Goal: Task Accomplishment & Management: Use online tool/utility

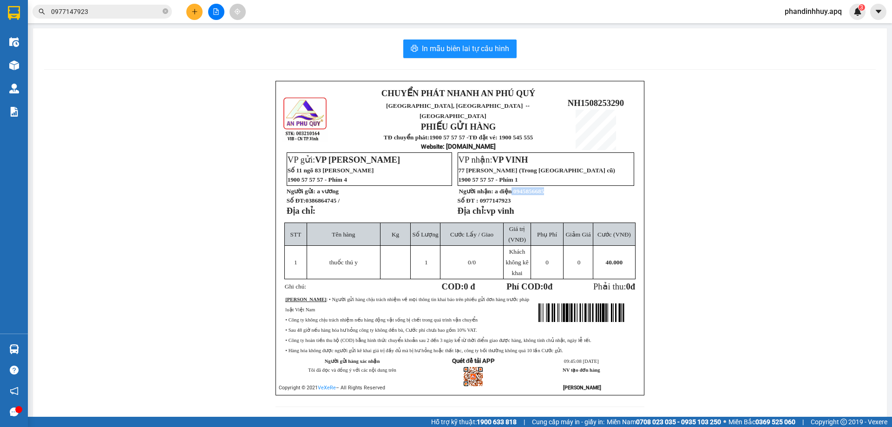
drag, startPoint x: 509, startPoint y: 183, endPoint x: 543, endPoint y: 185, distance: 34.0
click at [543, 187] on p "Người nhận: a diện 0945856685" at bounding box center [546, 191] width 176 height 8
copy span "0945856685"
click at [165, 12] on icon "close-circle" at bounding box center [166, 11] width 6 height 6
paste input "0945856685"
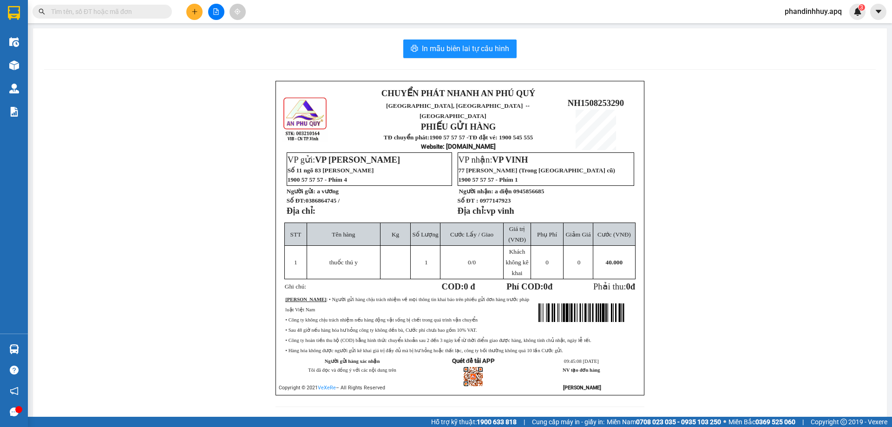
type input "0945856685"
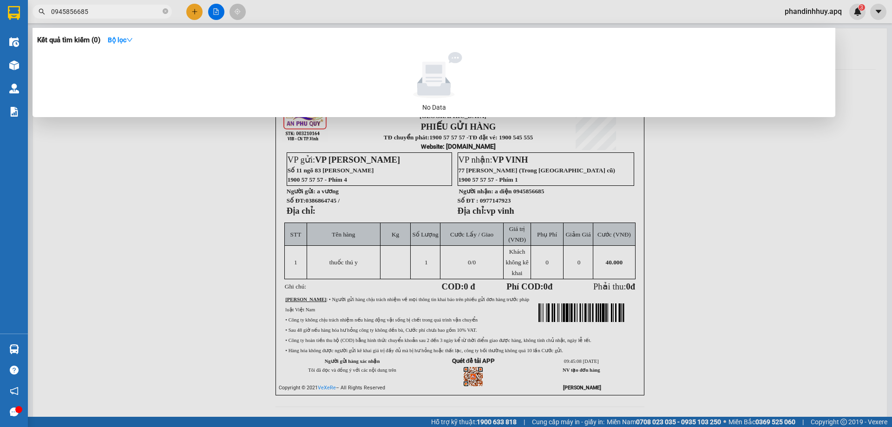
click at [118, 12] on input "0945856685" at bounding box center [106, 12] width 110 height 10
click at [164, 12] on icon "close-circle" at bounding box center [166, 11] width 6 height 6
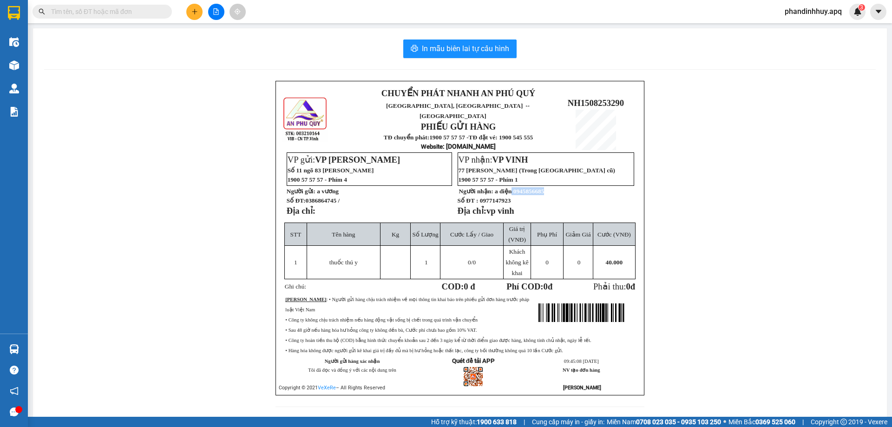
drag, startPoint x: 508, startPoint y: 182, endPoint x: 546, endPoint y: 181, distance: 37.6
click at [546, 187] on p "Người nhận: a diện 0945856685" at bounding box center [546, 191] width 176 height 8
copy span "0945856685"
paste input "0945856685"
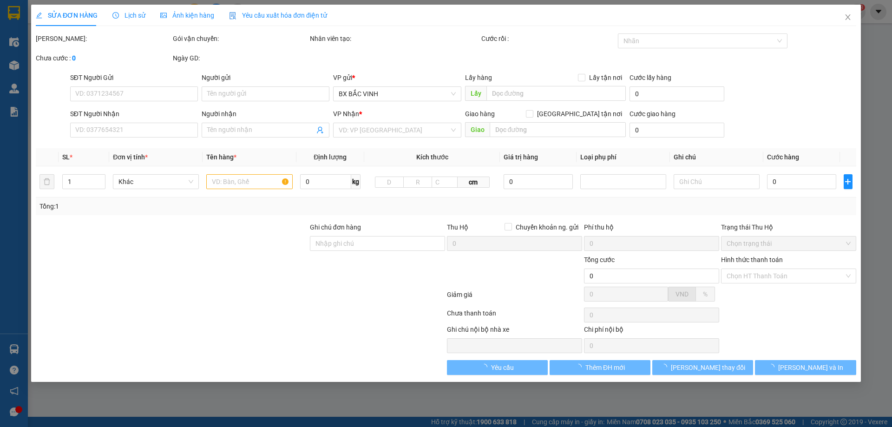
type input "0945856685"
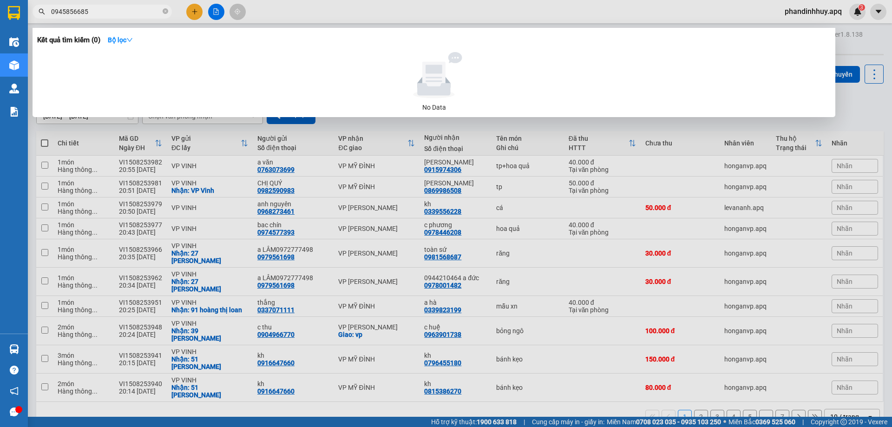
click at [119, 15] on input "0945856685" at bounding box center [106, 12] width 110 height 10
click at [165, 10] on icon "close-circle" at bounding box center [166, 11] width 6 height 6
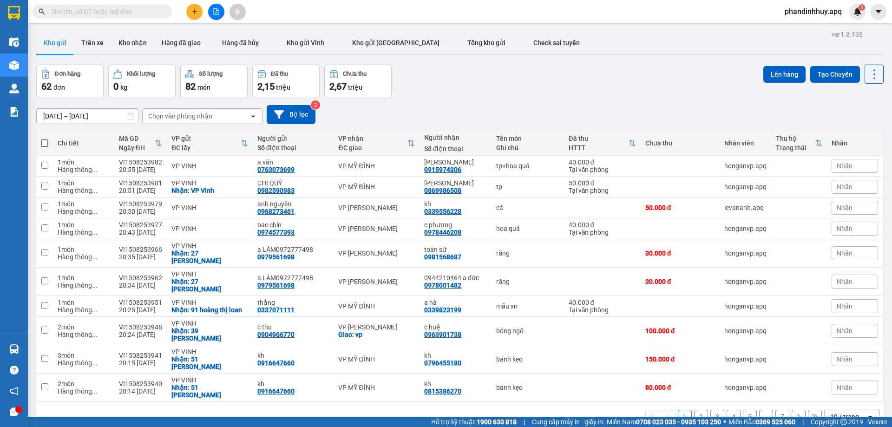
paste input "0945856685"
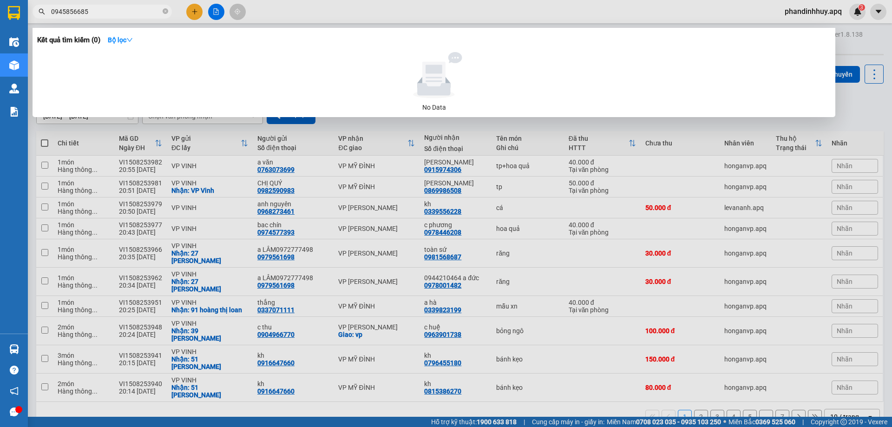
click at [66, 11] on input "0945856685" at bounding box center [106, 12] width 110 height 10
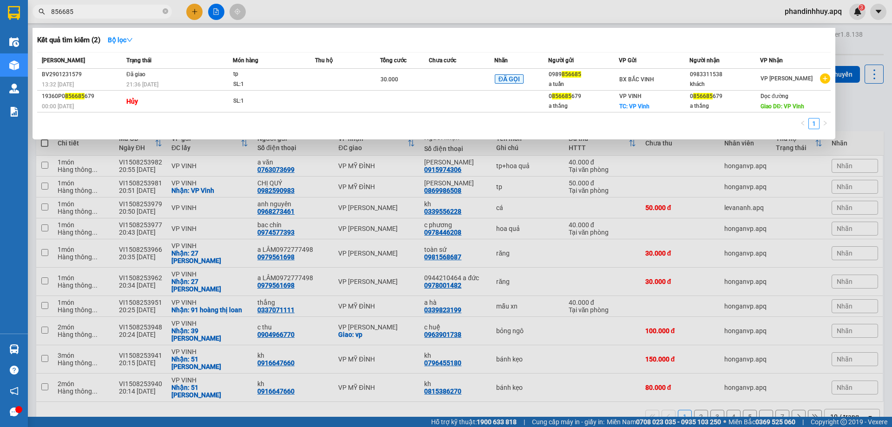
click at [98, 11] on input "856685" at bounding box center [106, 12] width 110 height 10
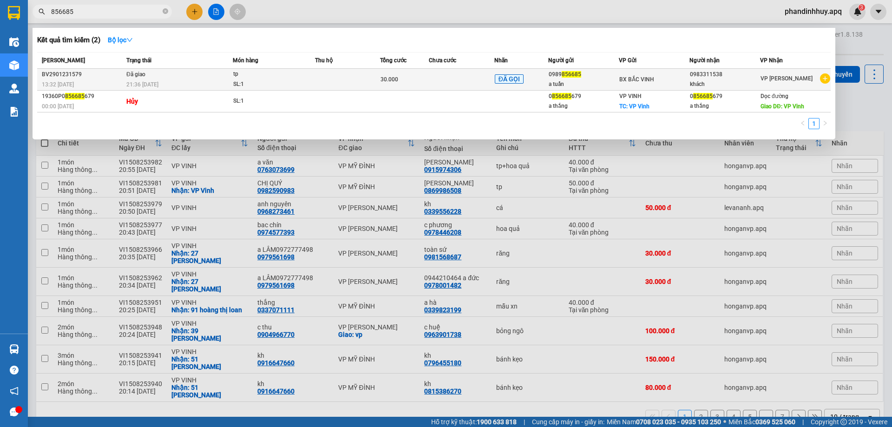
type input "856685"
click at [173, 79] on div "21:36 - 29/01" at bounding box center [179, 84] width 106 height 10
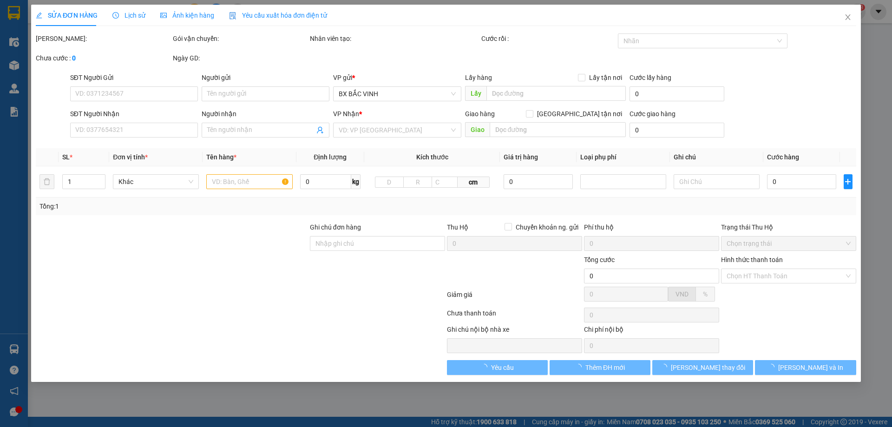
type input "0989856685"
type input "a tuấn"
type input "0983311538"
type input "khách"
type input "30.000"
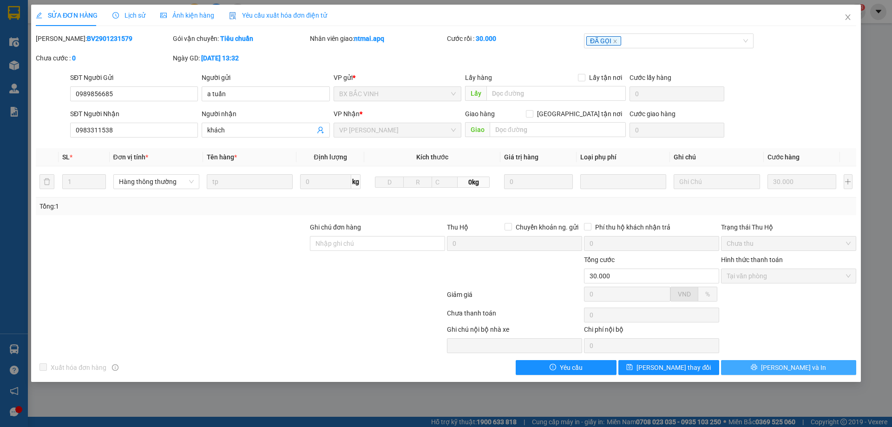
click at [794, 372] on span "[PERSON_NAME] và In" at bounding box center [793, 367] width 65 height 10
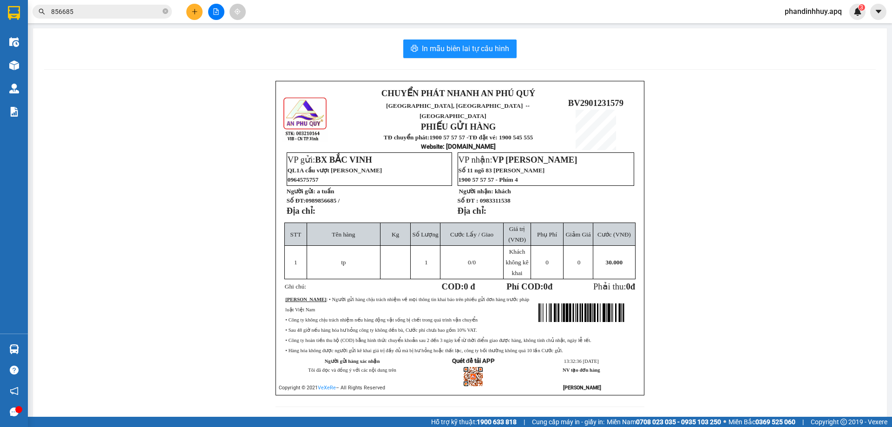
click at [63, 11] on input "856685" at bounding box center [106, 12] width 110 height 10
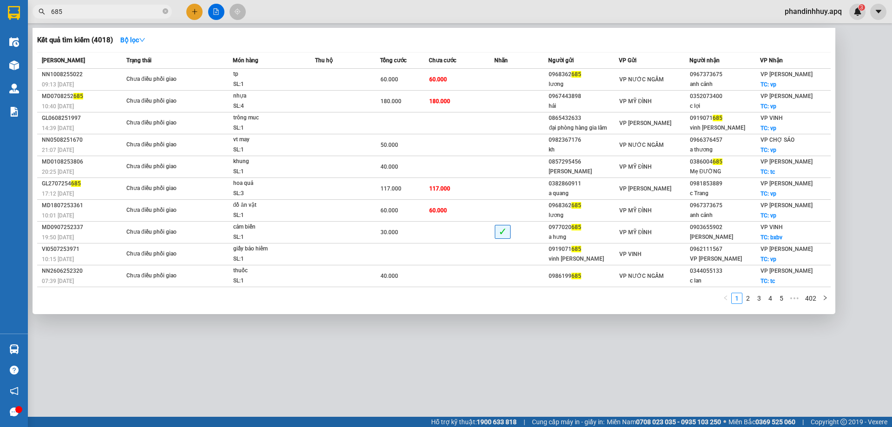
type input "685"
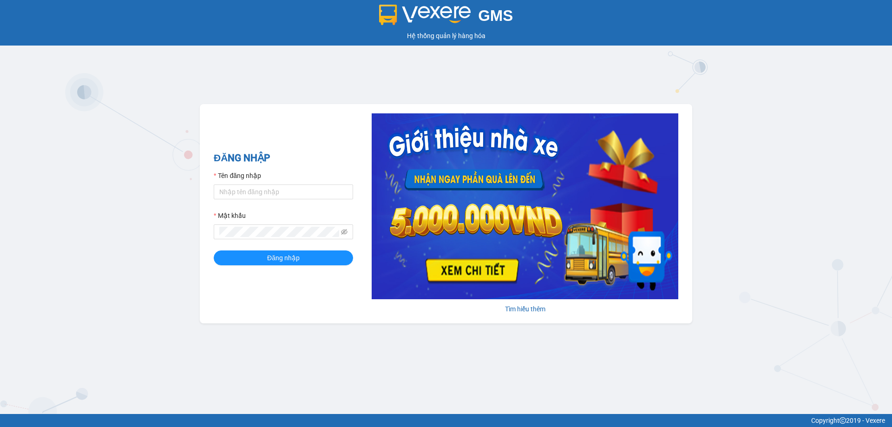
click at [214, 177] on label "Tên đăng nhập" at bounding box center [237, 175] width 47 height 10
click at [214, 184] on input "Tên đăng nhập" at bounding box center [283, 191] width 139 height 15
click at [220, 184] on div "Tên đăng nhập" at bounding box center [283, 177] width 139 height 14
click at [240, 192] on input "Tên đăng nhập" at bounding box center [283, 191] width 139 height 15
type input "tronghoang.apq"
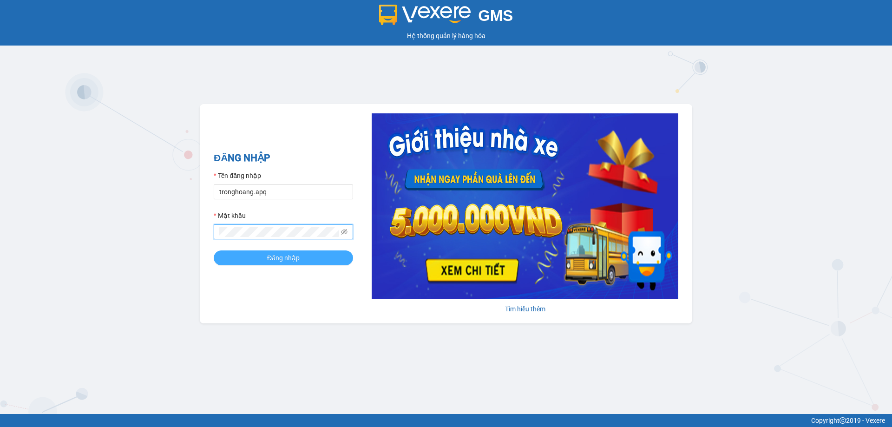
click at [214, 250] on button "Đăng nhập" at bounding box center [283, 257] width 139 height 15
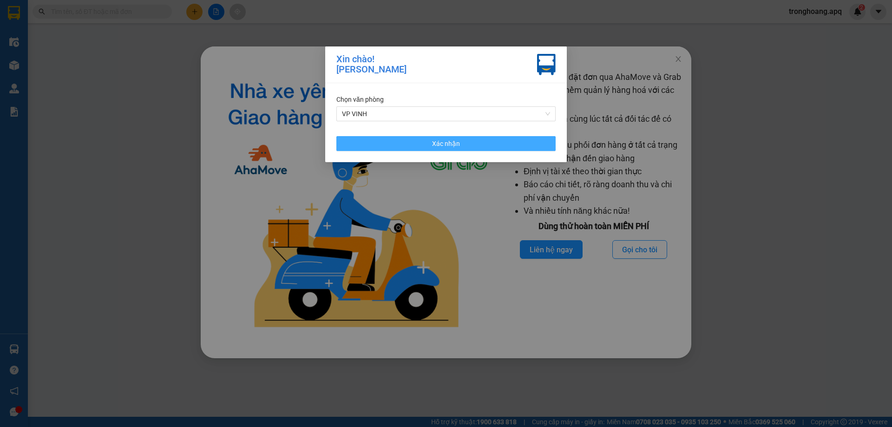
drag, startPoint x: 393, startPoint y: 137, endPoint x: 401, endPoint y: 147, distance: 12.9
click at [394, 139] on button "Xác nhận" at bounding box center [445, 143] width 219 height 15
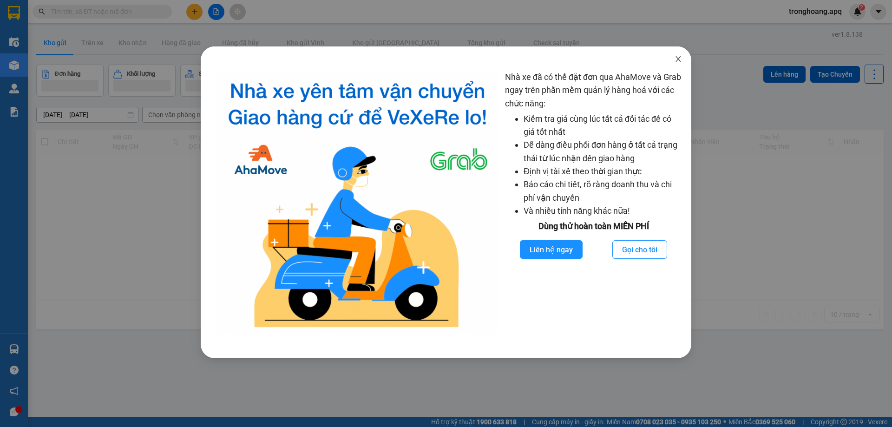
click at [675, 59] on icon "close" at bounding box center [678, 58] width 7 height 7
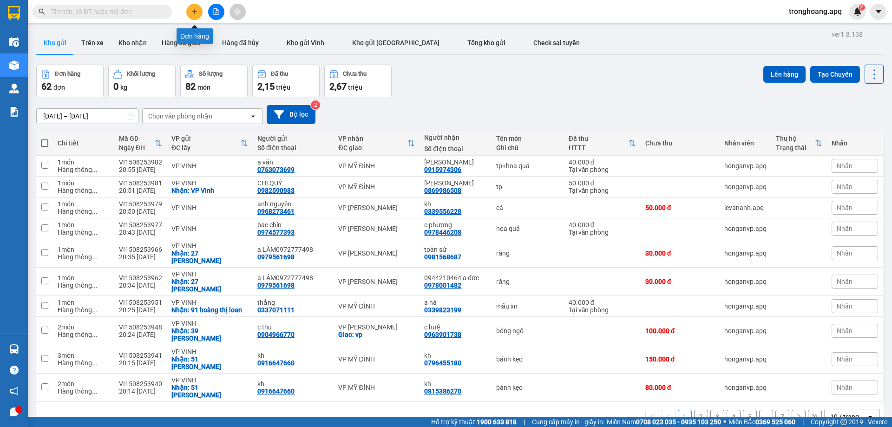
click at [215, 14] on icon "file-add" at bounding box center [216, 11] width 5 height 7
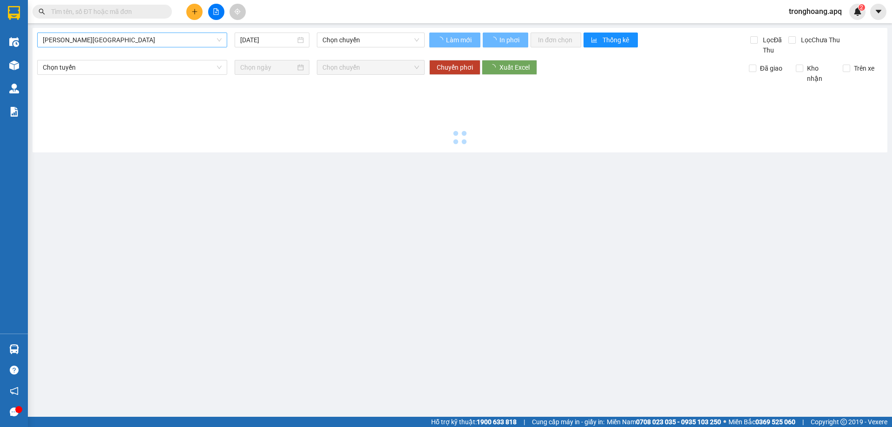
click at [99, 36] on span "[PERSON_NAME][GEOGRAPHIC_DATA]" at bounding box center [132, 40] width 179 height 14
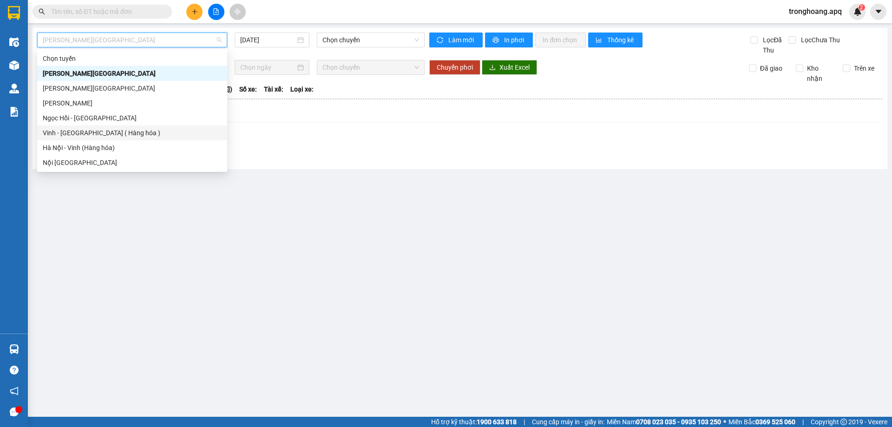
click at [101, 129] on div "Vinh - [GEOGRAPHIC_DATA] ( Hàng hóa )" at bounding box center [132, 133] width 179 height 10
type input "[DATE]"
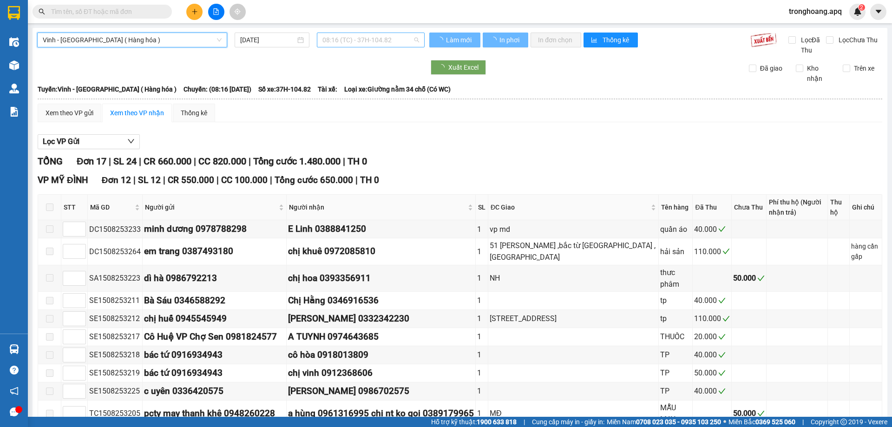
click at [350, 40] on span "08:16 (TC) - 37H-104.82" at bounding box center [370, 40] width 97 height 14
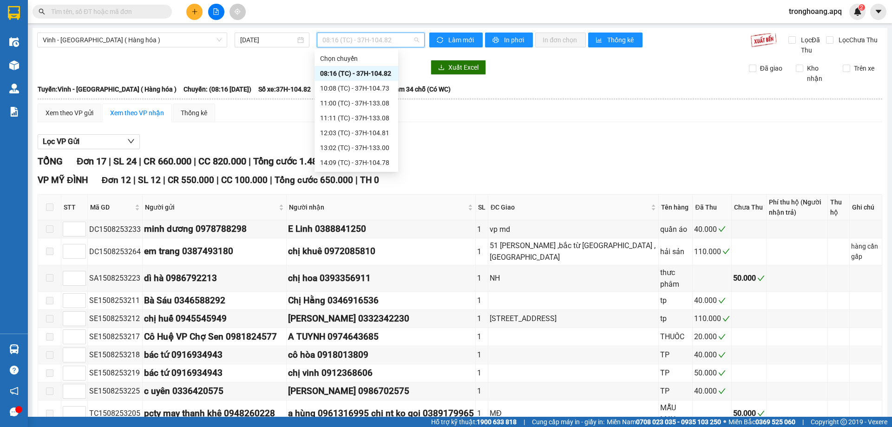
scroll to position [164, 0]
click at [374, 60] on div "22:05 (TC) - 37H-104.94" at bounding box center [356, 58] width 72 height 10
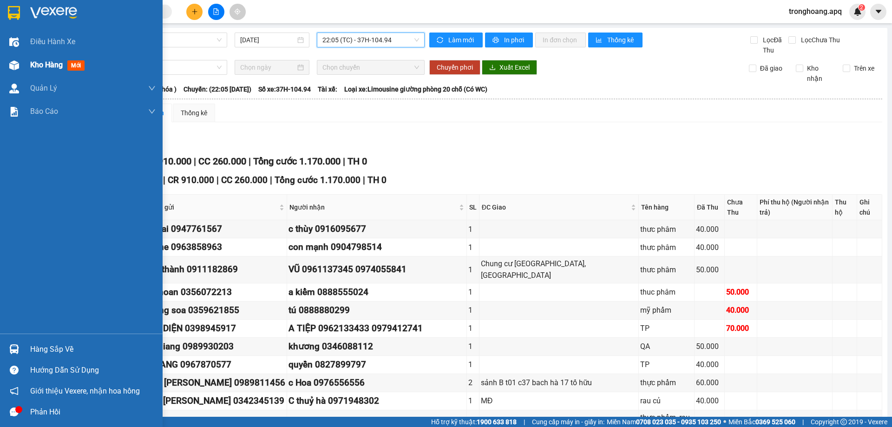
click at [26, 68] on div "Kho hàng mới" at bounding box center [81, 64] width 163 height 23
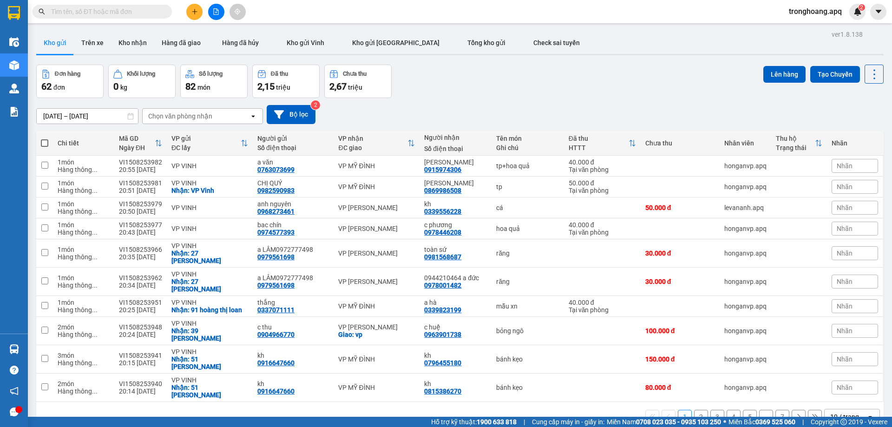
click at [845, 412] on div "10 / trang" at bounding box center [844, 416] width 29 height 9
click at [844, 364] on div "100 / trang" at bounding box center [845, 359] width 56 height 17
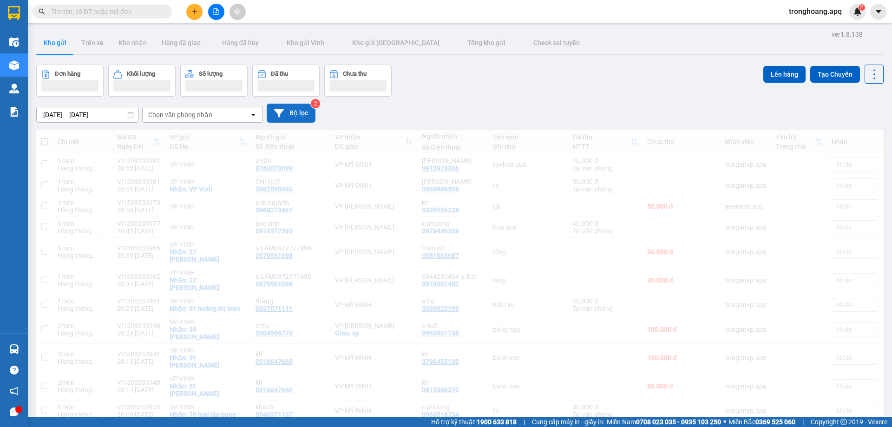
click at [289, 117] on button "Bộ lọc" at bounding box center [291, 113] width 49 height 19
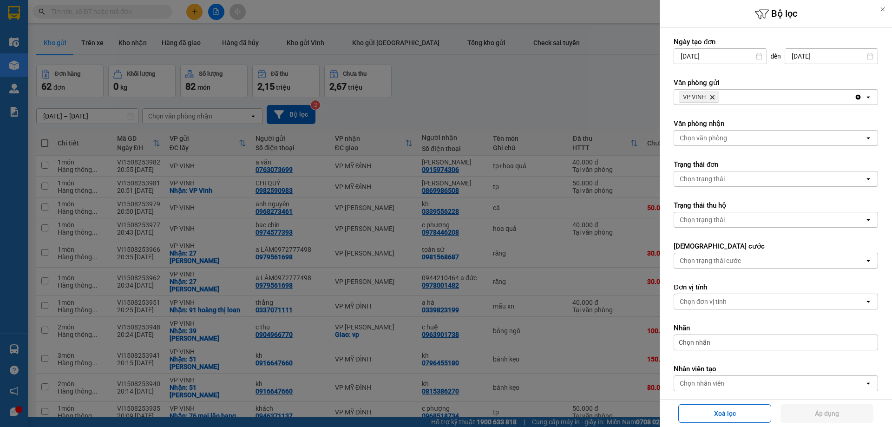
click at [748, 144] on div "Chọn văn phòng" at bounding box center [769, 138] width 190 height 15
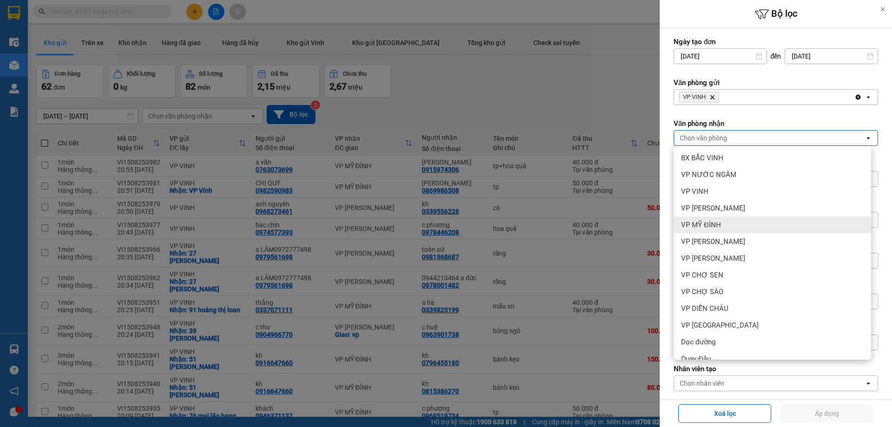
click at [732, 223] on div "VP MỸ ĐÌNH" at bounding box center [772, 224] width 197 height 17
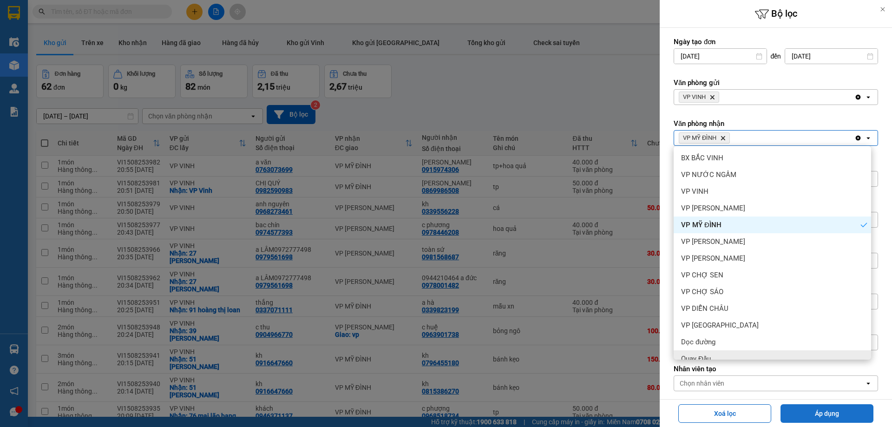
click at [814, 409] on button "Áp dụng" at bounding box center [826, 413] width 93 height 19
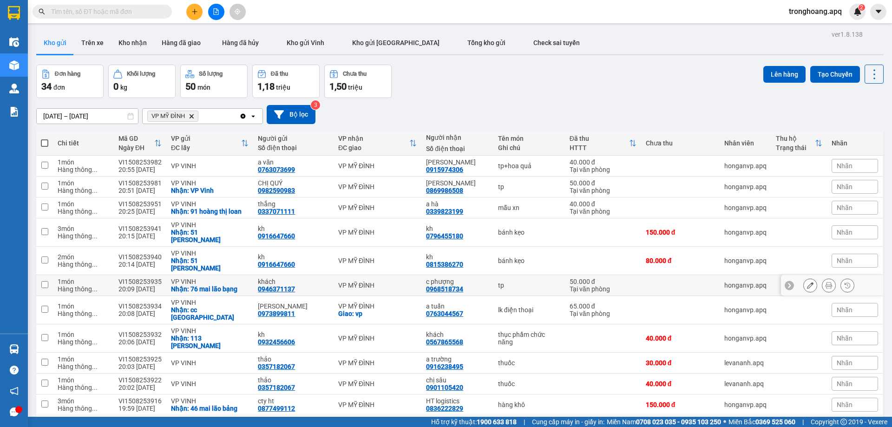
click at [234, 285] on div "Nhận: 76 mai lão bạng" at bounding box center [210, 288] width 78 height 7
checkbox input "true"
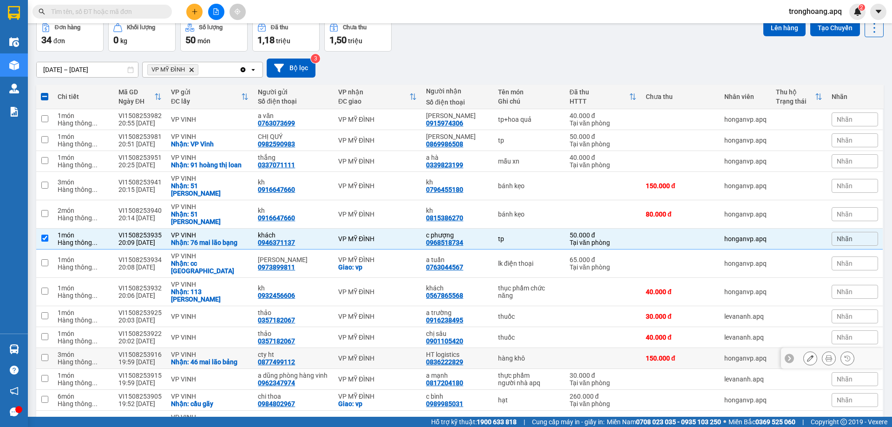
click at [237, 351] on div "VP VINH" at bounding box center [210, 354] width 78 height 7
checkbox input "true"
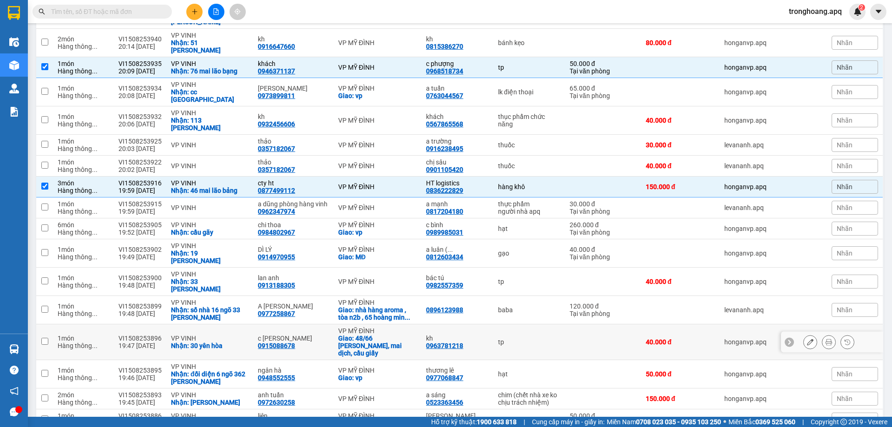
scroll to position [232, 0]
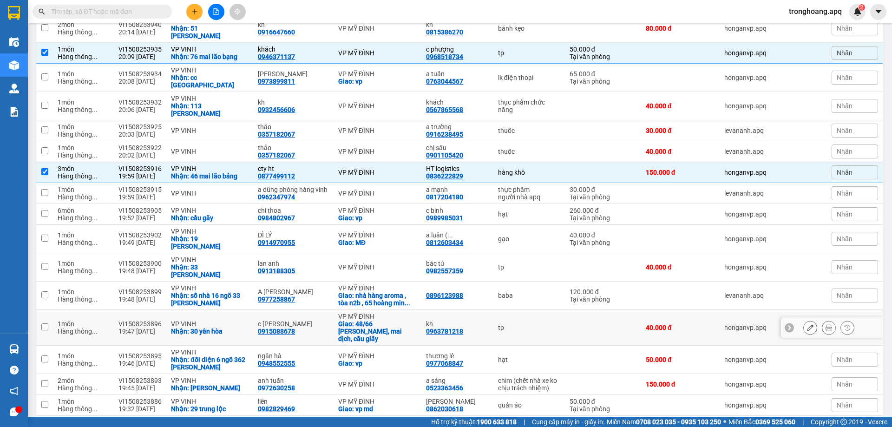
click at [223, 328] on div "Nhận: 30 yên hòa" at bounding box center [210, 331] width 78 height 7
checkbox input "true"
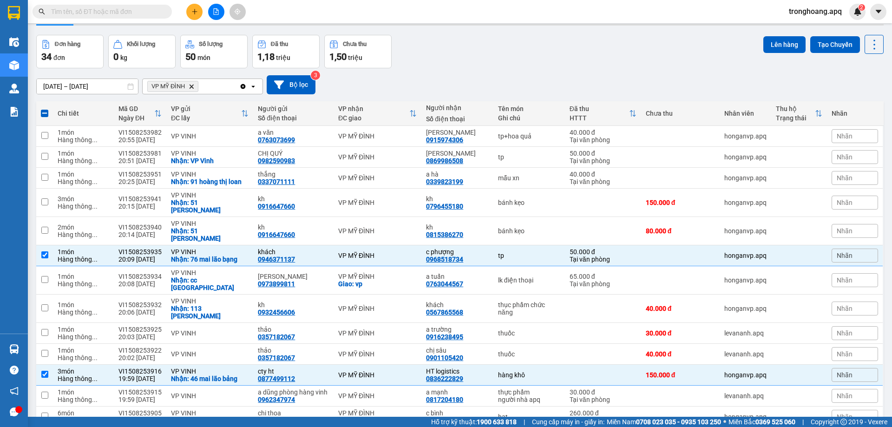
scroll to position [0, 0]
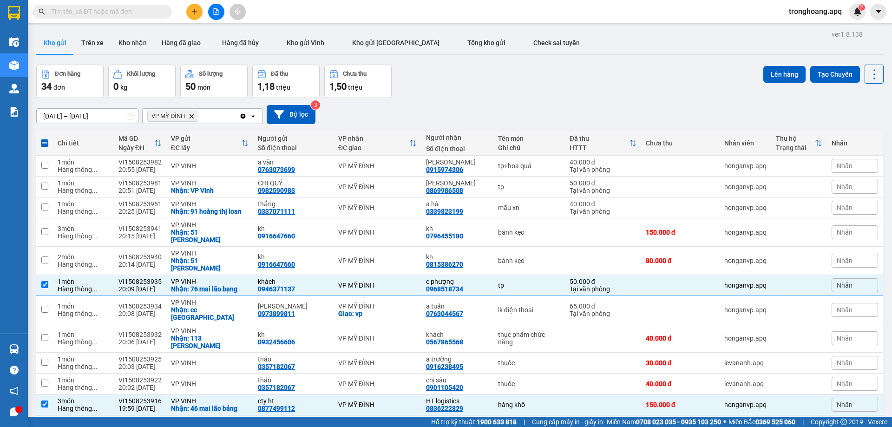
drag, startPoint x: 778, startPoint y: 75, endPoint x: 555, endPoint y: 95, distance: 223.8
click at [778, 75] on button "Lên hàng" at bounding box center [784, 74] width 42 height 17
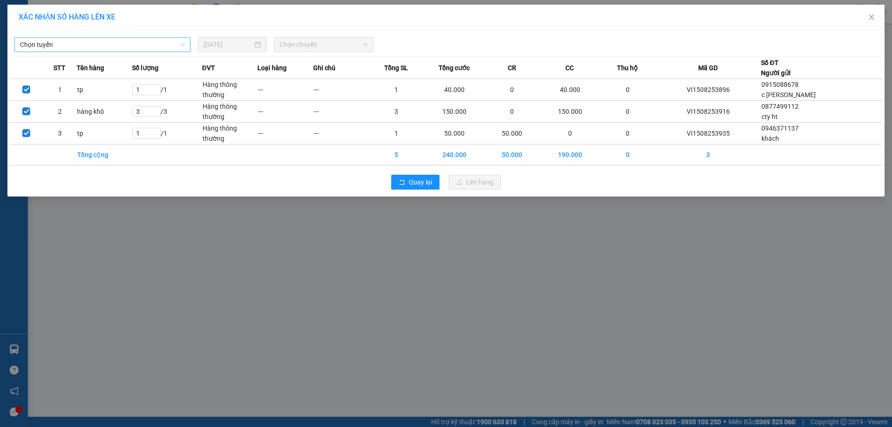
click at [142, 39] on span "Chọn tuyến" at bounding box center [102, 45] width 165 height 14
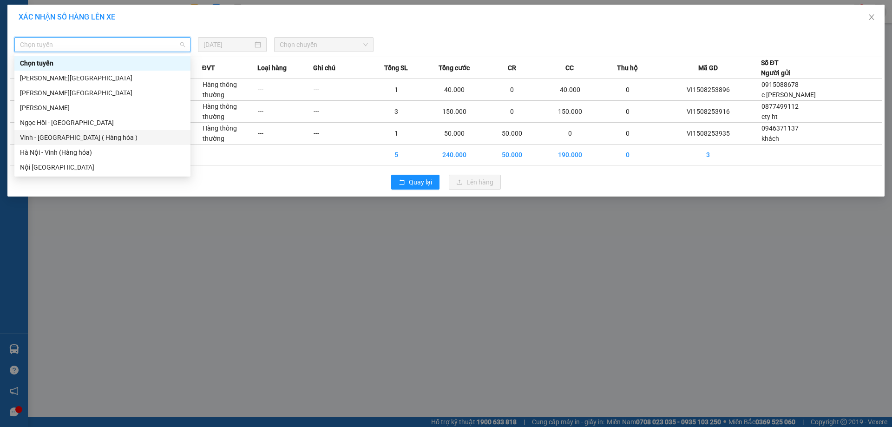
click at [80, 133] on div "Vinh - [GEOGRAPHIC_DATA] ( Hàng hóa )" at bounding box center [102, 137] width 165 height 10
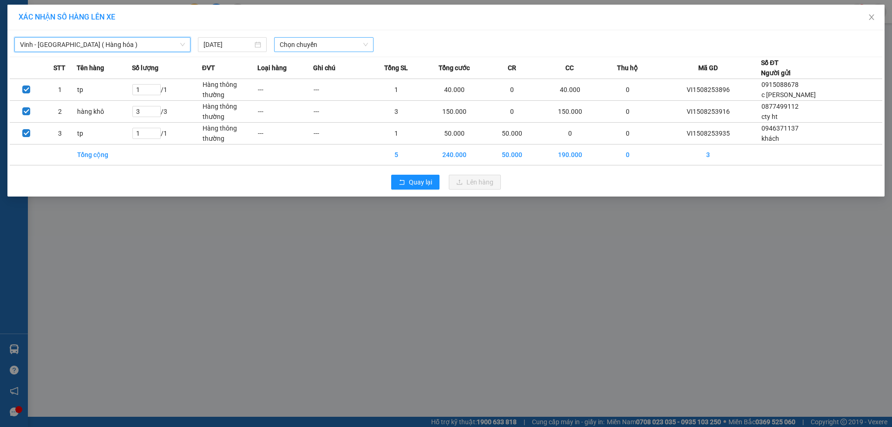
click at [329, 38] on span "Chọn chuyến" at bounding box center [324, 45] width 88 height 14
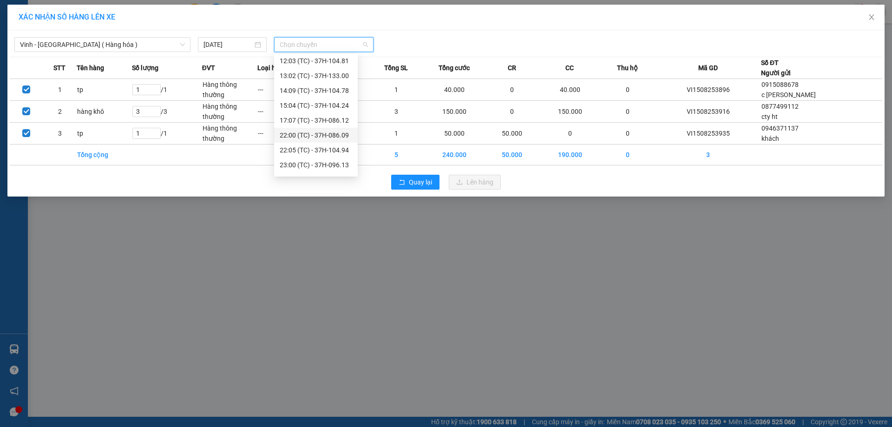
scroll to position [93, 0]
click at [340, 135] on div "22:05 (TC) - 37H-104.94" at bounding box center [316, 134] width 72 height 10
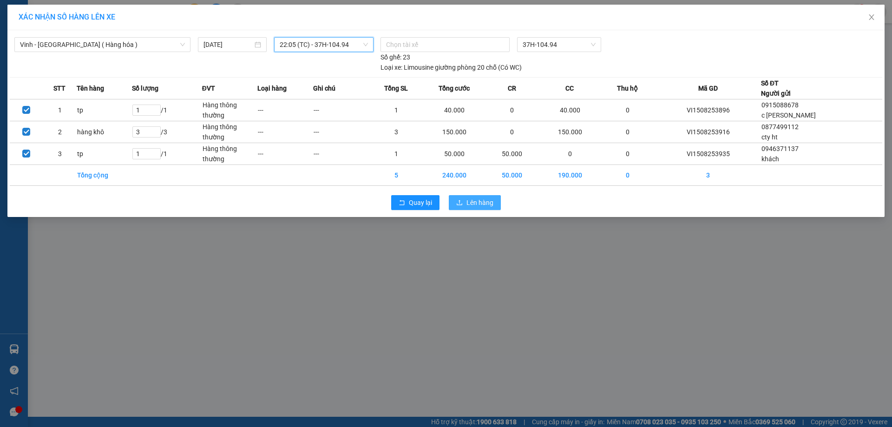
click at [465, 202] on button "Lên hàng" at bounding box center [475, 202] width 52 height 15
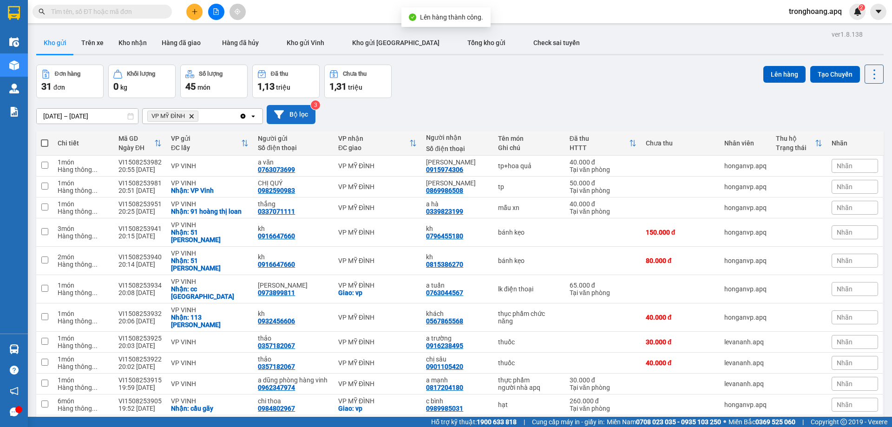
click at [298, 110] on button "Bộ lọc" at bounding box center [291, 114] width 49 height 19
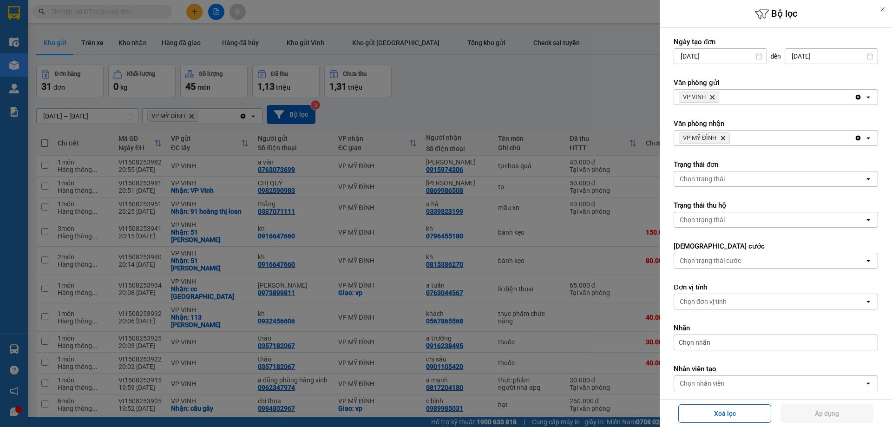
click at [723, 139] on icon "Delete" at bounding box center [723, 138] width 6 height 6
click at [714, 93] on span "VP VINH Delete" at bounding box center [699, 97] width 40 height 11
click at [714, 95] on icon "Delete" at bounding box center [712, 97] width 6 height 6
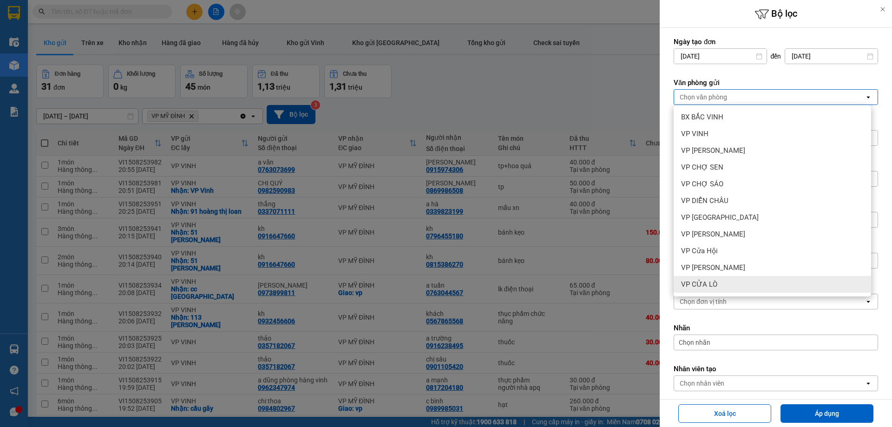
click at [728, 283] on div "VP CỬA LÒ" at bounding box center [772, 284] width 197 height 17
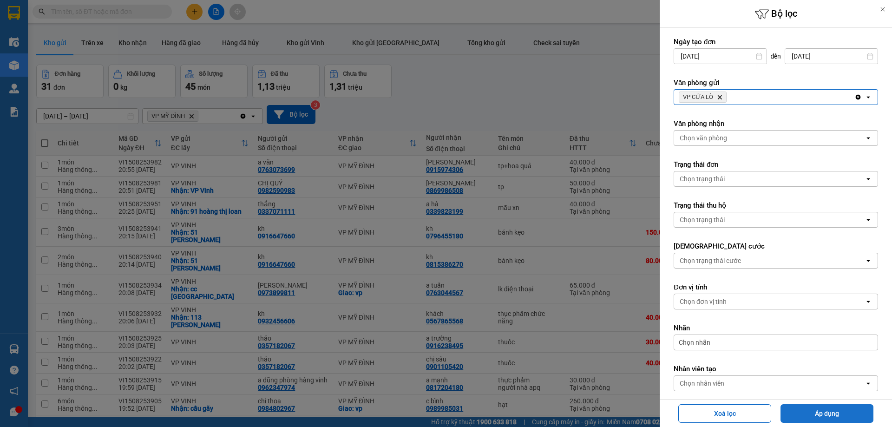
click at [808, 412] on button "Áp dụng" at bounding box center [826, 413] width 93 height 19
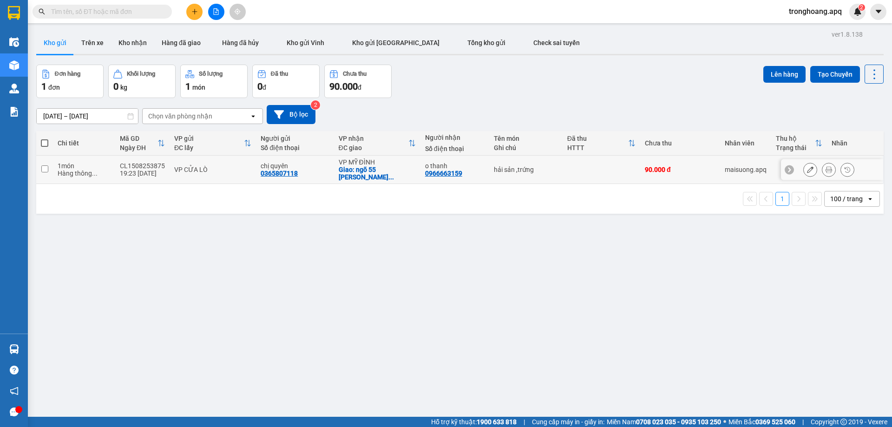
click at [361, 166] on div "Giao: ngõ 55 [PERSON_NAME] ..." at bounding box center [377, 173] width 77 height 15
checkbox input "true"
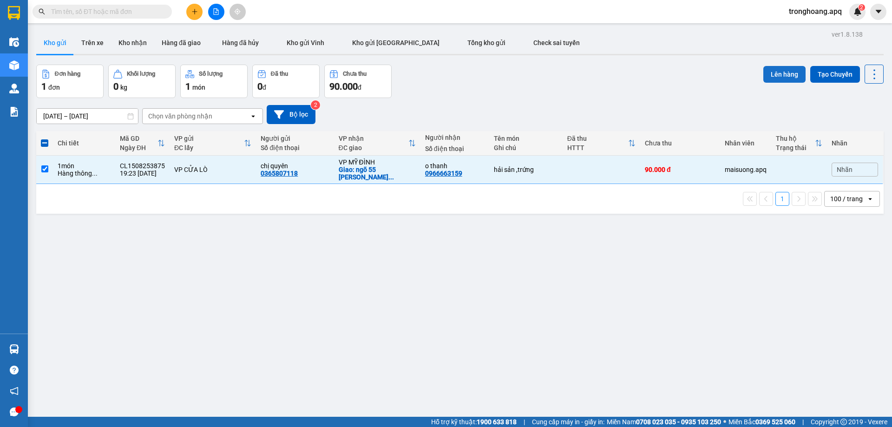
click at [773, 71] on button "Lên hàng" at bounding box center [784, 74] width 42 height 17
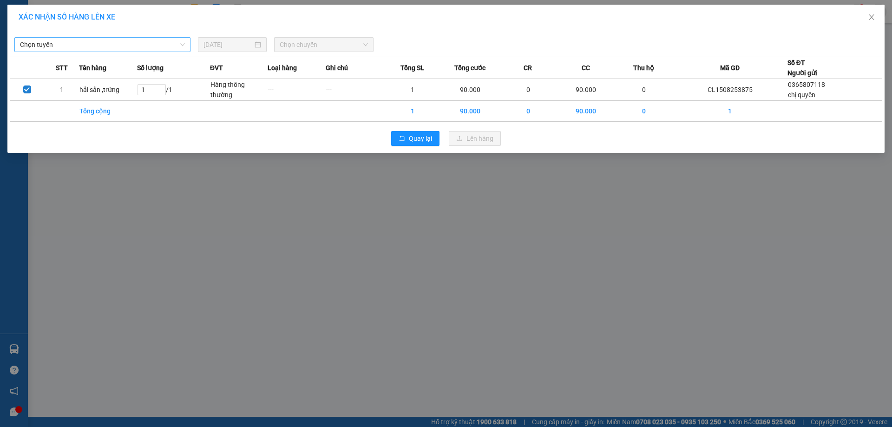
drag, startPoint x: 113, startPoint y: 36, endPoint x: 110, endPoint y: 46, distance: 10.0
click at [112, 39] on div "Chọn tuyến [DATE] Chọn chuyến" at bounding box center [446, 43] width 872 height 20
click at [110, 46] on span "Chọn tuyến" at bounding box center [102, 45] width 165 height 14
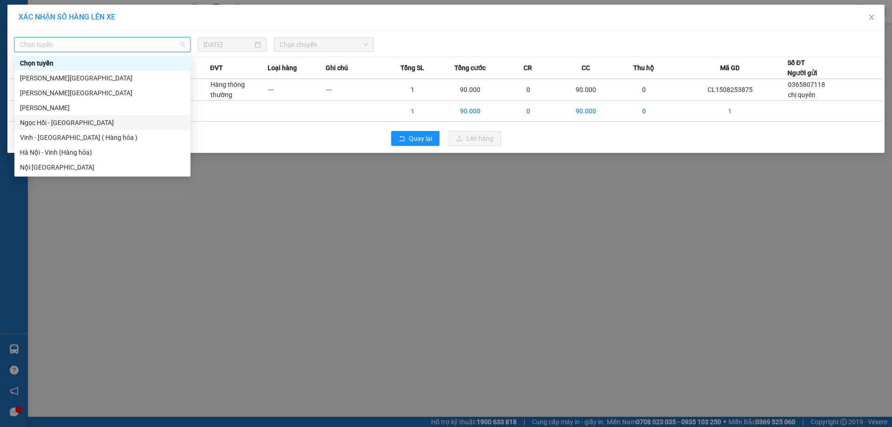
click at [102, 133] on div "Vinh - [GEOGRAPHIC_DATA] ( Hàng hóa )" at bounding box center [102, 137] width 165 height 10
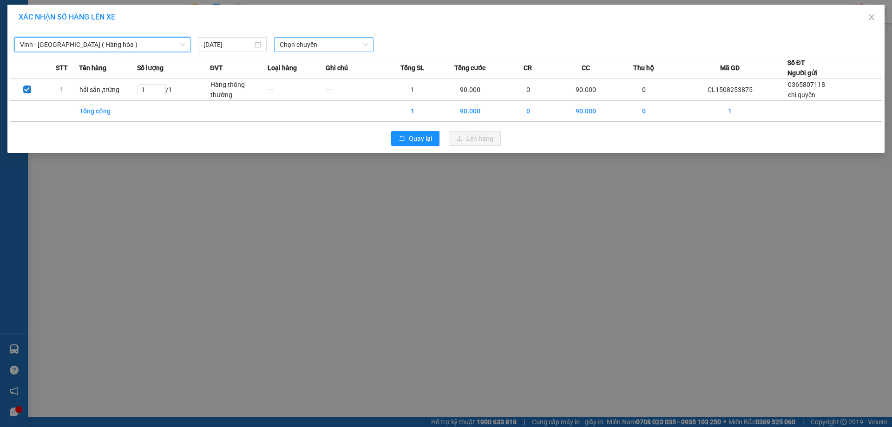
click at [314, 48] on span "Chọn chuyến" at bounding box center [324, 45] width 88 height 14
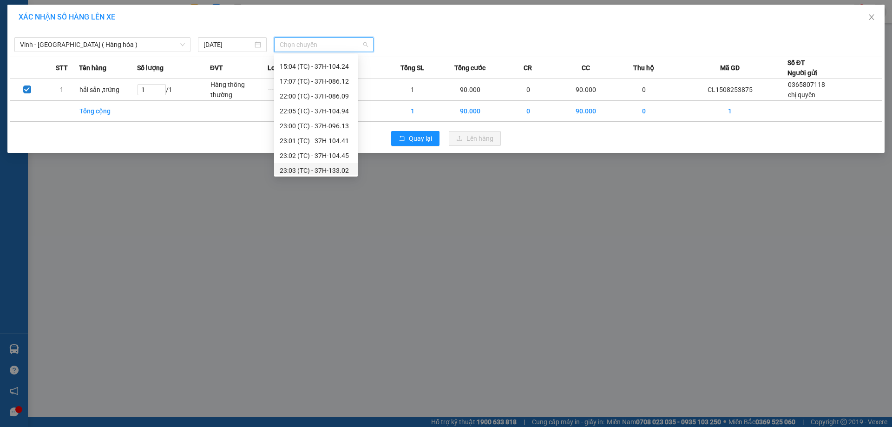
scroll to position [164, 0]
click at [342, 66] on div "22:05 (TC) - 37H-104.94" at bounding box center [316, 63] width 72 height 10
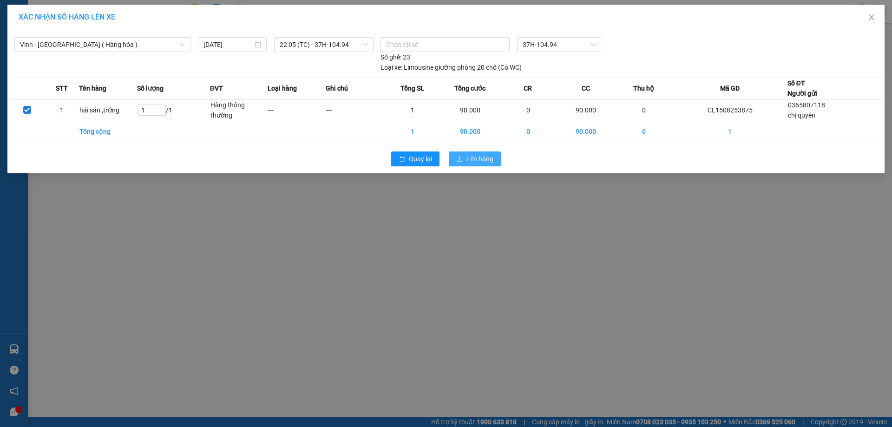
click at [481, 162] on span "Lên hàng" at bounding box center [479, 159] width 27 height 10
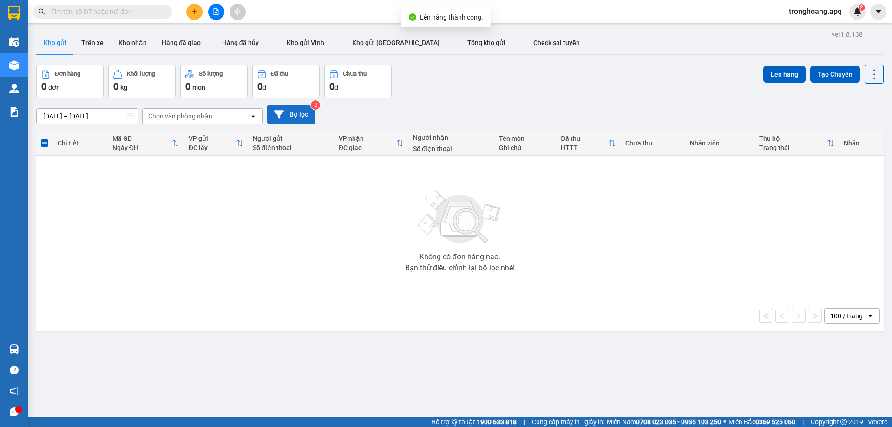
click at [297, 112] on button "Bộ lọc" at bounding box center [291, 114] width 49 height 19
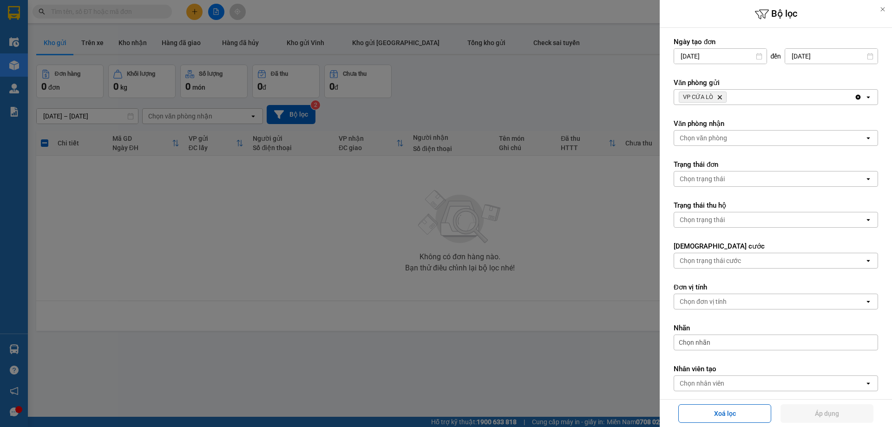
click at [720, 98] on icon "Delete" at bounding box center [720, 97] width 6 height 6
click at [720, 98] on div "Chọn văn phòng" at bounding box center [703, 96] width 47 height 9
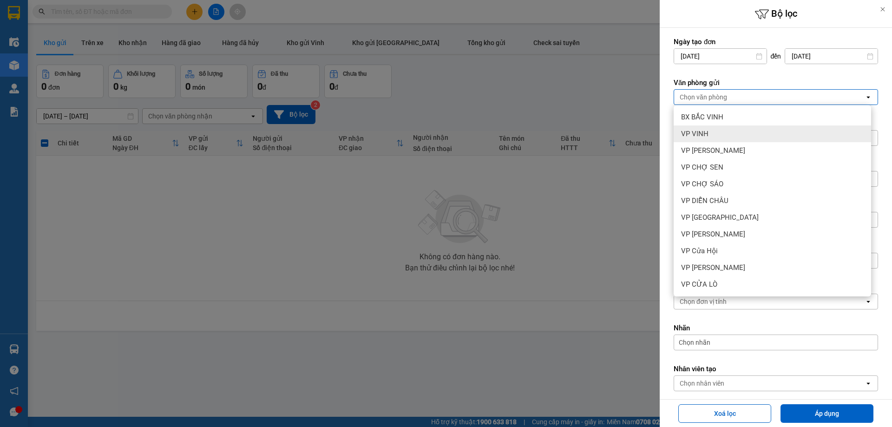
click at [721, 138] on div "VP VINH" at bounding box center [772, 133] width 197 height 17
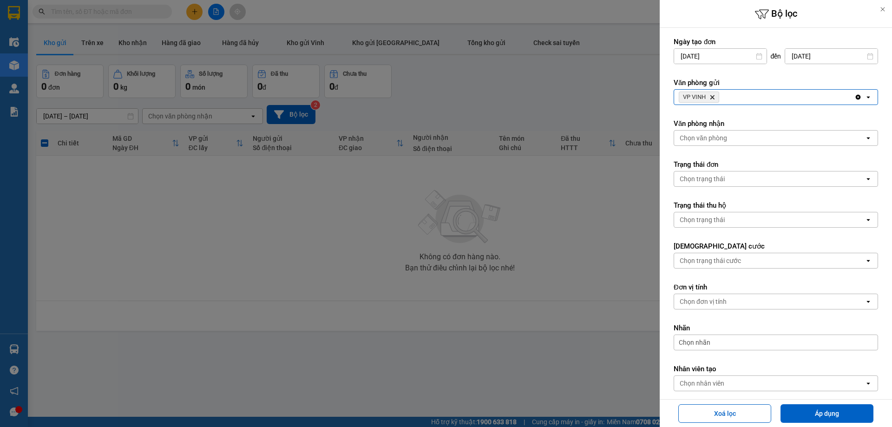
click at [726, 138] on div "Chọn văn phòng" at bounding box center [703, 137] width 47 height 9
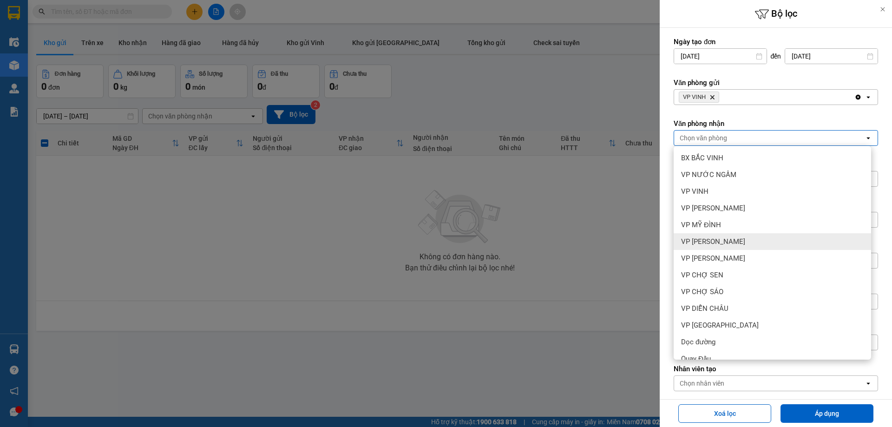
click at [735, 225] on div "VP MỸ ĐÌNH" at bounding box center [772, 224] width 197 height 17
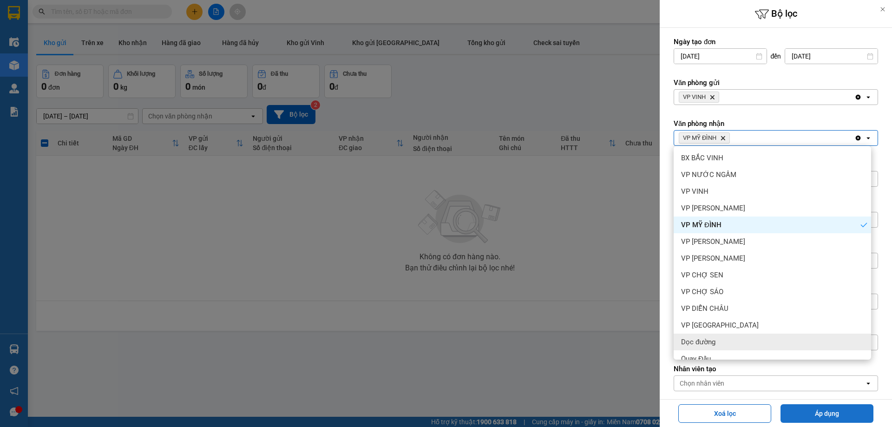
click at [806, 410] on button "Áp dụng" at bounding box center [826, 413] width 93 height 19
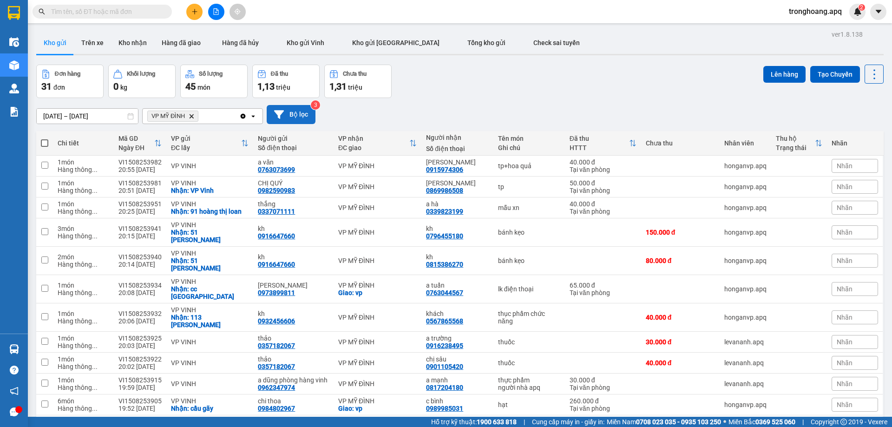
click at [280, 117] on icon at bounding box center [279, 114] width 10 height 8
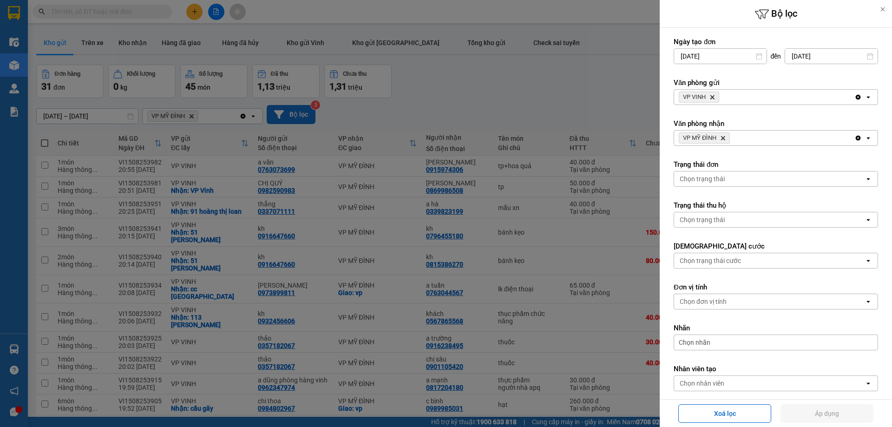
drag, startPoint x: 727, startPoint y: 137, endPoint x: 721, endPoint y: 138, distance: 6.1
click at [723, 138] on span "VP MỸ ĐÌNH Delete" at bounding box center [704, 137] width 51 height 11
click at [721, 138] on icon "Delete" at bounding box center [723, 138] width 6 height 6
click at [713, 98] on icon "Delete" at bounding box center [712, 97] width 6 height 6
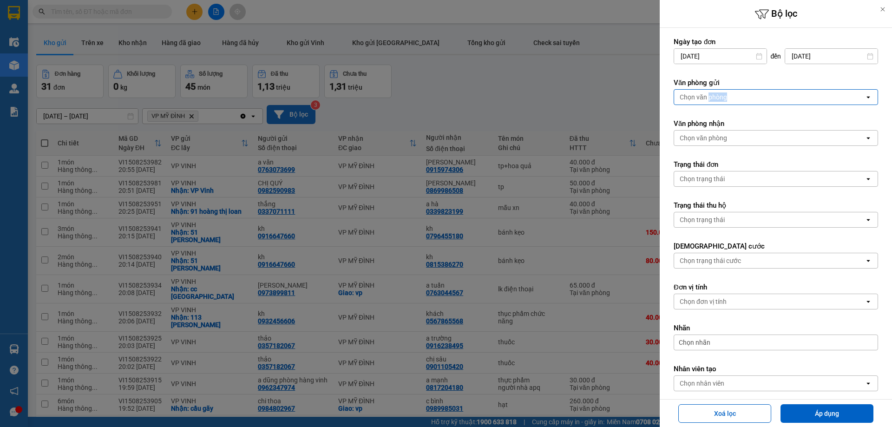
click at [713, 98] on div "Chọn văn phòng" at bounding box center [703, 96] width 47 height 9
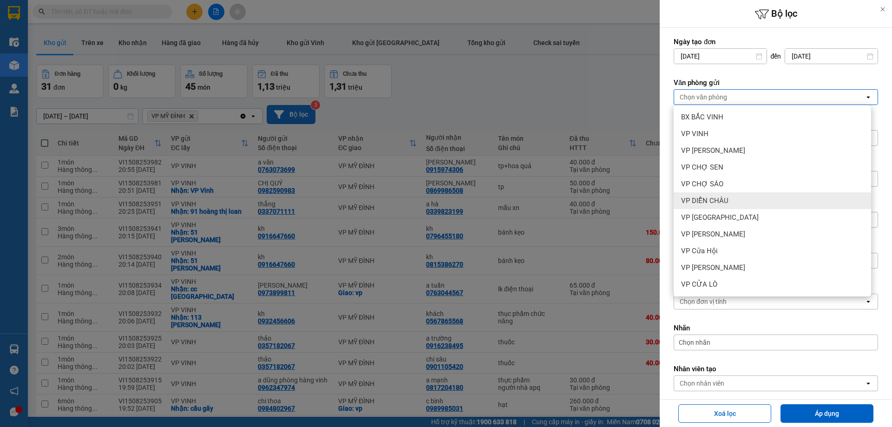
click at [727, 203] on span "VP DIỄN CHÂU" at bounding box center [704, 200] width 47 height 9
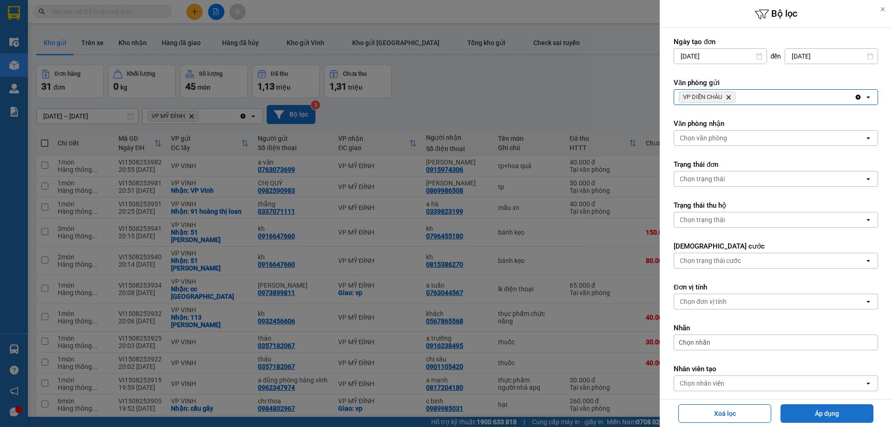
click at [823, 411] on button "Áp dụng" at bounding box center [826, 413] width 93 height 19
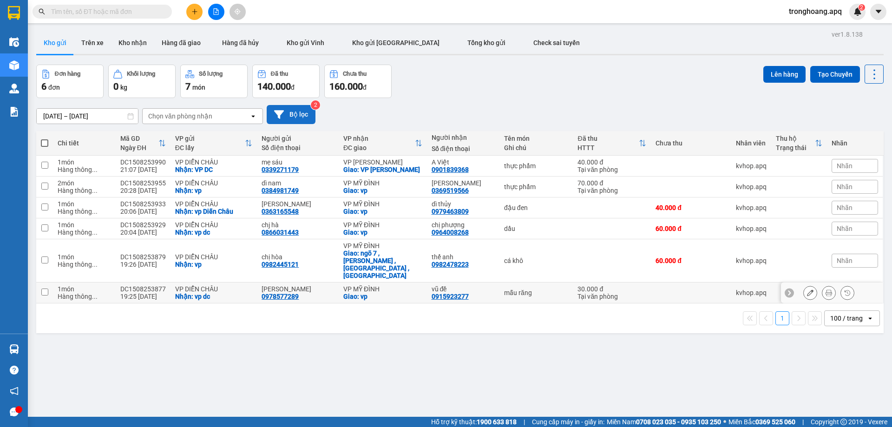
click at [380, 293] on div "Giao: vp" at bounding box center [382, 296] width 79 height 7
checkbox input "true"
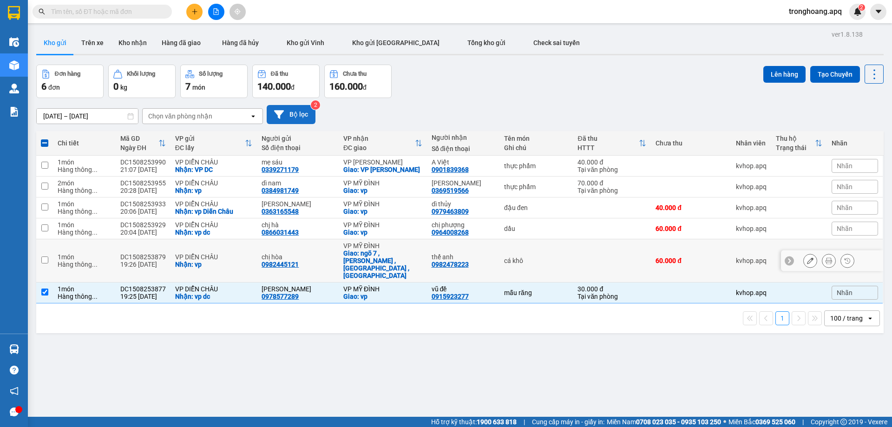
click at [389, 260] on div "Giao: ngõ 7 , [PERSON_NAME] , [GEOGRAPHIC_DATA] , [GEOGRAPHIC_DATA]" at bounding box center [382, 264] width 79 height 30
checkbox input "true"
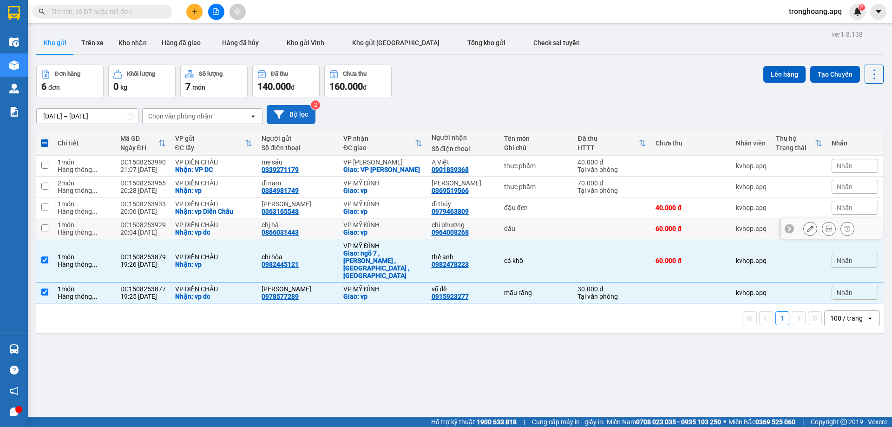
click at [392, 231] on div "Giao: vp" at bounding box center [382, 232] width 79 height 7
checkbox input "true"
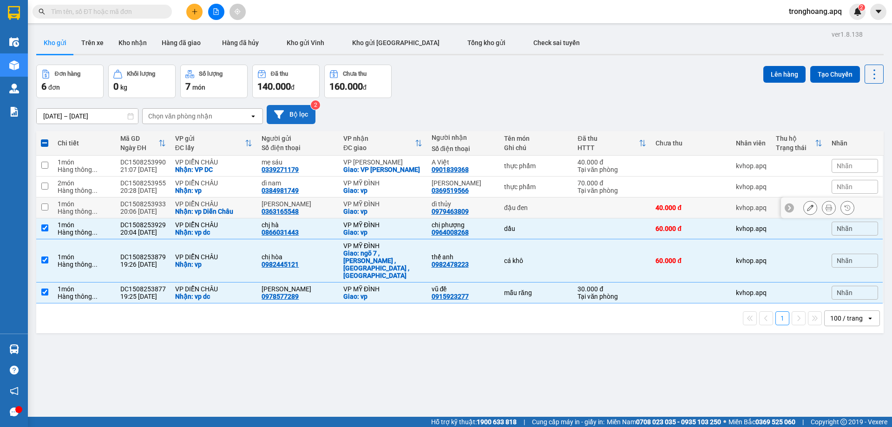
click at [389, 210] on div "Giao: vp" at bounding box center [382, 211] width 79 height 7
checkbox input "true"
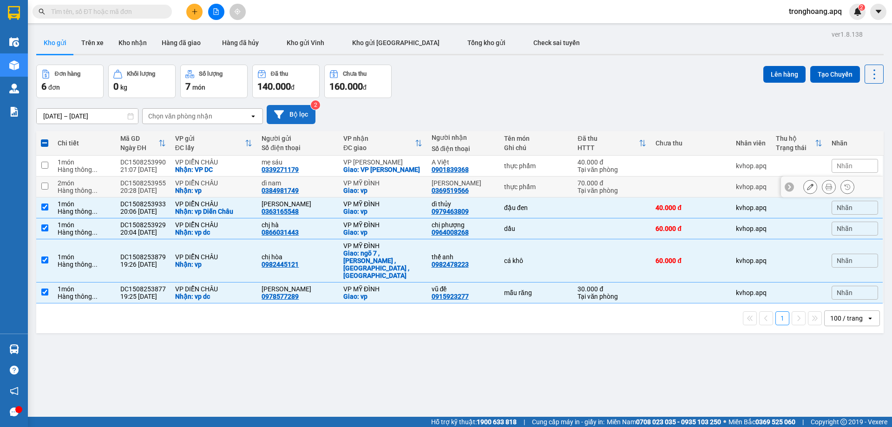
click at [388, 188] on div "Giao: vp" at bounding box center [382, 190] width 79 height 7
checkbox input "true"
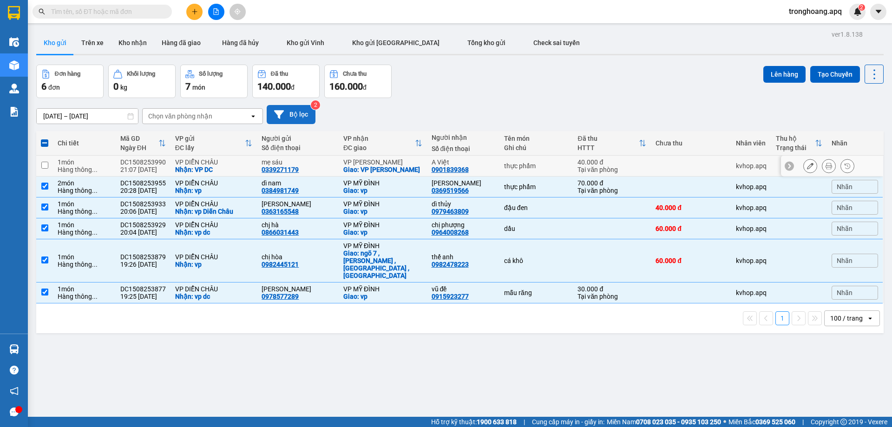
click at [388, 167] on div "Giao: VP [PERSON_NAME]" at bounding box center [382, 169] width 79 height 7
checkbox input "true"
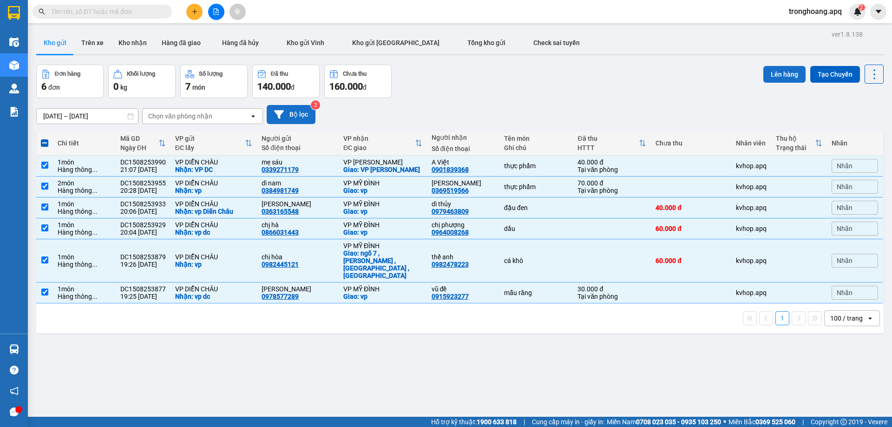
click at [770, 81] on button "Lên hàng" at bounding box center [784, 74] width 42 height 17
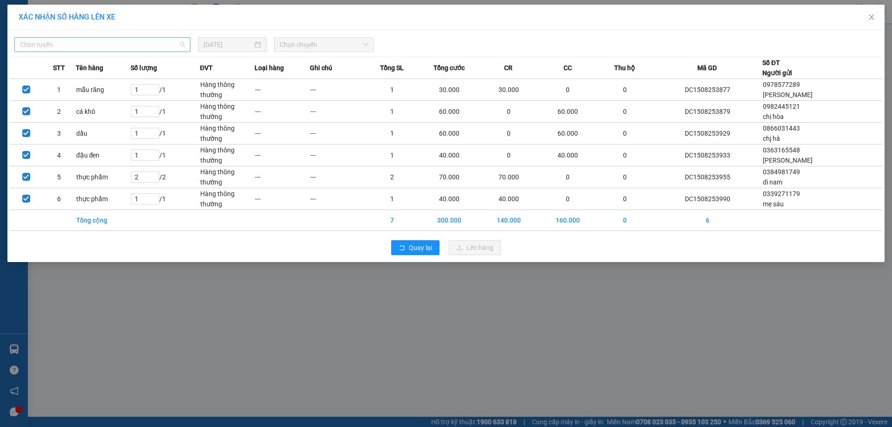
click at [70, 44] on span "Chọn tuyến" at bounding box center [102, 45] width 165 height 14
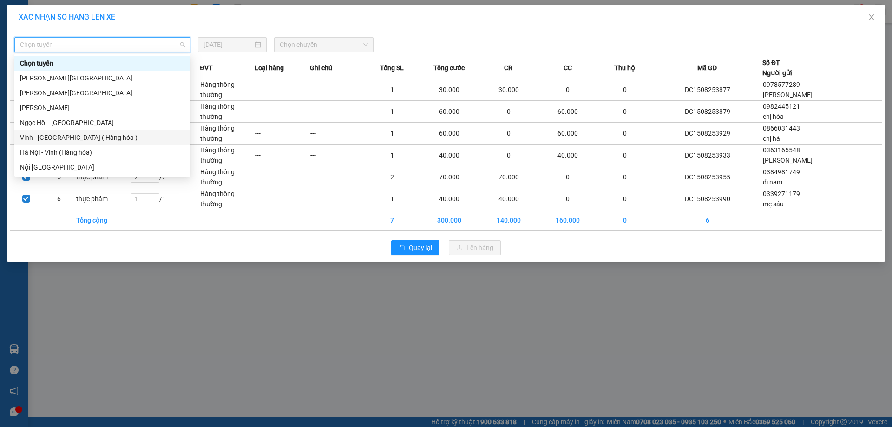
click at [70, 134] on div "Vinh - [GEOGRAPHIC_DATA] ( Hàng hóa )" at bounding box center [102, 137] width 165 height 10
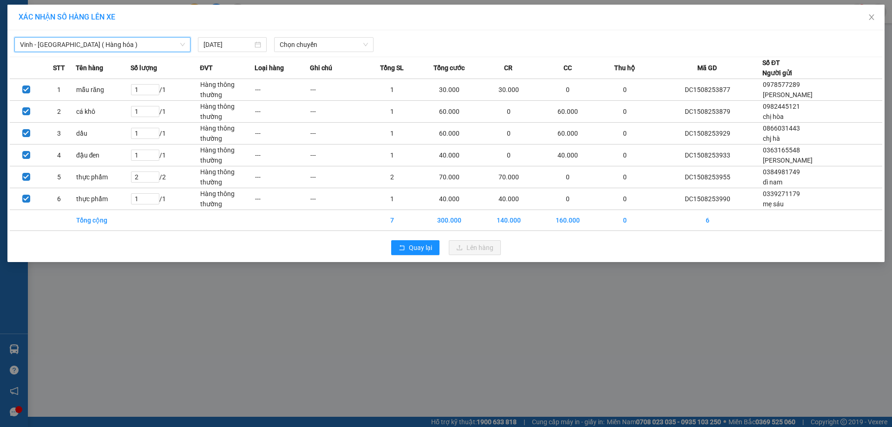
click at [313, 52] on div "Vinh - [GEOGRAPHIC_DATA] ( Hàng hóa ) [GEOGRAPHIC_DATA] - [GEOGRAPHIC_DATA] ( […" at bounding box center [445, 146] width 877 height 232
click at [315, 41] on span "Chọn chuyến" at bounding box center [324, 45] width 88 height 14
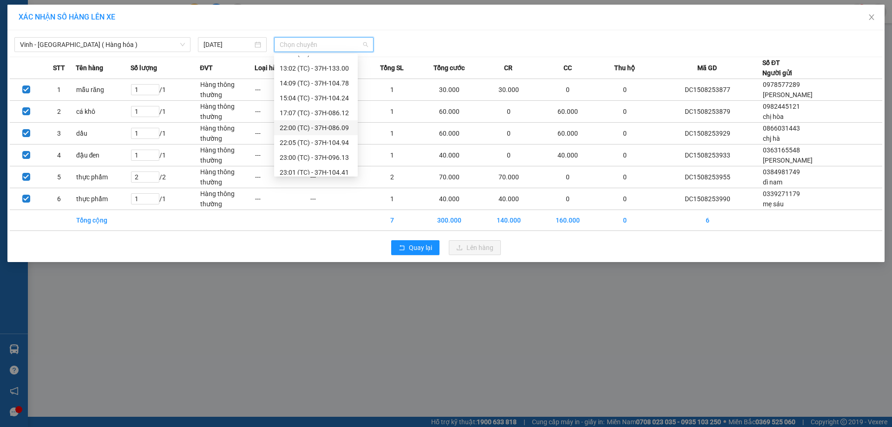
scroll to position [93, 0]
click at [341, 119] on div "22:00 (TC) - 37H-086.09" at bounding box center [316, 119] width 72 height 10
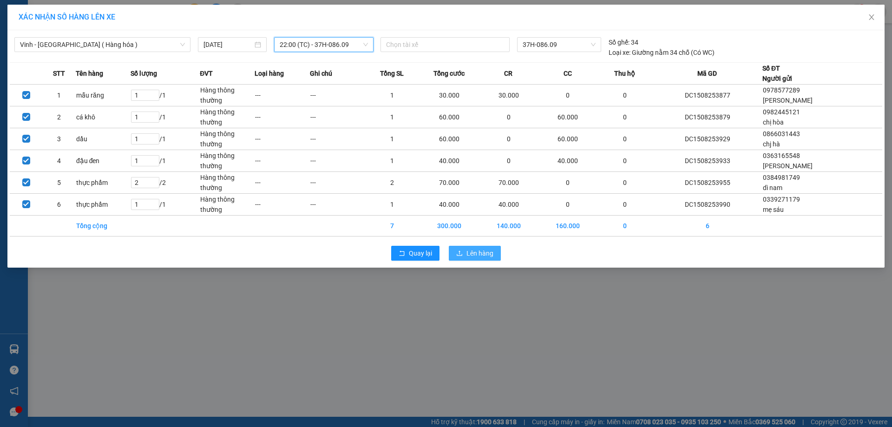
click at [486, 252] on span "Lên hàng" at bounding box center [479, 253] width 27 height 10
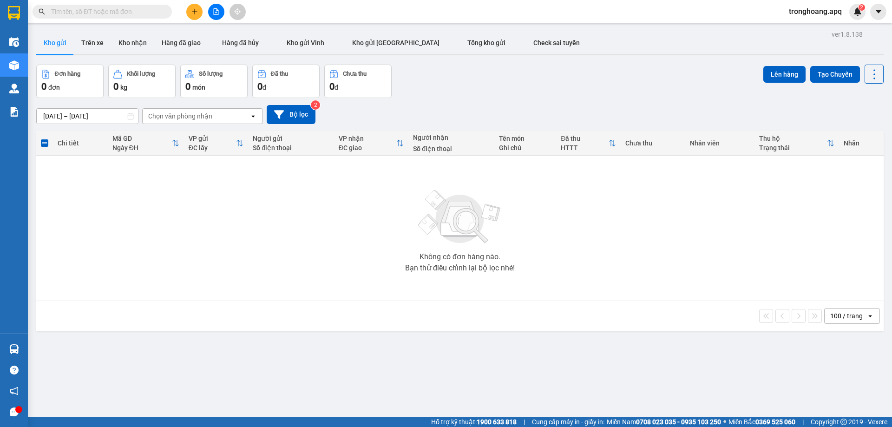
click at [215, 10] on icon "file-add" at bounding box center [216, 11] width 7 height 7
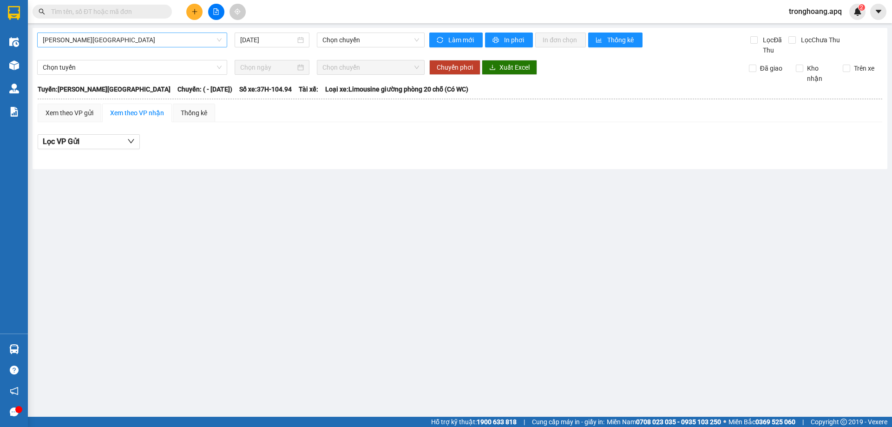
click at [108, 42] on span "[PERSON_NAME][GEOGRAPHIC_DATA]" at bounding box center [132, 40] width 179 height 14
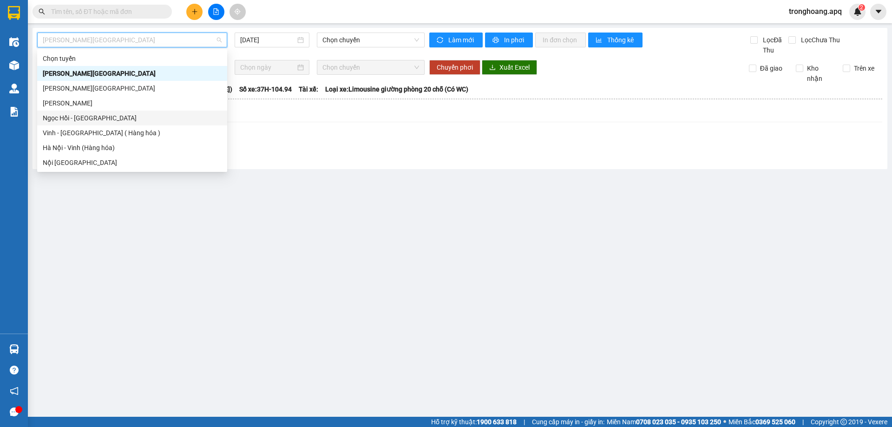
click at [104, 131] on div "Vinh - [GEOGRAPHIC_DATA] ( Hàng hóa )" at bounding box center [132, 133] width 179 height 10
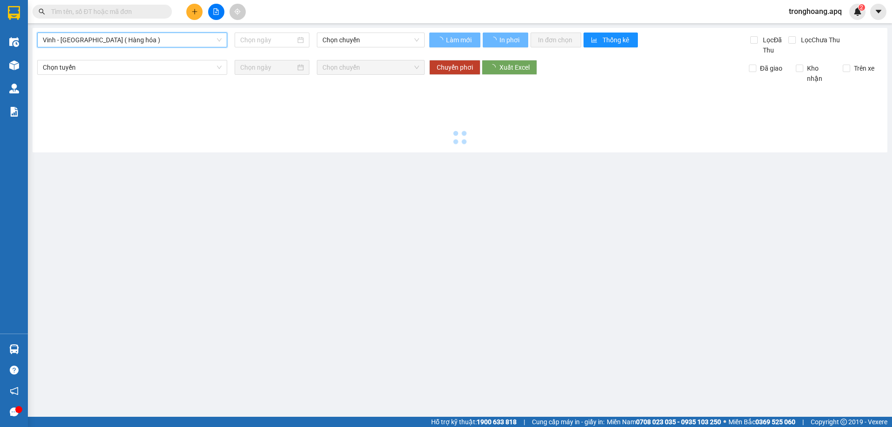
type input "[DATE]"
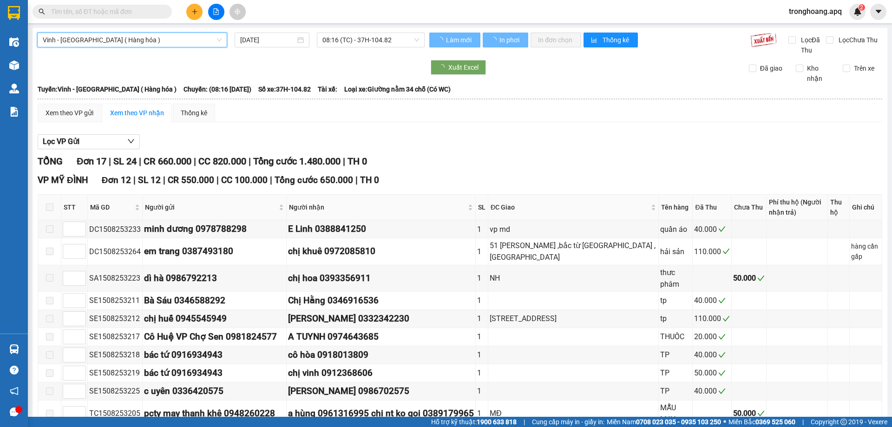
click at [370, 40] on span "08:16 (TC) - 37H-104.82" at bounding box center [370, 40] width 97 height 14
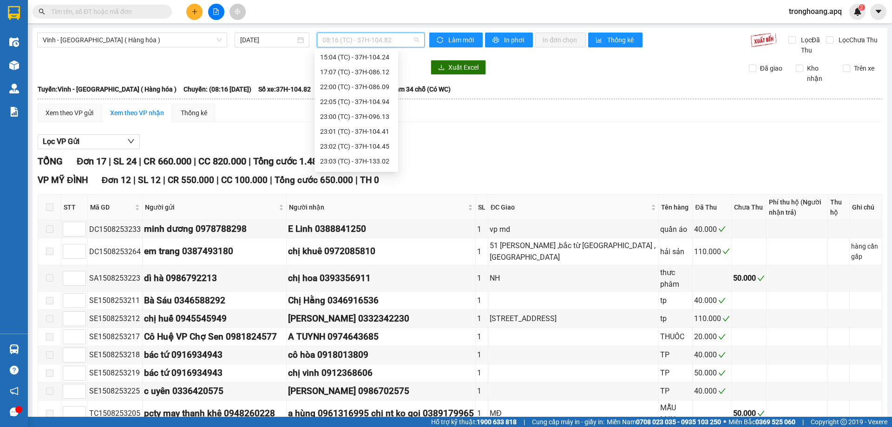
scroll to position [164, 0]
click at [389, 151] on div "23:07 (TC) - 37H-086.38" at bounding box center [356, 148] width 72 height 10
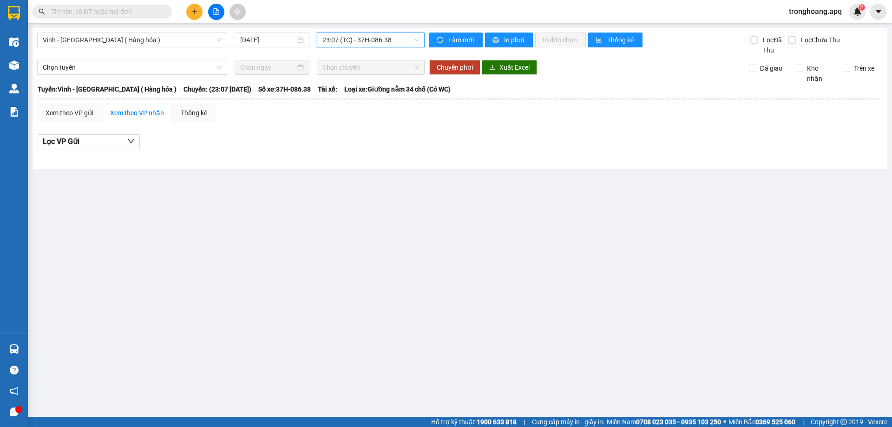
click at [386, 42] on span "23:07 (TC) - 37H-086.38" at bounding box center [370, 40] width 97 height 14
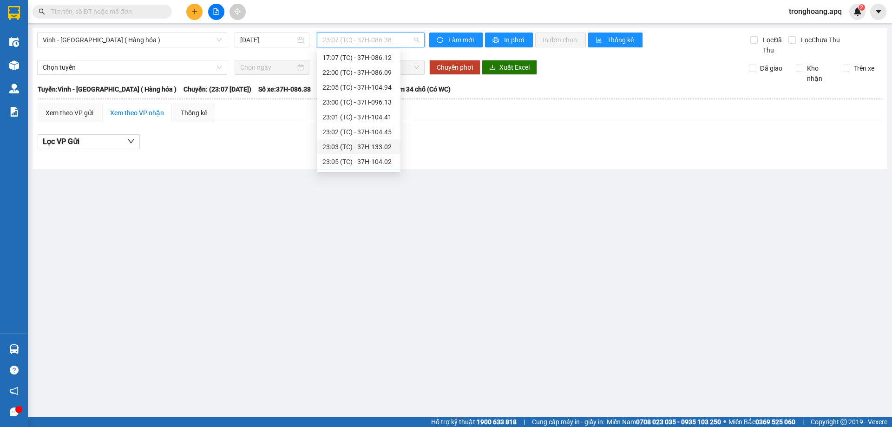
scroll to position [117, 0]
click at [385, 92] on div "22:00 (TC) - 37H-086.09" at bounding box center [358, 90] width 72 height 10
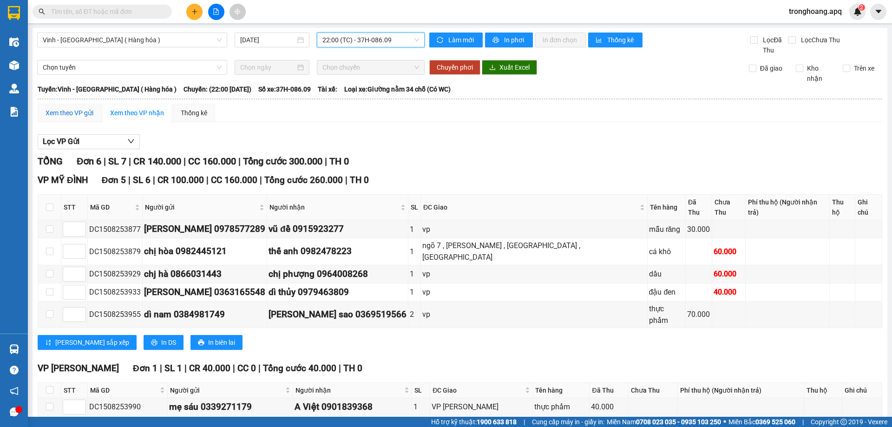
click at [77, 112] on div "Xem theo VP gửi" at bounding box center [70, 113] width 48 height 10
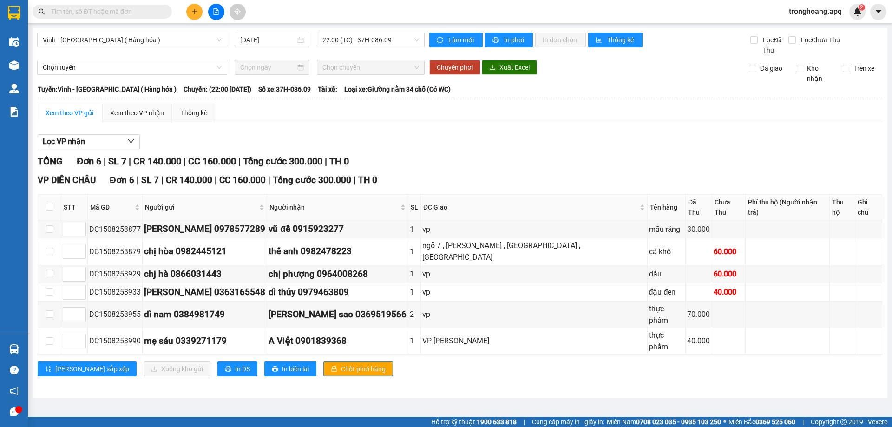
click at [45, 201] on th at bounding box center [49, 208] width 23 height 26
click at [48, 203] on input "checkbox" at bounding box center [49, 206] width 7 height 7
checkbox input "true"
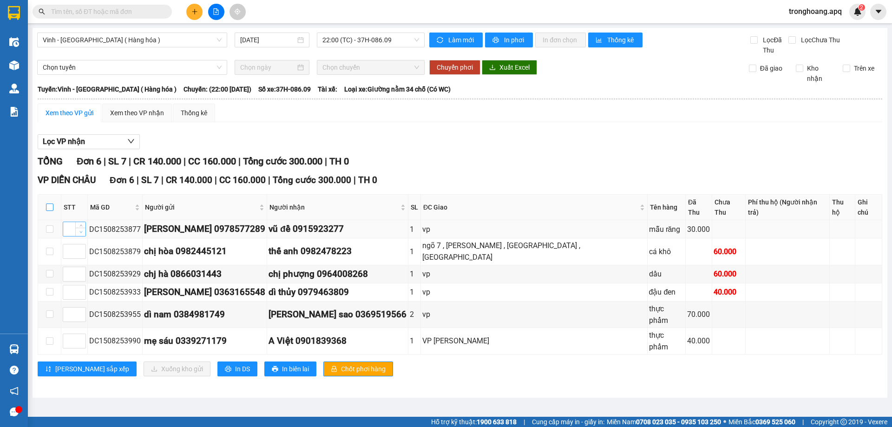
checkbox input "true"
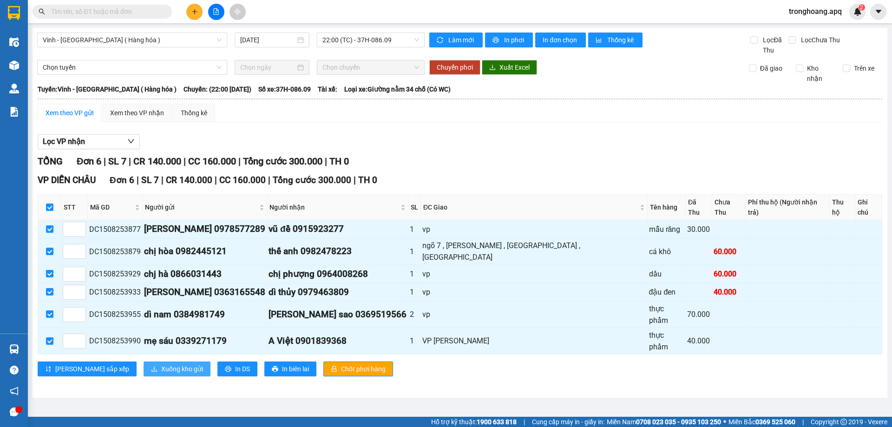
click at [161, 364] on span "Xuống kho gửi" at bounding box center [182, 369] width 42 height 10
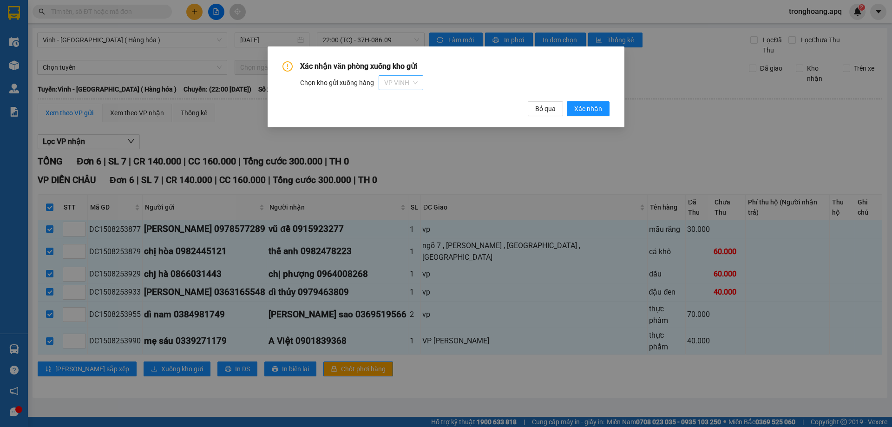
click at [396, 84] on span "VP VINH" at bounding box center [400, 83] width 33 height 14
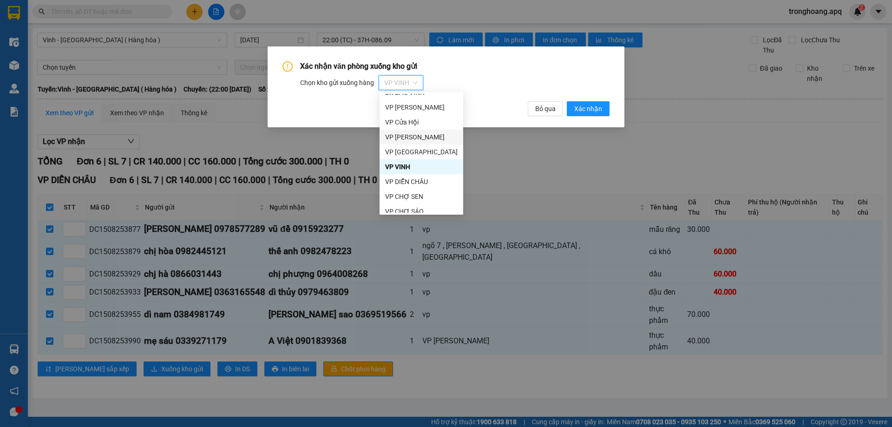
scroll to position [45, 0]
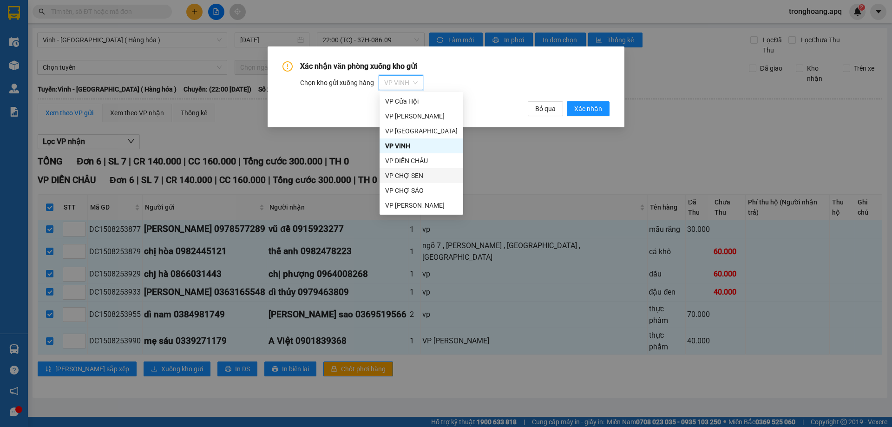
click at [424, 157] on div "VP DIỄN CHÂU" at bounding box center [421, 161] width 72 height 10
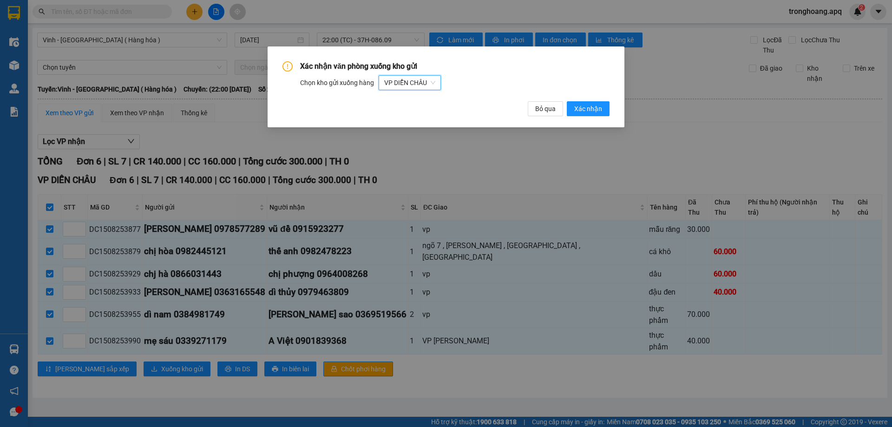
click at [616, 110] on div "Xác nhận văn phòng xuống kho gửi Chọn kho gửi xuống hàng VP DIỄN CHÂU VP DIỄN C…" at bounding box center [446, 86] width 357 height 81
click at [600, 110] on span "Xác nhận" at bounding box center [588, 109] width 28 height 10
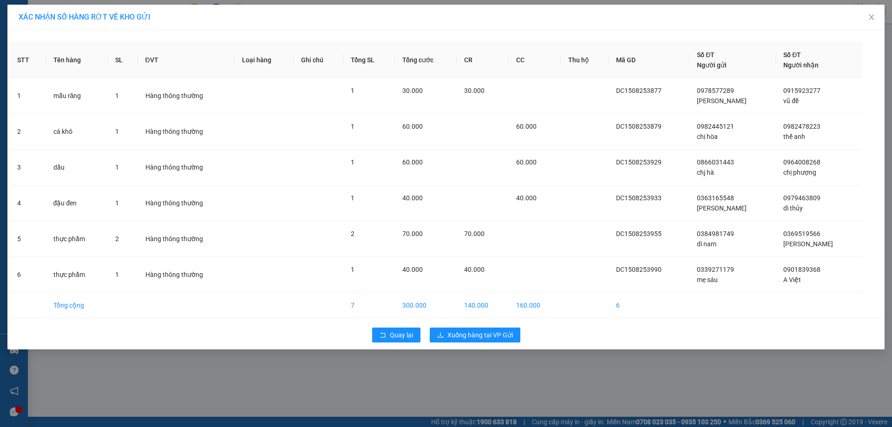
click at [495, 324] on div "Quay lại Xuống hàng tại VP Gửi" at bounding box center [446, 335] width 872 height 24
click at [497, 332] on span "Xuống hàng tại VP Gửi" at bounding box center [480, 335] width 66 height 10
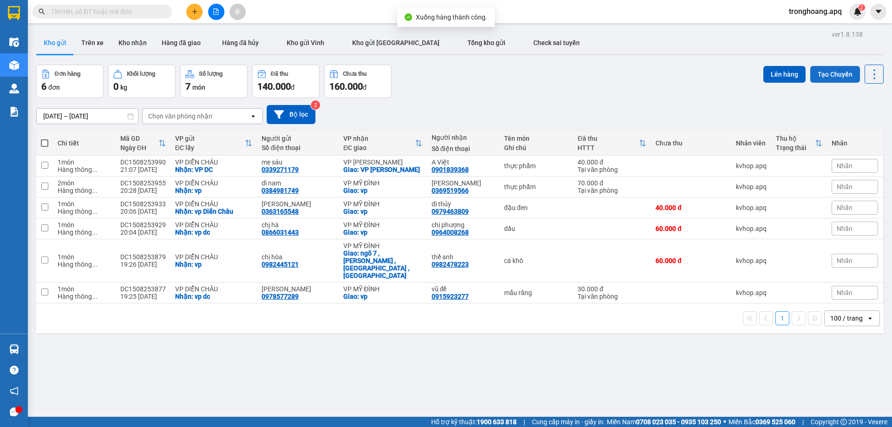
click at [828, 67] on button "Tạo Chuyến" at bounding box center [835, 74] width 50 height 17
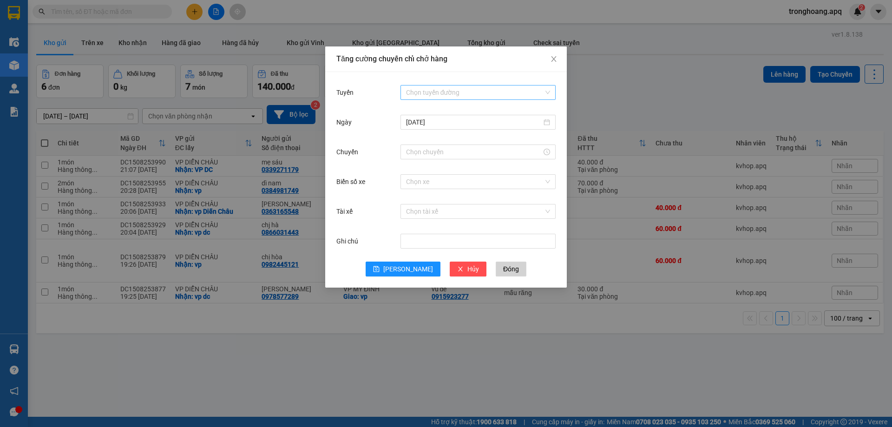
click at [424, 88] on input "Tuyến" at bounding box center [475, 92] width 138 height 14
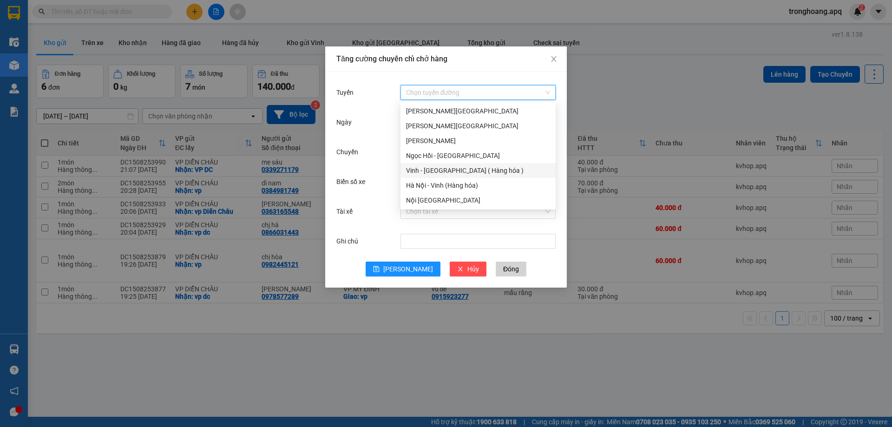
click at [421, 167] on div "Vinh - [GEOGRAPHIC_DATA] ( Hàng hóa )" at bounding box center [478, 170] width 144 height 10
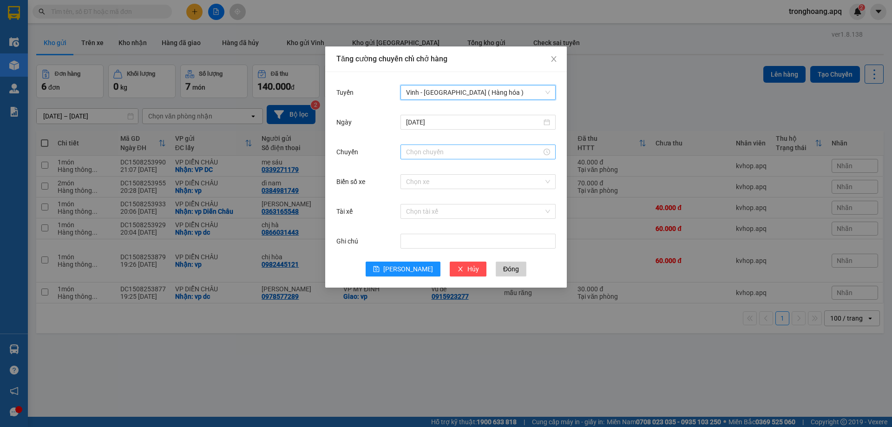
click at [436, 155] on input "Chuyến" at bounding box center [474, 152] width 136 height 10
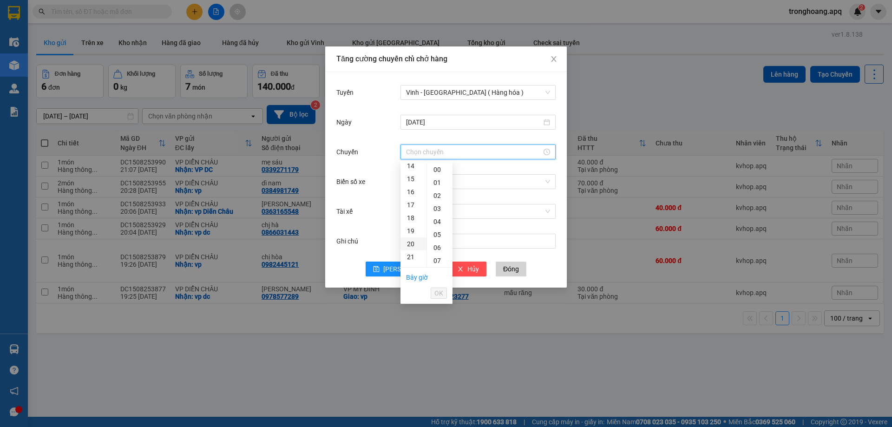
scroll to position [232, 0]
click at [412, 222] on div "22" at bounding box center [413, 223] width 26 height 13
click at [439, 259] on div "10" at bounding box center [440, 253] width 26 height 13
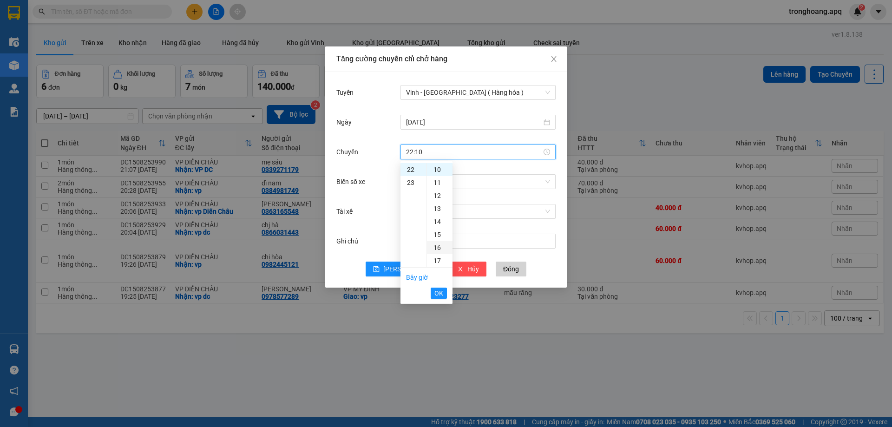
click at [437, 252] on div "16" at bounding box center [440, 247] width 26 height 13
type input "22:16"
click at [439, 292] on span "OK" at bounding box center [438, 293] width 9 height 10
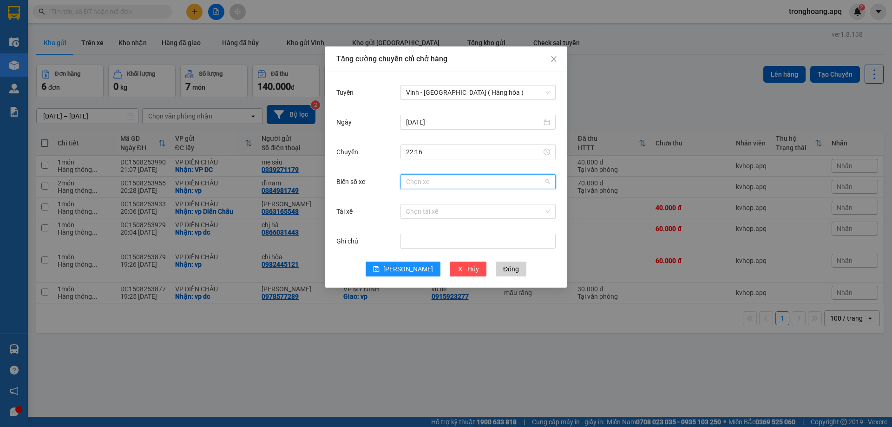
click at [438, 182] on input "Biển số xe" at bounding box center [475, 182] width 138 height 14
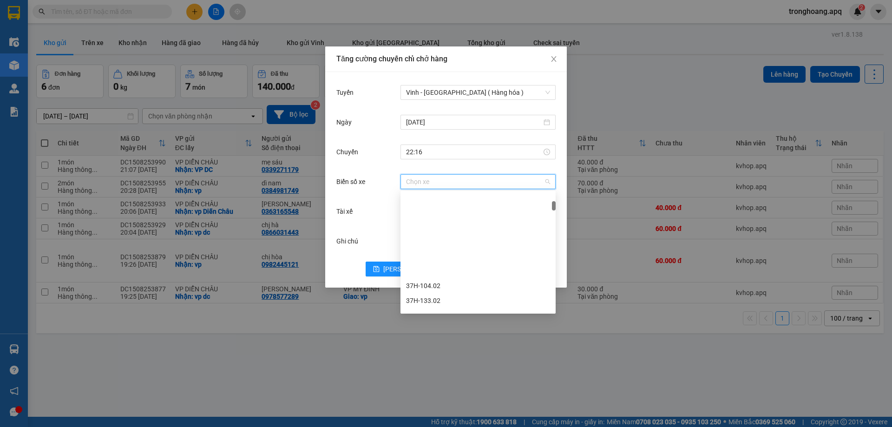
scroll to position [232, 0]
click at [441, 244] on div "37H-086.38" at bounding box center [477, 250] width 155 height 15
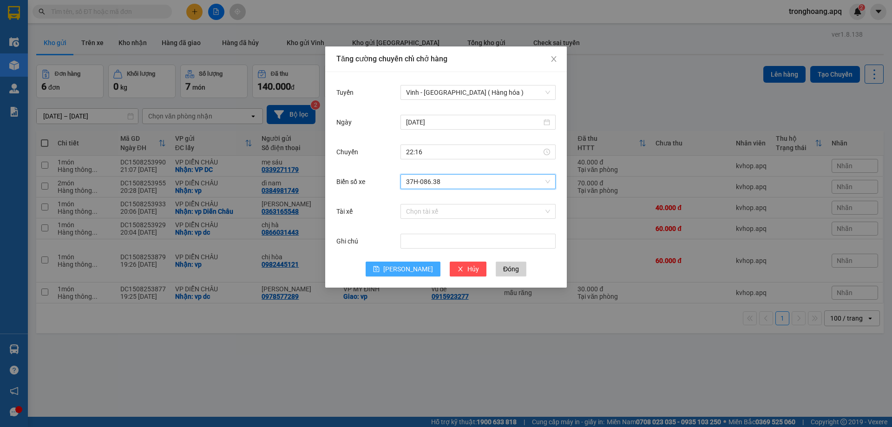
click at [405, 273] on span "[PERSON_NAME]" at bounding box center [408, 269] width 50 height 10
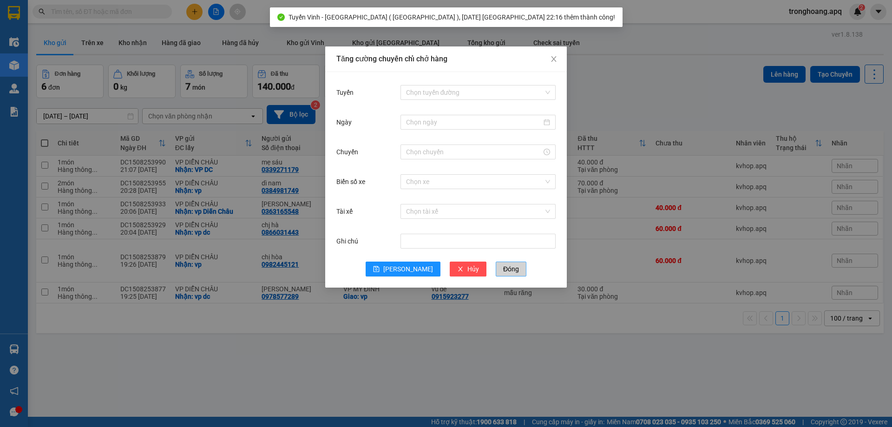
click at [503, 269] on span "Đóng" at bounding box center [511, 269] width 16 height 10
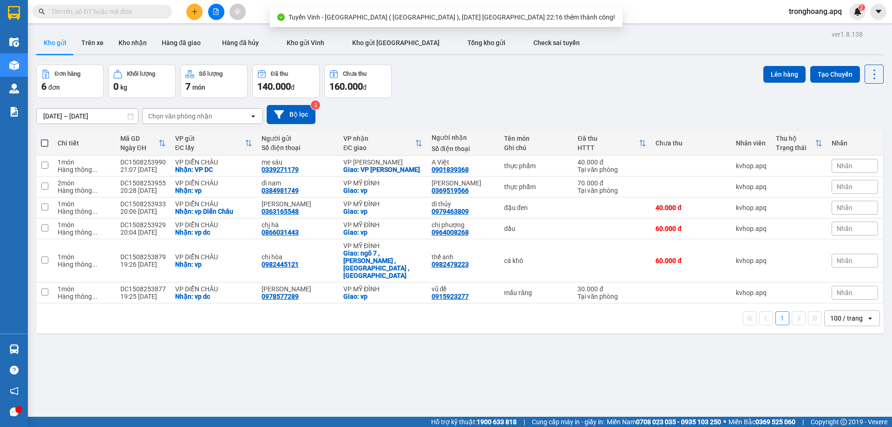
click at [43, 138] on label at bounding box center [44, 142] width 7 height 9
click at [45, 138] on input "checkbox" at bounding box center [45, 138] width 0 height 0
checkbox input "true"
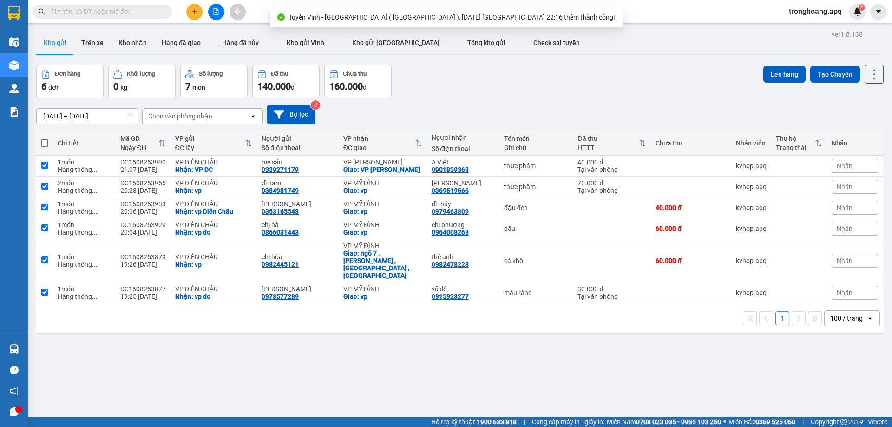
checkbox input "true"
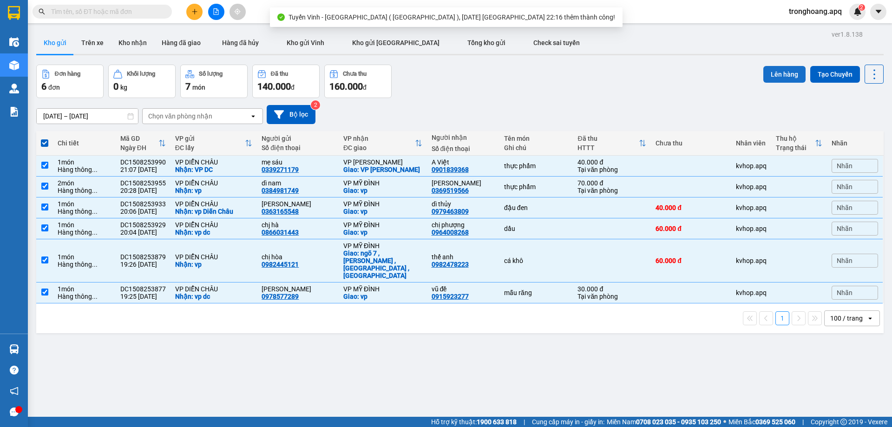
click at [782, 76] on button "Lên hàng" at bounding box center [784, 74] width 42 height 17
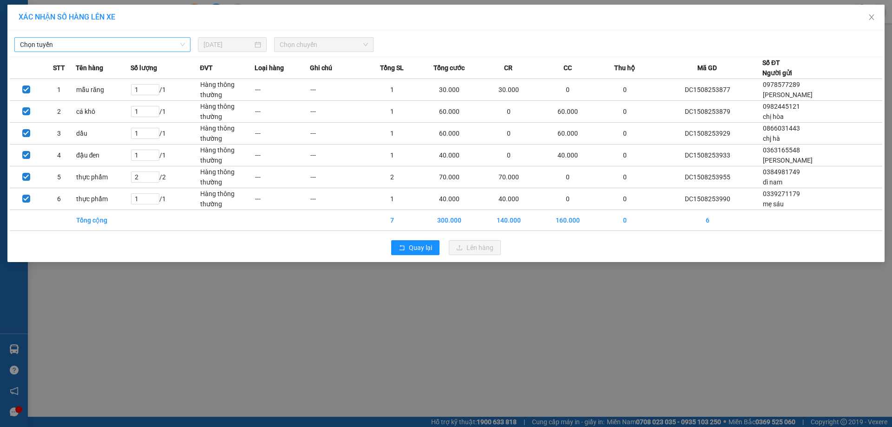
click at [154, 38] on div "Chọn tuyến [DATE] Chọn chuyến" at bounding box center [446, 43] width 872 height 20
click at [97, 38] on span "Chọn tuyến" at bounding box center [102, 45] width 165 height 14
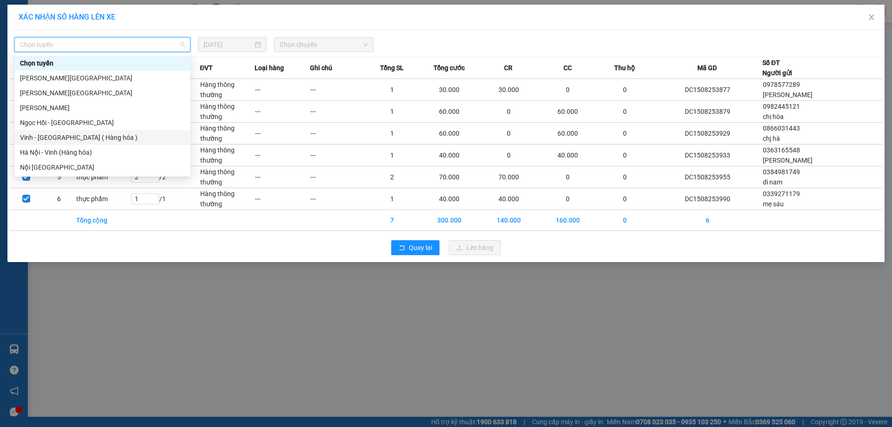
click at [81, 142] on div "Vinh - [GEOGRAPHIC_DATA] ( Hàng hóa )" at bounding box center [102, 137] width 165 height 10
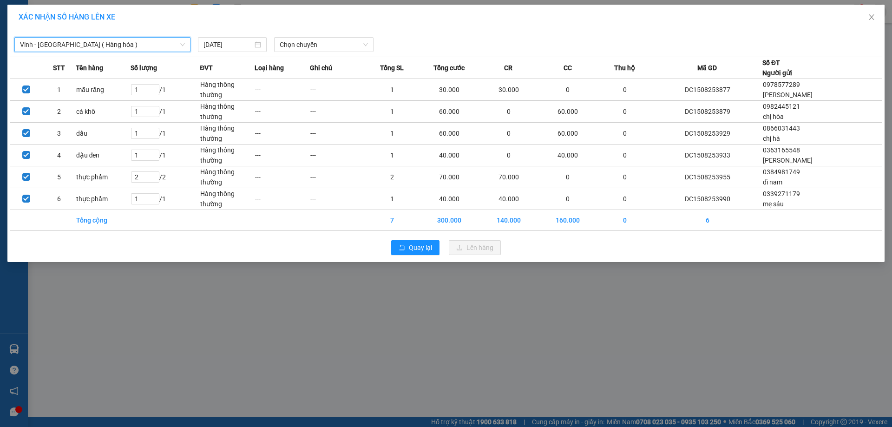
click at [294, 35] on div "Vinh - [GEOGRAPHIC_DATA] ( [GEOGRAPHIC_DATA] ) [GEOGRAPHIC_DATA] - [GEOGRAPHIC_…" at bounding box center [446, 43] width 872 height 20
click at [296, 52] on div "Chọn chuyến" at bounding box center [323, 44] width 99 height 15
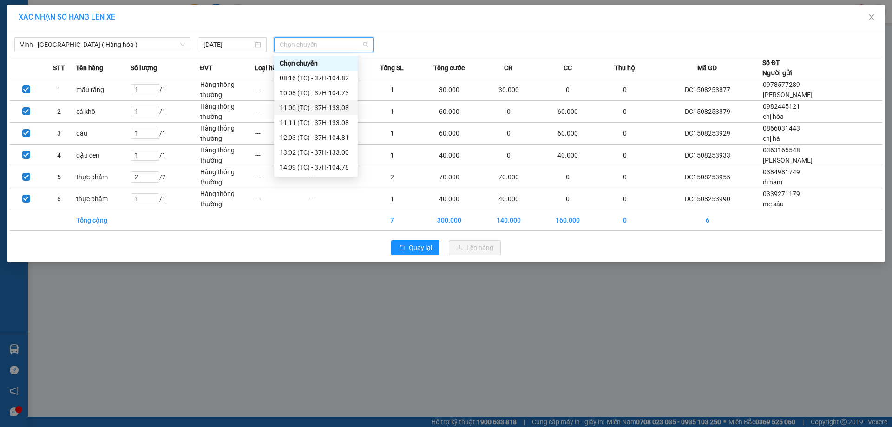
scroll to position [178, 0]
click at [336, 151] on div "23:07 (TC) - 37H-086.38" at bounding box center [316, 152] width 72 height 10
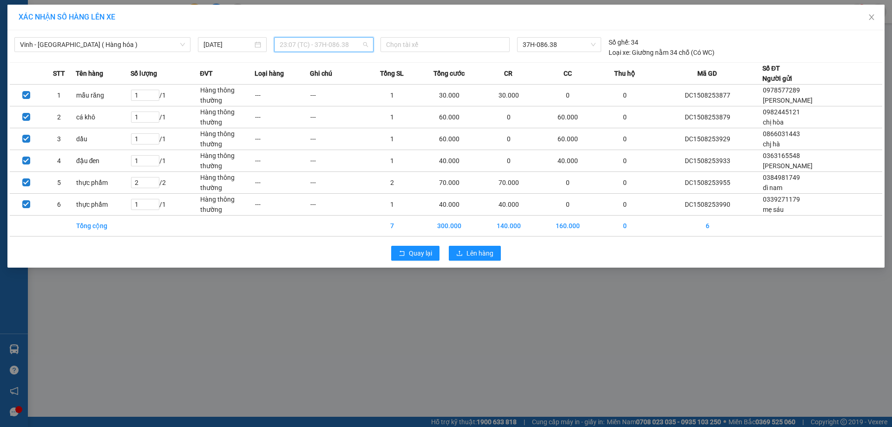
drag, startPoint x: 335, startPoint y: 51, endPoint x: 337, endPoint y: 46, distance: 5.9
click at [336, 46] on span "23:07 (TC) - 37H-086.38" at bounding box center [324, 45] width 88 height 14
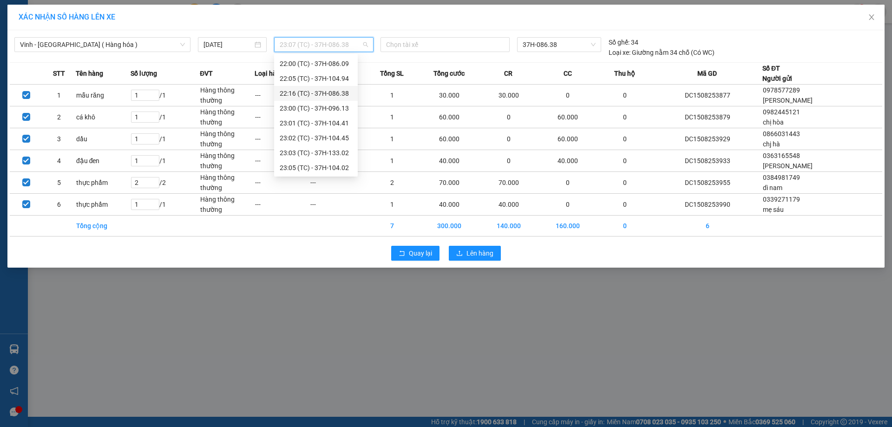
scroll to position [132, 0]
click at [341, 109] on div "22:16 (TC) - 37H-086.38" at bounding box center [316, 110] width 72 height 10
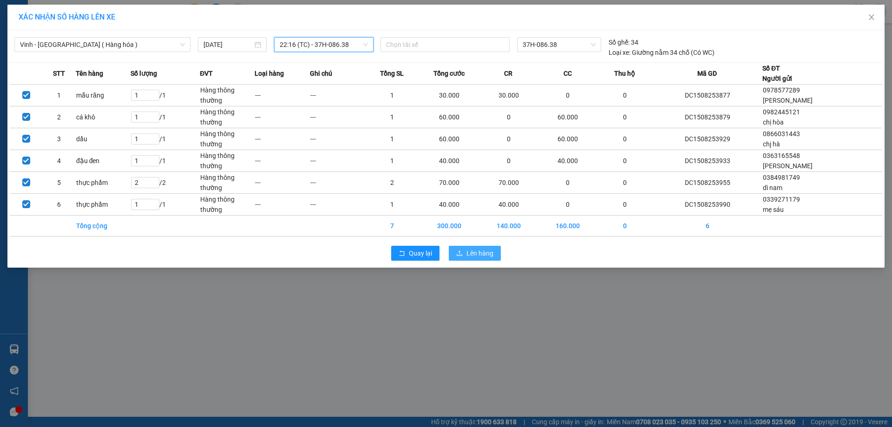
click at [485, 259] on button "Lên hàng" at bounding box center [475, 253] width 52 height 15
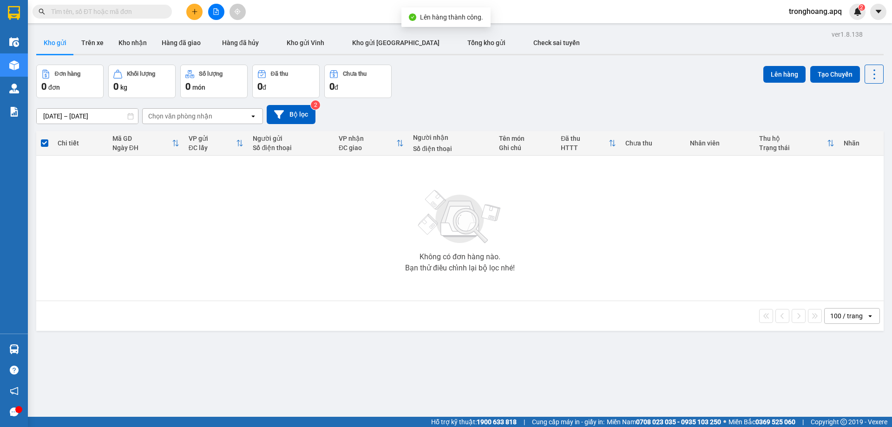
click at [297, 103] on div "[DATE] – [DATE] Press the down arrow key to interact with the calendar and sele…" at bounding box center [459, 114] width 847 height 33
click at [287, 121] on button "Bộ lọc" at bounding box center [291, 114] width 49 height 19
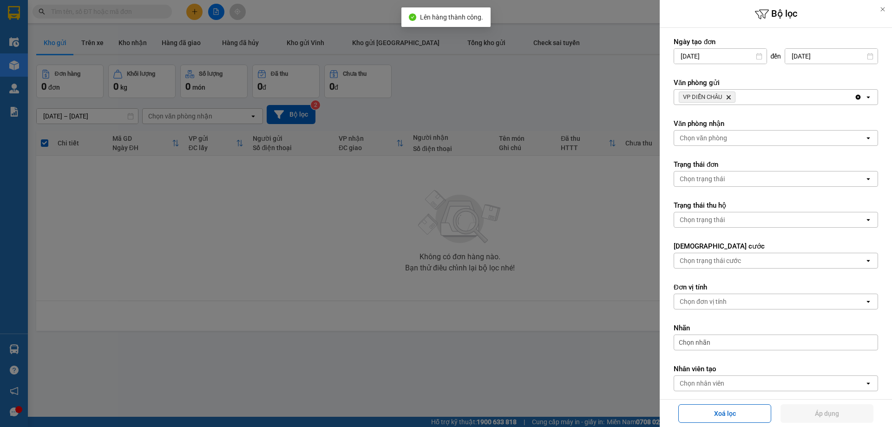
click at [727, 96] on icon "Delete" at bounding box center [729, 97] width 6 height 6
click at [730, 97] on div "Chọn văn phòng" at bounding box center [769, 97] width 190 height 15
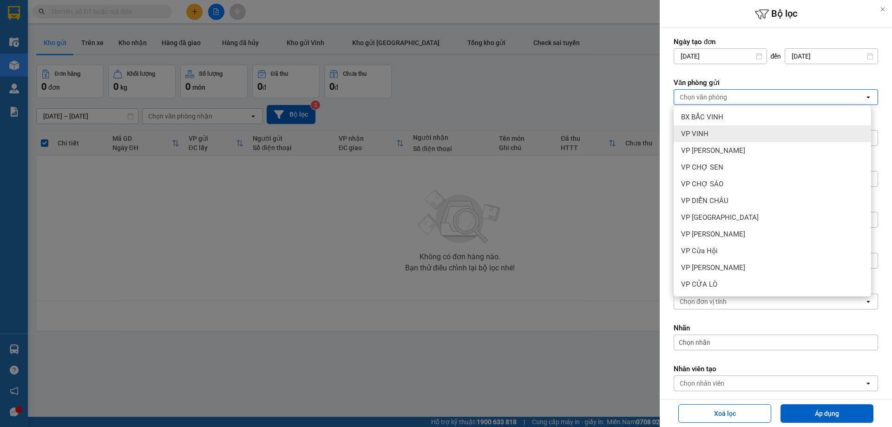
click at [714, 138] on div "VP VINH" at bounding box center [772, 133] width 197 height 17
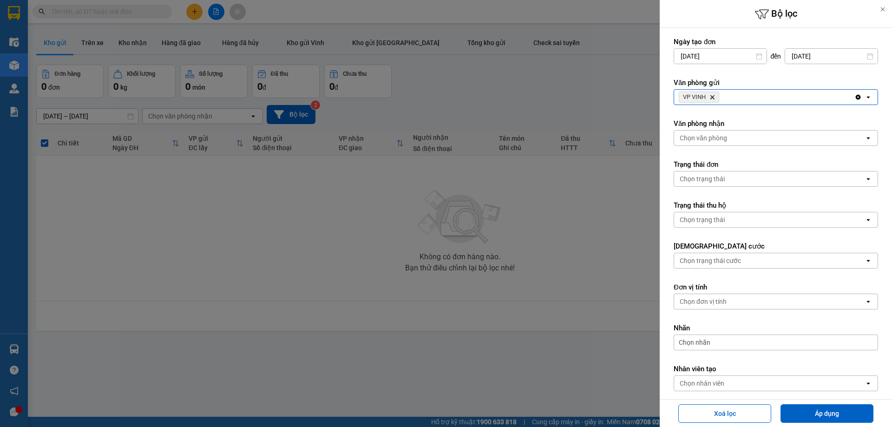
click at [721, 134] on div "Chọn văn phòng" at bounding box center [703, 137] width 47 height 9
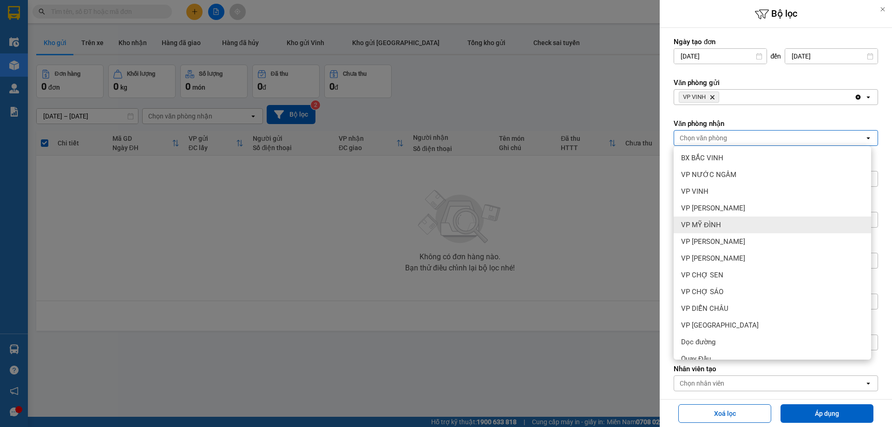
click at [726, 227] on div "VP MỸ ĐÌNH" at bounding box center [772, 224] width 197 height 17
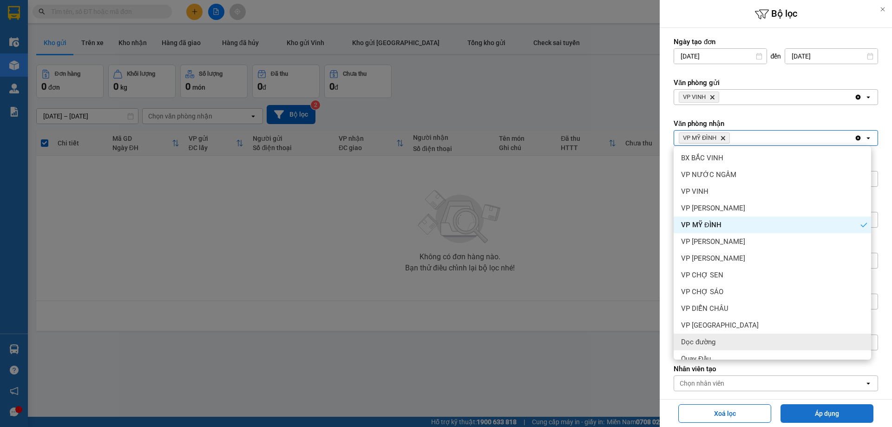
click at [820, 408] on button "Áp dụng" at bounding box center [826, 413] width 93 height 19
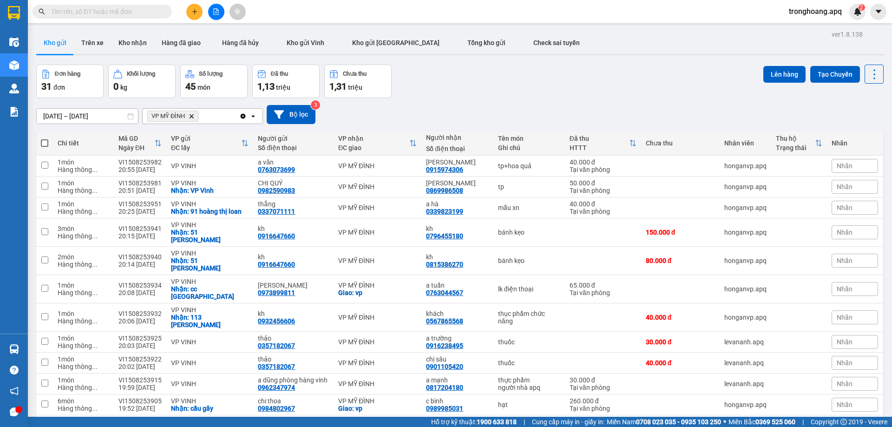
click at [46, 139] on span at bounding box center [44, 142] width 7 height 7
click at [45, 138] on input "checkbox" at bounding box center [45, 138] width 0 height 0
checkbox input "true"
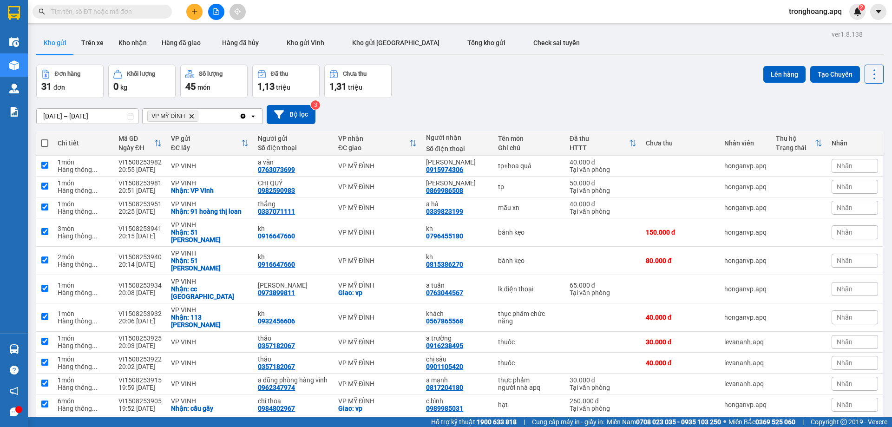
checkbox input "true"
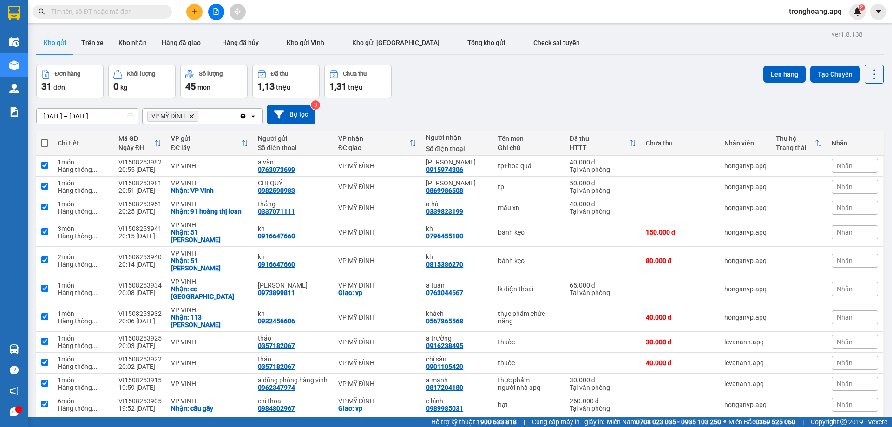
checkbox input "true"
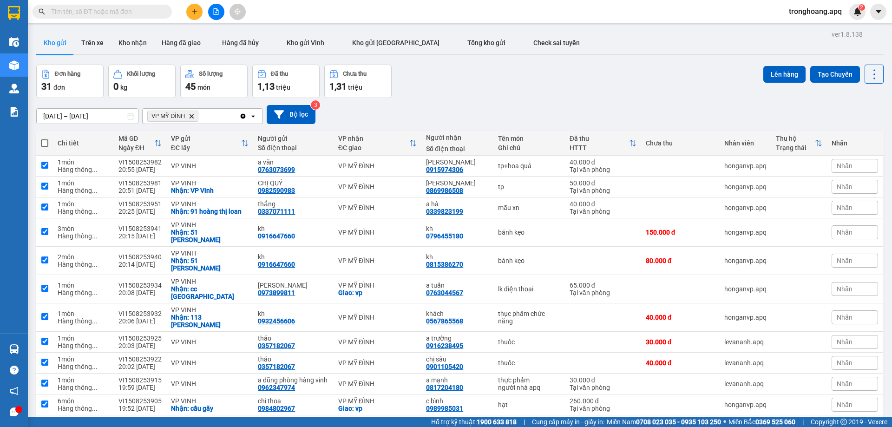
checkbox input "true"
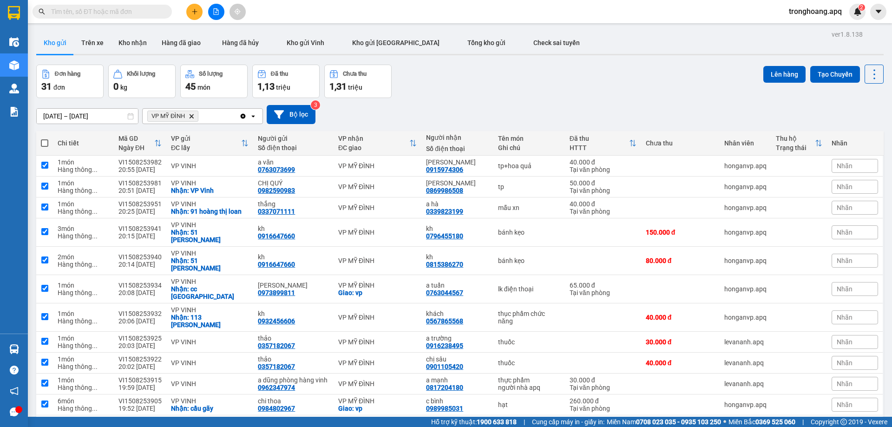
checkbox input "true"
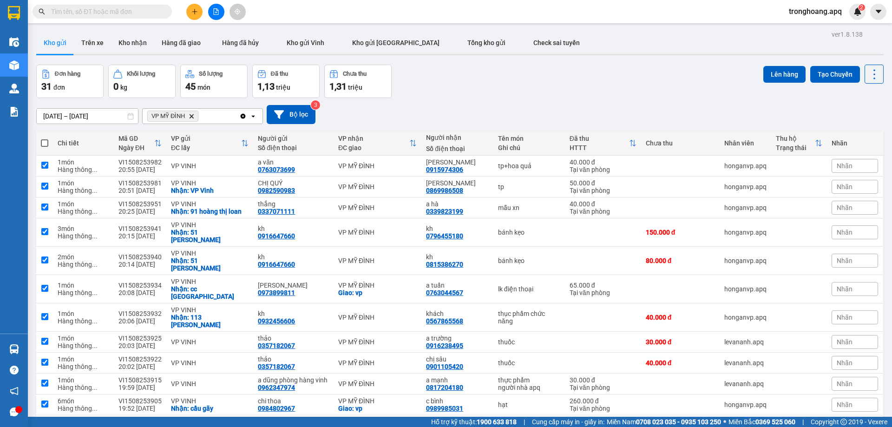
checkbox input "true"
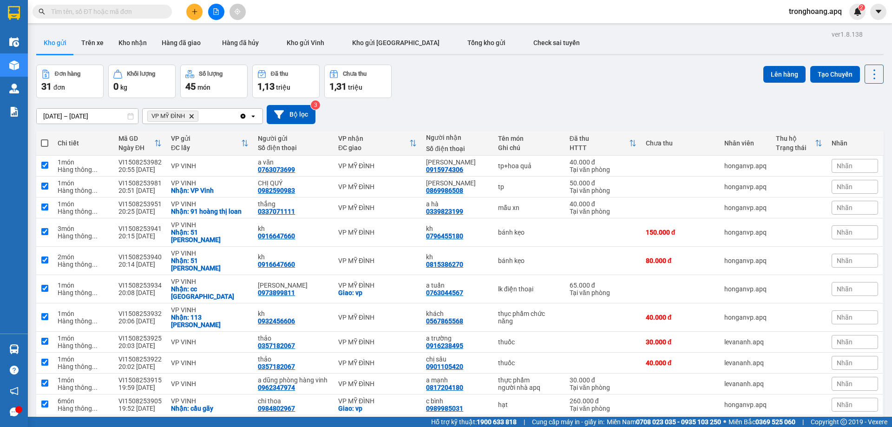
checkbox input "true"
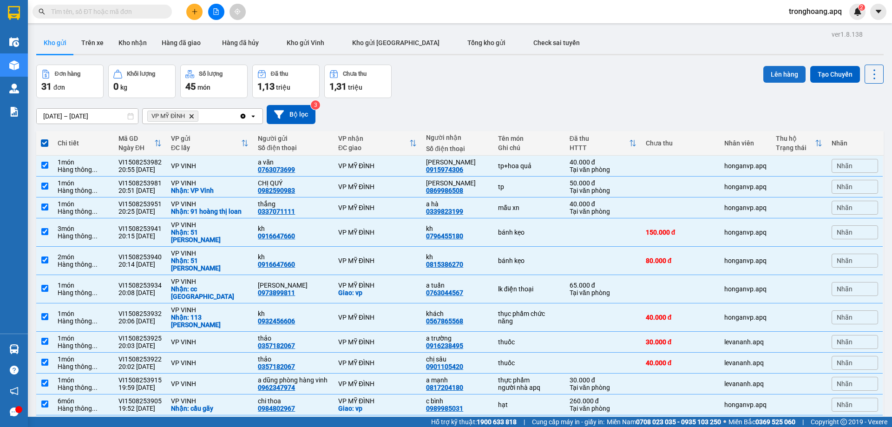
click at [774, 77] on button "Lên hàng" at bounding box center [784, 74] width 42 height 17
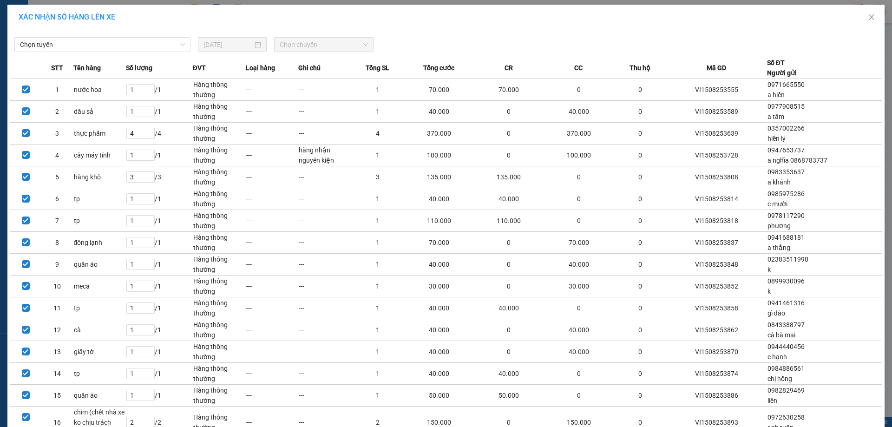
click at [103, 36] on div "Chọn tuyến [DATE] Chọn chuyến" at bounding box center [446, 43] width 872 height 20
click at [100, 40] on span "Chọn tuyến" at bounding box center [102, 45] width 165 height 14
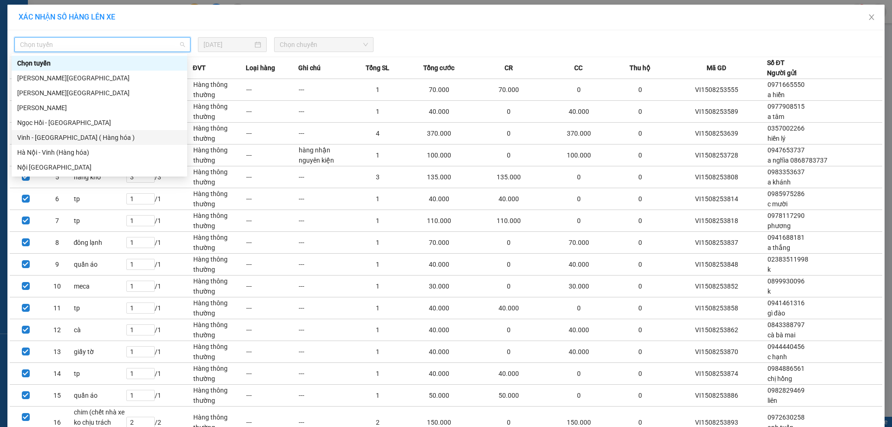
click at [65, 139] on div "Vinh - [GEOGRAPHIC_DATA] ( Hàng hóa )" at bounding box center [99, 137] width 164 height 10
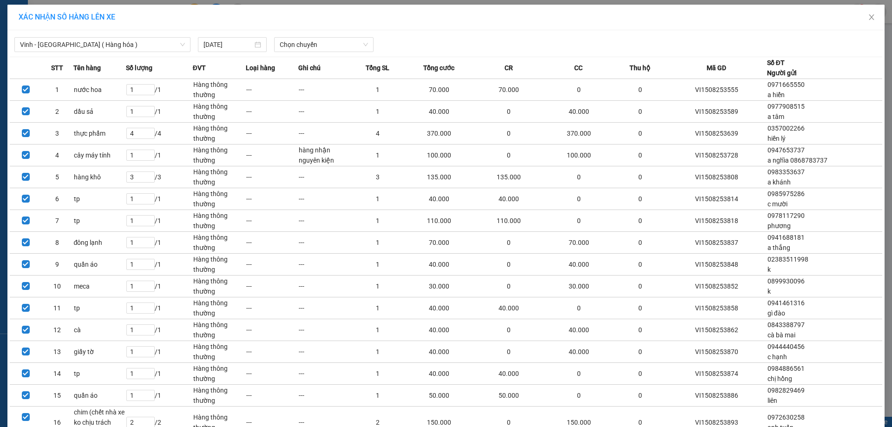
click at [282, 36] on div "Vinh - [GEOGRAPHIC_DATA] ( Hàng hóa ) [DATE] Chọn chuyến" at bounding box center [446, 43] width 872 height 20
click at [284, 44] on span "Chọn chuyến" at bounding box center [324, 45] width 88 height 14
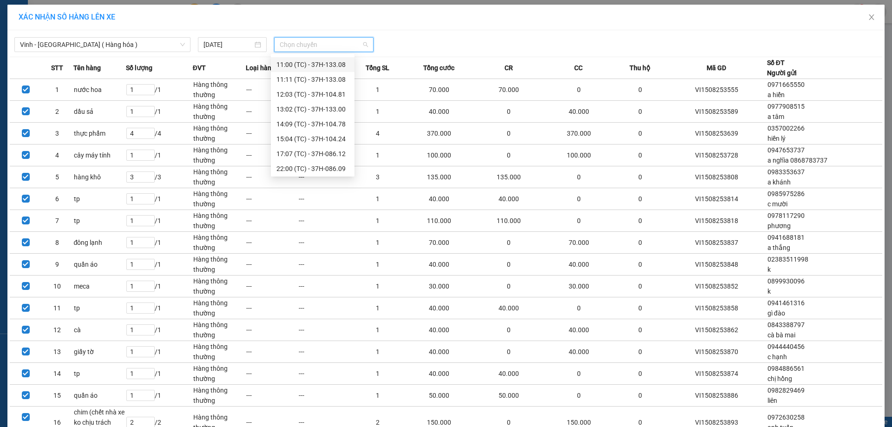
scroll to position [93, 0]
click at [342, 151] on div "22:16 (TC) - 37H-086.38" at bounding box center [312, 149] width 72 height 10
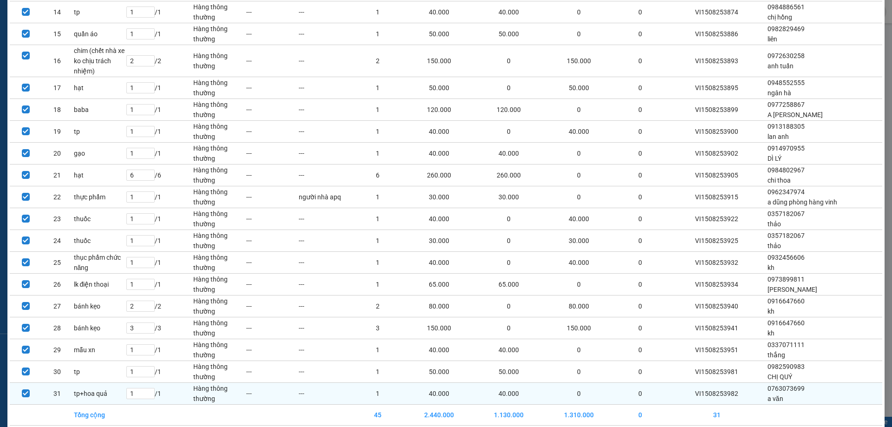
scroll to position [408, 0]
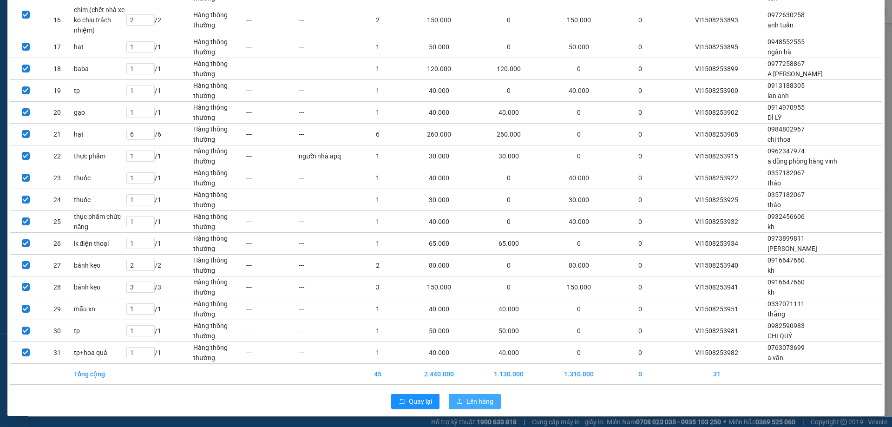
click at [480, 398] on span "Lên hàng" at bounding box center [479, 401] width 27 height 10
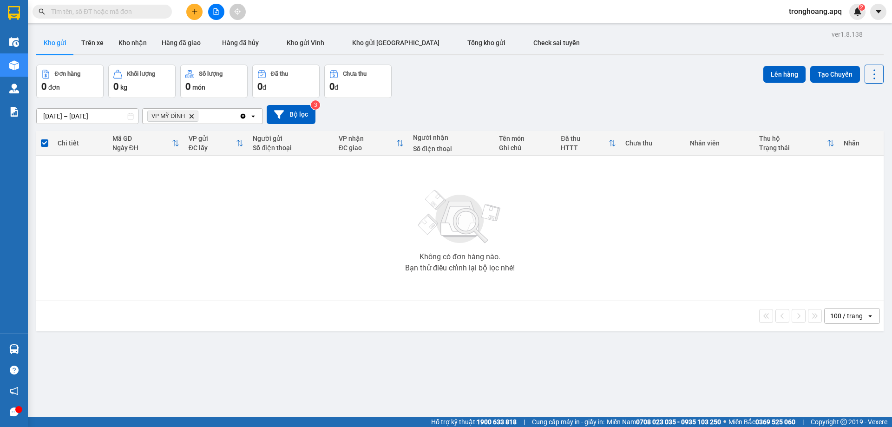
click at [216, 13] on icon "file-add" at bounding box center [216, 11] width 5 height 7
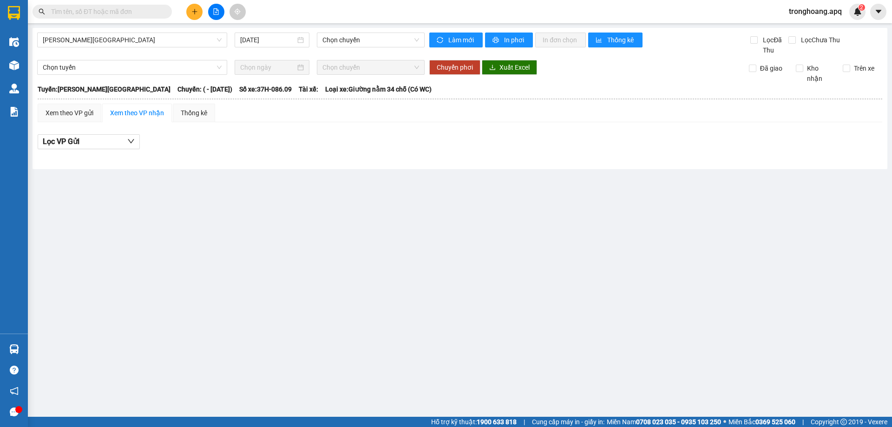
click at [120, 50] on div "[PERSON_NAME] - [GEOGRAPHIC_DATA] [DATE] Chọn chuyến" at bounding box center [230, 44] width 387 height 23
click at [117, 43] on span "[PERSON_NAME][GEOGRAPHIC_DATA]" at bounding box center [132, 40] width 179 height 14
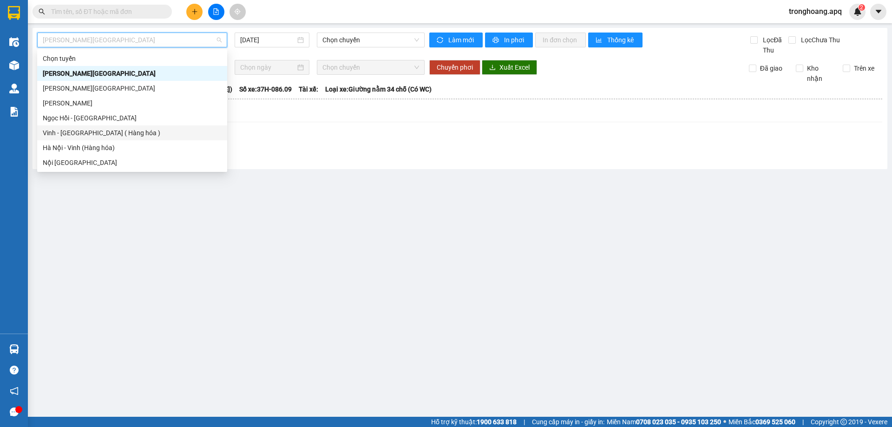
click at [97, 132] on div "Vinh - [GEOGRAPHIC_DATA] ( Hàng hóa )" at bounding box center [132, 133] width 179 height 10
type input "[DATE]"
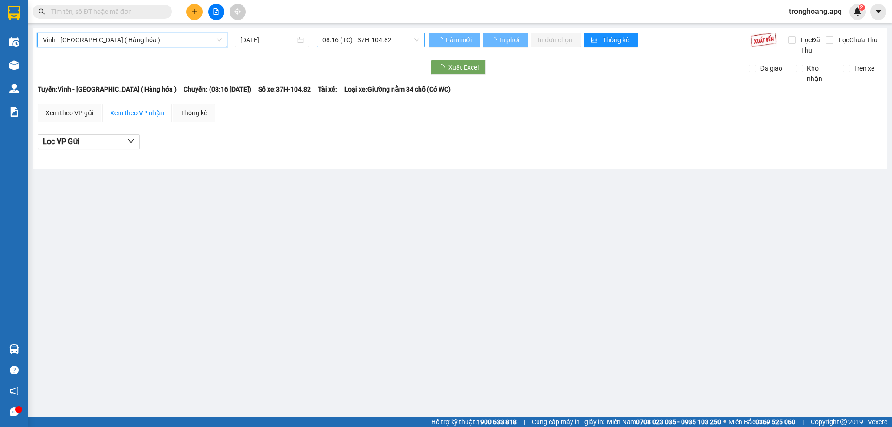
click at [334, 44] on span "08:16 (TC) - 37H-104.82" at bounding box center [370, 40] width 97 height 14
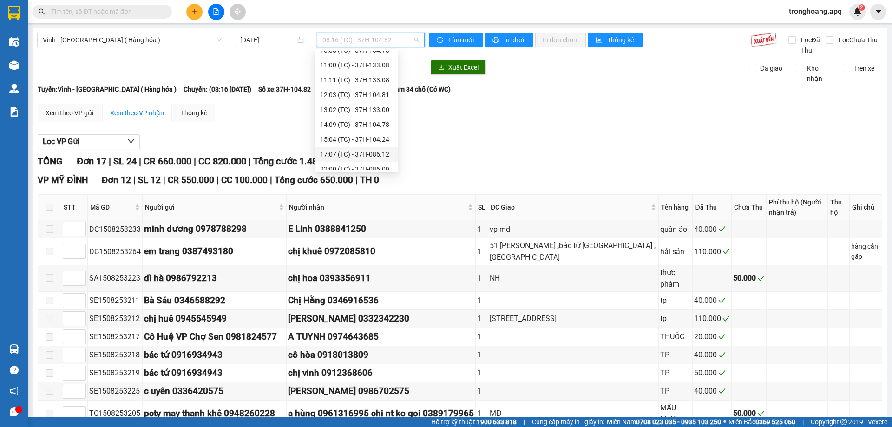
scroll to position [49, 0]
click at [375, 159] on div "22:00 (TC) - 37H-086.09" at bounding box center [356, 158] width 72 height 10
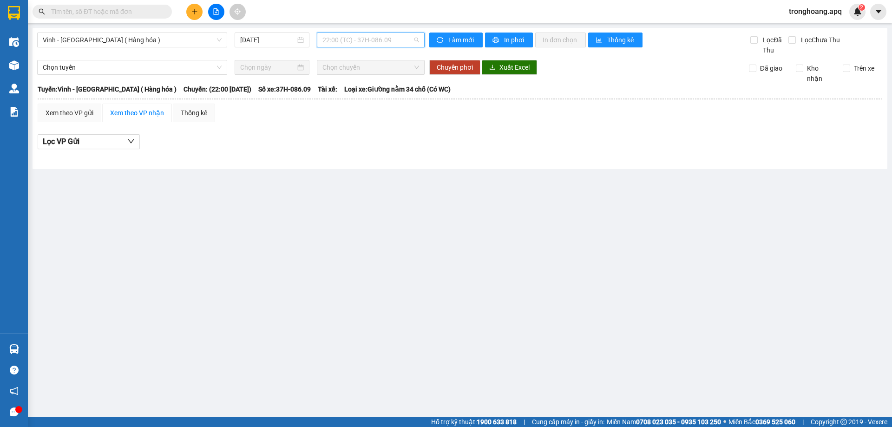
click at [376, 38] on span "22:00 (TC) - 37H-086.09" at bounding box center [370, 40] width 97 height 14
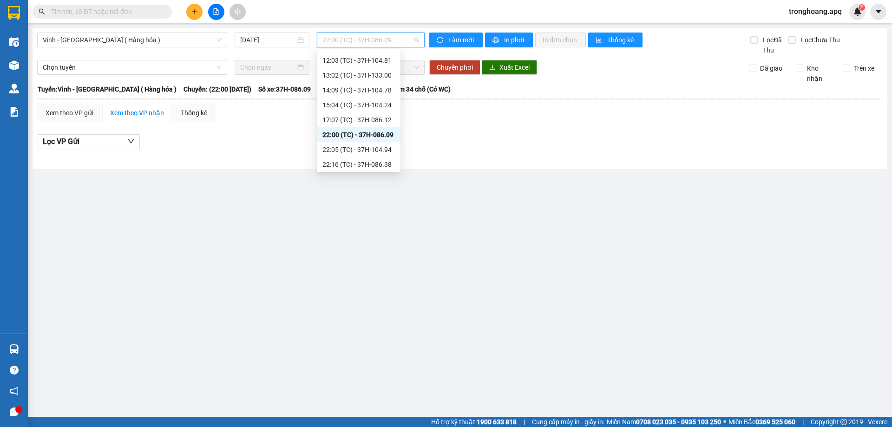
scroll to position [95, 0]
click at [383, 127] on div "22:05 (TC) - 37H-104.94" at bounding box center [358, 127] width 72 height 10
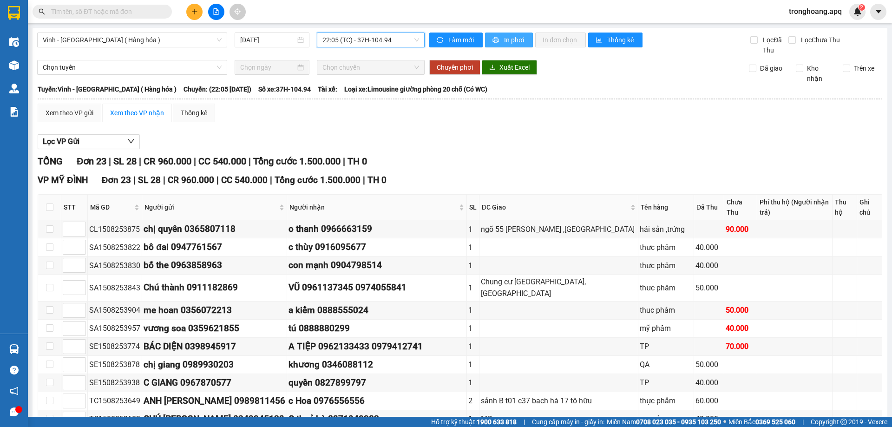
click at [520, 41] on span "In phơi" at bounding box center [514, 40] width 21 height 10
click at [343, 33] on div "Vinh - [GEOGRAPHIC_DATA] ( Hàng hóa ) [DATE] 22:05 (TC) - 37H-104.94 Làm mới In…" at bounding box center [460, 362] width 855 height 669
click at [346, 36] on span "22:05 (TC) - 37H-104.94" at bounding box center [370, 40] width 97 height 14
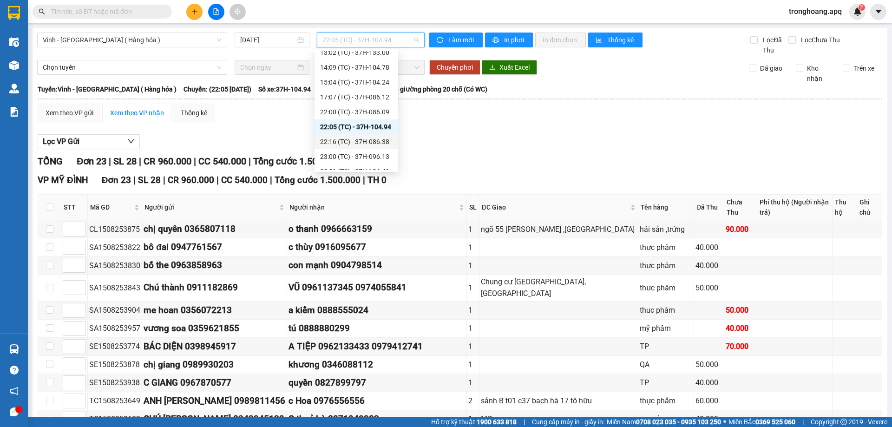
click at [387, 144] on div "22:16 (TC) - 37H-086.38" at bounding box center [356, 142] width 72 height 10
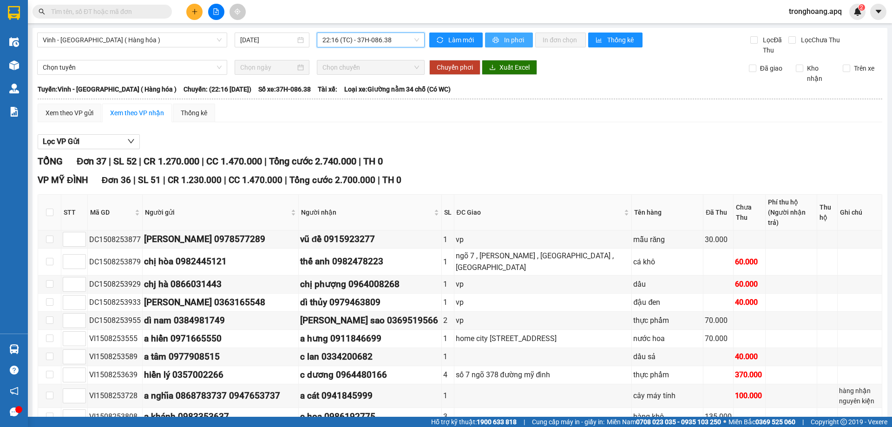
click at [507, 41] on span "In phơi" at bounding box center [514, 40] width 21 height 10
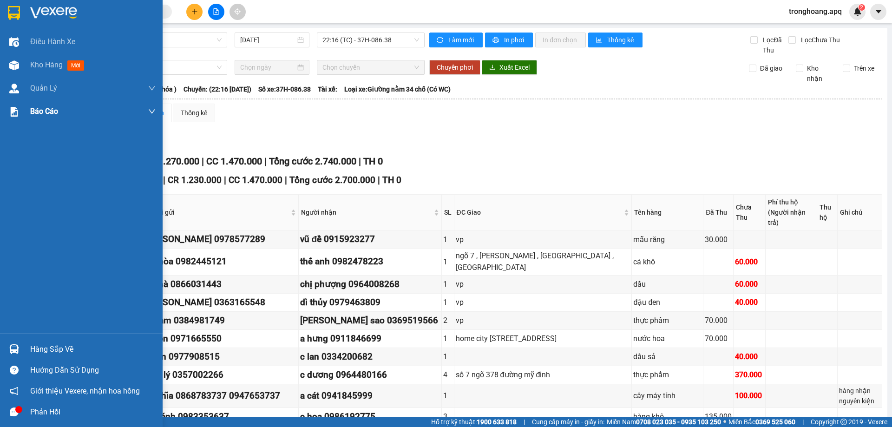
click at [27, 61] on div "Kho hàng mới" at bounding box center [81, 64] width 163 height 23
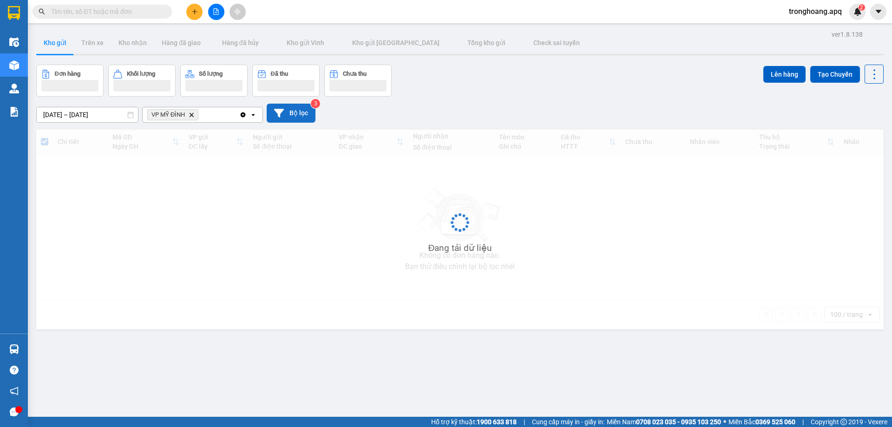
click at [298, 115] on button "Bộ lọc" at bounding box center [291, 113] width 49 height 19
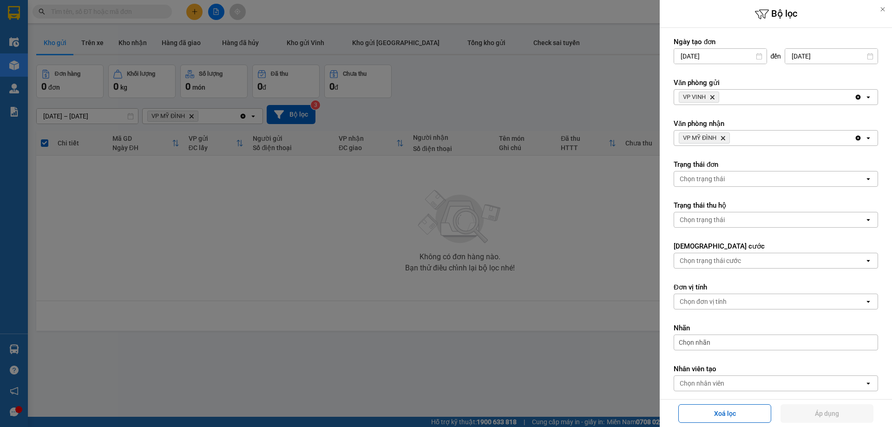
click at [721, 138] on icon "Delete" at bounding box center [723, 138] width 6 height 6
click at [716, 97] on span "VP VINH Delete" at bounding box center [699, 97] width 40 height 11
click at [713, 97] on icon "VP VINH, close by backspace" at bounding box center [712, 97] width 4 height 4
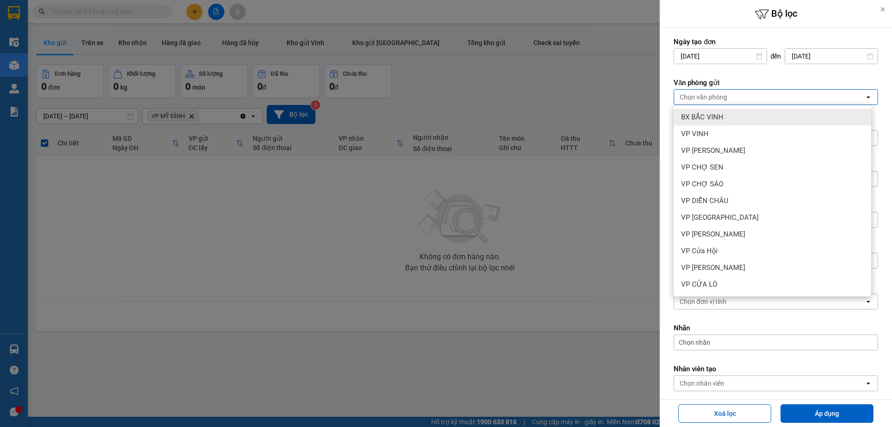
click at [712, 115] on span "BX BẮC VINH" at bounding box center [702, 116] width 42 height 9
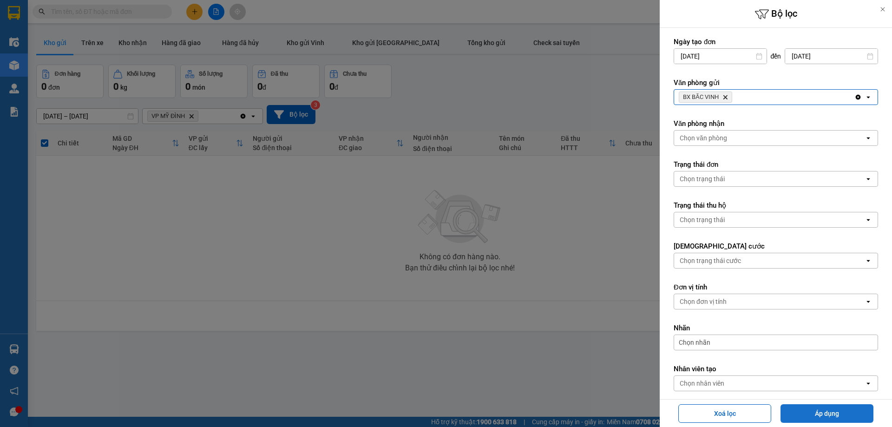
click at [827, 412] on button "Áp dụng" at bounding box center [826, 413] width 93 height 19
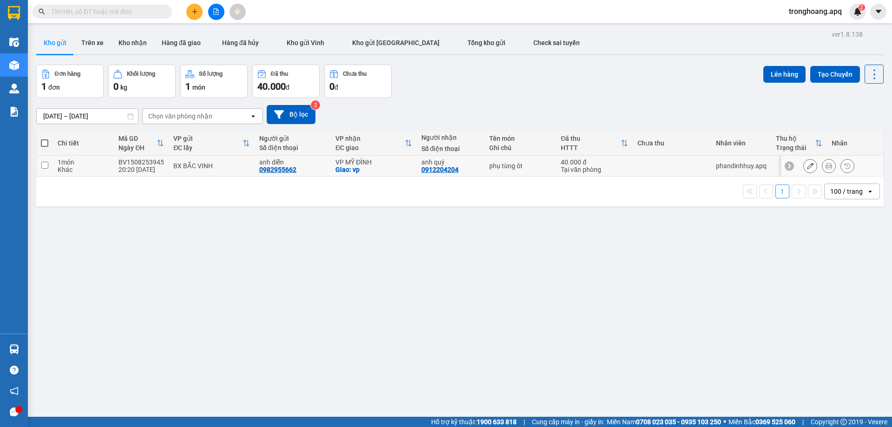
click at [803, 165] on div at bounding box center [810, 166] width 14 height 14
click at [807, 167] on icon at bounding box center [810, 166] width 7 height 7
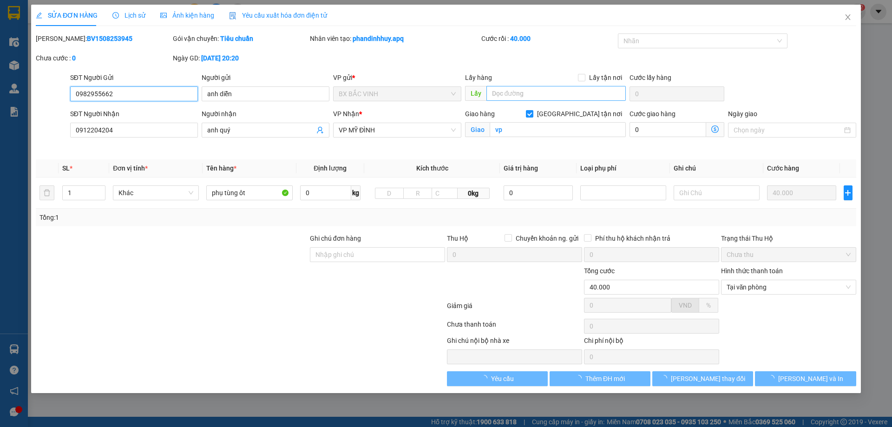
type input "0982955662"
type input "anh diễn"
type input "0912204204"
type input "anh quý"
checkbox input "true"
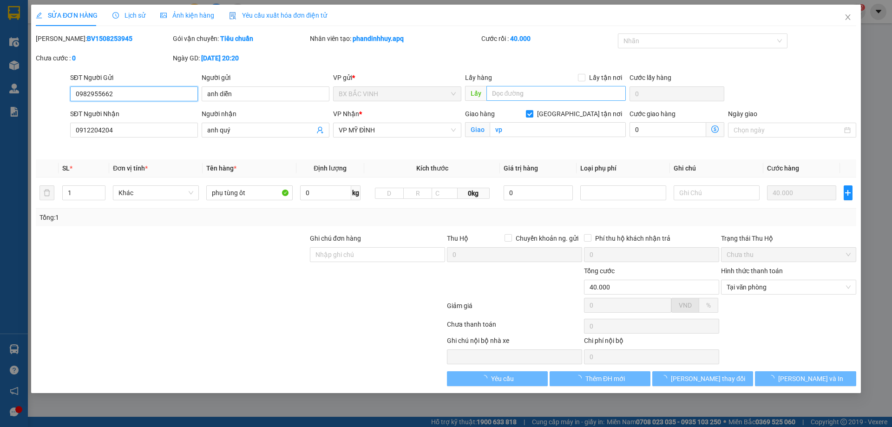
type input "vp"
type input "40.000"
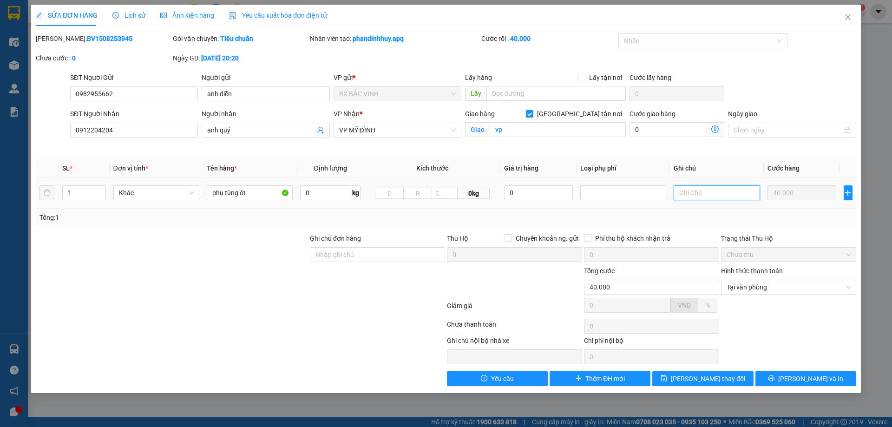
click at [702, 194] on input "text" at bounding box center [717, 192] width 86 height 15
type input "hàng đã ra xe 06"
click at [745, 375] on button "[PERSON_NAME] thay đổi" at bounding box center [702, 378] width 101 height 15
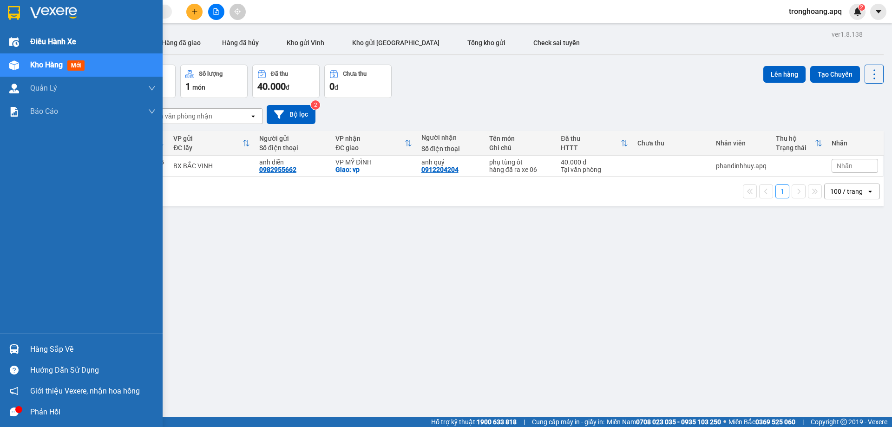
click at [39, 40] on span "Điều hành xe" at bounding box center [53, 42] width 46 height 12
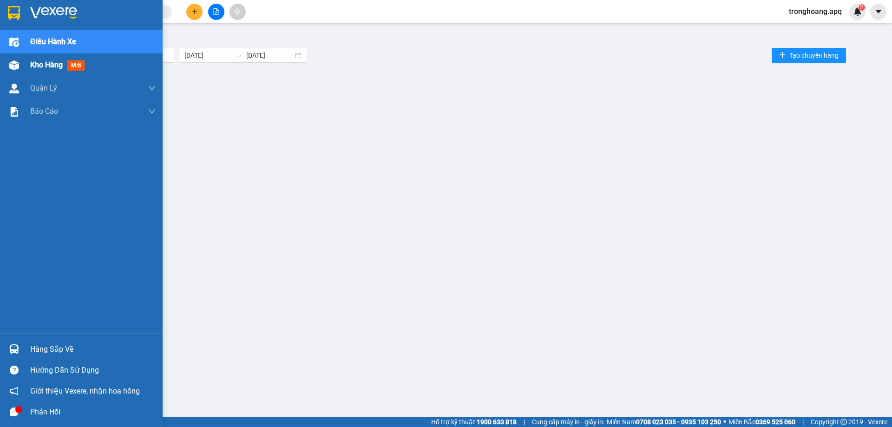
click at [21, 63] on div at bounding box center [14, 65] width 16 height 16
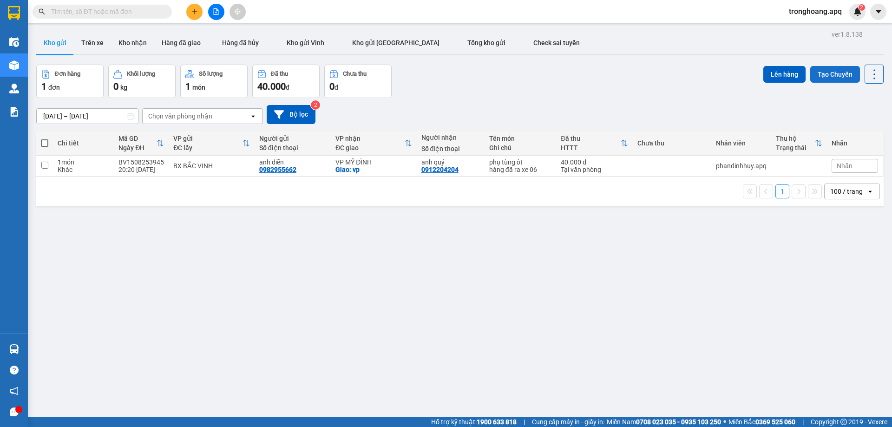
click at [818, 72] on button "Tạo Chuyến" at bounding box center [835, 74] width 50 height 17
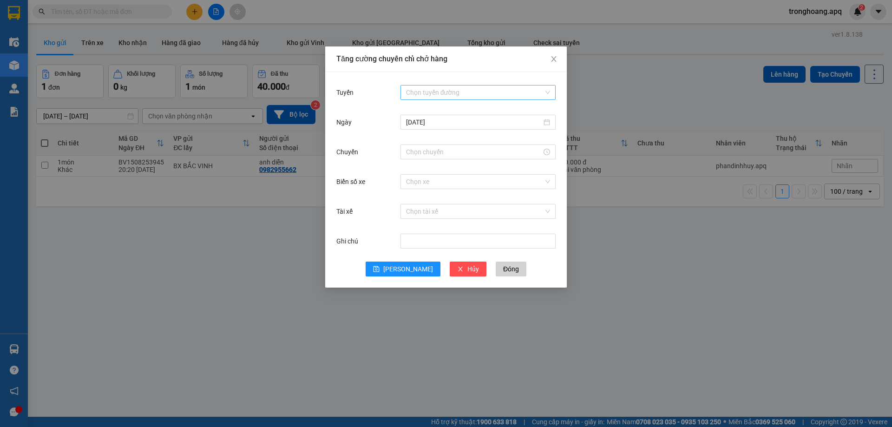
click at [420, 90] on input "Tuyến" at bounding box center [475, 92] width 138 height 14
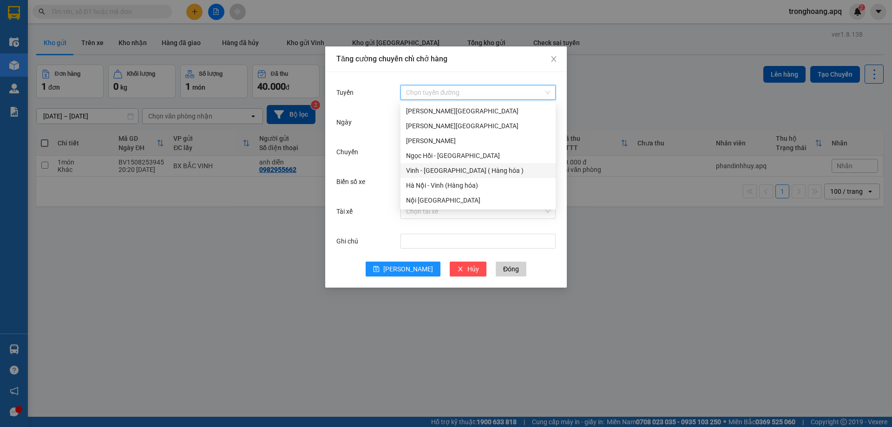
click at [440, 167] on div "Vinh - [GEOGRAPHIC_DATA] ( Hàng hóa )" at bounding box center [478, 170] width 144 height 10
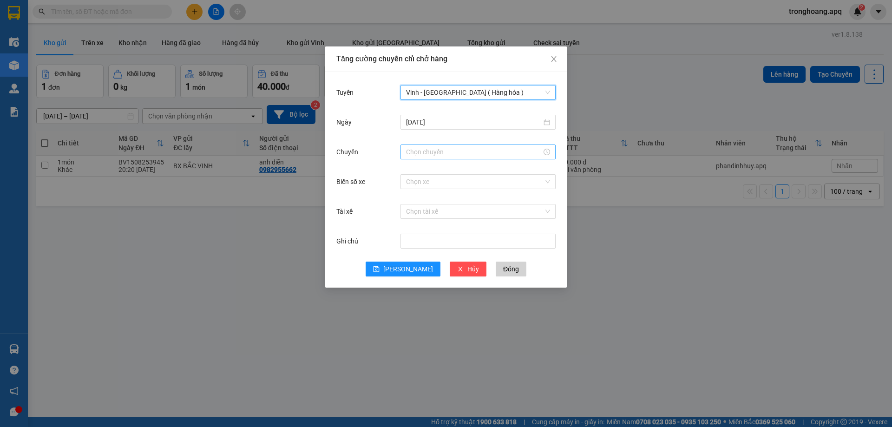
click at [434, 152] on input "Chuyến" at bounding box center [474, 152] width 136 height 10
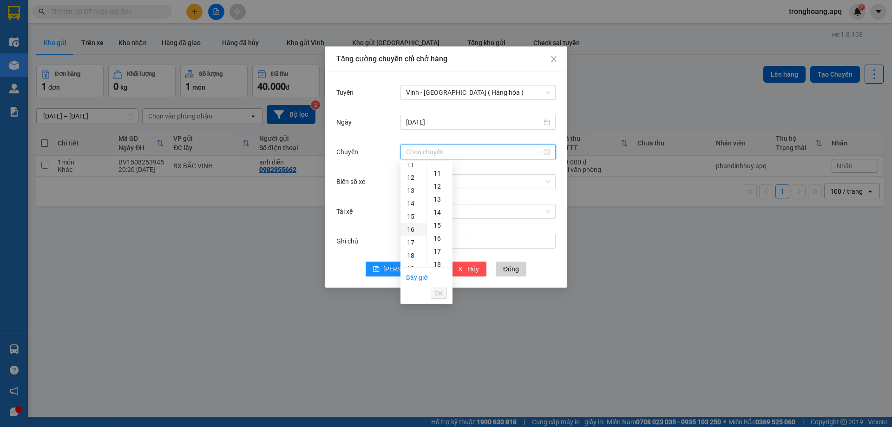
scroll to position [299, 0]
click at [409, 172] on div "23" at bounding box center [413, 169] width 26 height 13
click at [437, 257] on div "35" at bounding box center [440, 253] width 26 height 13
type input "23:35"
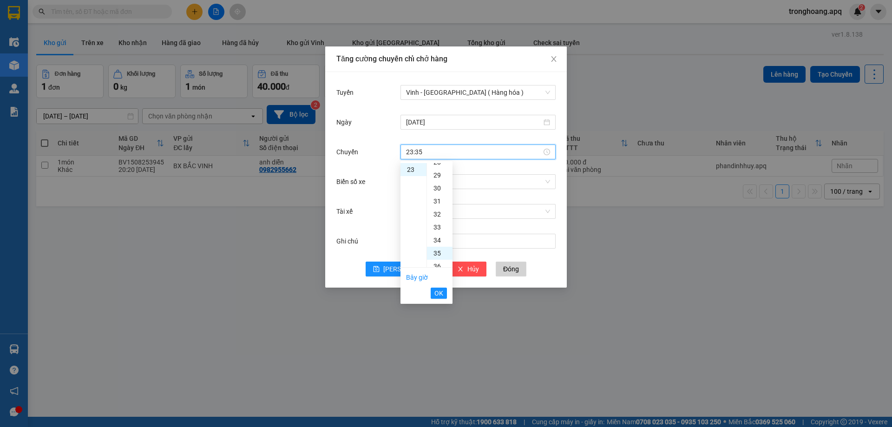
scroll to position [455, 0]
click at [440, 285] on li "OK" at bounding box center [439, 293] width 16 height 16
click at [441, 297] on span "OK" at bounding box center [438, 293] width 9 height 10
click at [444, 182] on input "Biển số xe" at bounding box center [475, 182] width 138 height 14
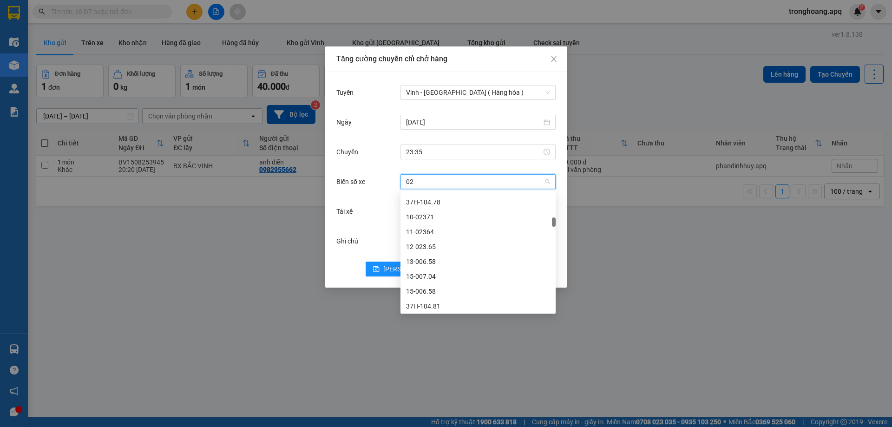
scroll to position [138, 0]
type input "028"
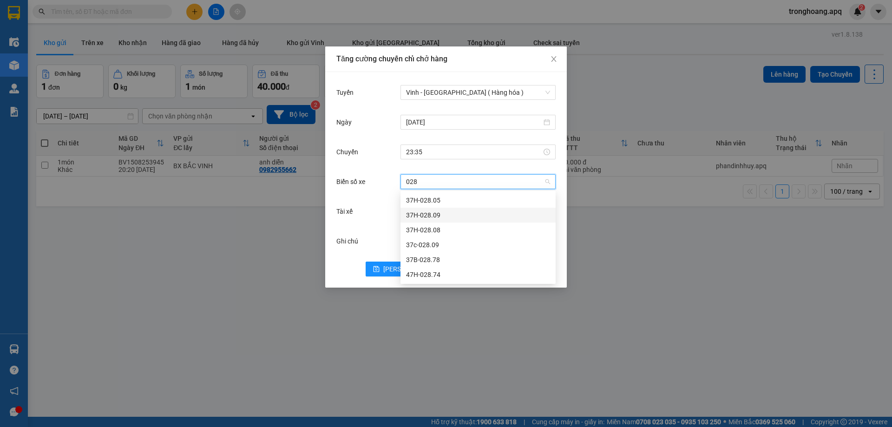
click at [451, 210] on div "37H-028.09" at bounding box center [478, 215] width 144 height 10
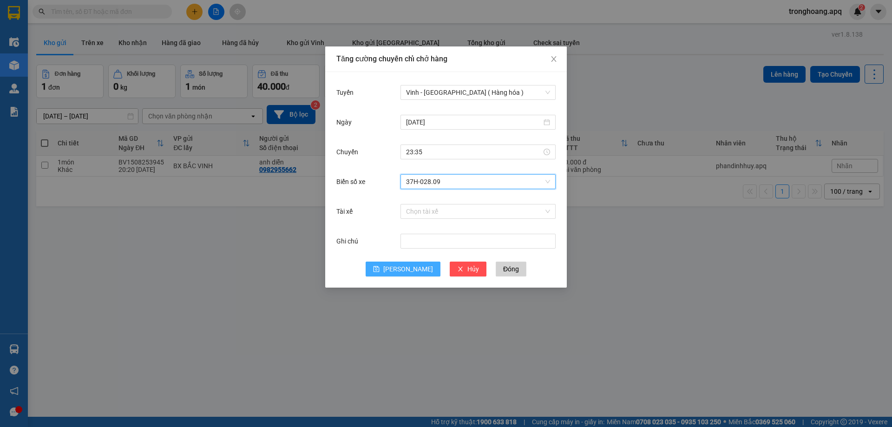
click at [405, 271] on span "[PERSON_NAME]" at bounding box center [408, 269] width 50 height 10
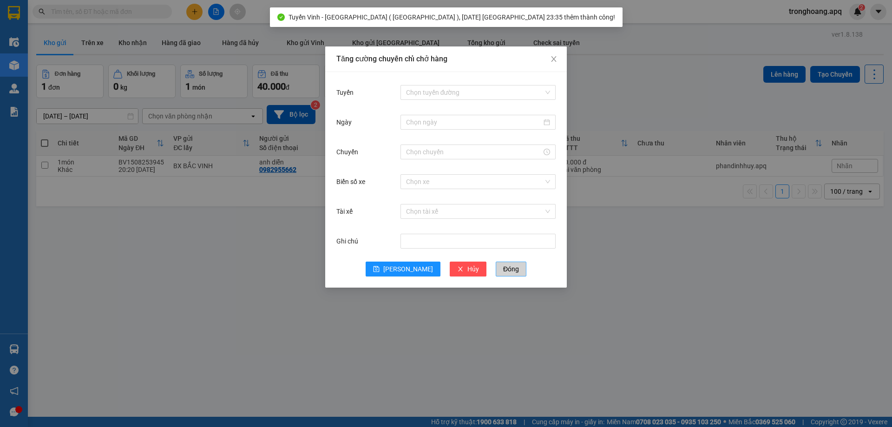
click at [503, 265] on span "Đóng" at bounding box center [511, 269] width 16 height 10
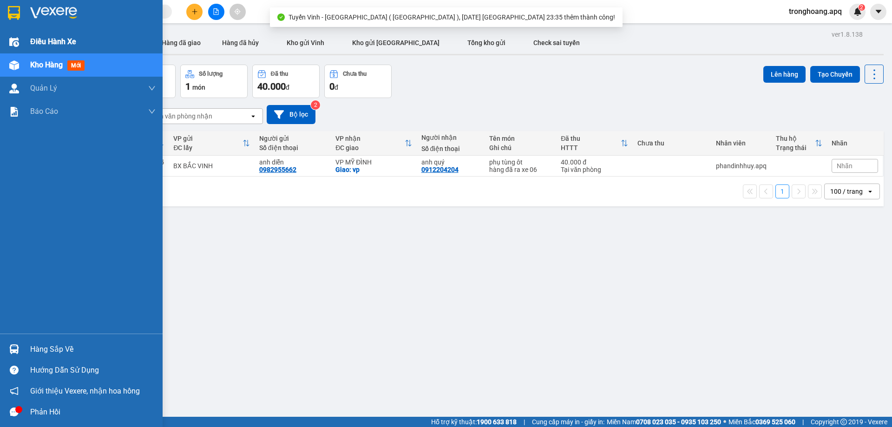
click at [20, 40] on div at bounding box center [14, 42] width 16 height 16
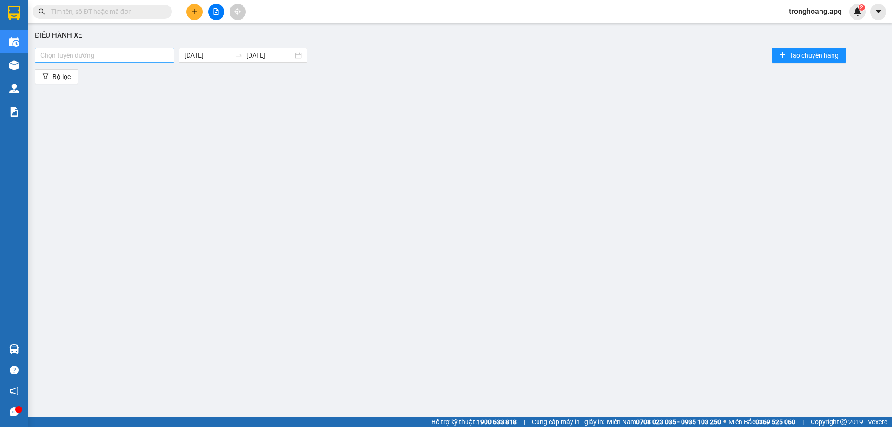
click at [72, 56] on div at bounding box center [104, 55] width 135 height 11
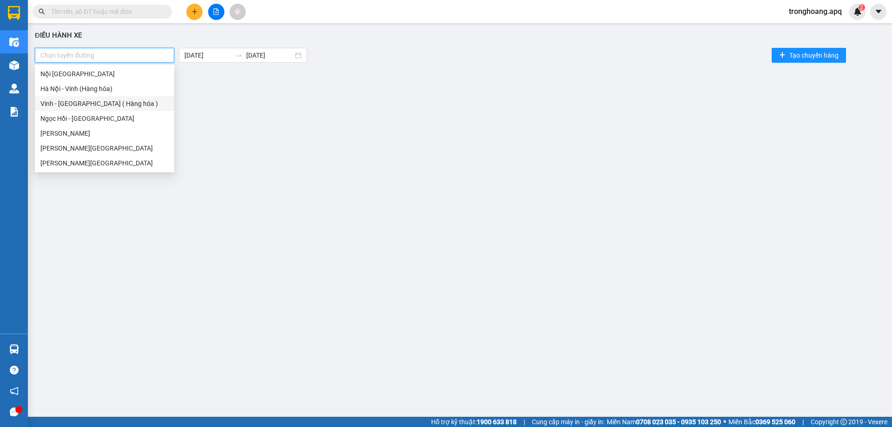
click at [88, 98] on div "Vinh - [GEOGRAPHIC_DATA] ( Hàng hóa )" at bounding box center [104, 103] width 128 height 10
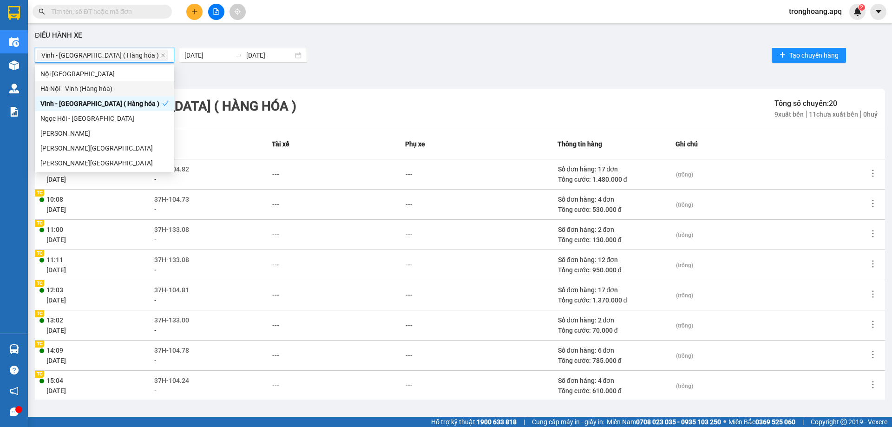
scroll to position [99, 0]
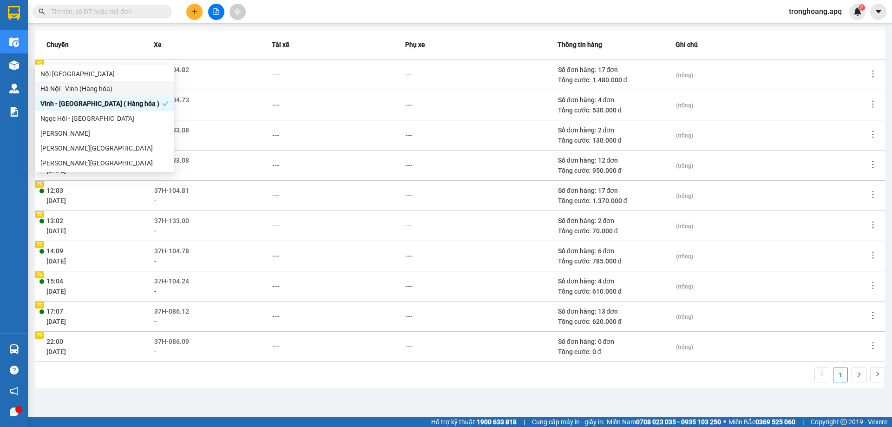
click at [426, 342] on div "---" at bounding box center [481, 346] width 151 height 10
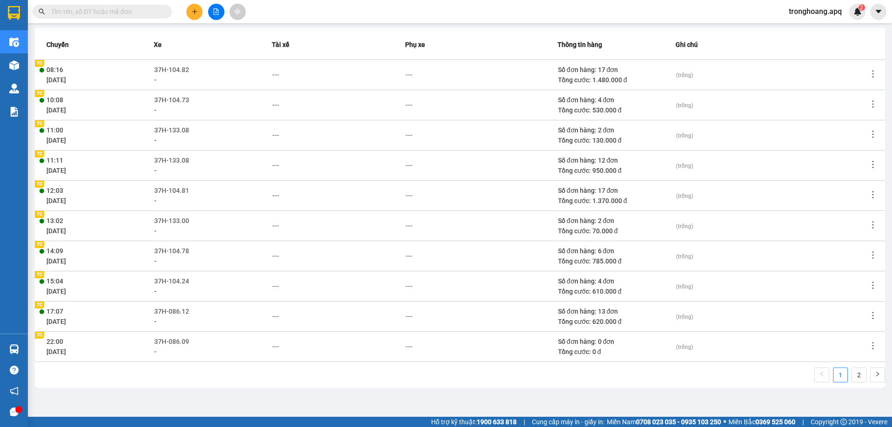
click at [868, 347] on icon "more" at bounding box center [872, 345] width 9 height 9
click at [868, 346] on icon "more" at bounding box center [872, 345] width 9 height 9
click at [843, 404] on span "Huỷ chuyến" at bounding box center [846, 407] width 34 height 7
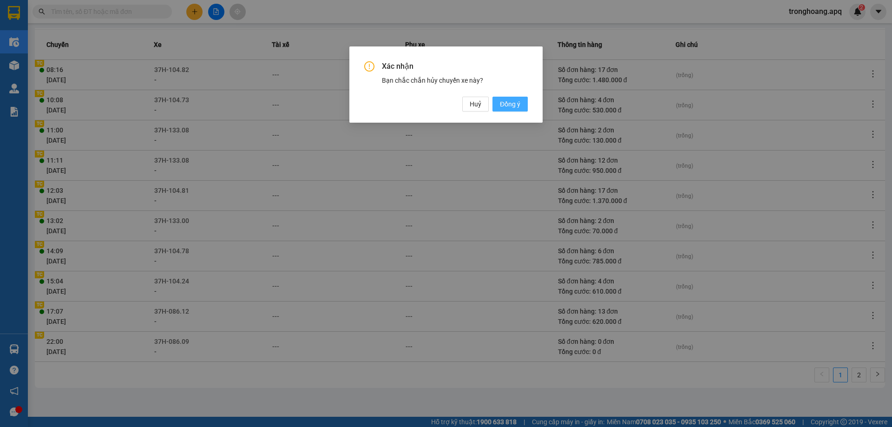
click at [515, 98] on button "Đồng ý" at bounding box center [509, 104] width 35 height 15
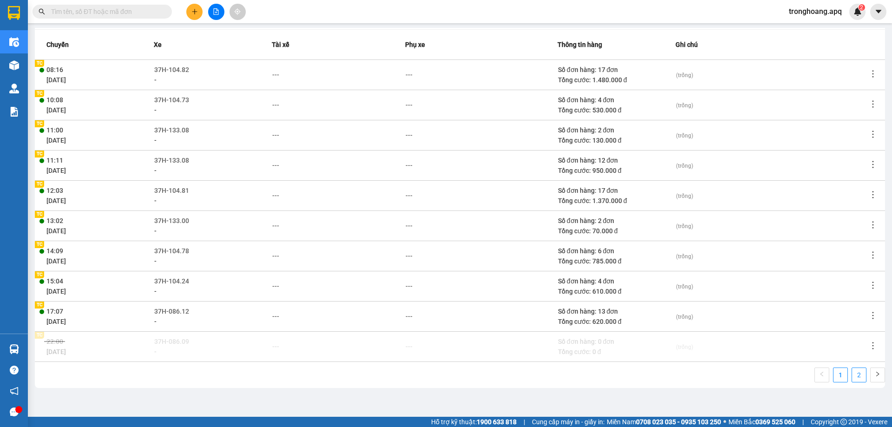
click at [852, 378] on link "2" at bounding box center [859, 375] width 14 height 14
click at [869, 285] on icon "more" at bounding box center [872, 285] width 9 height 9
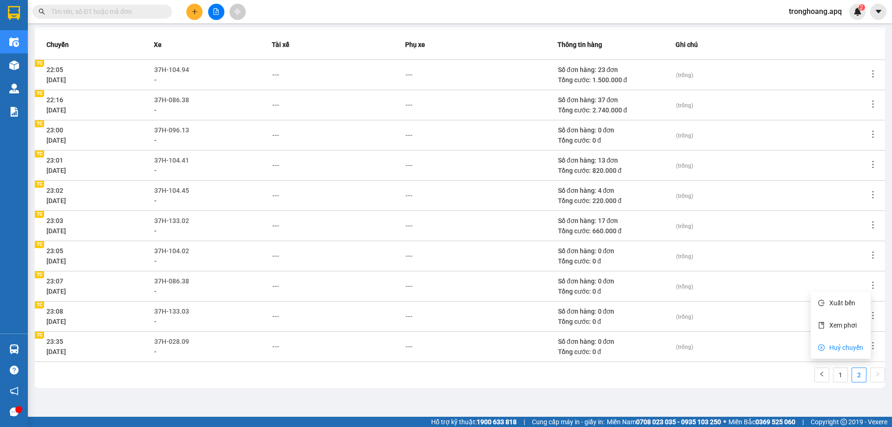
click at [855, 344] on span "Huỷ chuyến" at bounding box center [846, 347] width 34 height 7
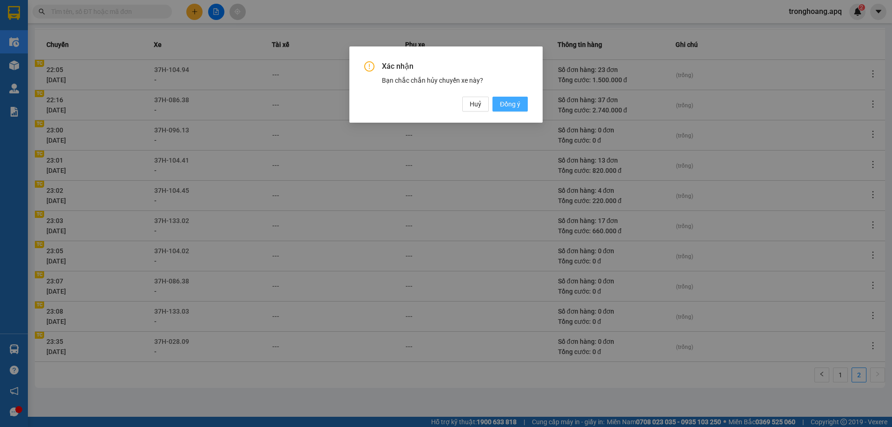
click at [513, 106] on span "Đồng ý" at bounding box center [510, 104] width 20 height 10
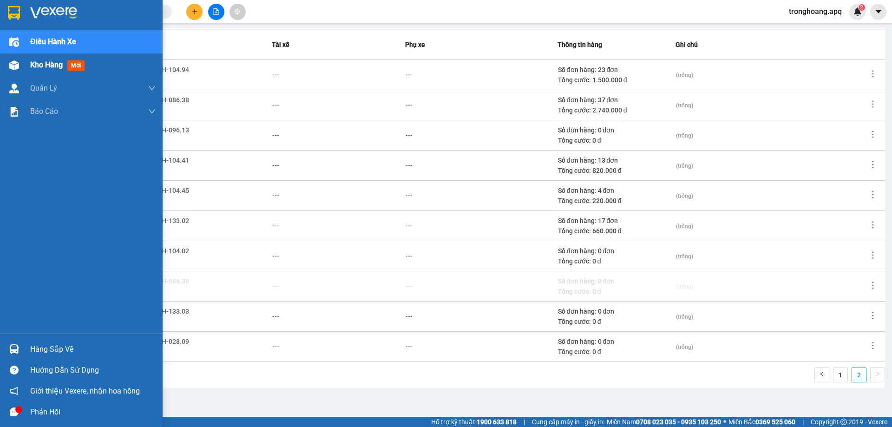
click at [19, 62] on img at bounding box center [14, 65] width 10 height 10
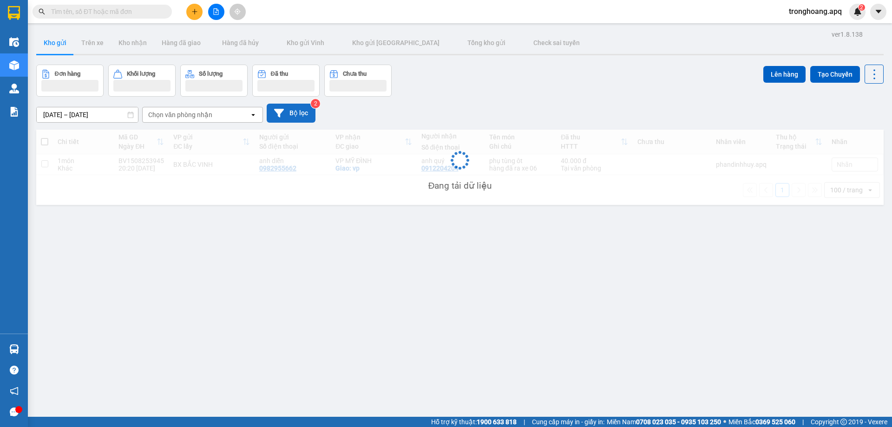
click at [292, 117] on button "Bộ lọc" at bounding box center [291, 113] width 49 height 19
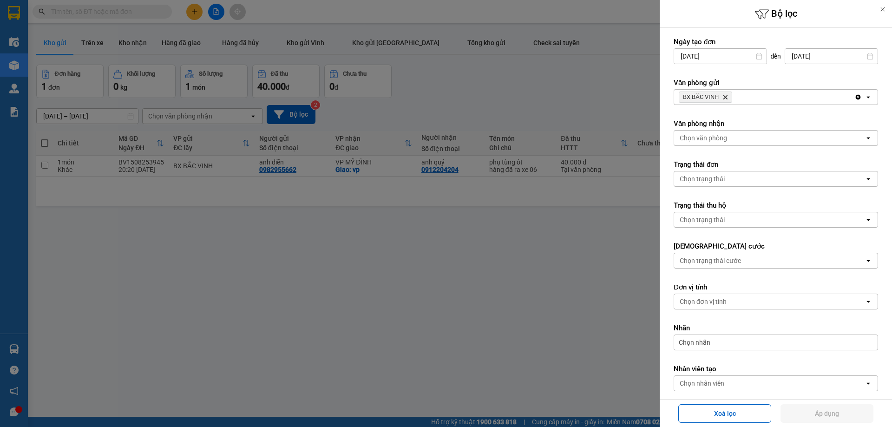
click at [556, 103] on div at bounding box center [446, 213] width 892 height 427
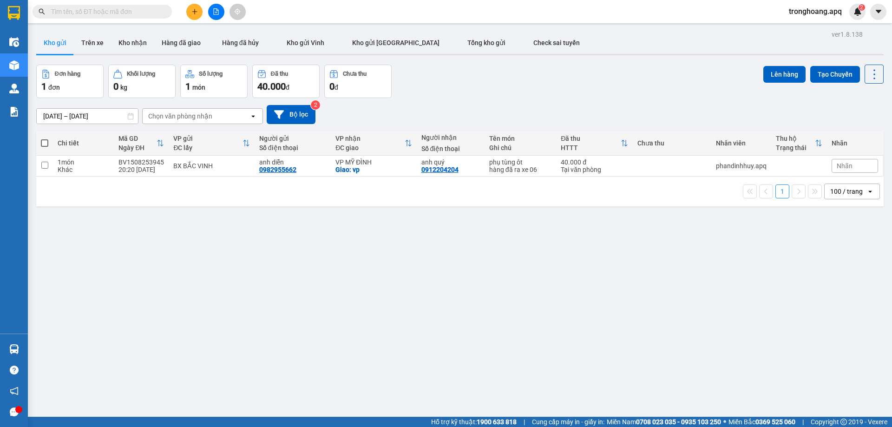
click at [531, 165] on div at bounding box center [446, 213] width 892 height 427
click at [530, 166] on div "hàng đã ra xe 06" at bounding box center [520, 169] width 62 height 7
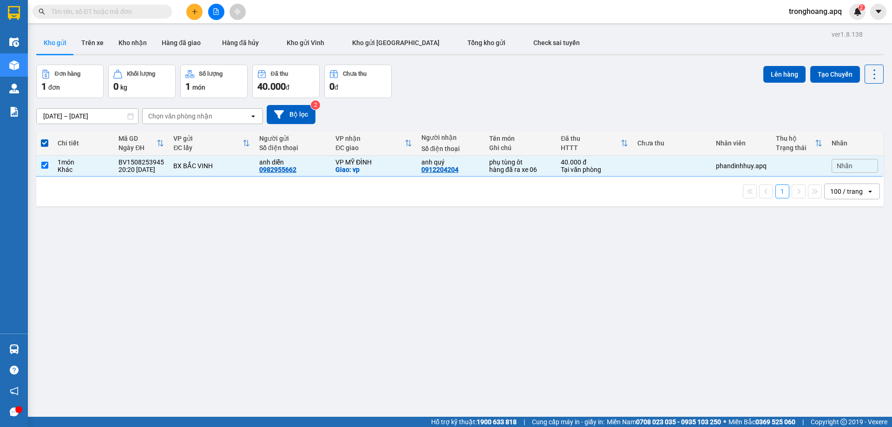
click at [314, 156] on td "anh diễn 0982955662" at bounding box center [293, 166] width 76 height 21
checkbox input "false"
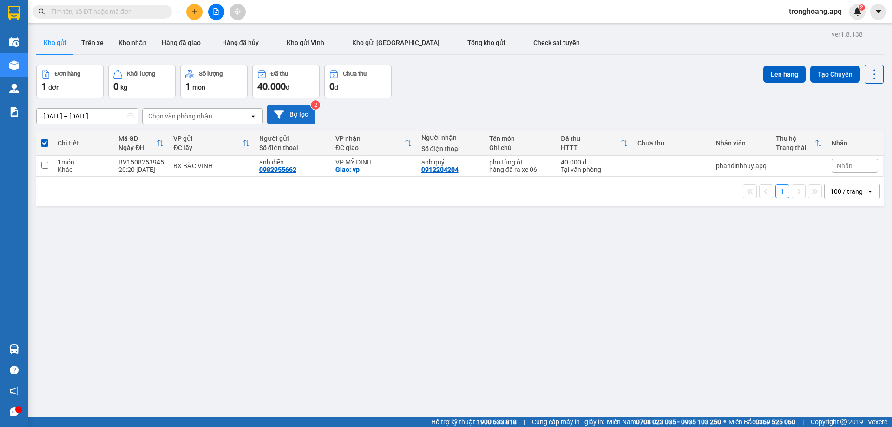
click at [292, 114] on button "Bộ lọc" at bounding box center [291, 114] width 49 height 19
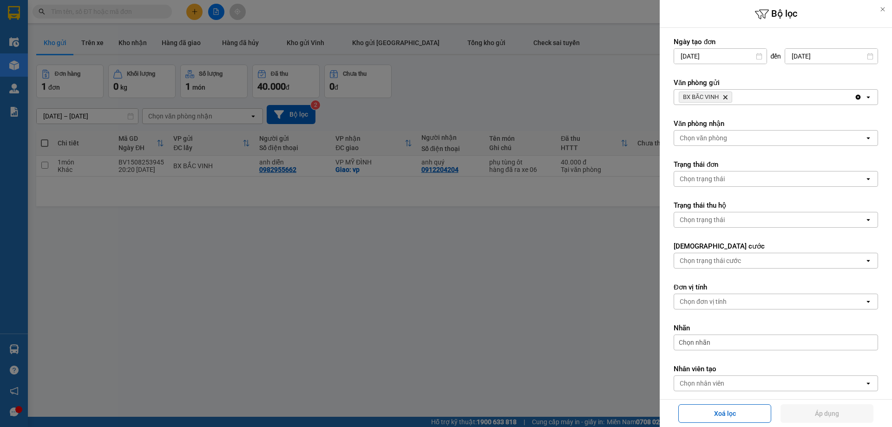
click at [722, 97] on span "BX BẮC VINH Delete" at bounding box center [705, 97] width 53 height 11
click at [725, 97] on icon "BX BẮC VINH, close by backspace" at bounding box center [725, 97] width 4 height 4
click at [725, 97] on div "Chọn văn phòng" at bounding box center [703, 96] width 47 height 9
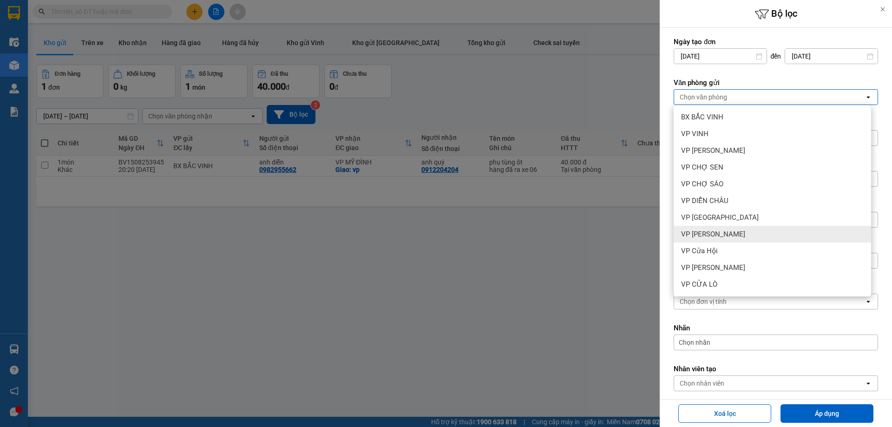
click at [734, 232] on div "VP [PERSON_NAME]" at bounding box center [772, 234] width 197 height 17
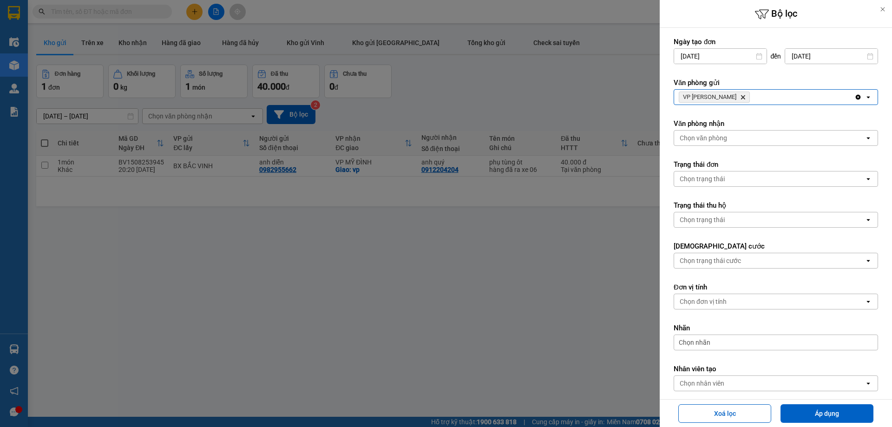
click at [775, 103] on div "VP Xuân Hội Delete" at bounding box center [764, 97] width 180 height 15
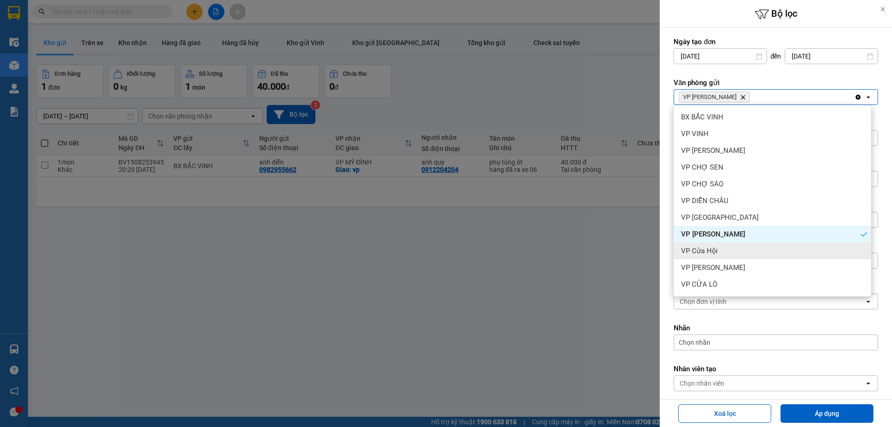
click at [727, 246] on div "VP Cửa Hội" at bounding box center [772, 250] width 197 height 17
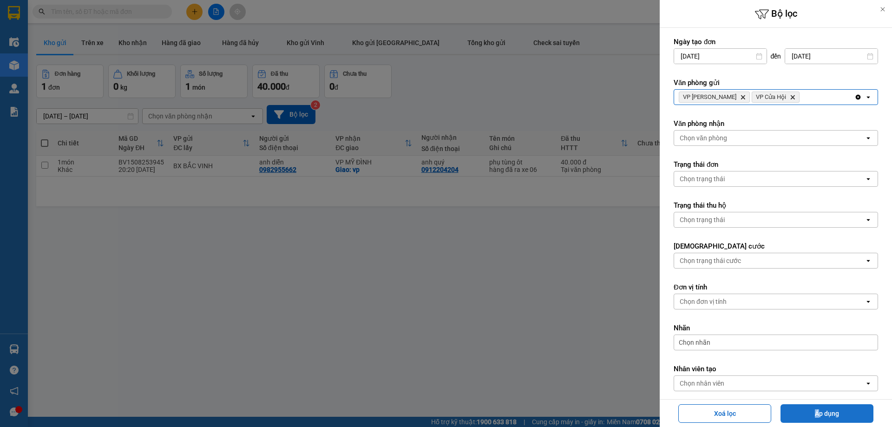
click at [815, 411] on div "Xoá lọc Áp dụng" at bounding box center [776, 413] width 228 height 23
click at [815, 411] on button "Áp dụng" at bounding box center [826, 413] width 93 height 19
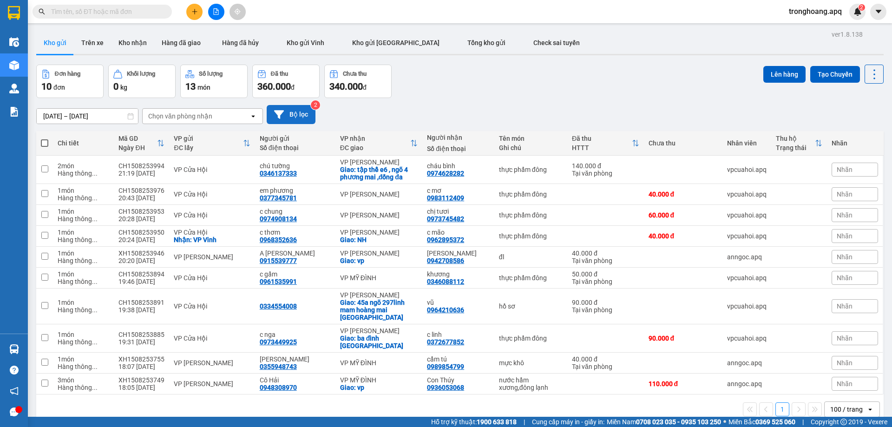
click at [299, 115] on button "Bộ lọc" at bounding box center [291, 114] width 49 height 19
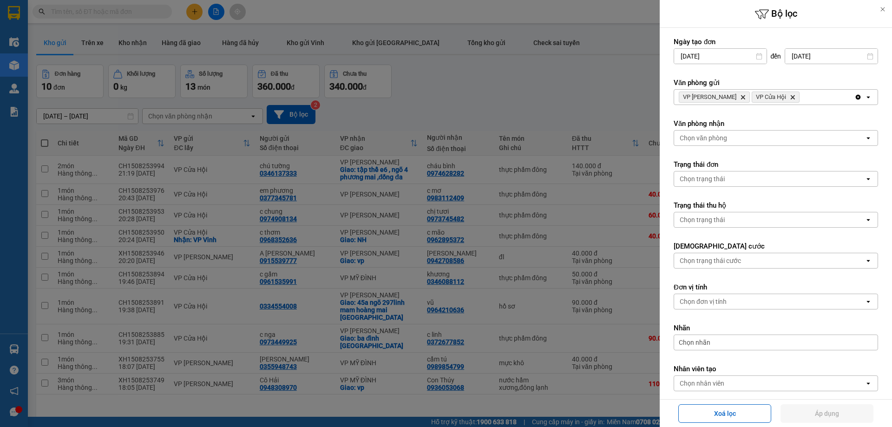
click at [790, 98] on icon "Delete" at bounding box center [793, 97] width 6 height 6
click at [718, 96] on span "VP Xuân Hội Delete" at bounding box center [714, 97] width 71 height 11
click at [740, 97] on icon "Delete" at bounding box center [743, 97] width 6 height 6
click at [725, 97] on div "Chọn văn phòng" at bounding box center [703, 96] width 47 height 9
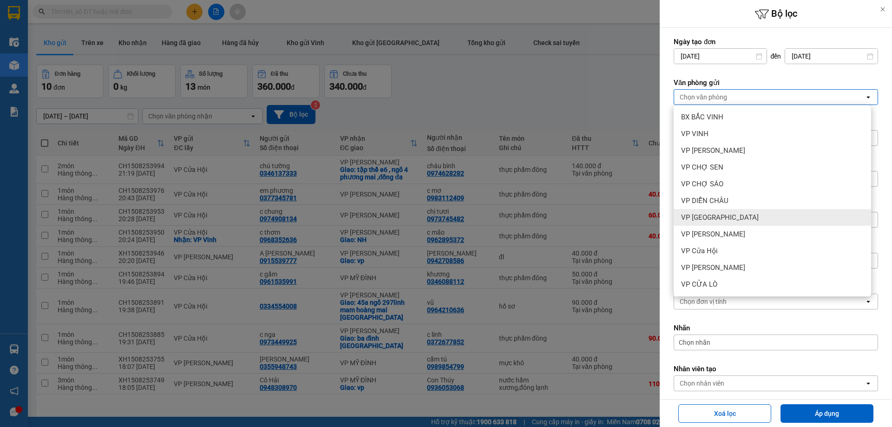
click at [734, 212] on div "VP [GEOGRAPHIC_DATA]" at bounding box center [772, 217] width 197 height 17
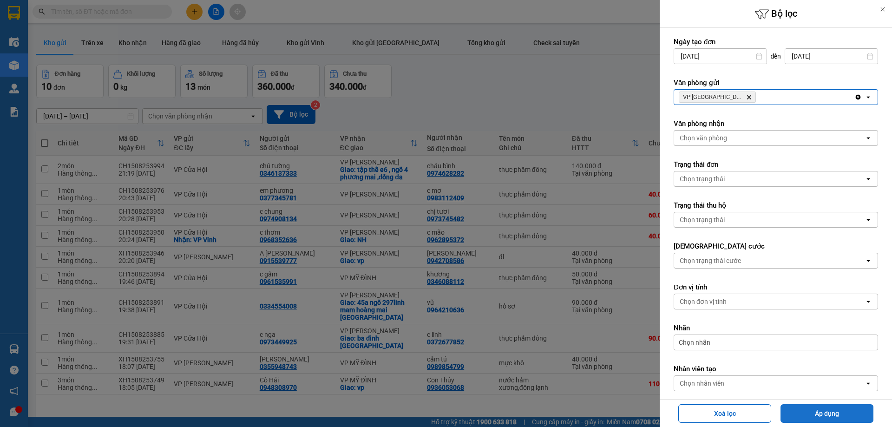
click at [806, 420] on button "Áp dụng" at bounding box center [826, 413] width 93 height 19
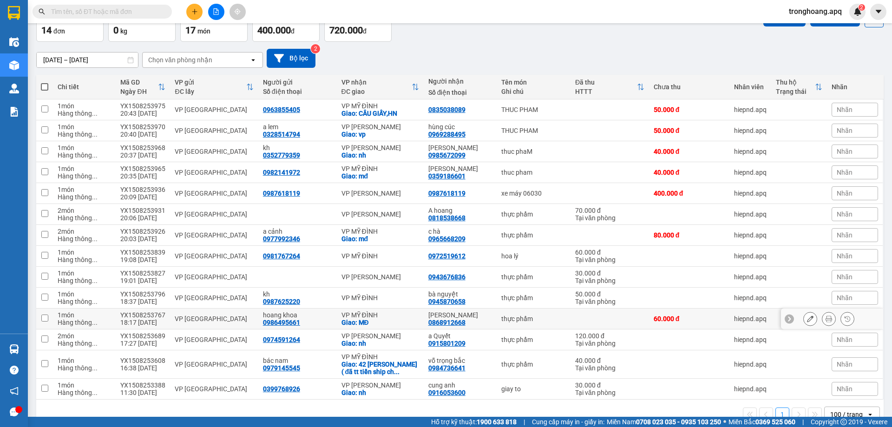
scroll to position [77, 0]
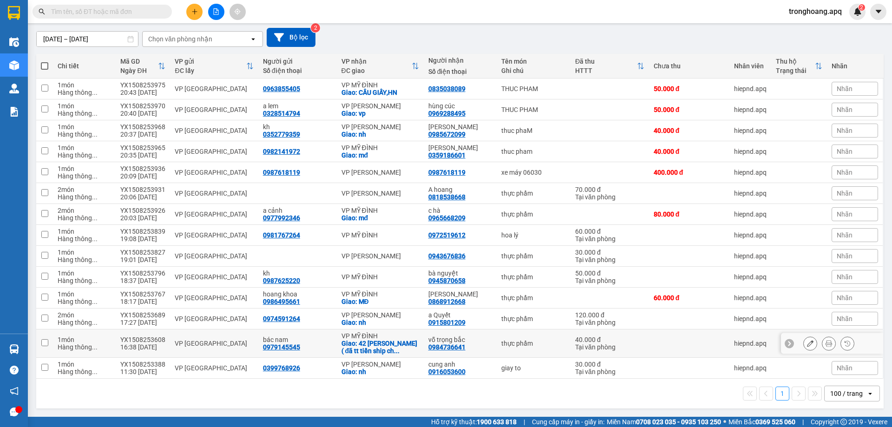
click at [391, 340] on div "Giao: 42 [PERSON_NAME] ( đã tt tiền ship ch ..." at bounding box center [380, 347] width 78 height 15
checkbox input "true"
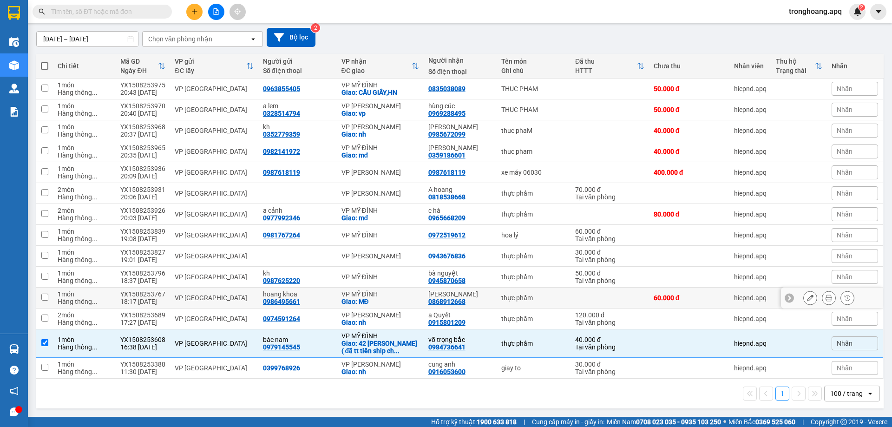
click at [388, 298] on div "Giao: MĐ" at bounding box center [380, 301] width 78 height 7
checkbox input "true"
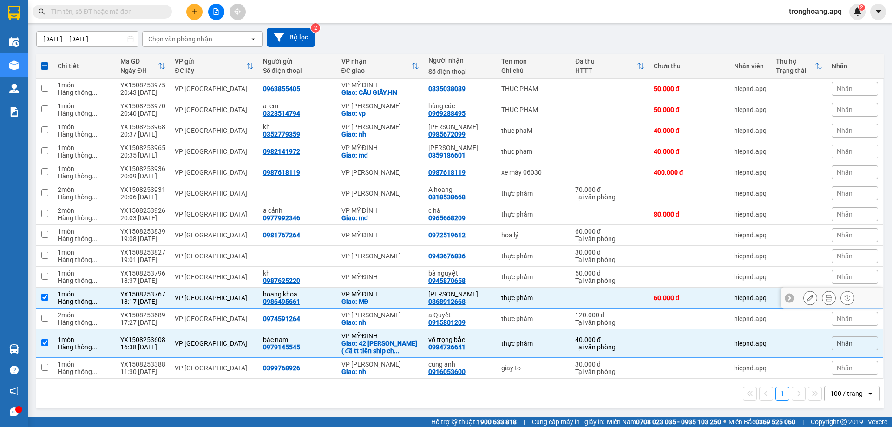
click at [386, 278] on div "VP MỸ ĐÌNH" at bounding box center [380, 276] width 78 height 7
checkbox input "true"
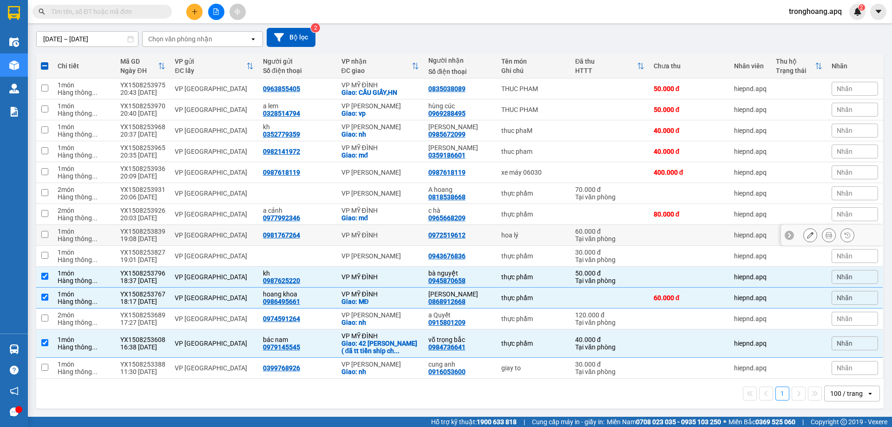
click at [380, 235] on div "VP MỸ ĐÌNH" at bounding box center [380, 234] width 78 height 7
checkbox input "true"
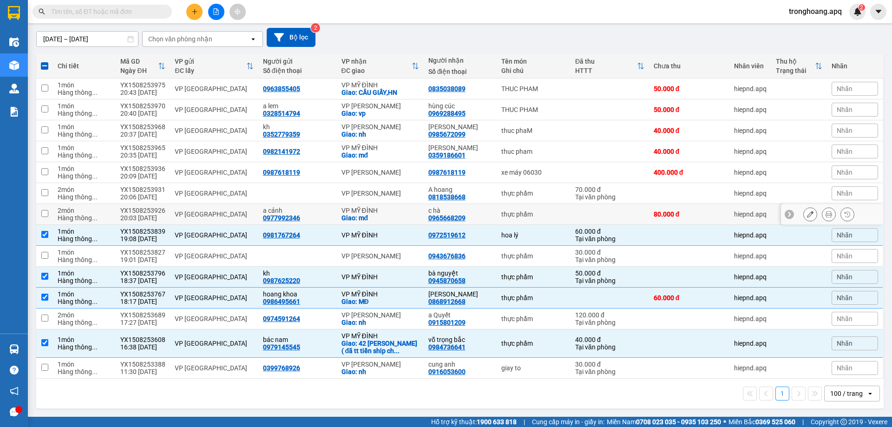
click at [380, 210] on div "VP MỸ ĐÌNH" at bounding box center [380, 210] width 78 height 7
checkbox input "true"
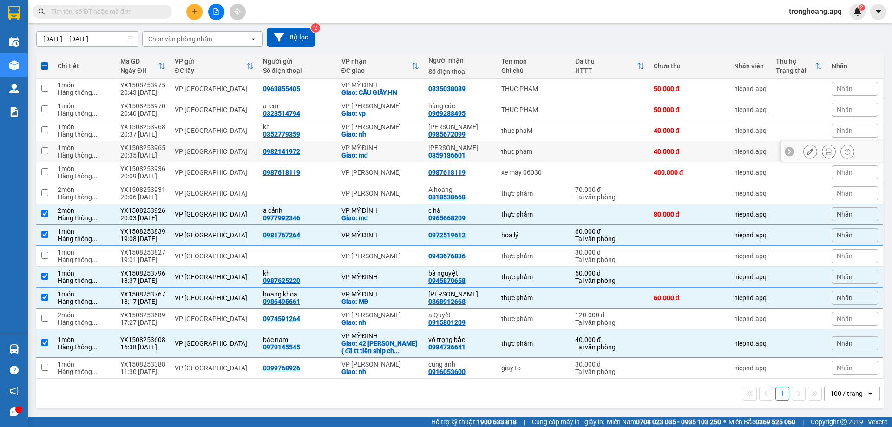
click at [381, 156] on div "Giao: mđ" at bounding box center [380, 154] width 78 height 7
checkbox input "true"
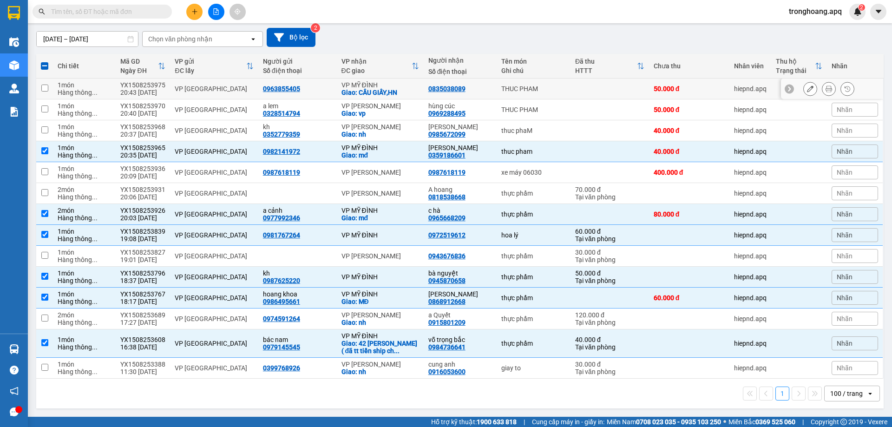
click at [382, 89] on div "Giao: CẦU GIẤY,HN" at bounding box center [380, 92] width 78 height 7
checkbox input "true"
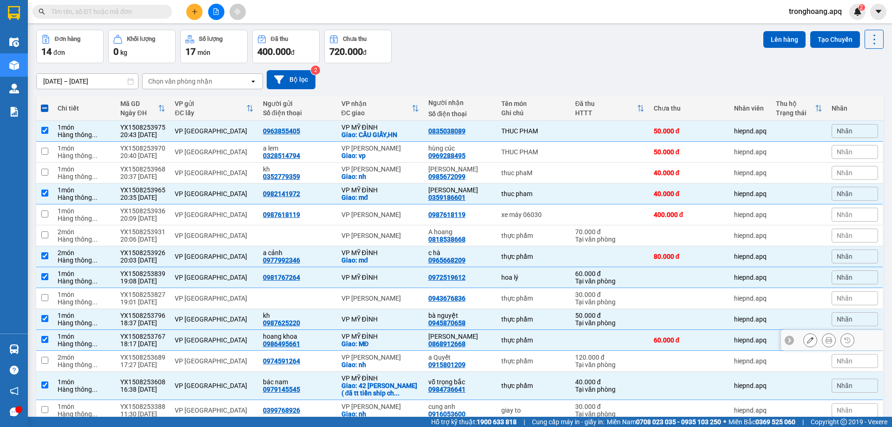
scroll to position [0, 0]
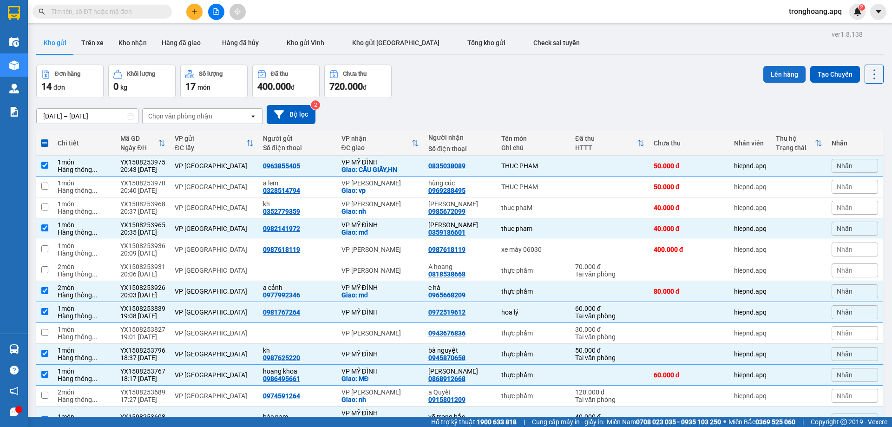
click at [767, 74] on button "Lên hàng" at bounding box center [784, 74] width 42 height 17
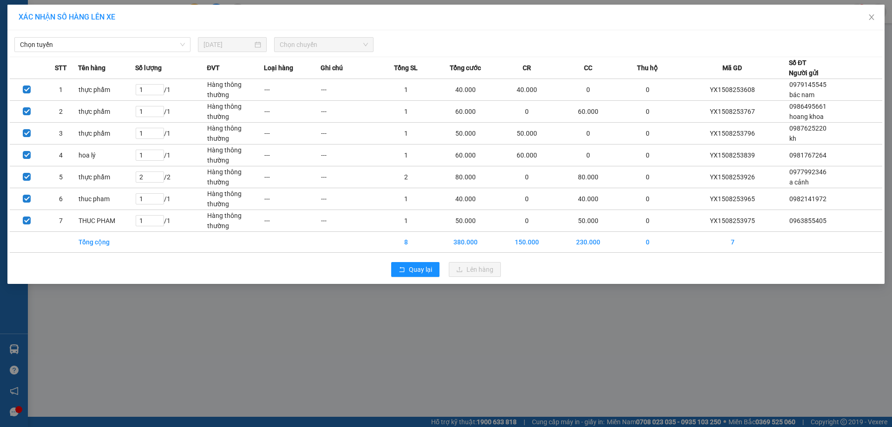
drag, startPoint x: 162, startPoint y: 45, endPoint x: 149, endPoint y: 52, distance: 15.0
click at [160, 45] on span "Chọn tuyến" at bounding box center [102, 45] width 165 height 14
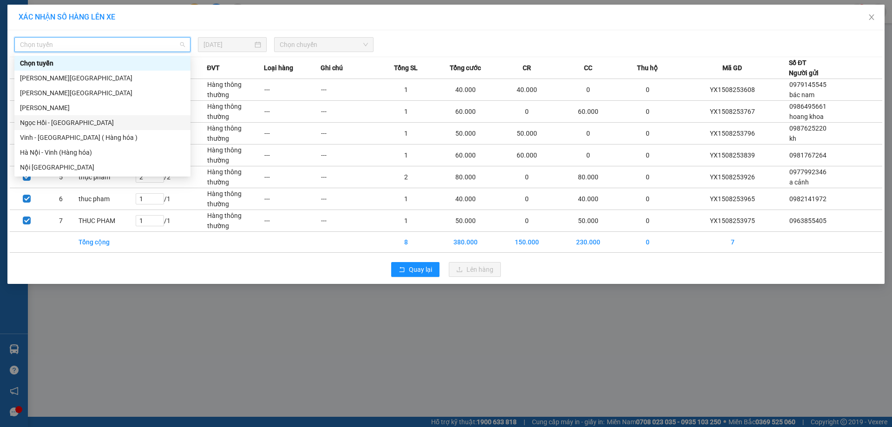
click at [79, 135] on div "Vinh - [GEOGRAPHIC_DATA] ( Hàng hóa )" at bounding box center [102, 137] width 165 height 10
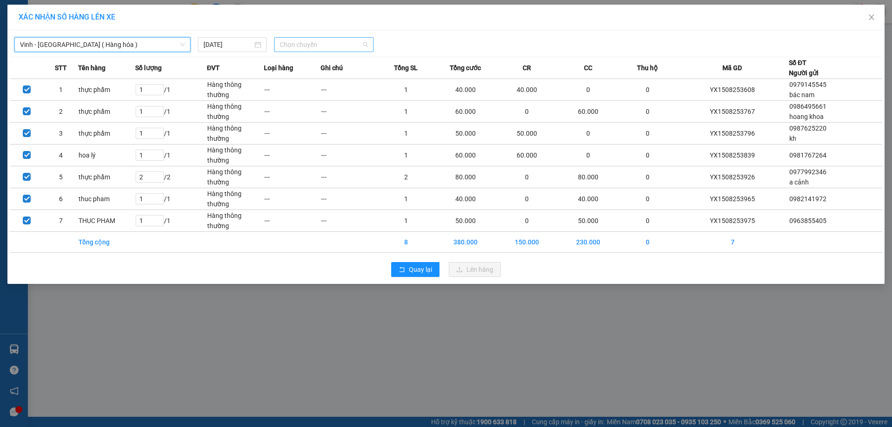
click at [300, 44] on span "Chọn chuyến" at bounding box center [324, 45] width 88 height 14
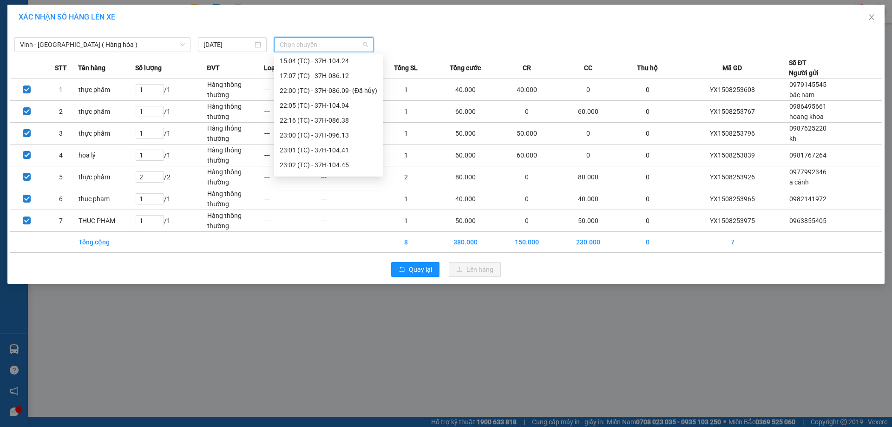
scroll to position [193, 0]
click at [352, 169] on div "23:35 (TC) - 37H-028.09" at bounding box center [329, 167] width 98 height 10
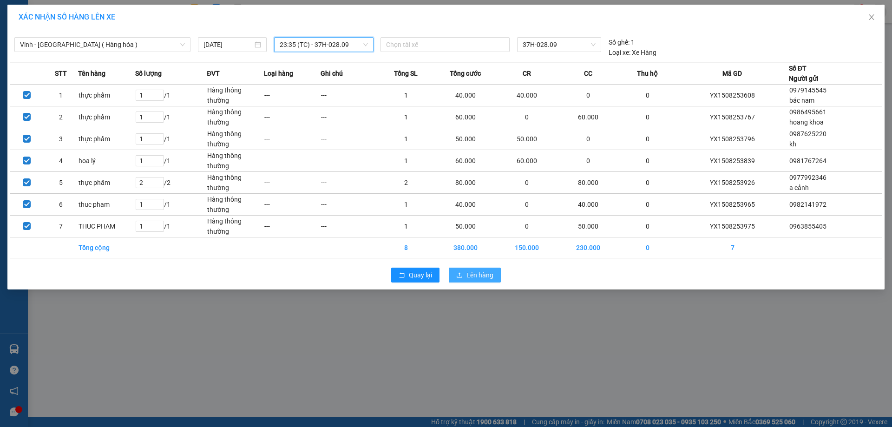
click at [466, 275] on button "Lên hàng" at bounding box center [475, 275] width 52 height 15
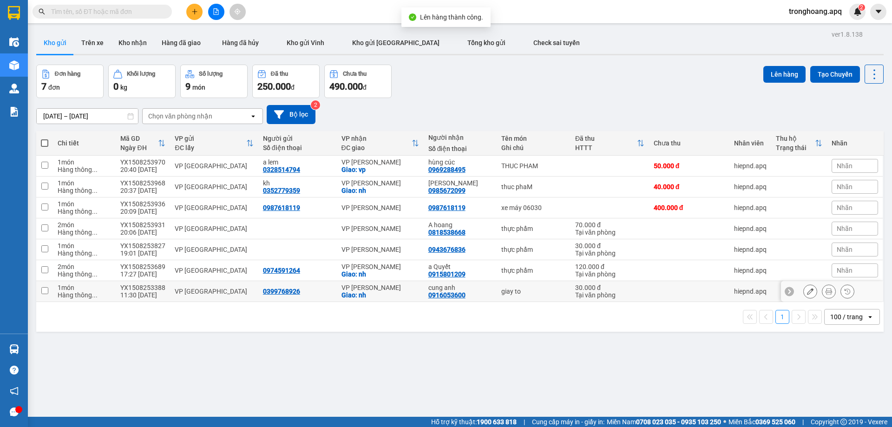
click at [389, 287] on div "VP [PERSON_NAME]" at bounding box center [380, 287] width 78 height 7
checkbox input "true"
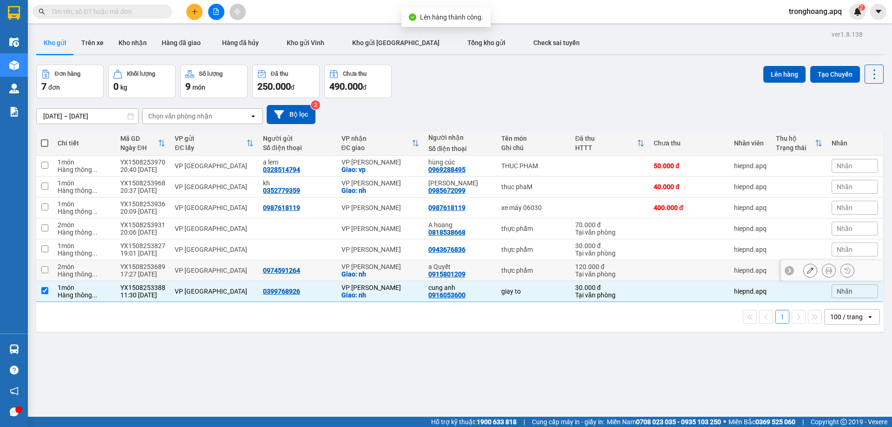
click at [390, 269] on div "VP [PERSON_NAME]" at bounding box center [380, 266] width 78 height 7
checkbox input "true"
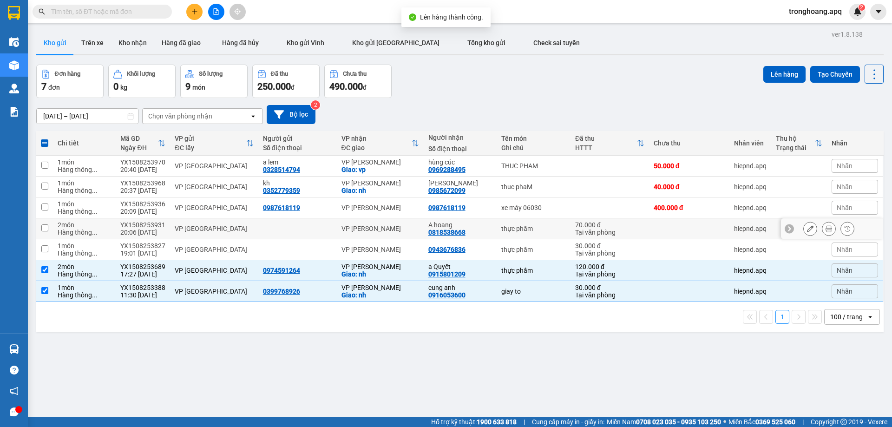
click at [384, 207] on div "VP [PERSON_NAME]" at bounding box center [380, 207] width 78 height 7
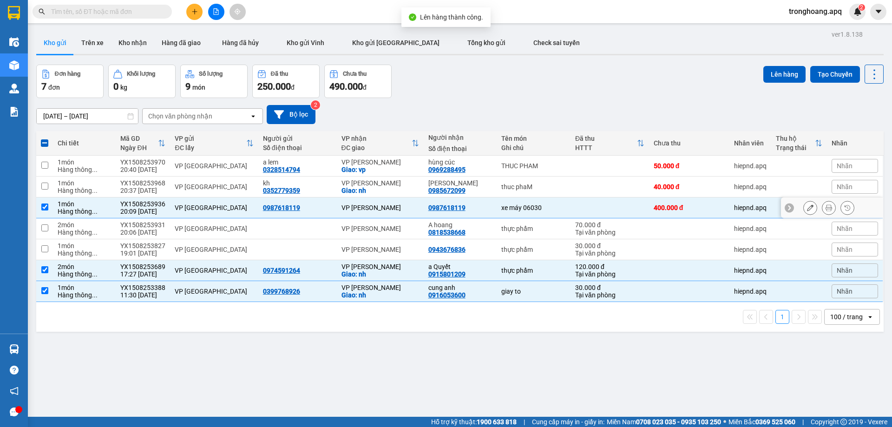
checkbox input "true"
click at [383, 190] on div "Giao: nh" at bounding box center [380, 190] width 78 height 7
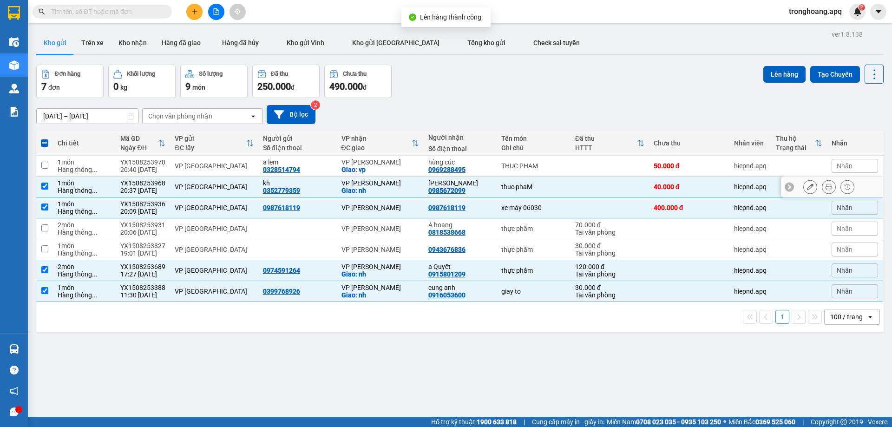
checkbox input "true"
click at [384, 166] on div "Giao: vp" at bounding box center [380, 169] width 78 height 7
checkbox input "true"
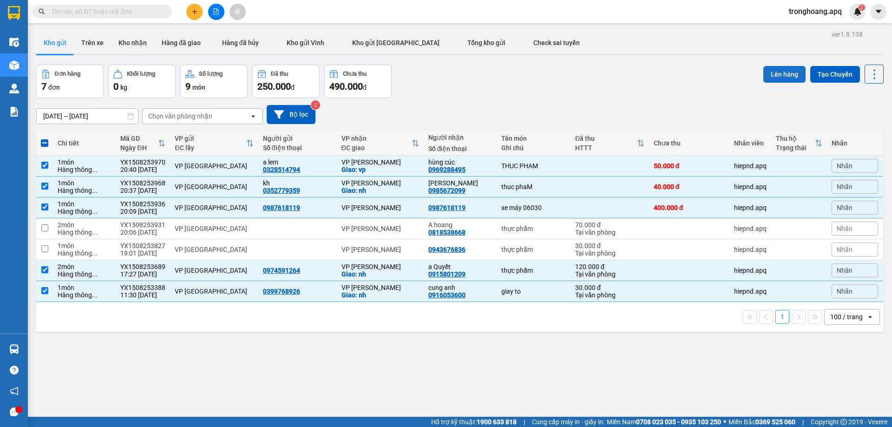
click at [772, 75] on button "Lên hàng" at bounding box center [784, 74] width 42 height 17
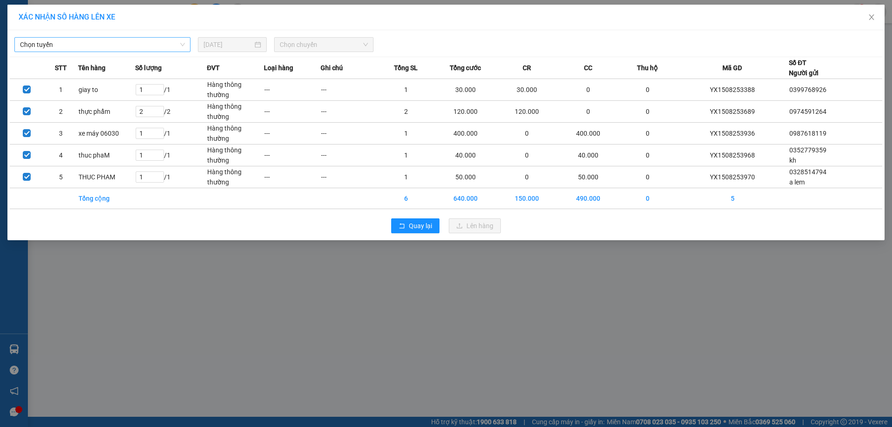
drag, startPoint x: 172, startPoint y: 47, endPoint x: 164, endPoint y: 52, distance: 9.2
click at [171, 47] on span "Chọn tuyến" at bounding box center [102, 45] width 165 height 14
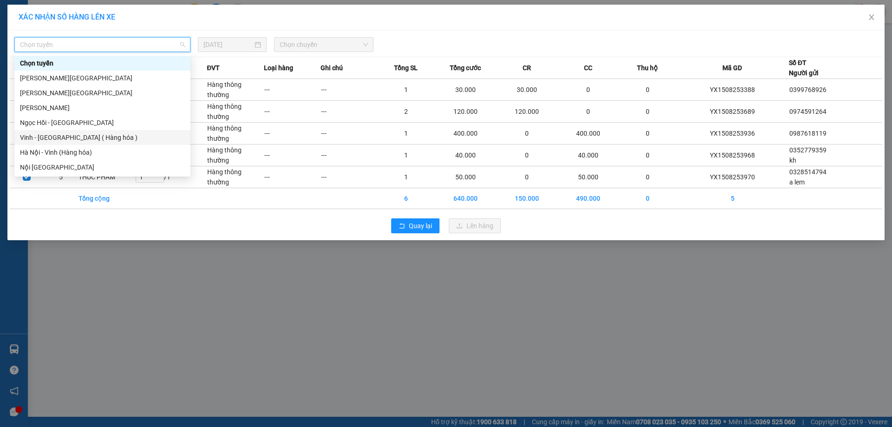
click at [92, 136] on div "Vinh - [GEOGRAPHIC_DATA] ( Hàng hóa )" at bounding box center [102, 137] width 165 height 10
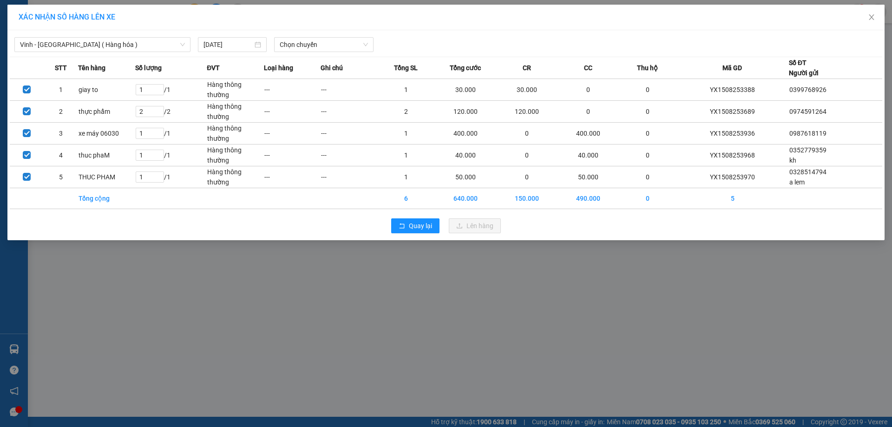
click at [294, 37] on div "Vinh - [GEOGRAPHIC_DATA] ( Hàng hóa ) [DATE] Chọn chuyến" at bounding box center [446, 43] width 872 height 20
click at [296, 51] on span "Chọn chuyến" at bounding box center [324, 45] width 88 height 14
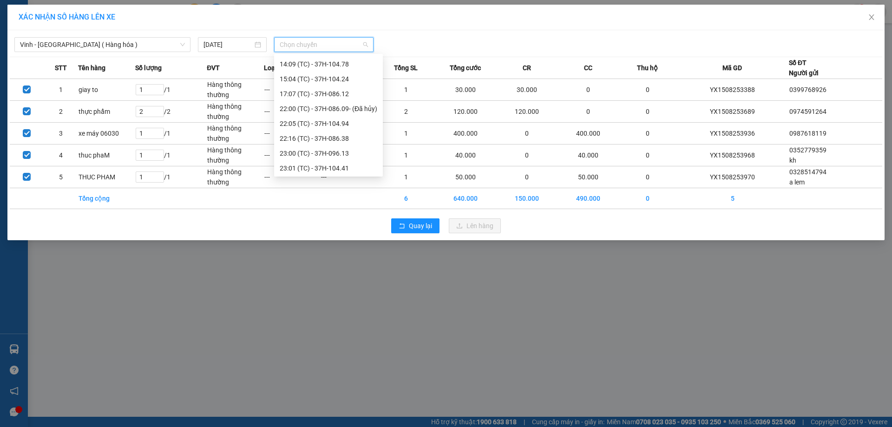
scroll to position [193, 0]
click at [356, 110] on div "23:03 (TC) - 37H-133.02" at bounding box center [329, 108] width 98 height 10
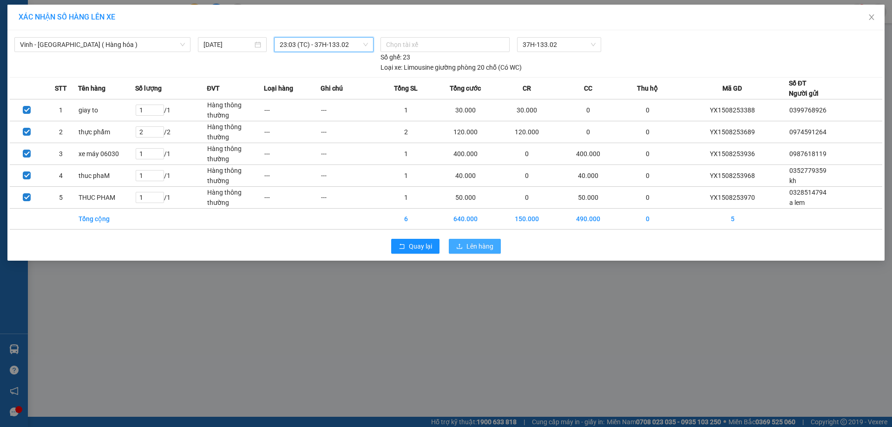
click at [459, 246] on icon "upload" at bounding box center [459, 246] width 7 height 7
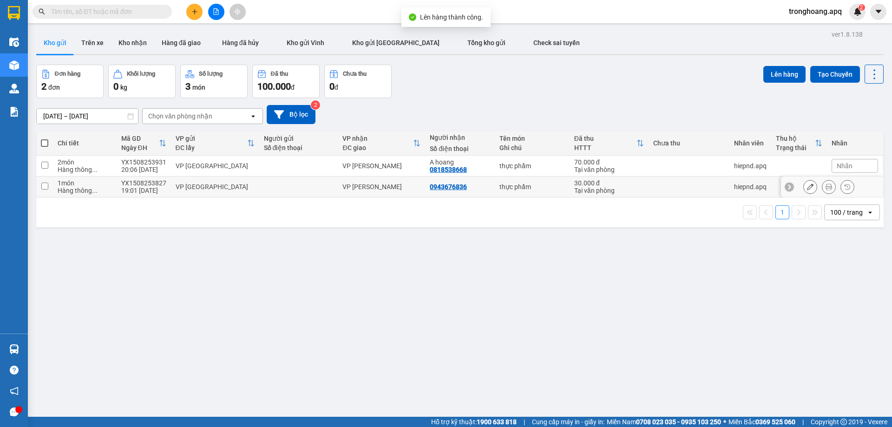
click at [387, 183] on div "VP [PERSON_NAME]" at bounding box center [381, 186] width 78 height 7
checkbox input "true"
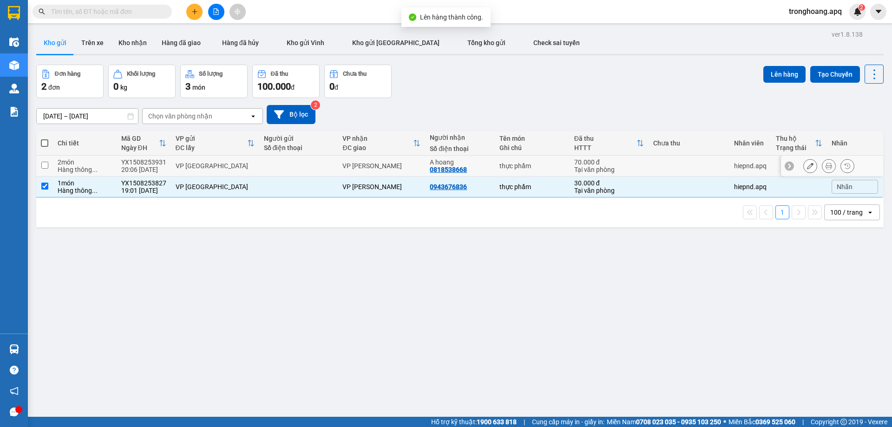
click at [387, 164] on div "VP [PERSON_NAME]" at bounding box center [381, 165] width 78 height 7
checkbox input "true"
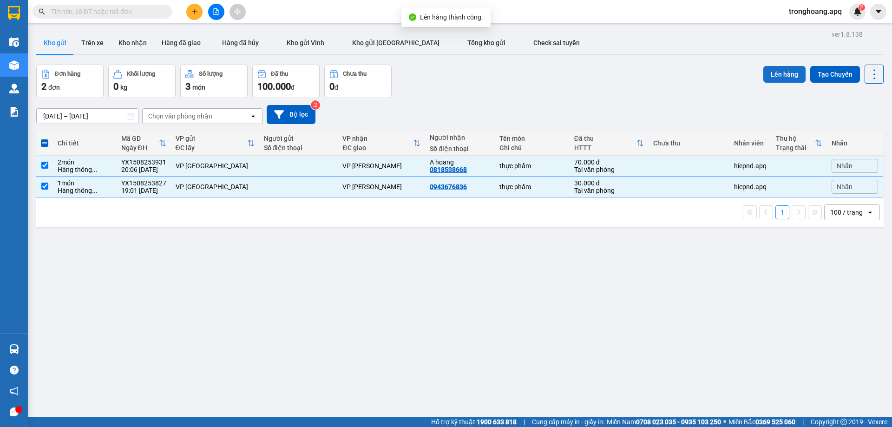
click at [773, 71] on button "Lên hàng" at bounding box center [784, 74] width 42 height 17
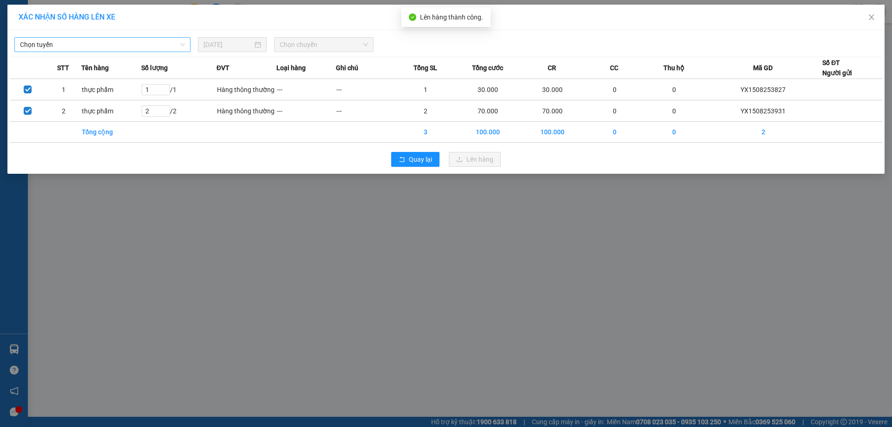
click at [94, 39] on span "Chọn tuyến" at bounding box center [102, 45] width 165 height 14
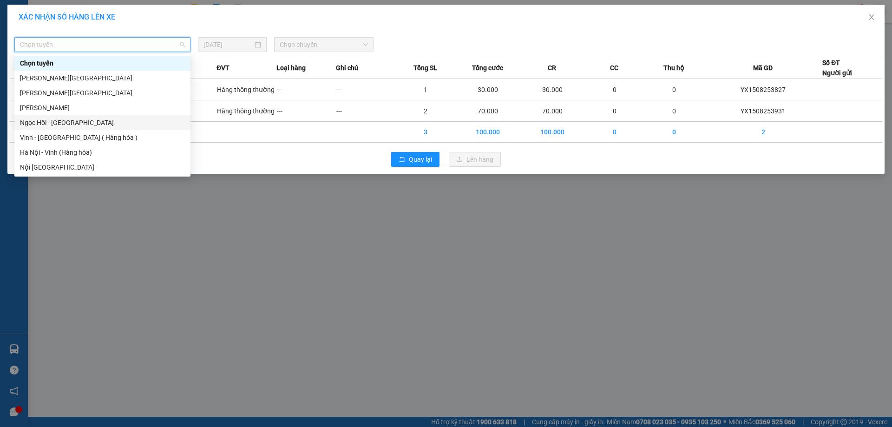
click at [74, 131] on div "Vinh - [GEOGRAPHIC_DATA] ( Hàng hóa )" at bounding box center [102, 137] width 176 height 15
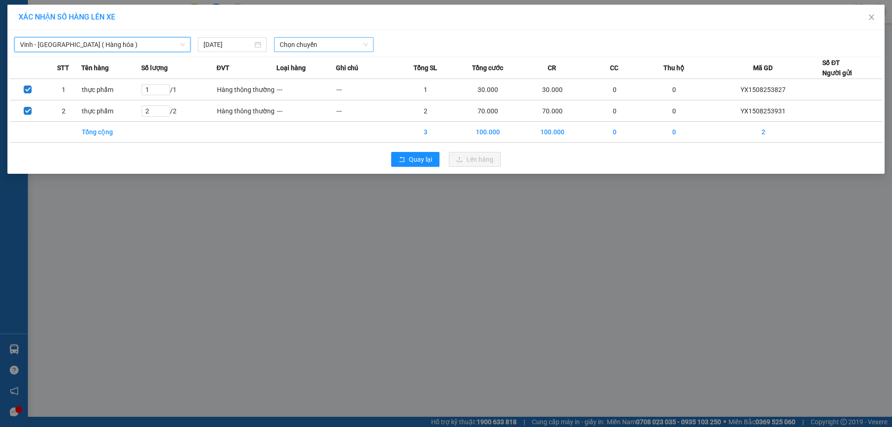
click at [302, 44] on span "Chọn chuyến" at bounding box center [324, 45] width 88 height 14
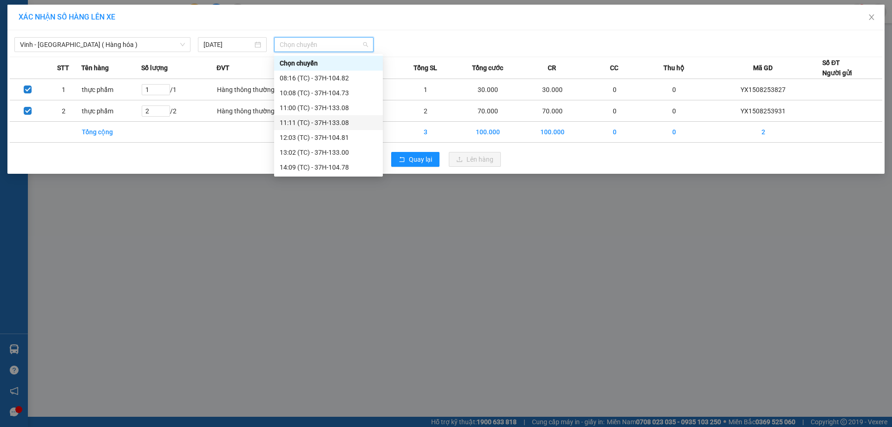
scroll to position [193, 0]
click at [352, 78] on div "23:01 (TC) - 37H-104.41" at bounding box center [329, 78] width 98 height 10
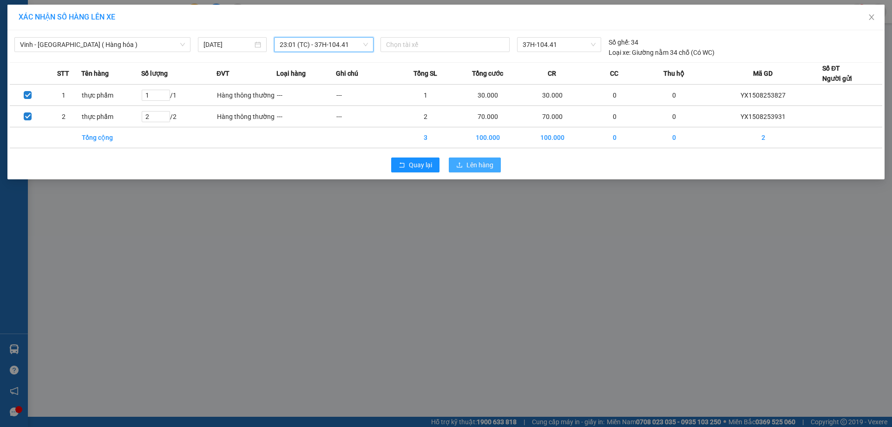
click at [475, 163] on span "Lên hàng" at bounding box center [479, 165] width 27 height 10
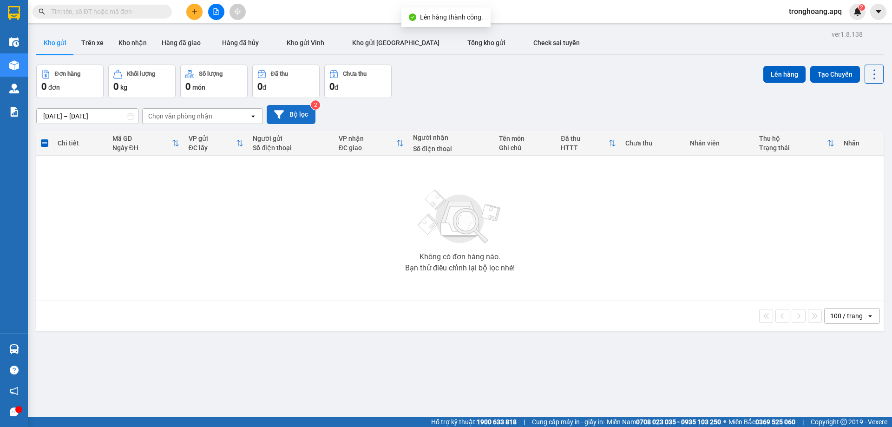
click at [292, 116] on button "Bộ lọc" at bounding box center [291, 114] width 49 height 19
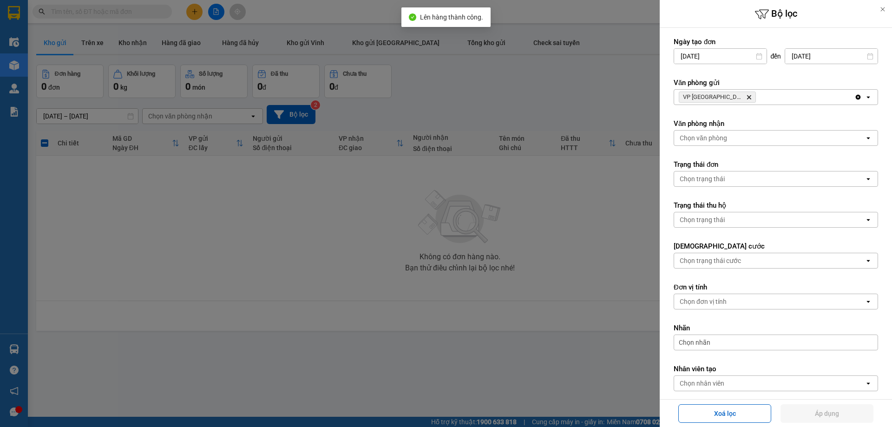
click at [796, 97] on div "VP Cầu [PERSON_NAME]" at bounding box center [764, 97] width 180 height 15
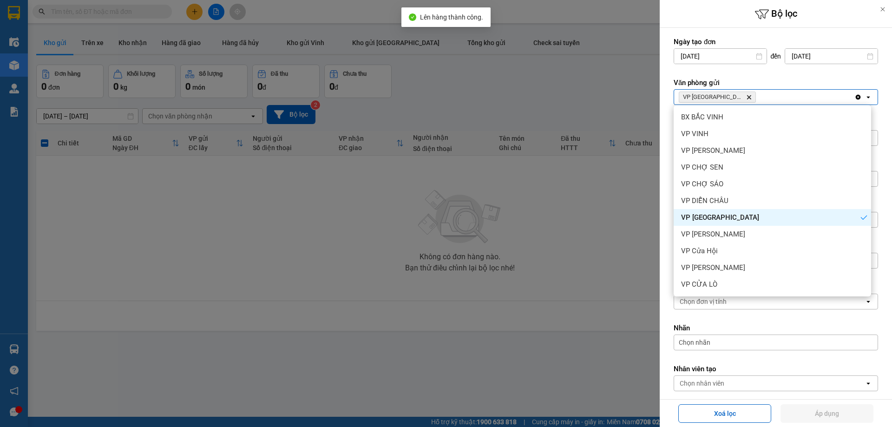
click at [757, 233] on div "VP [PERSON_NAME]" at bounding box center [772, 234] width 197 height 17
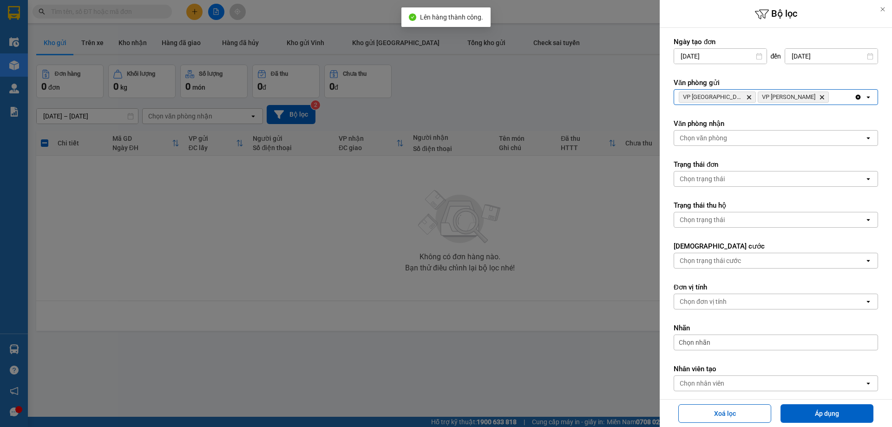
click at [813, 92] on div "VP Cầu Yên Xuân Delete VP Xuân Hội Delete" at bounding box center [764, 97] width 180 height 15
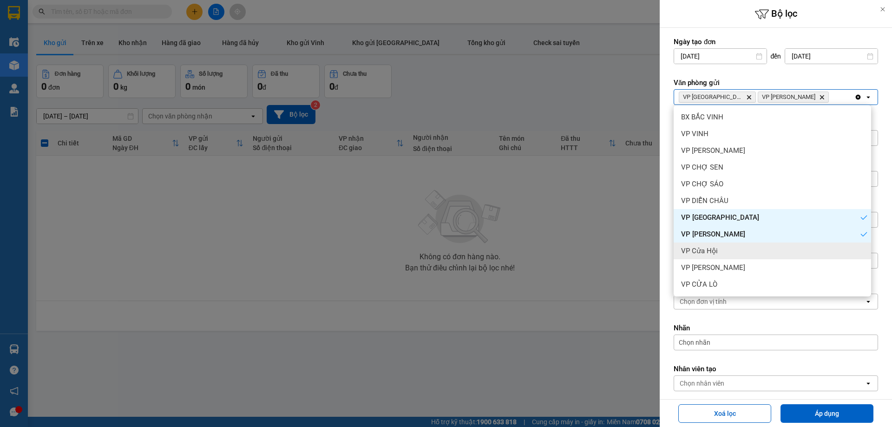
click at [726, 245] on div "VP Cửa Hội" at bounding box center [772, 250] width 197 height 17
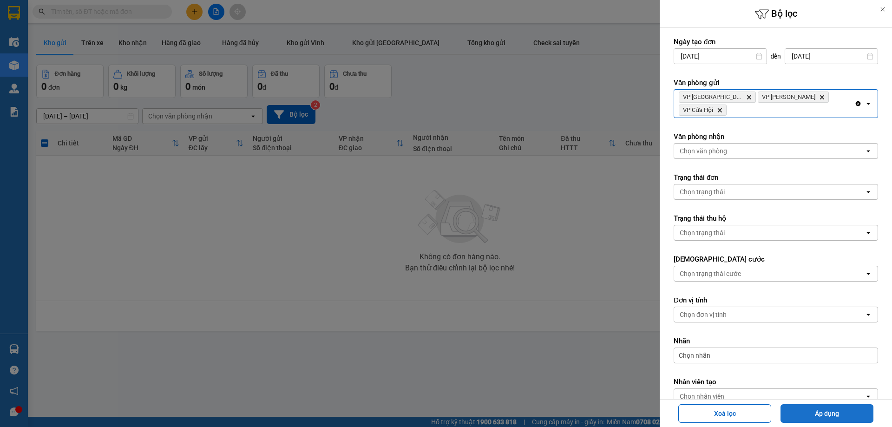
click at [802, 414] on button "Áp dụng" at bounding box center [826, 413] width 93 height 19
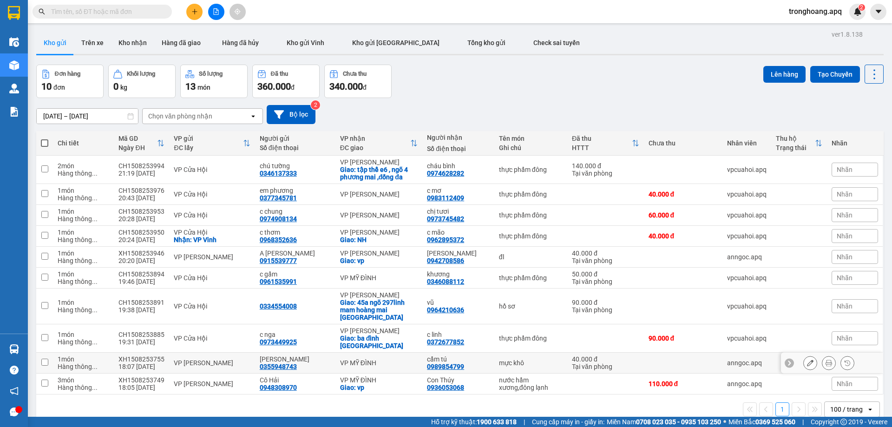
click at [378, 376] on div "VP MỸ ĐÌNH" at bounding box center [379, 379] width 78 height 7
checkbox input "true"
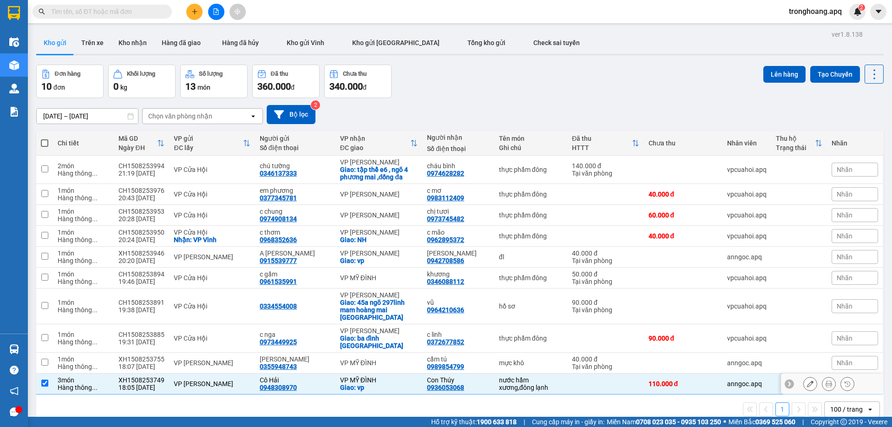
click at [379, 359] on div "VP MỸ ĐÌNH" at bounding box center [379, 362] width 78 height 7
checkbox input "true"
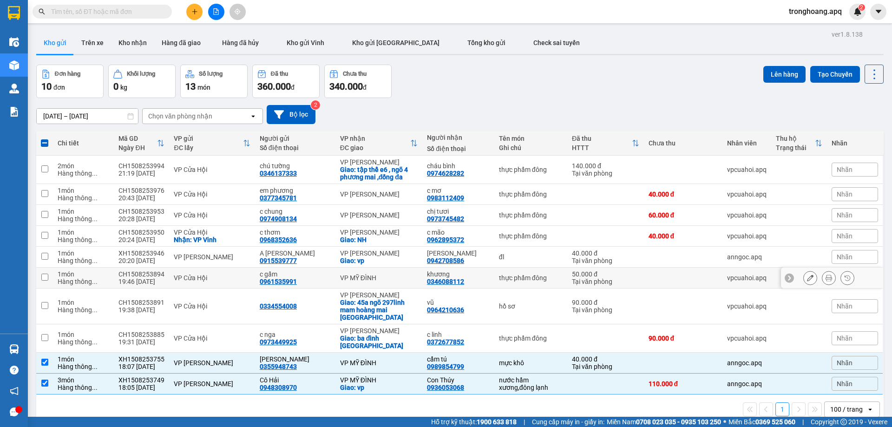
click at [375, 279] on div "VP MỸ ĐÌNH" at bounding box center [379, 277] width 78 height 7
checkbox input "true"
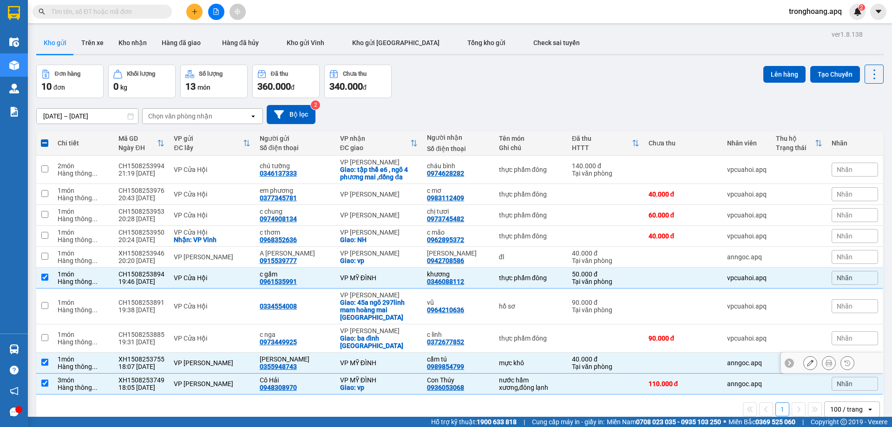
click at [379, 359] on div "VP MỸ ĐÌNH" at bounding box center [379, 362] width 78 height 7
checkbox input "false"
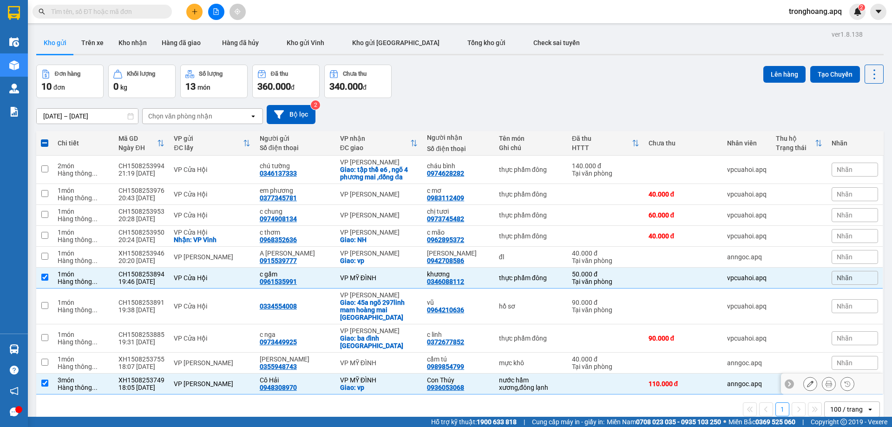
click at [374, 376] on div "VP MỸ ĐÌNH" at bounding box center [379, 379] width 78 height 7
checkbox input "false"
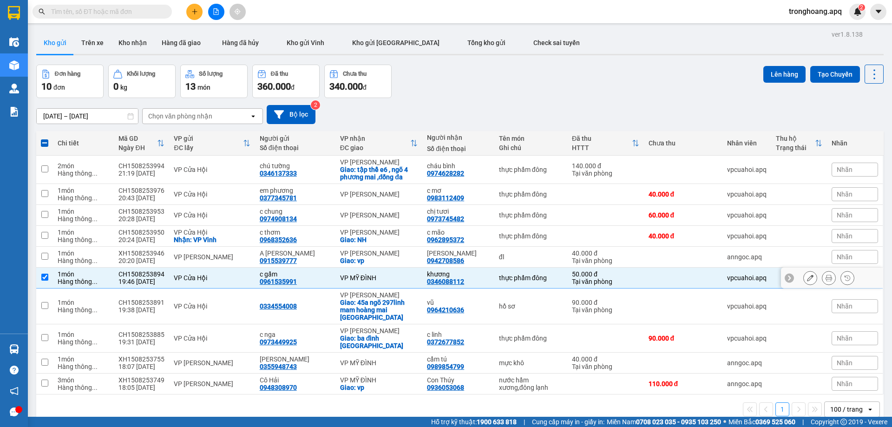
click at [393, 276] on div "VP MỸ ĐÌNH" at bounding box center [379, 277] width 78 height 7
checkbox input "false"
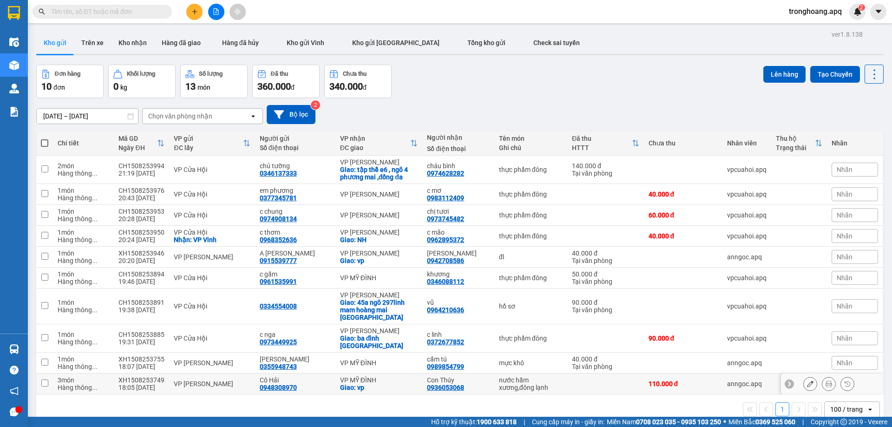
click at [386, 374] on td "VP MỸ ĐÌNH Giao: vp" at bounding box center [378, 384] width 87 height 21
checkbox input "true"
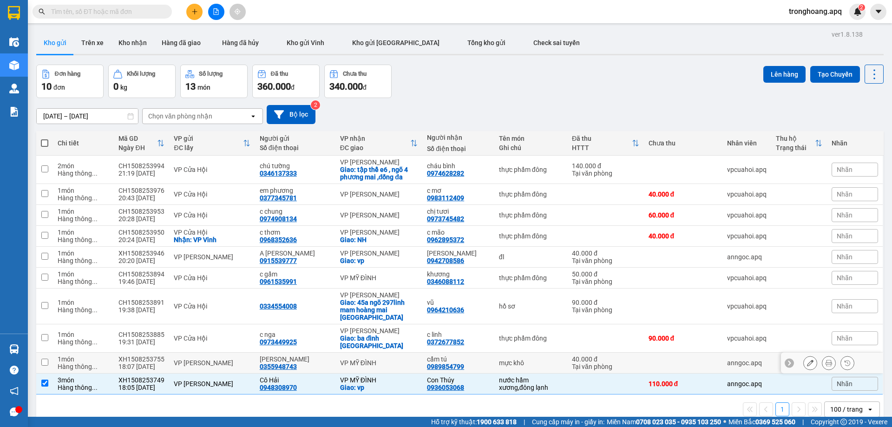
click at [386, 359] on div "VP MỸ ĐÌNH" at bounding box center [379, 362] width 78 height 7
checkbox input "true"
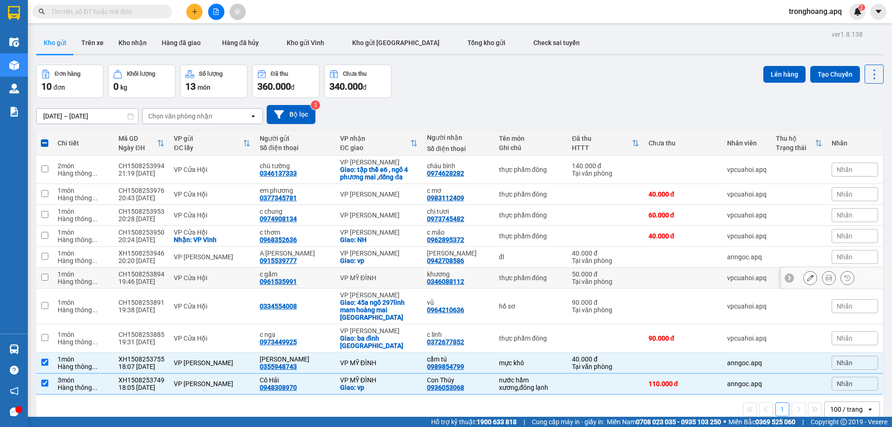
click at [380, 274] on div "VP MỸ ĐÌNH" at bounding box center [379, 277] width 78 height 7
checkbox input "true"
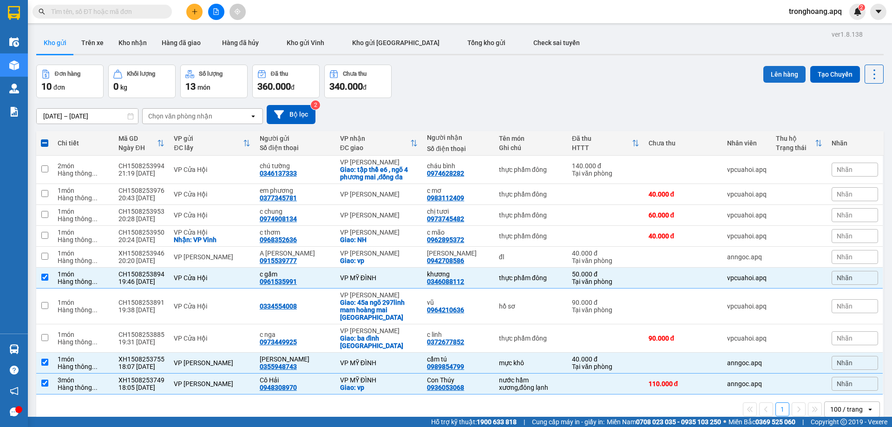
click at [773, 77] on button "Lên hàng" at bounding box center [784, 74] width 42 height 17
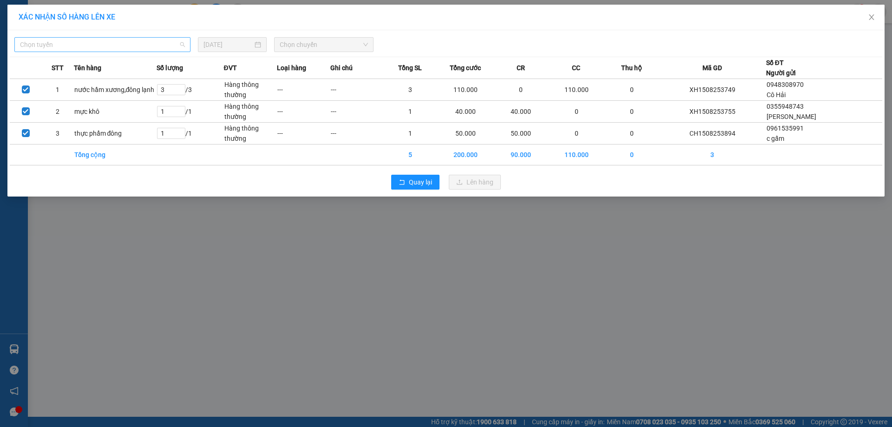
click at [150, 49] on span "Chọn tuyến" at bounding box center [102, 45] width 165 height 14
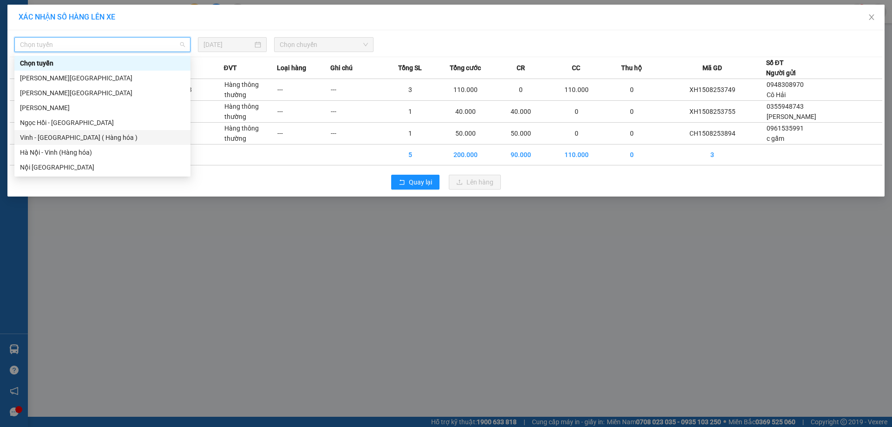
click at [109, 134] on div "Vinh - [GEOGRAPHIC_DATA] ( Hàng hóa )" at bounding box center [102, 137] width 165 height 10
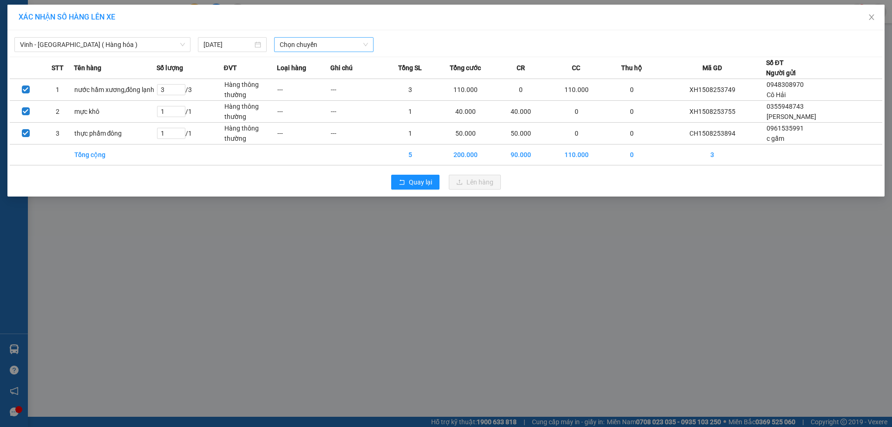
drag, startPoint x: 310, startPoint y: 35, endPoint x: 308, endPoint y: 42, distance: 7.8
click at [309, 39] on div "Vinh - [GEOGRAPHIC_DATA] ( Hàng hóa ) [DATE] Chọn chuyến" at bounding box center [446, 43] width 872 height 20
click at [308, 42] on span "Chọn chuyến" at bounding box center [324, 45] width 88 height 14
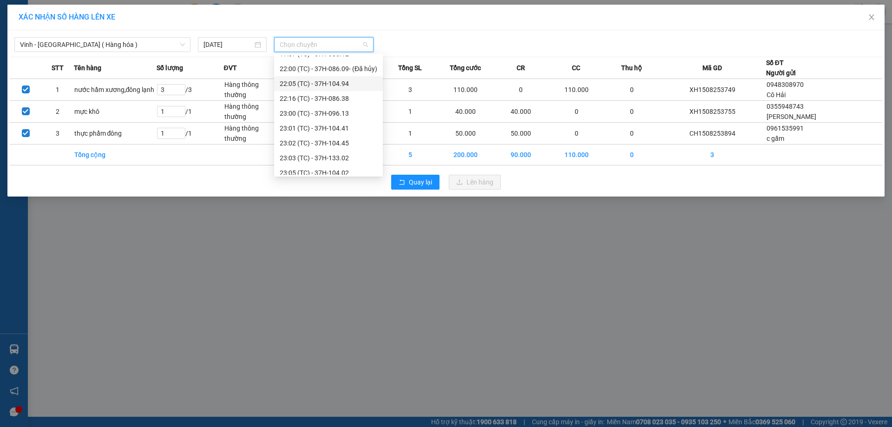
scroll to position [193, 0]
click at [358, 165] on div "23:35 (TC) - 37H-028.09" at bounding box center [329, 167] width 98 height 10
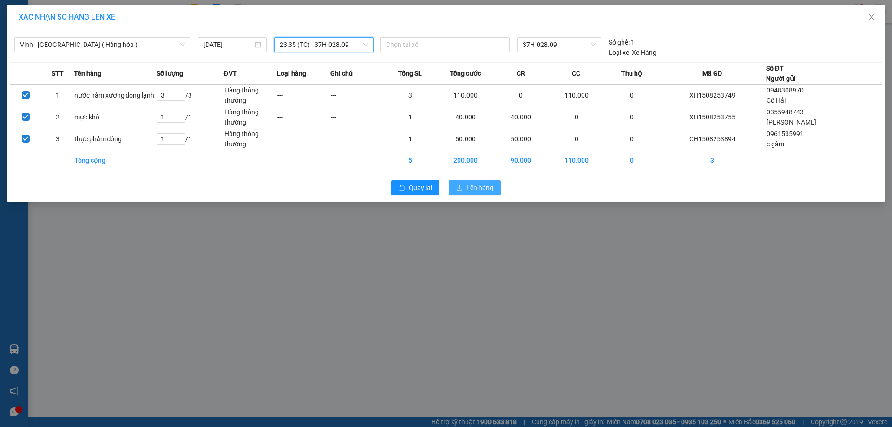
click at [472, 190] on span "Lên hàng" at bounding box center [479, 188] width 27 height 10
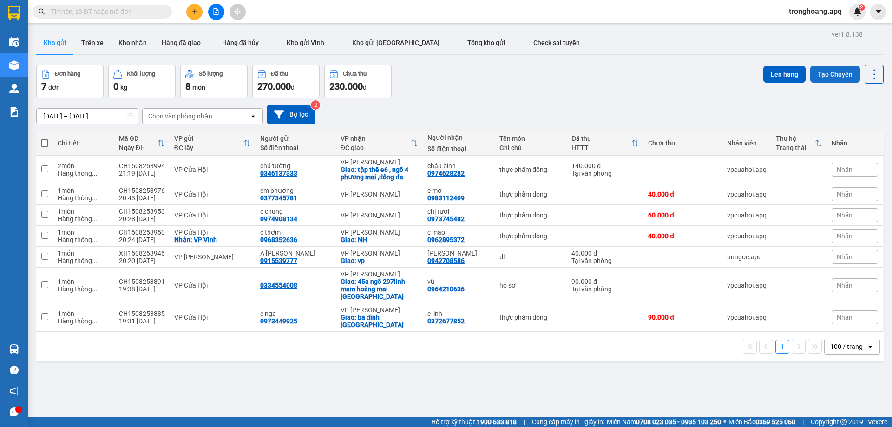
click at [813, 75] on button "Tạo Chuyến" at bounding box center [835, 74] width 50 height 17
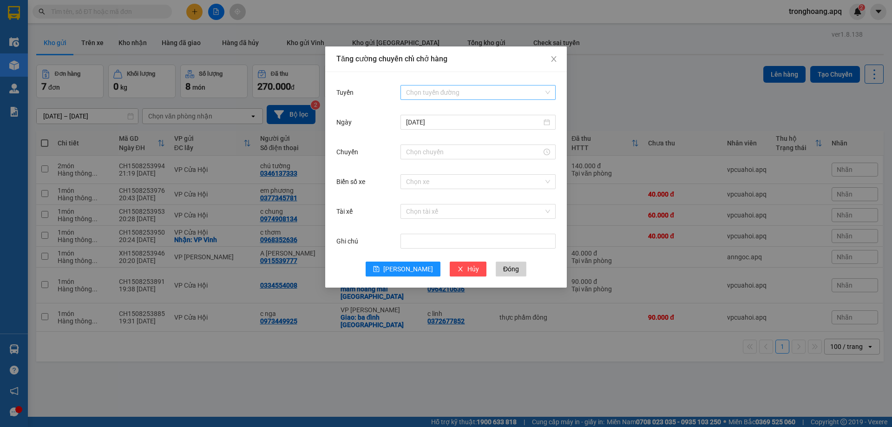
click at [426, 92] on input "Tuyến" at bounding box center [475, 92] width 138 height 14
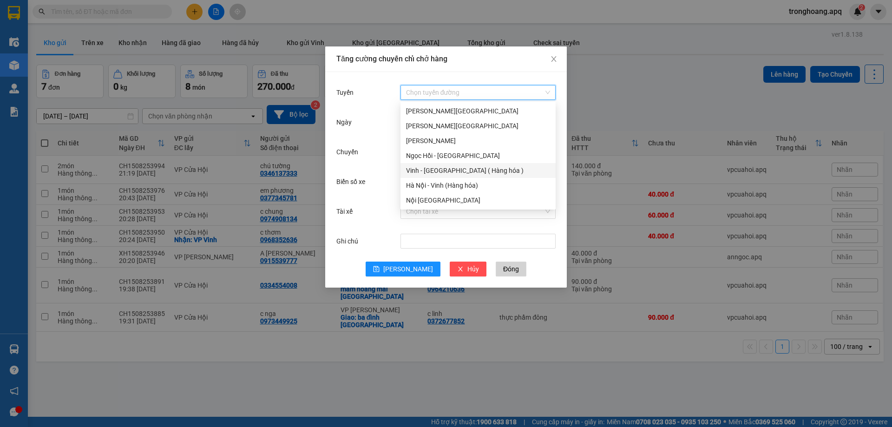
click at [432, 167] on div "Vinh - [GEOGRAPHIC_DATA] ( Hàng hóa )" at bounding box center [478, 170] width 144 height 10
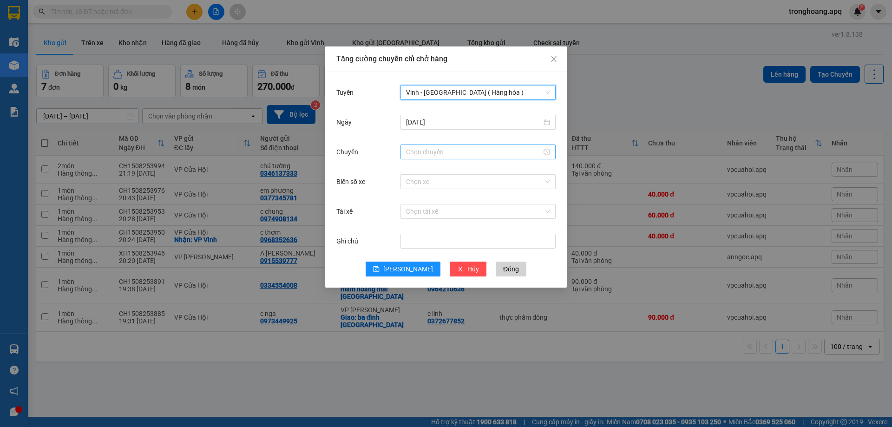
click at [421, 153] on input "Chuyến" at bounding box center [474, 152] width 136 height 10
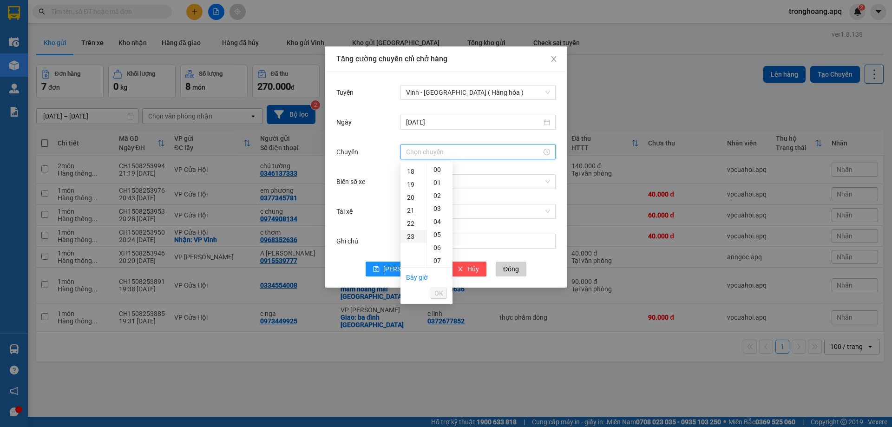
scroll to position [299, 0]
click at [413, 171] on div "23" at bounding box center [413, 169] width 26 height 13
click at [439, 255] on div "28" at bounding box center [440, 255] width 26 height 13
type input "23:28"
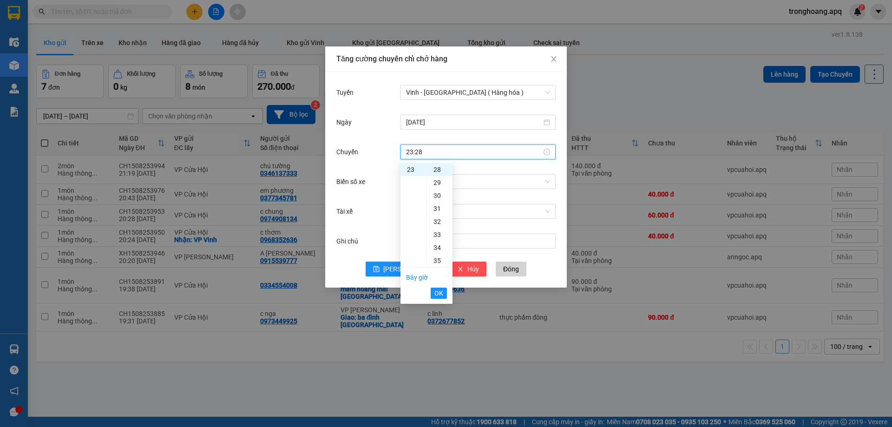
click at [446, 295] on button "OK" at bounding box center [439, 293] width 16 height 11
click at [446, 183] on input "Biển số xe" at bounding box center [475, 182] width 138 height 14
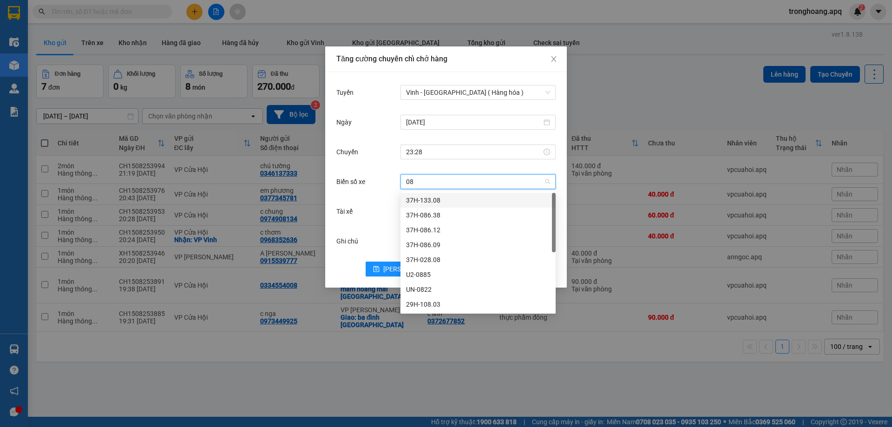
type input "086"
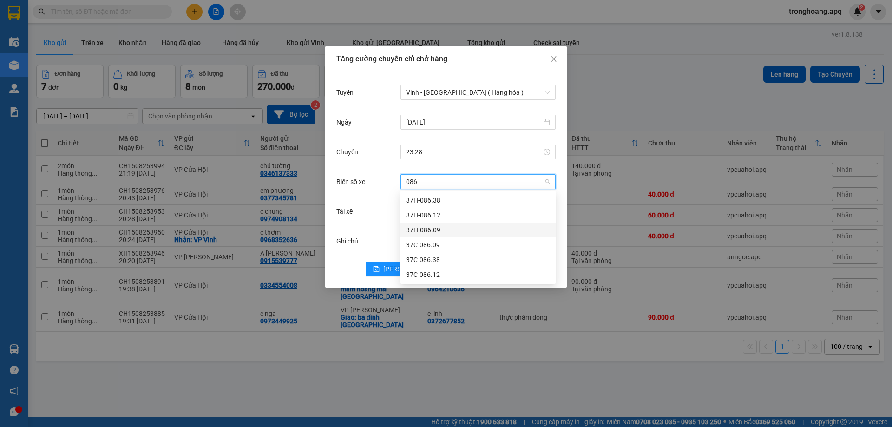
click at [445, 229] on div "37H-086.09" at bounding box center [478, 230] width 144 height 10
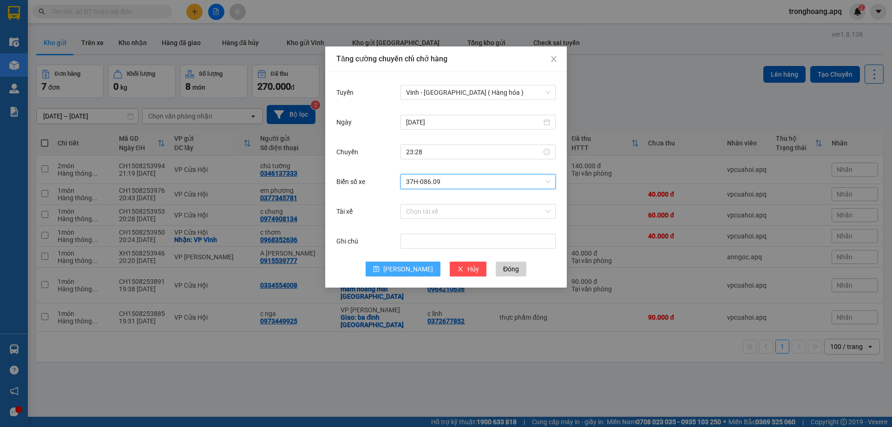
click at [401, 266] on button "[PERSON_NAME]" at bounding box center [403, 269] width 75 height 15
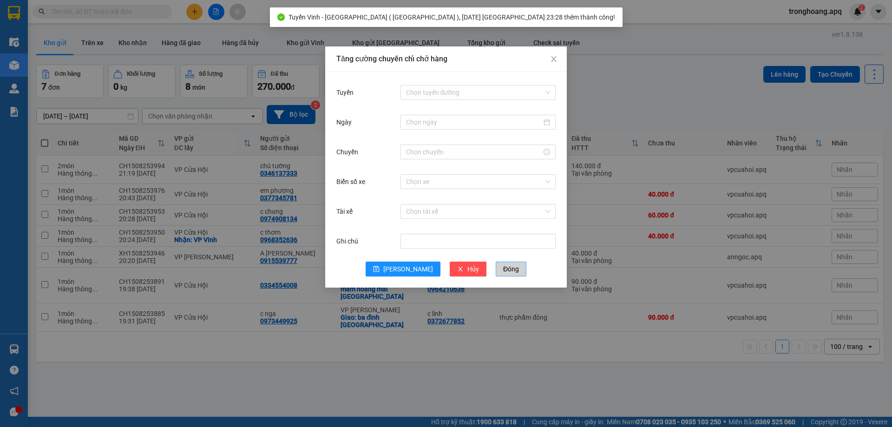
click at [503, 269] on span "Đóng" at bounding box center [511, 269] width 16 height 10
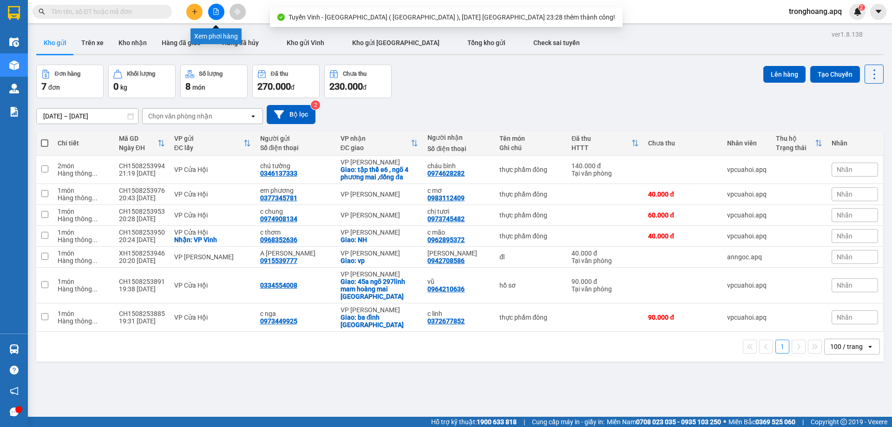
click at [214, 8] on icon "file-add" at bounding box center [216, 11] width 5 height 7
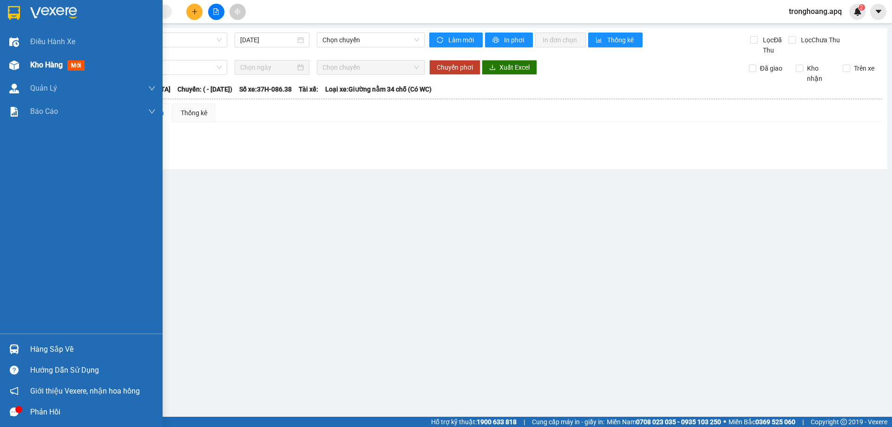
click at [27, 68] on div "Kho hàng mới" at bounding box center [81, 64] width 163 height 23
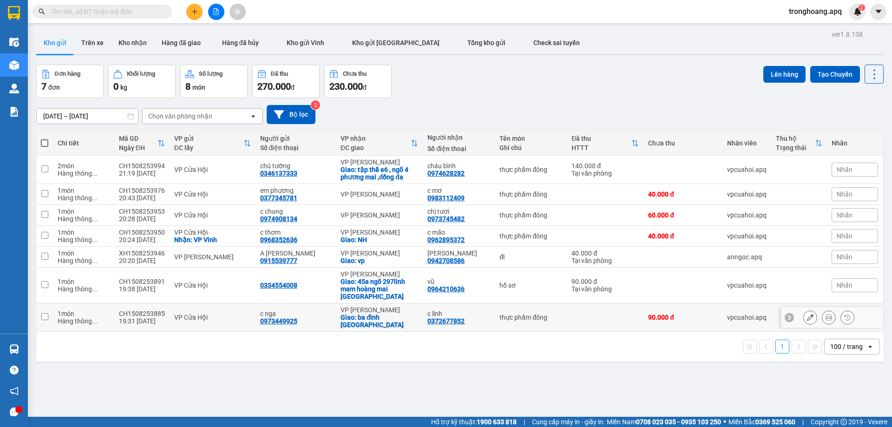
click at [379, 303] on td "VP [PERSON_NAME]: ba đình [GEOGRAPHIC_DATA]" at bounding box center [379, 317] width 87 height 28
checkbox input "true"
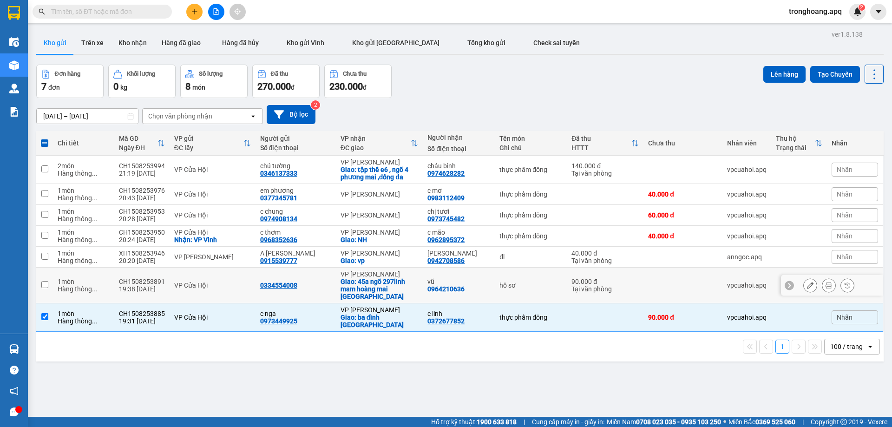
drag, startPoint x: 371, startPoint y: 296, endPoint x: 377, endPoint y: 280, distance: 17.8
click at [371, 295] on tbody "2 món Hàng thông ... CH1508253994 21:19 [DATE] VP Cửa Hội chú tường 0346137333 …" at bounding box center [459, 244] width 847 height 176
drag, startPoint x: 377, startPoint y: 279, endPoint x: 375, endPoint y: 248, distance: 31.2
click at [377, 278] on div "Giao: 45a ngõ 297linh mam hoàng mai [GEOGRAPHIC_DATA]" at bounding box center [380, 289] width 78 height 22
checkbox input "true"
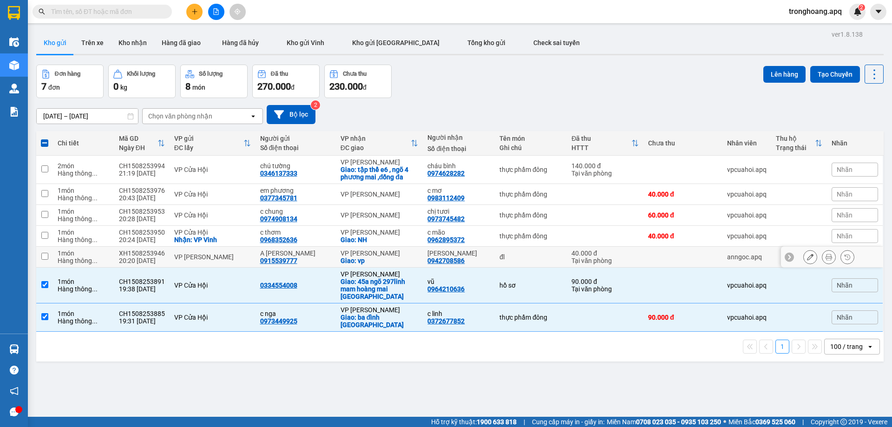
click at [374, 247] on td "VP NGỌC HỒI Giao: vp" at bounding box center [379, 257] width 87 height 21
checkbox input "true"
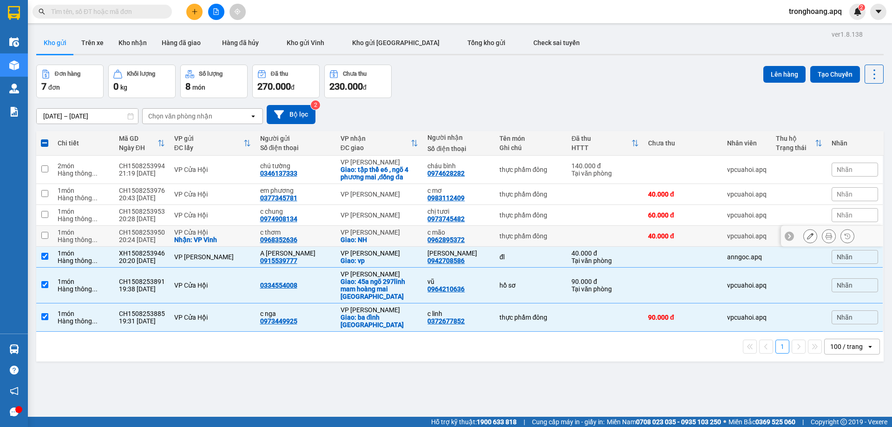
click at [374, 229] on div "VP [PERSON_NAME]" at bounding box center [380, 232] width 78 height 7
checkbox input "true"
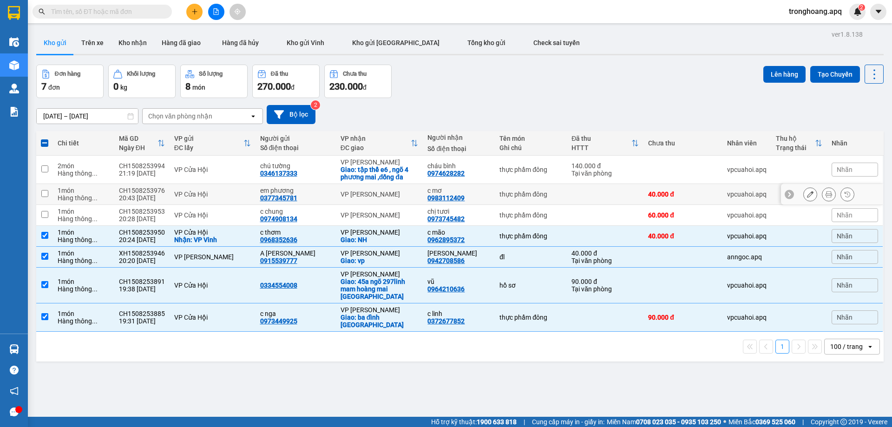
click at [380, 190] on div "VP [PERSON_NAME]" at bounding box center [380, 193] width 78 height 7
checkbox input "true"
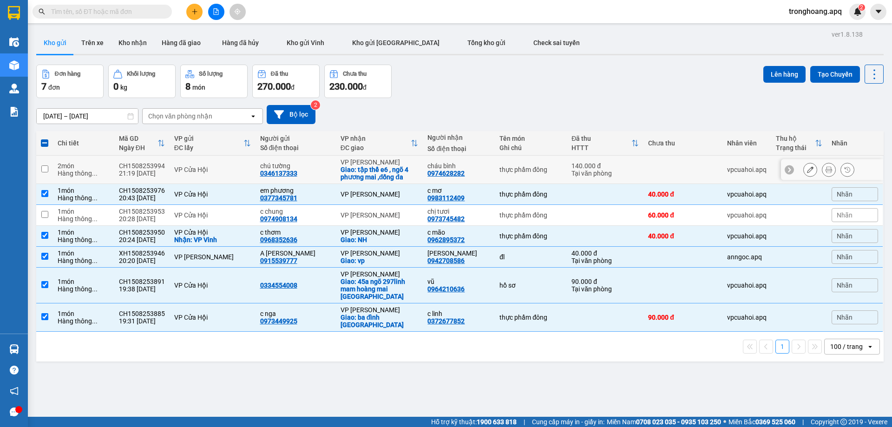
click at [381, 159] on div "VP [PERSON_NAME]" at bounding box center [380, 161] width 78 height 7
checkbox input "true"
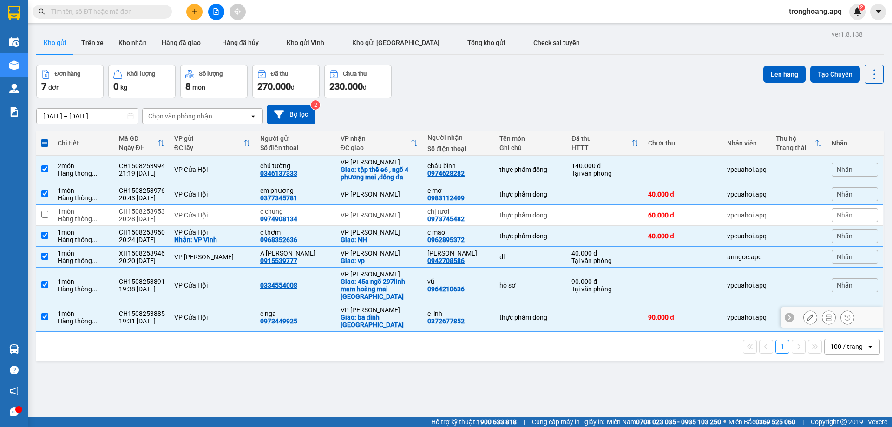
click at [375, 306] on div "VP [PERSON_NAME]" at bounding box center [380, 309] width 78 height 7
checkbox input "false"
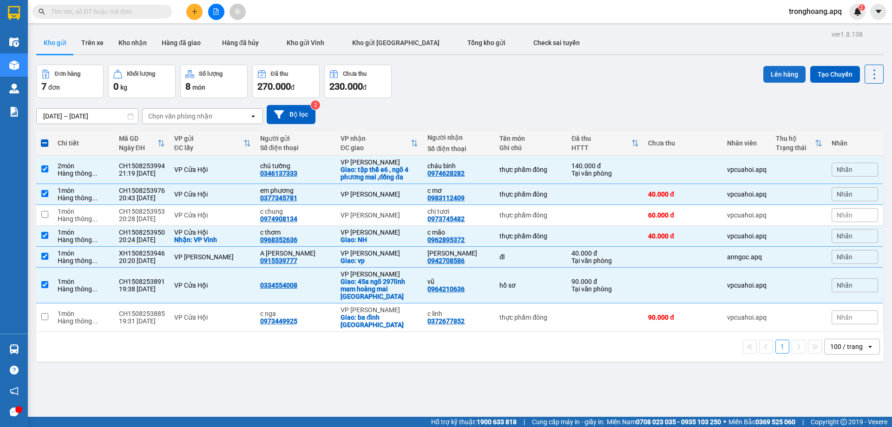
click at [786, 70] on button "Lên hàng" at bounding box center [784, 74] width 42 height 17
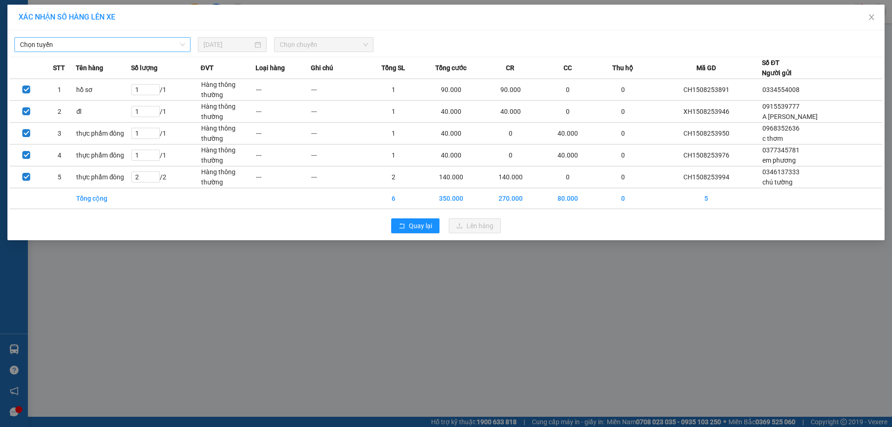
drag, startPoint x: 137, startPoint y: 44, endPoint x: 136, endPoint y: 50, distance: 6.6
click at [137, 44] on span "Chọn tuyến" at bounding box center [102, 45] width 165 height 14
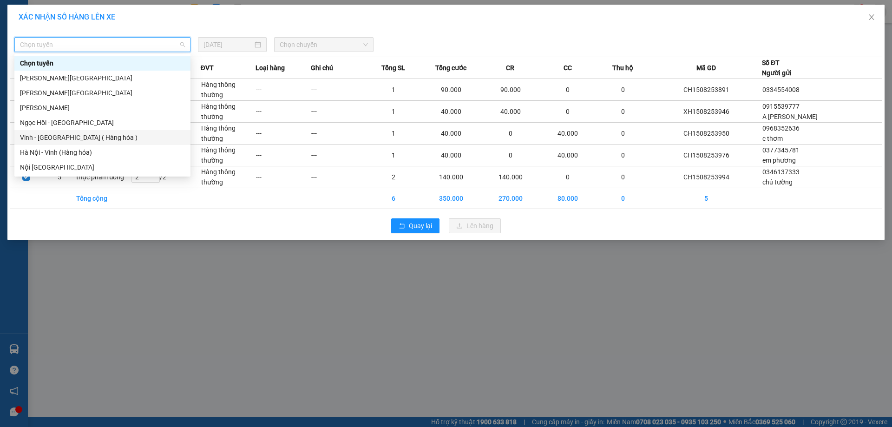
click at [104, 136] on div "Vinh - [GEOGRAPHIC_DATA] ( Hàng hóa )" at bounding box center [102, 137] width 165 height 10
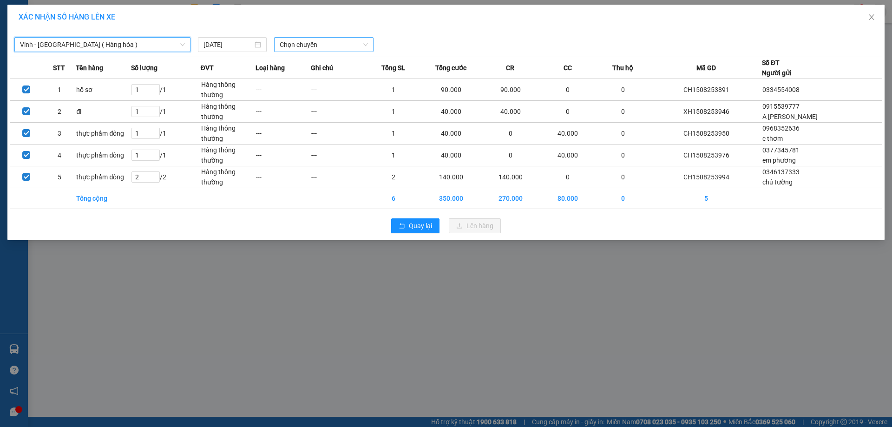
click at [304, 43] on span "Chọn chuyến" at bounding box center [324, 45] width 88 height 14
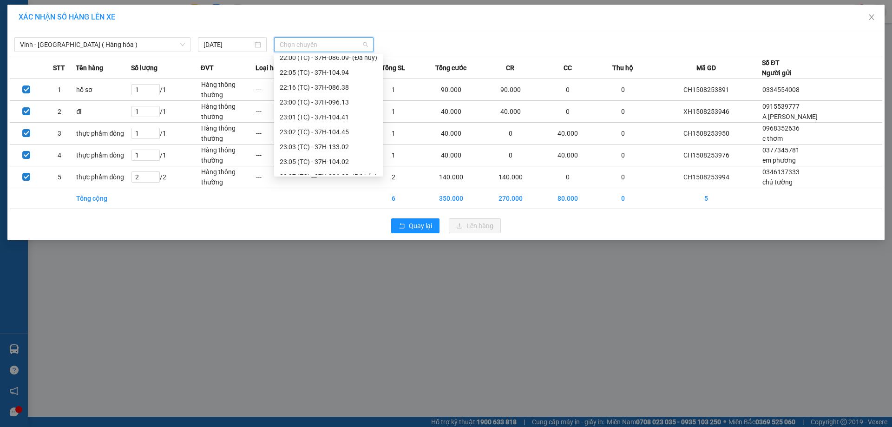
scroll to position [208, 0]
click at [347, 91] on div "23:03 (TC) - 37H-133.02" at bounding box center [329, 93] width 98 height 10
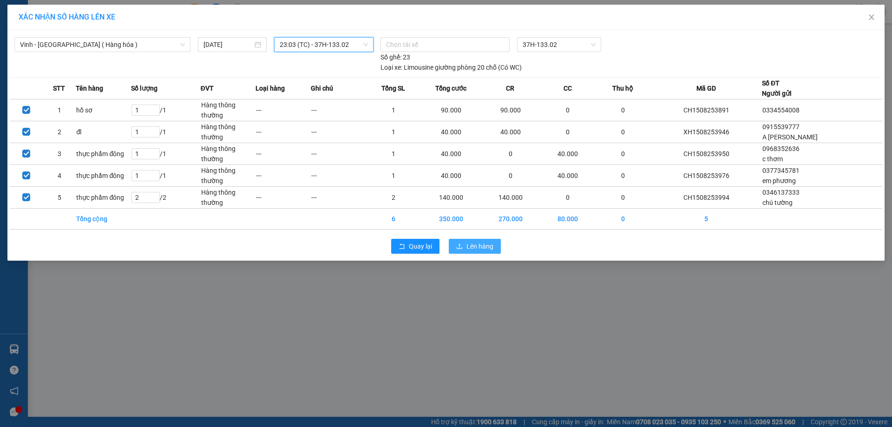
click at [472, 248] on span "Lên hàng" at bounding box center [479, 246] width 27 height 10
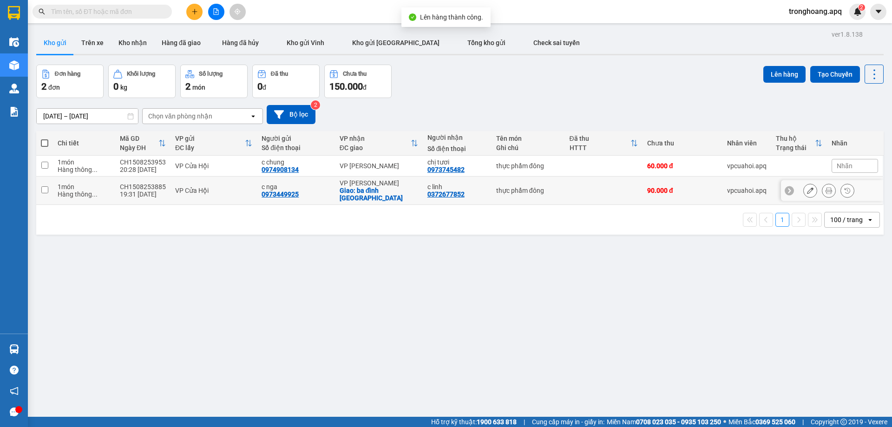
click at [372, 183] on div "VP [PERSON_NAME]" at bounding box center [379, 182] width 79 height 7
checkbox input "true"
click at [376, 163] on div "VP [PERSON_NAME]" at bounding box center [379, 165] width 79 height 7
checkbox input "true"
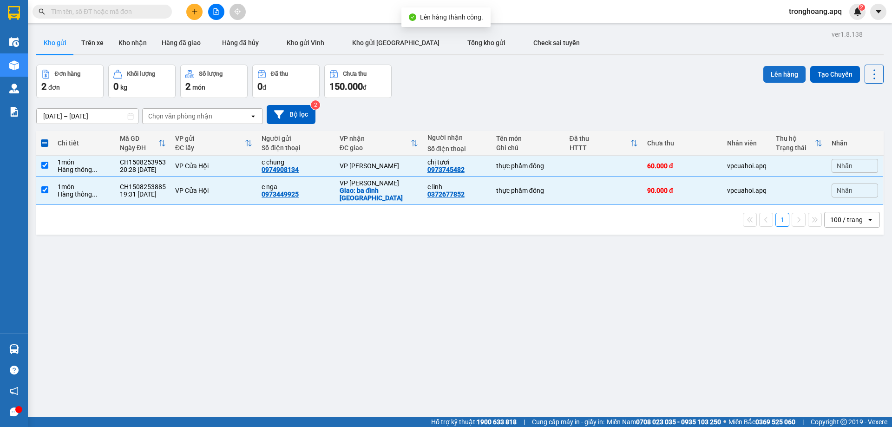
click at [773, 67] on button "Lên hàng" at bounding box center [784, 74] width 42 height 17
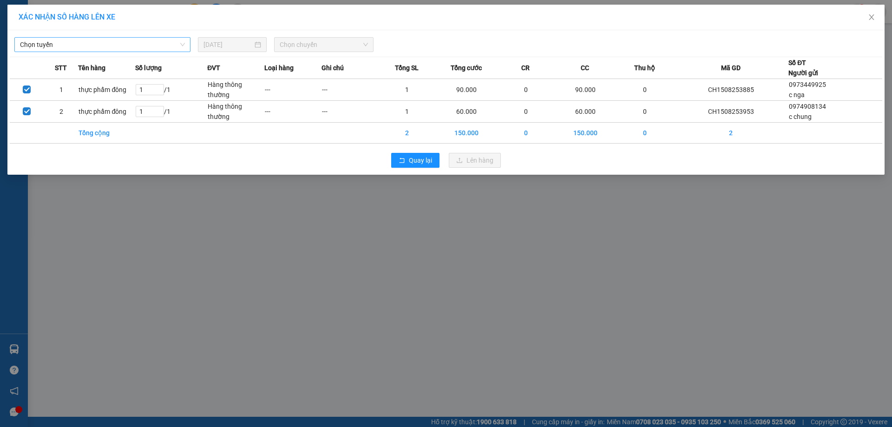
click at [140, 43] on span "Chọn tuyến" at bounding box center [102, 45] width 165 height 14
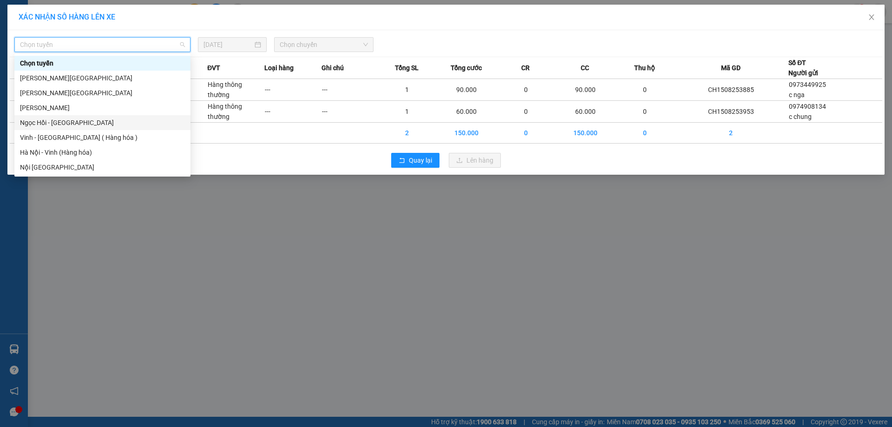
click at [88, 132] on div "Vinh - [GEOGRAPHIC_DATA] ( Hàng hóa )" at bounding box center [102, 137] width 165 height 10
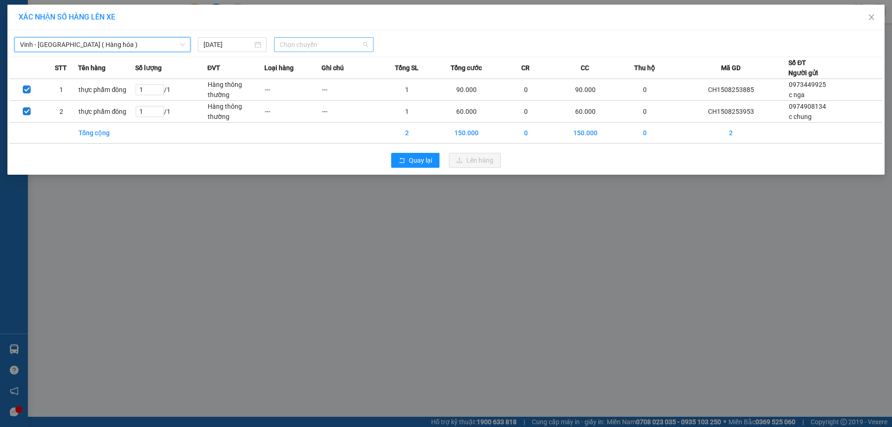
click at [310, 47] on span "Chọn chuyến" at bounding box center [324, 45] width 88 height 14
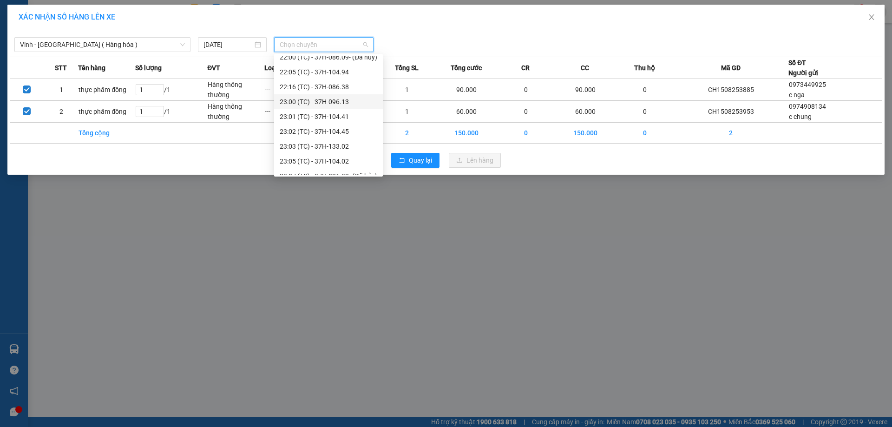
scroll to position [208, 0]
click at [355, 63] on div "23:01 (TC) - 37H-104.41" at bounding box center [329, 63] width 98 height 10
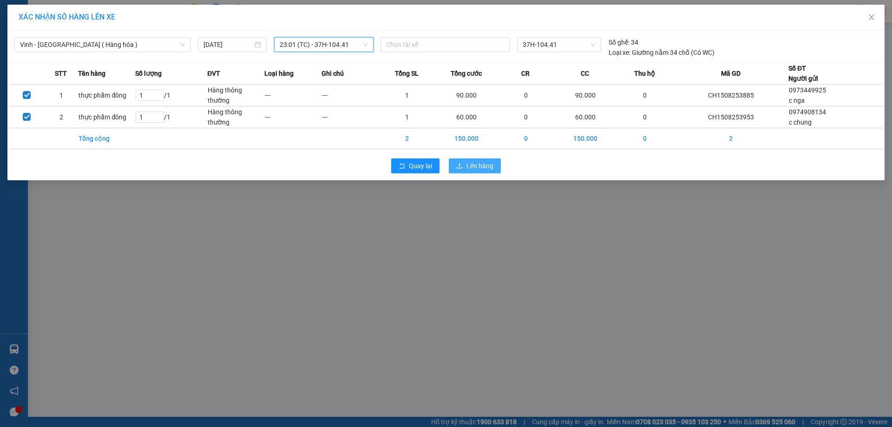
click at [472, 168] on span "Lên hàng" at bounding box center [479, 166] width 27 height 10
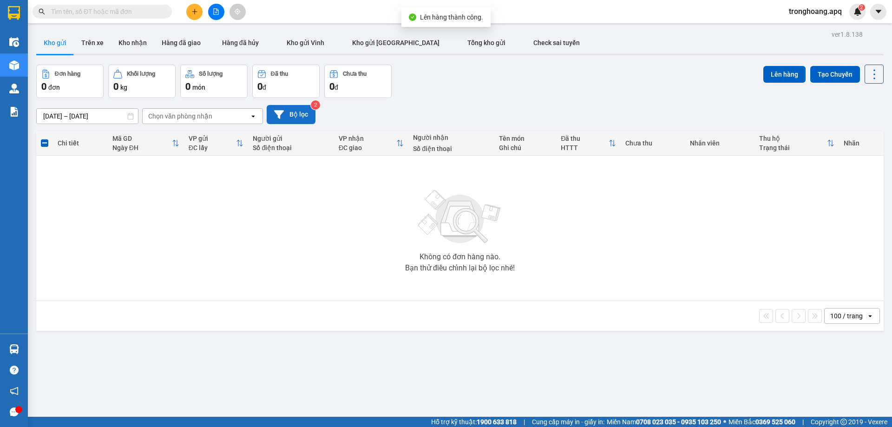
click at [280, 110] on icon at bounding box center [279, 115] width 10 height 10
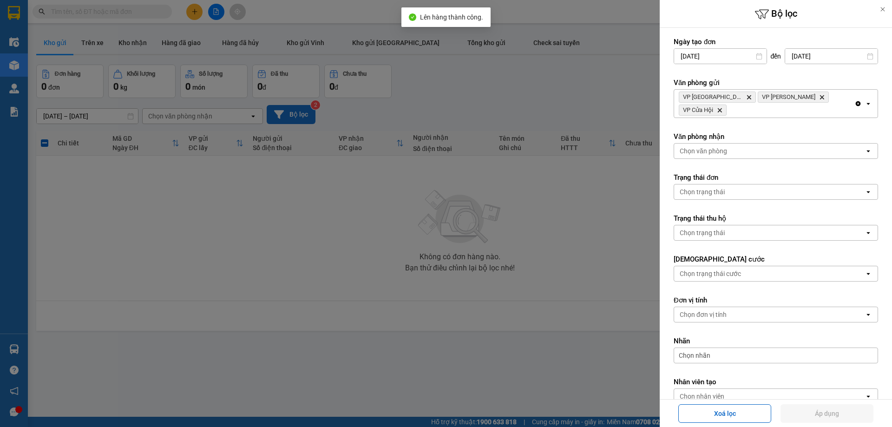
click at [815, 107] on div "VP Cầu Yên Xuân Delete VP Xuân Hội Delete VP Cửa Hội Delete" at bounding box center [764, 104] width 180 height 28
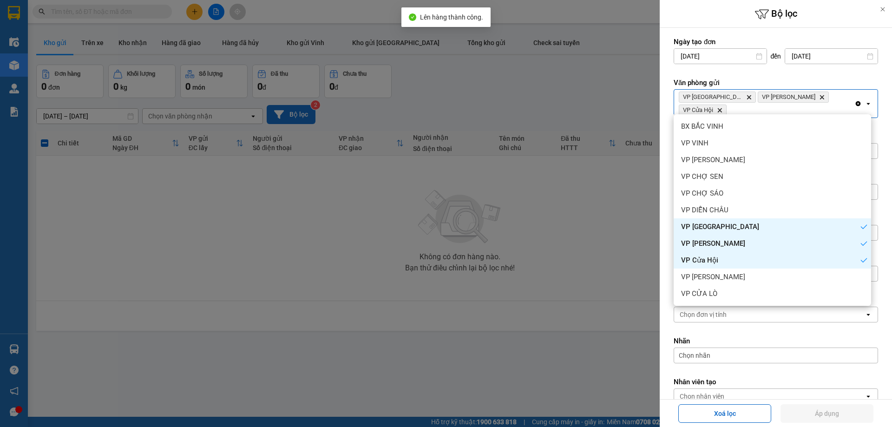
click at [745, 283] on div "VP [PERSON_NAME]" at bounding box center [772, 277] width 197 height 17
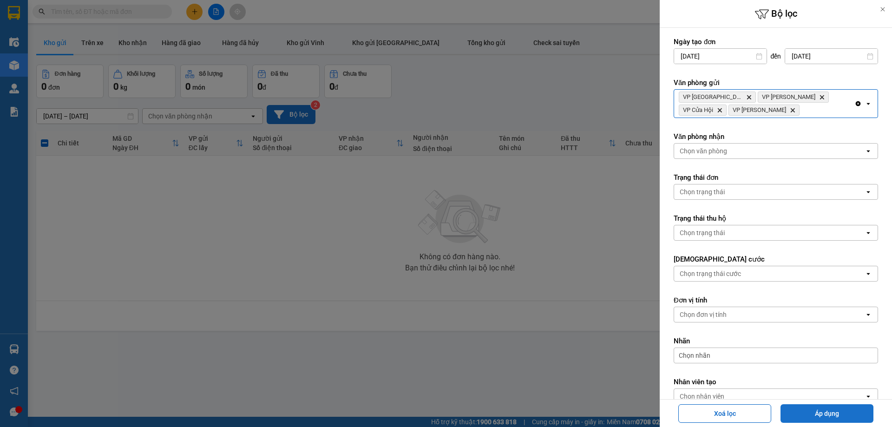
click at [814, 411] on button "Áp dụng" at bounding box center [826, 413] width 93 height 19
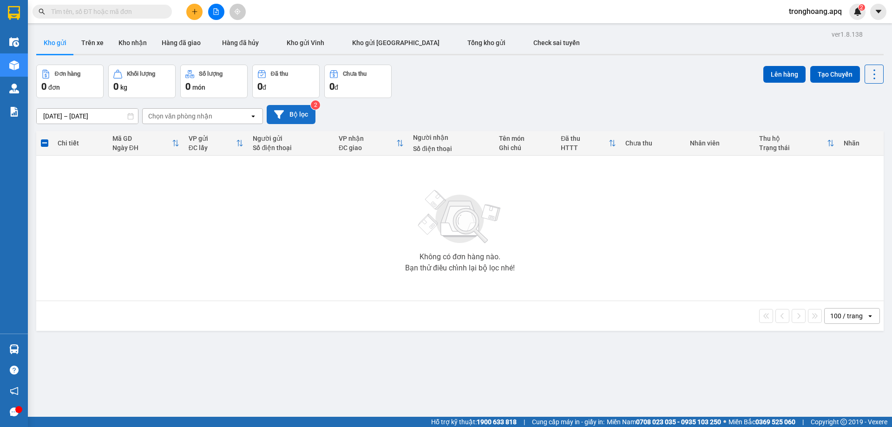
click at [290, 115] on button "Bộ lọc" at bounding box center [291, 114] width 49 height 19
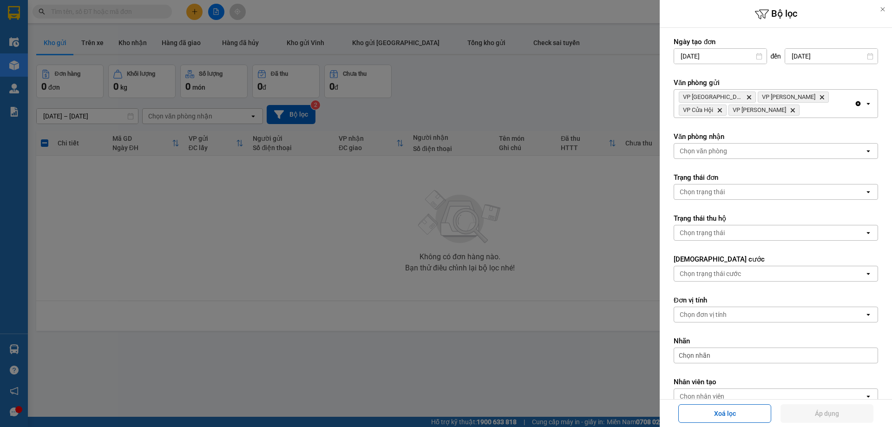
click at [792, 118] on form "Ngày tạo đơn [DATE] Press the down arrow key to interact with the calendar and …" at bounding box center [776, 241] width 204 height 409
click at [791, 112] on div "VP Cầu Yên Xuân Delete VP Xuân Hội Delete VP Cửa Hội Delete VP Nghi Xuân Delete" at bounding box center [764, 104] width 180 height 28
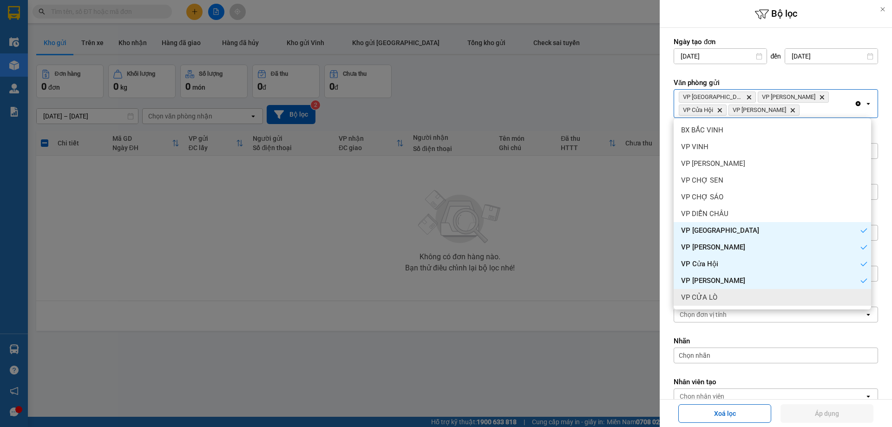
click at [732, 292] on div "VP CỬA LÒ" at bounding box center [772, 297] width 197 height 17
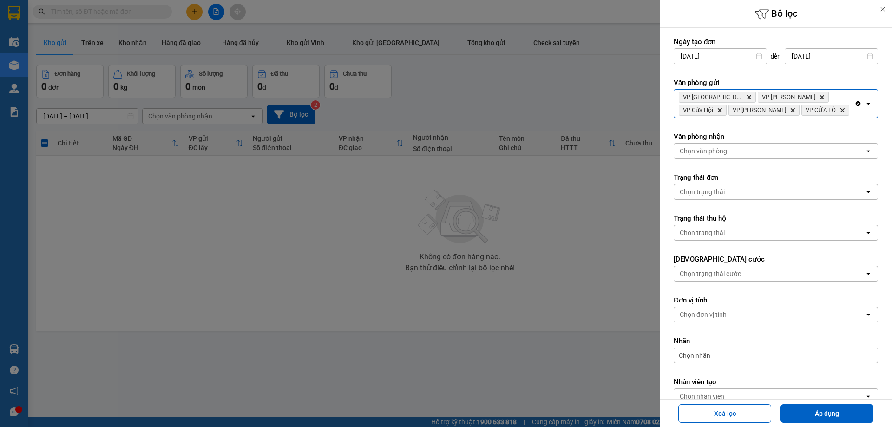
click at [829, 108] on div "VP Cầu Yên Xuân Delete VP Xuân Hội Delete VP Cửa Hội Delete VP Nghi Xuân Delete…" at bounding box center [764, 104] width 180 height 28
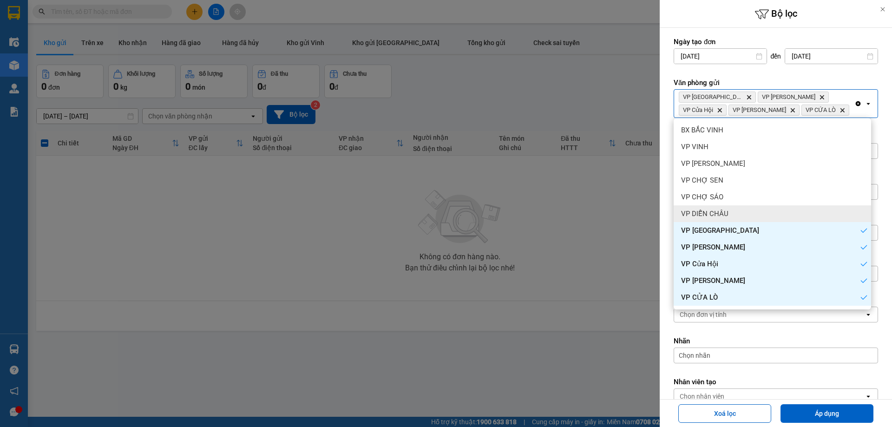
drag, startPoint x: 746, startPoint y: 213, endPoint x: 784, endPoint y: 158, distance: 66.6
click at [752, 210] on div "VP DIỄN CHÂU" at bounding box center [772, 213] width 197 height 17
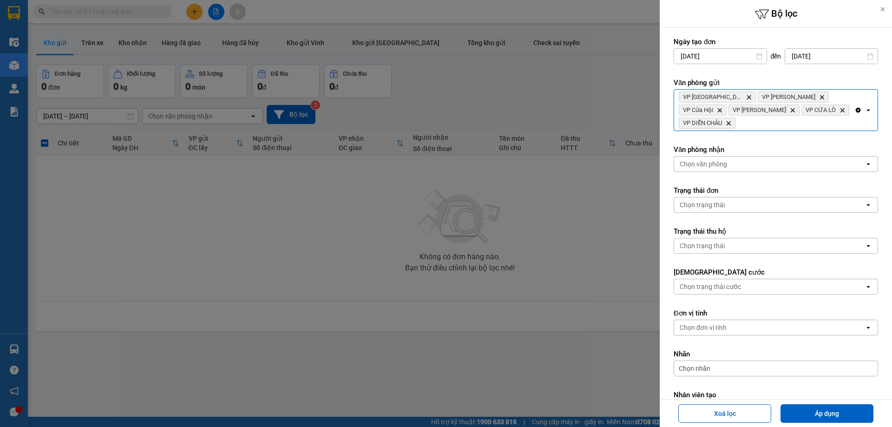
click at [808, 119] on form "Ngày tạo đơn [DATE] Press the down arrow key to interact with the calendar and …" at bounding box center [776, 248] width 204 height 422
click at [735, 118] on span "VP DIỄN [PERSON_NAME]" at bounding box center [707, 123] width 57 height 11
click at [845, 107] on div "VP Cầu Yên Xuân Delete VP Xuân Hội Delete VP Cửa Hội Delete VP Nghi Xuân Delete…" at bounding box center [764, 110] width 180 height 41
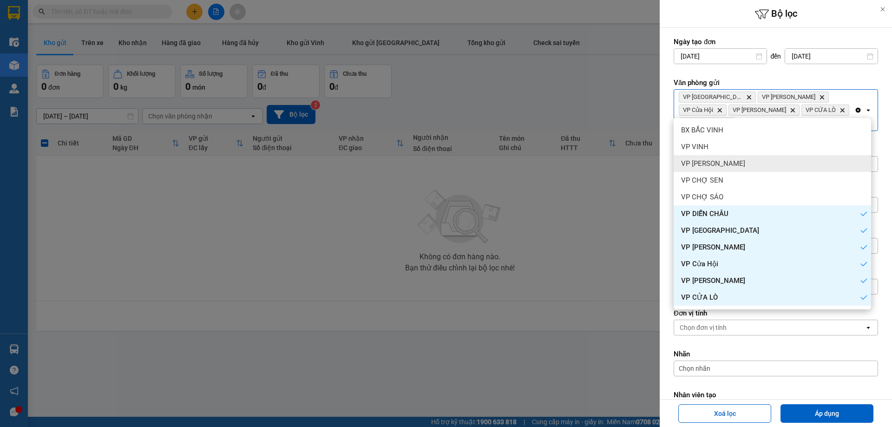
click at [766, 165] on div "VP [PERSON_NAME]" at bounding box center [772, 163] width 197 height 17
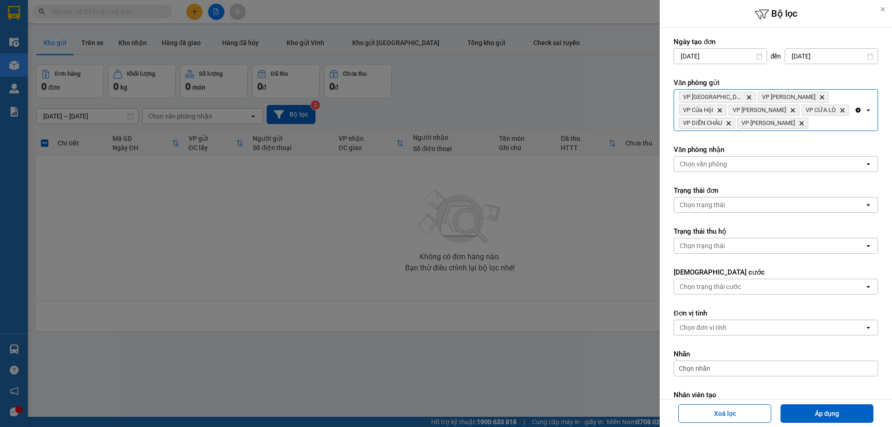
click at [806, 119] on div "VP Cầu Yên Xuân Delete VP Xuân Hội Delete VP Cửa Hội Delete VP Nghi Xuân Delete…" at bounding box center [764, 110] width 180 height 41
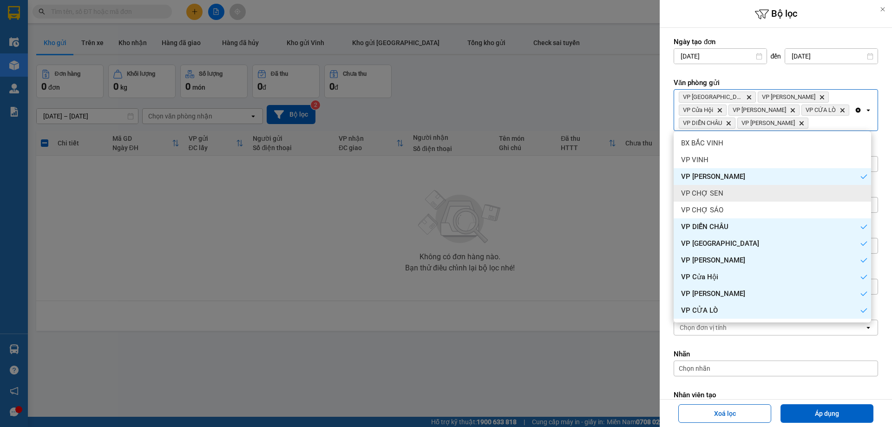
click at [756, 190] on div "VP CHỢ SEN" at bounding box center [772, 193] width 197 height 17
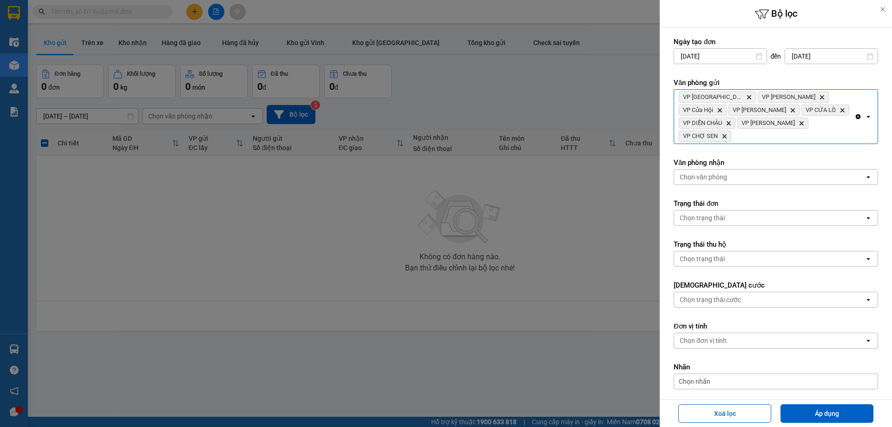
click at [826, 121] on div "VP Cầu Yên Xuân Delete VP Xuân Hội Delete VP Cửa Hội Delete VP Nghi Xuân Delete…" at bounding box center [764, 117] width 180 height 54
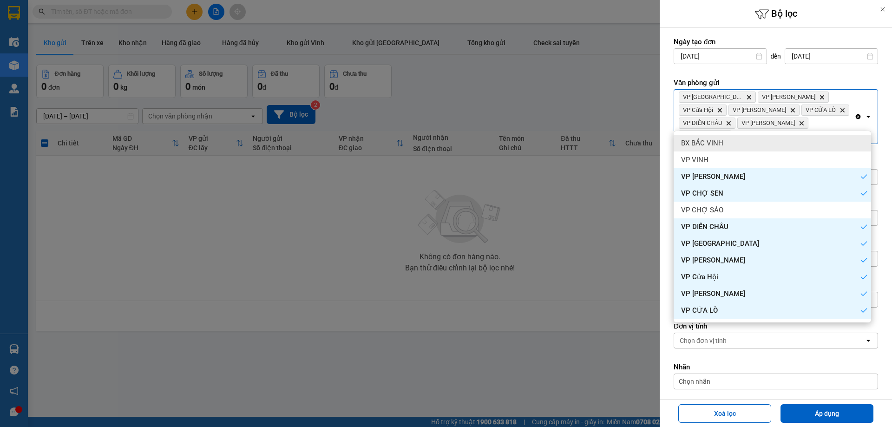
click at [772, 144] on div "BX BẮC VINH" at bounding box center [772, 143] width 197 height 17
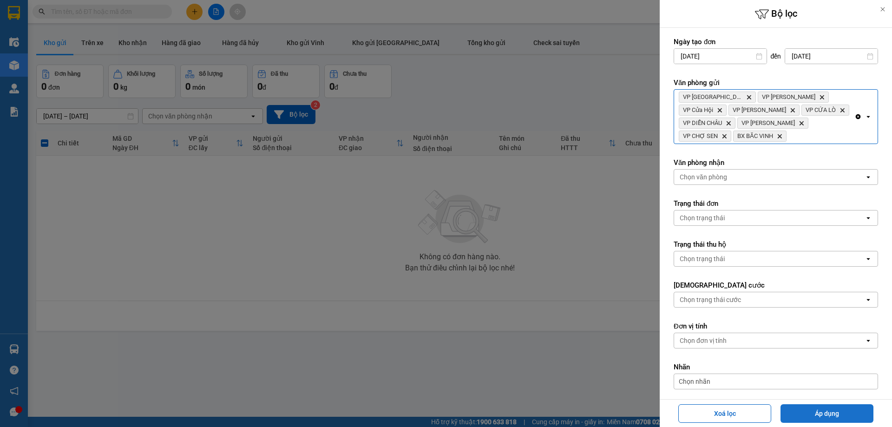
click at [832, 418] on button "Áp dụng" at bounding box center [826, 413] width 93 height 19
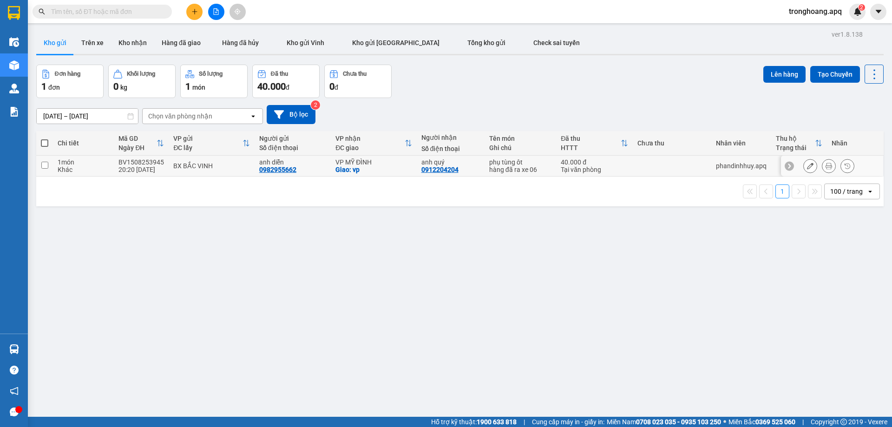
click at [356, 159] on div "VP MỸ ĐÌNH" at bounding box center [373, 161] width 76 height 7
checkbox input "true"
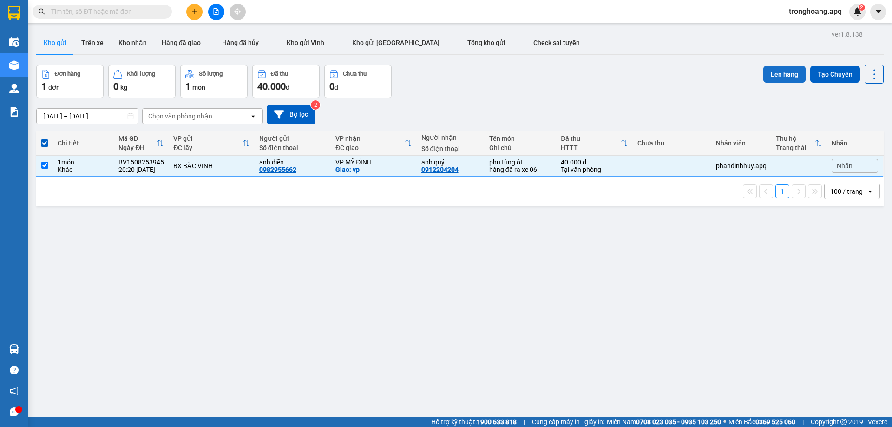
click at [780, 81] on button "Lên hàng" at bounding box center [784, 74] width 42 height 17
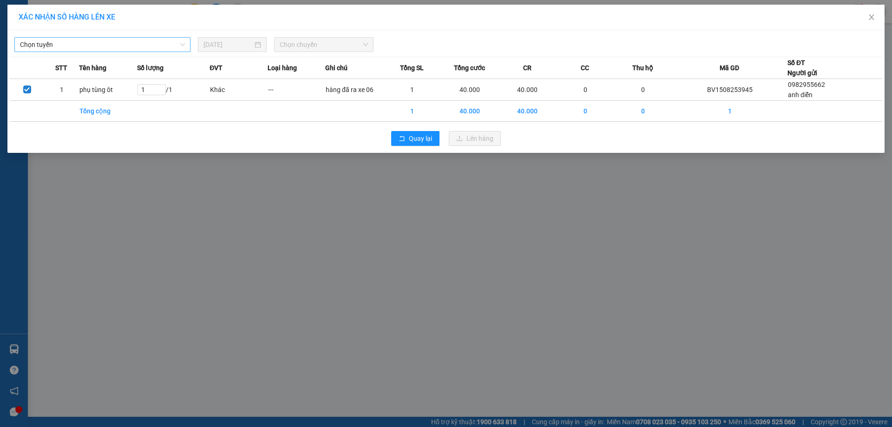
click at [131, 49] on span "Chọn tuyến" at bounding box center [102, 45] width 165 height 14
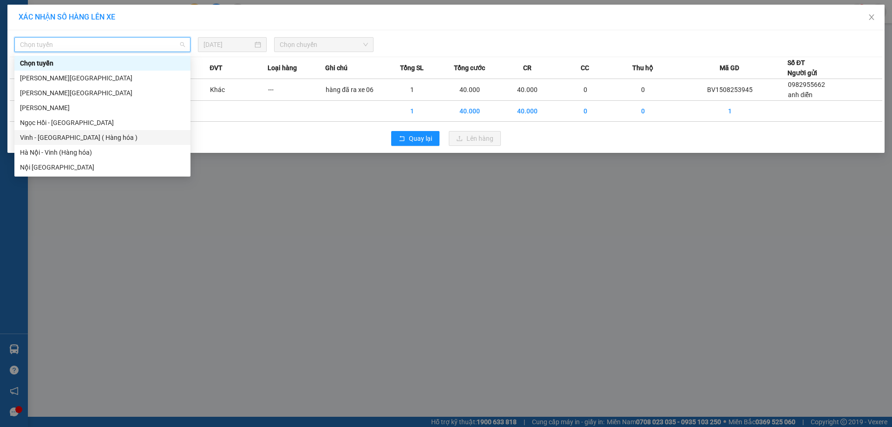
drag, startPoint x: 101, startPoint y: 135, endPoint x: 276, endPoint y: 74, distance: 185.8
click at [101, 135] on div "Vinh - [GEOGRAPHIC_DATA] ( Hàng hóa )" at bounding box center [102, 137] width 165 height 10
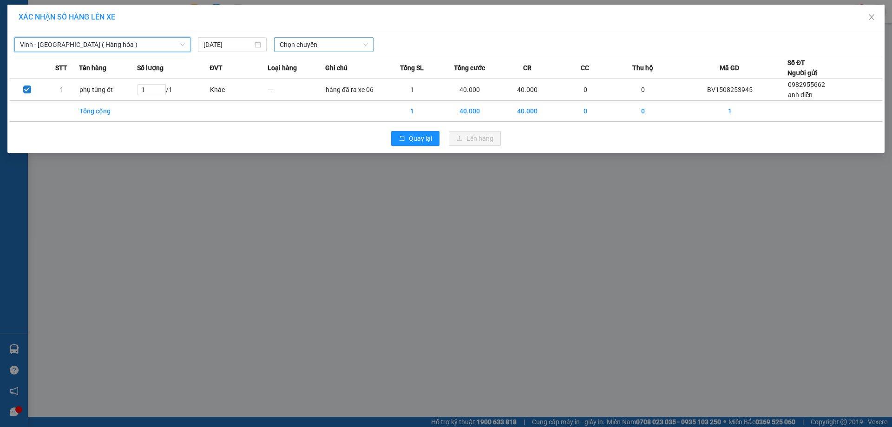
click at [317, 43] on span "Chọn chuyến" at bounding box center [324, 45] width 88 height 14
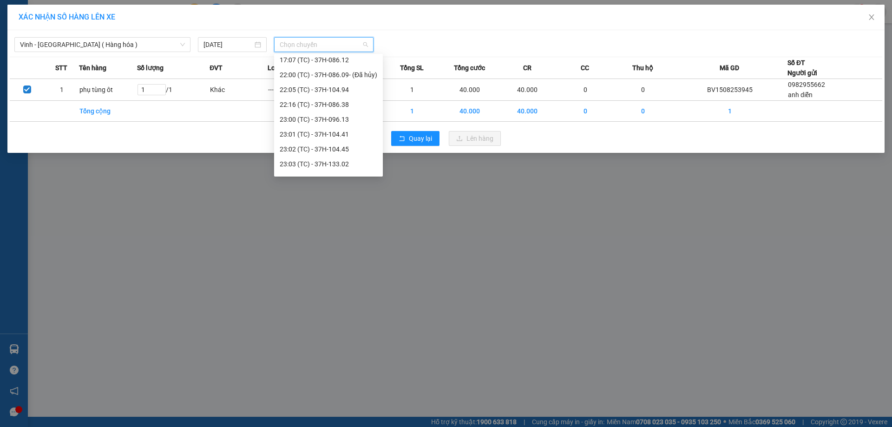
scroll to position [208, 0]
click at [357, 166] on div "23:35 (TC) - 37H-028.09" at bounding box center [329, 167] width 98 height 10
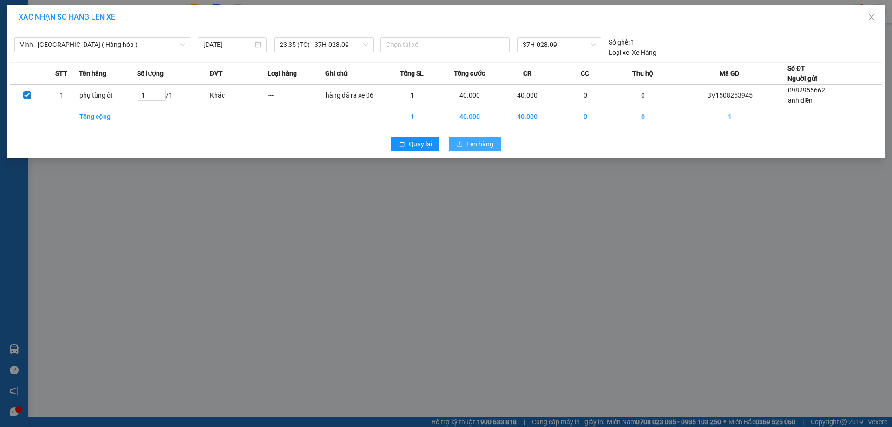
click at [472, 146] on span "Lên hàng" at bounding box center [479, 144] width 27 height 10
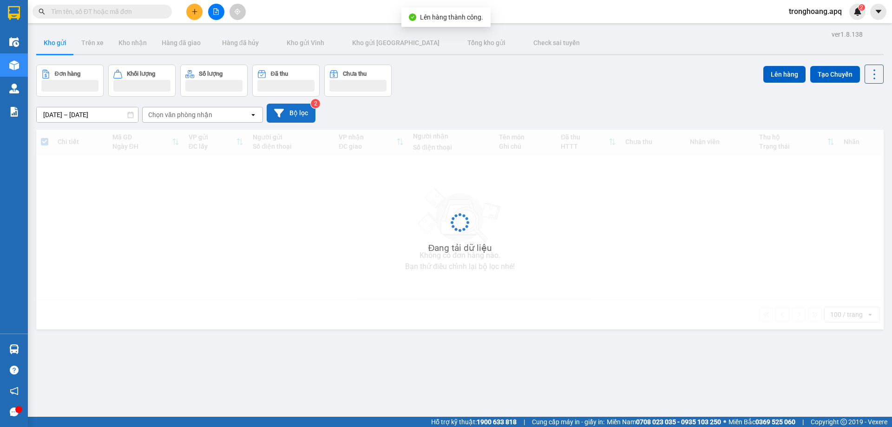
click at [293, 111] on button "Bộ lọc" at bounding box center [291, 113] width 49 height 19
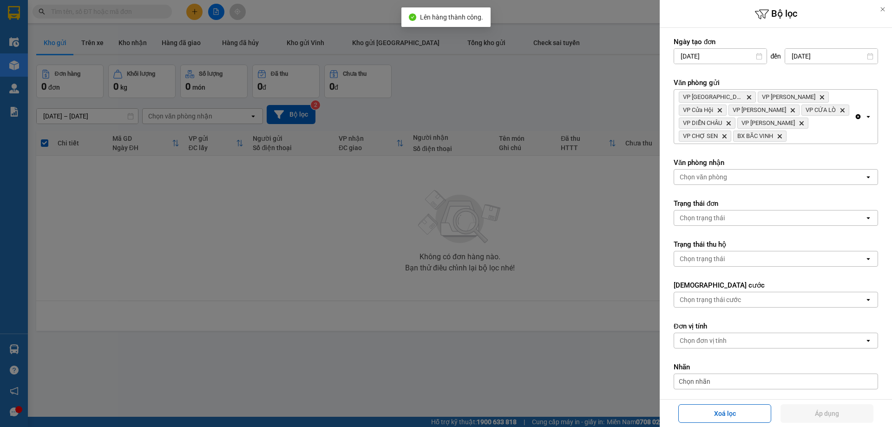
click at [856, 117] on icon "Clear all" at bounding box center [858, 116] width 5 height 5
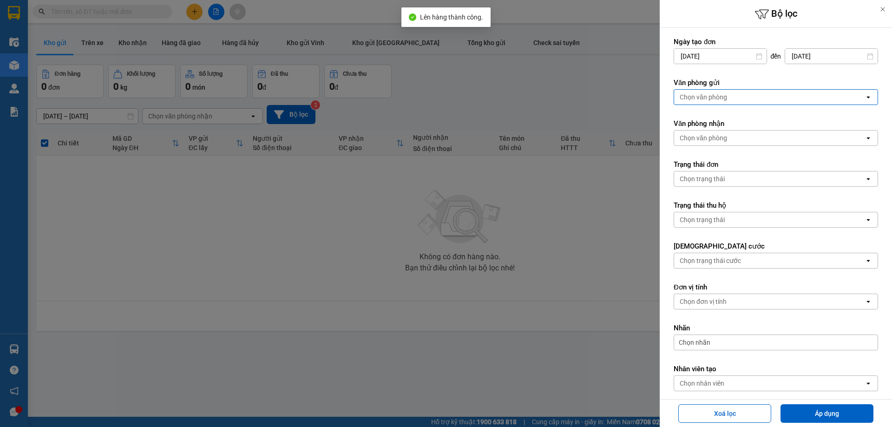
drag, startPoint x: 774, startPoint y: 96, endPoint x: 753, endPoint y: 103, distance: 22.2
click at [772, 96] on div "Chọn văn phòng" at bounding box center [769, 97] width 190 height 15
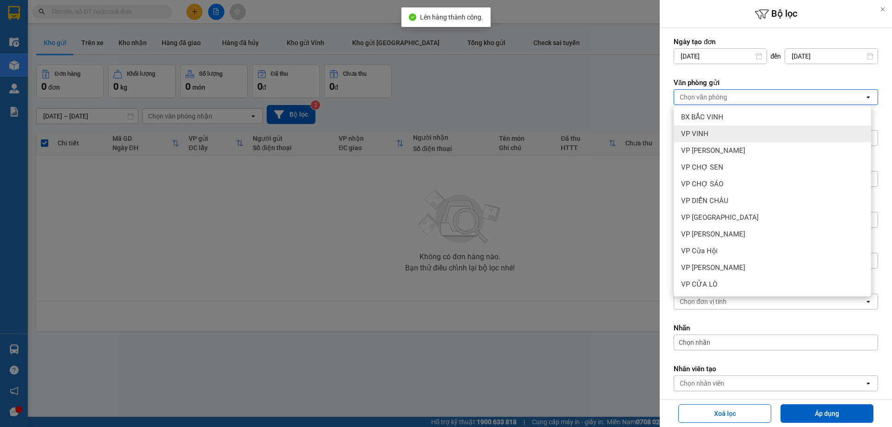
click at [727, 133] on div "VP VINH" at bounding box center [772, 133] width 197 height 17
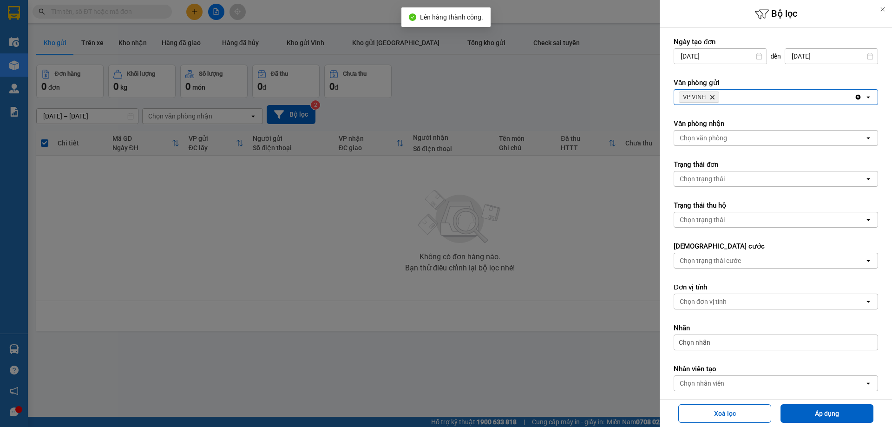
click at [751, 131] on div "Chọn văn phòng" at bounding box center [769, 138] width 190 height 15
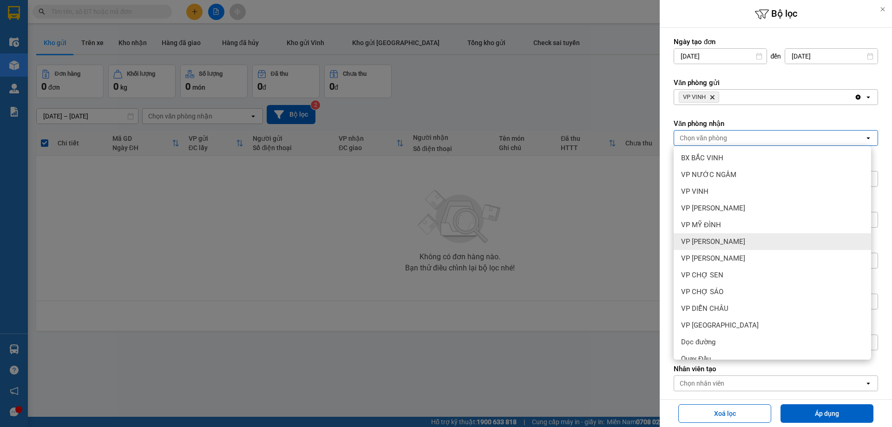
click at [729, 237] on div "VP [PERSON_NAME]" at bounding box center [772, 241] width 197 height 17
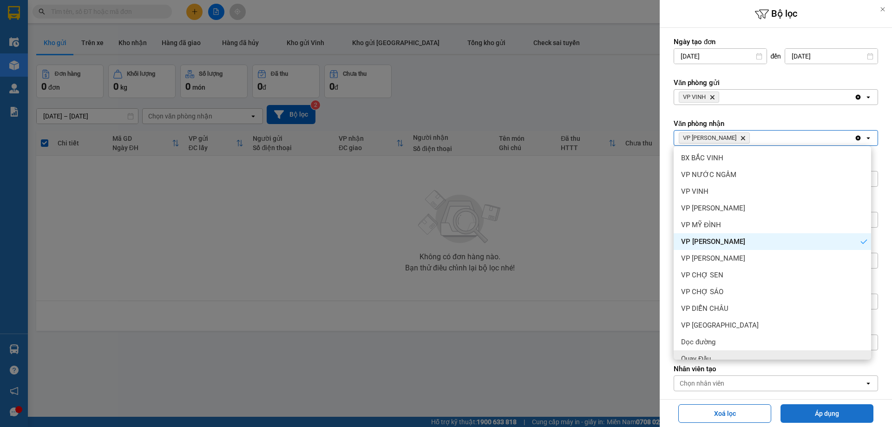
click at [800, 408] on button "Áp dụng" at bounding box center [826, 413] width 93 height 19
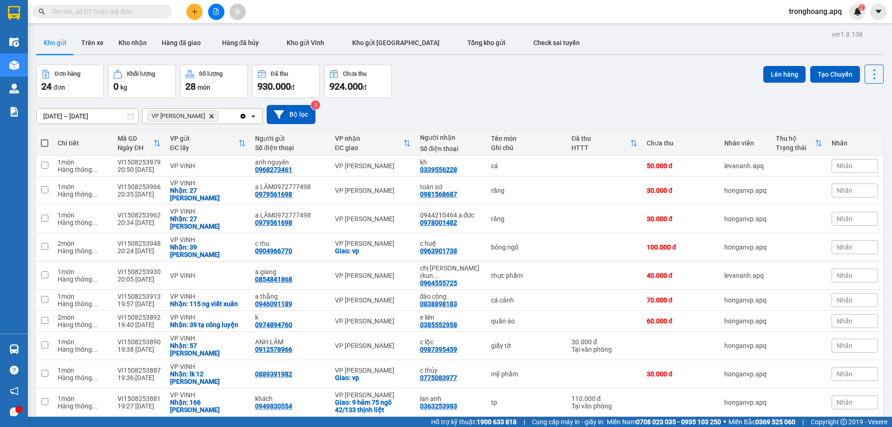
click at [46, 144] on span at bounding box center [44, 142] width 7 height 7
click at [45, 138] on input "checkbox" at bounding box center [45, 138] width 0 height 0
checkbox input "true"
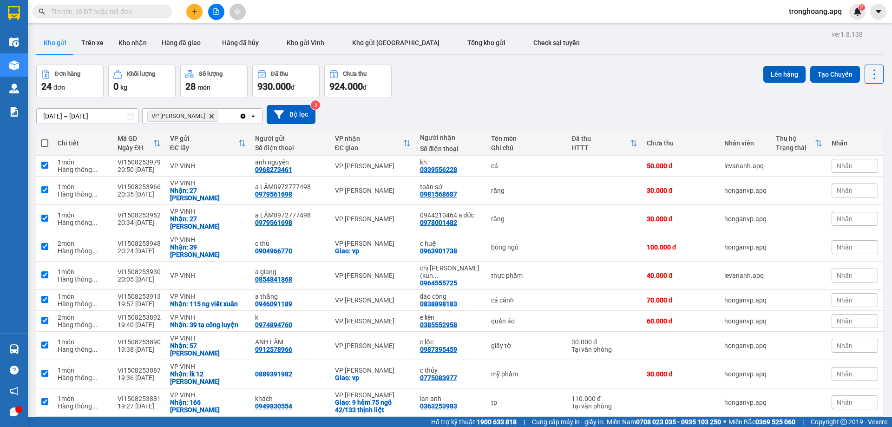
checkbox input "true"
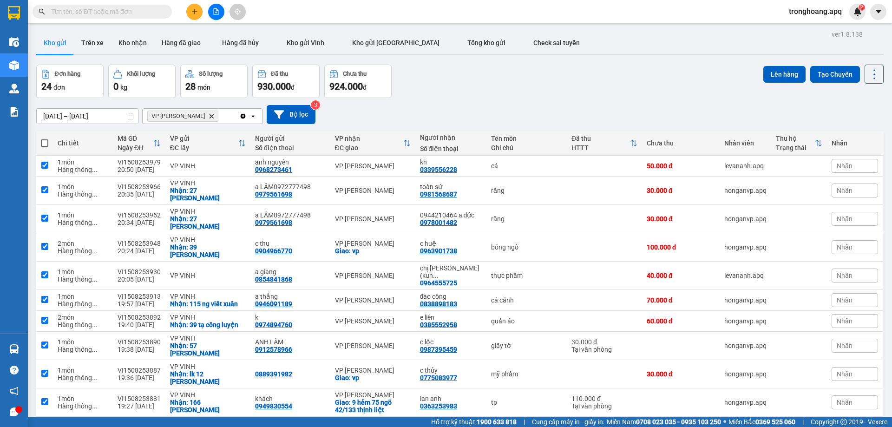
checkbox input "true"
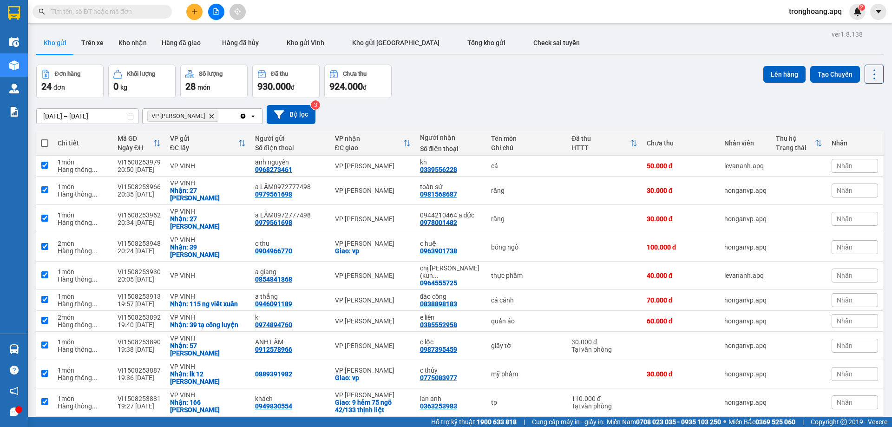
checkbox input "true"
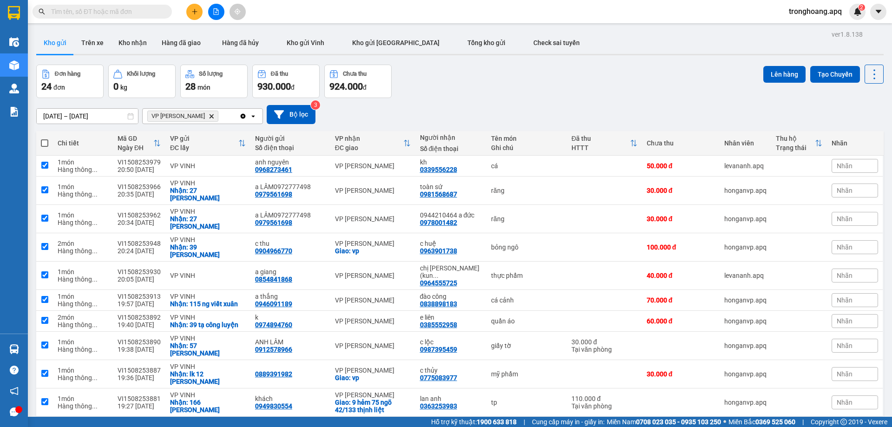
checkbox input "true"
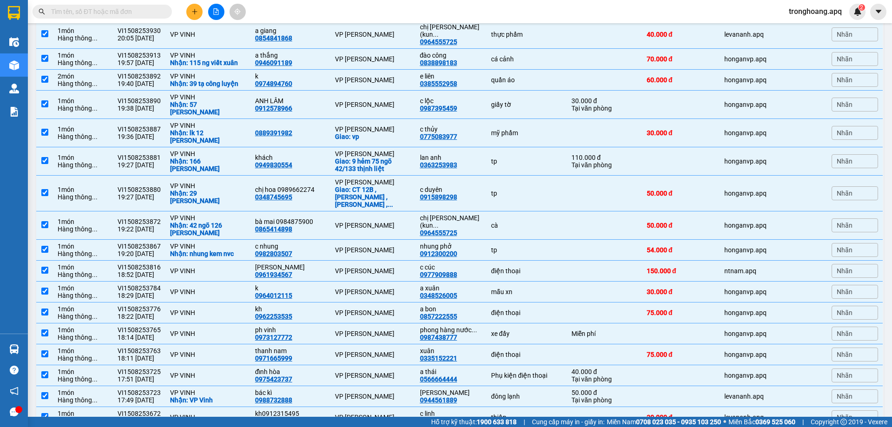
scroll to position [316, 0]
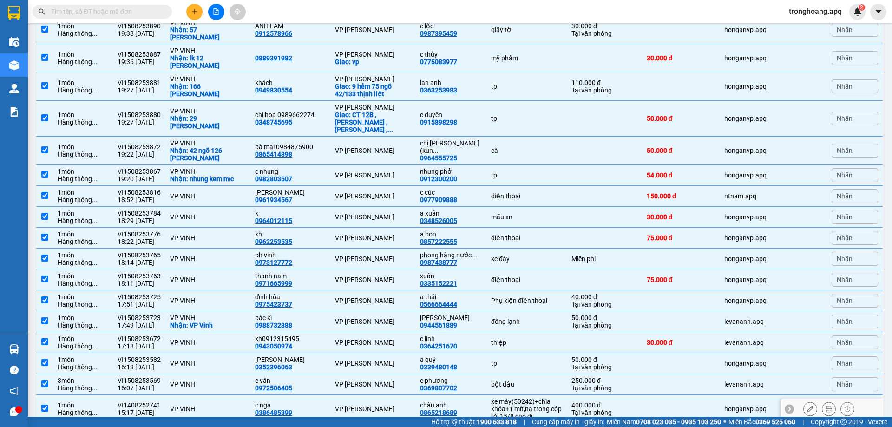
click at [518, 398] on div "xe máy(50242)+chìa khóa+1 mít,na trong cốp" at bounding box center [526, 405] width 71 height 15
checkbox input "false"
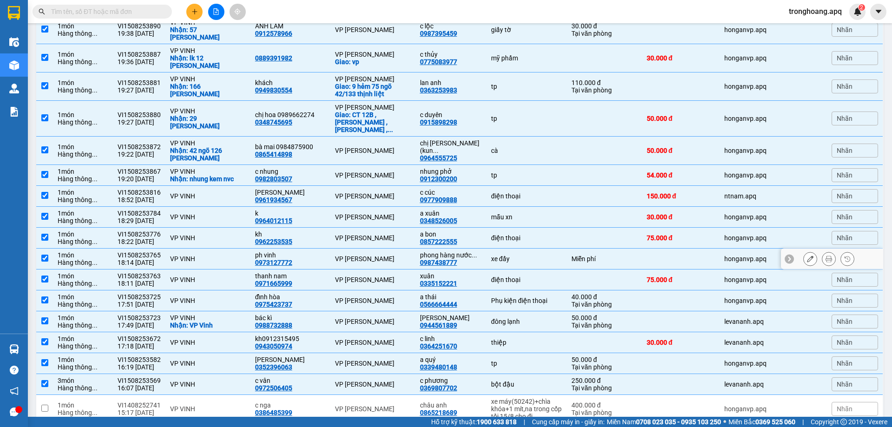
click at [536, 255] on div "xe đẩy" at bounding box center [526, 258] width 71 height 7
checkbox input "false"
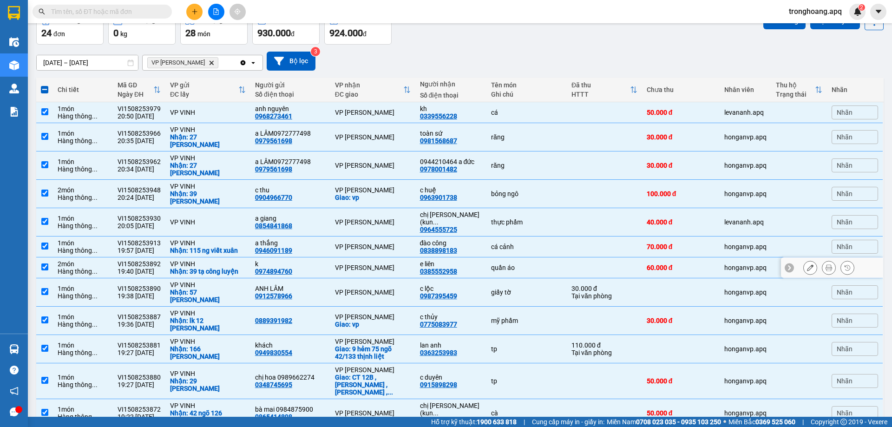
scroll to position [0, 0]
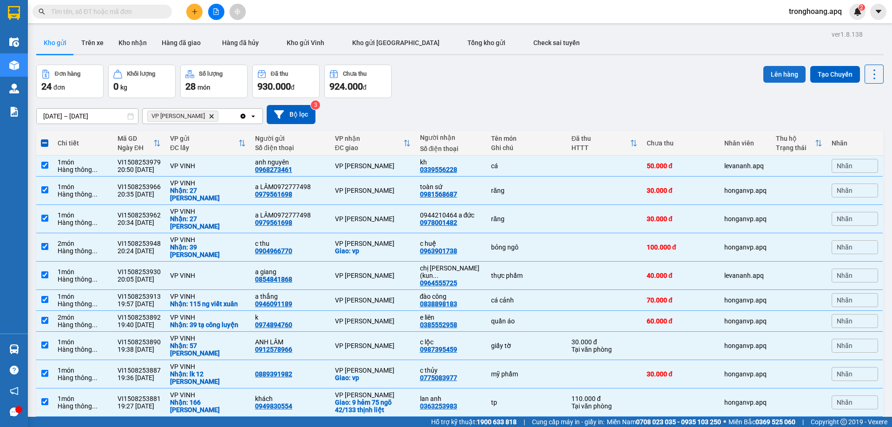
click at [773, 72] on button "Lên hàng" at bounding box center [784, 74] width 42 height 17
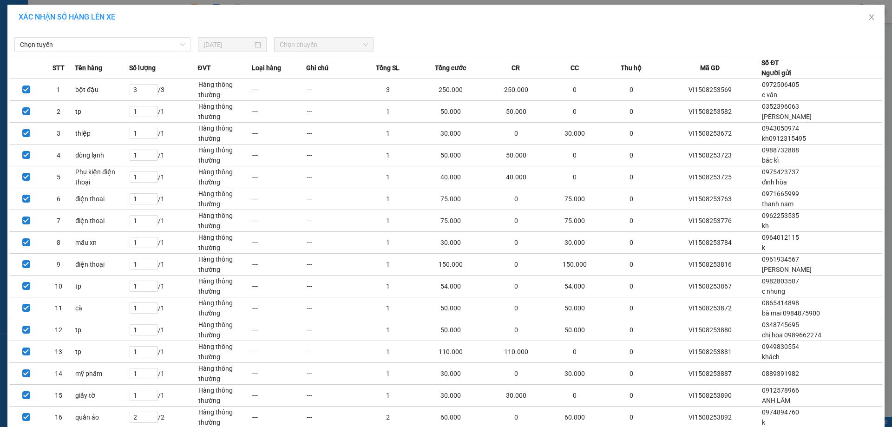
click at [131, 46] on span "Chọn tuyến" at bounding box center [102, 45] width 165 height 14
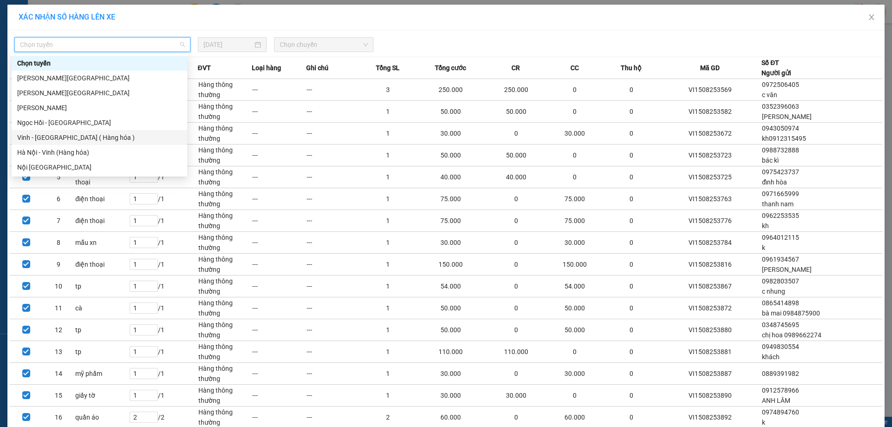
click at [77, 133] on div "Vinh - [GEOGRAPHIC_DATA] ( Hàng hóa )" at bounding box center [99, 137] width 164 height 10
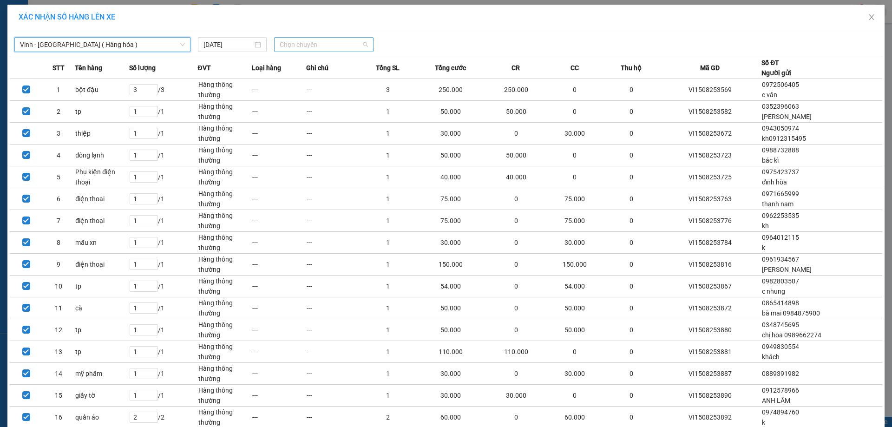
click at [293, 38] on span "Chọn chuyến" at bounding box center [324, 45] width 88 height 14
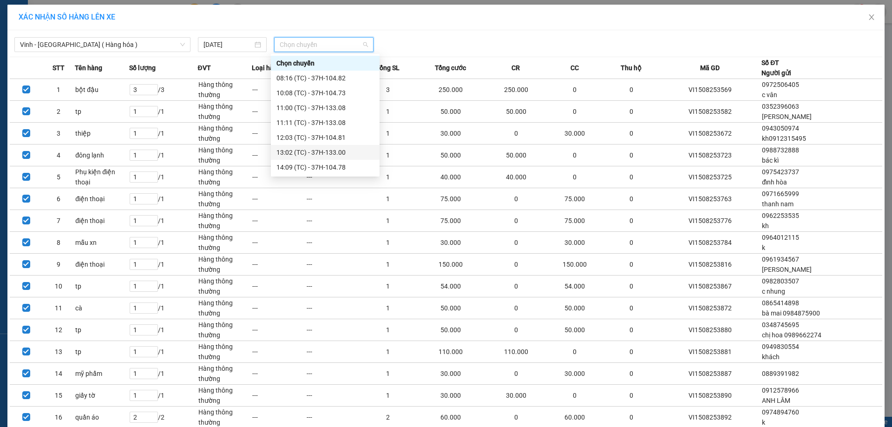
scroll to position [208, 0]
click at [351, 88] on div "23:03 (TC) - 37H-133.02" at bounding box center [325, 93] width 98 height 10
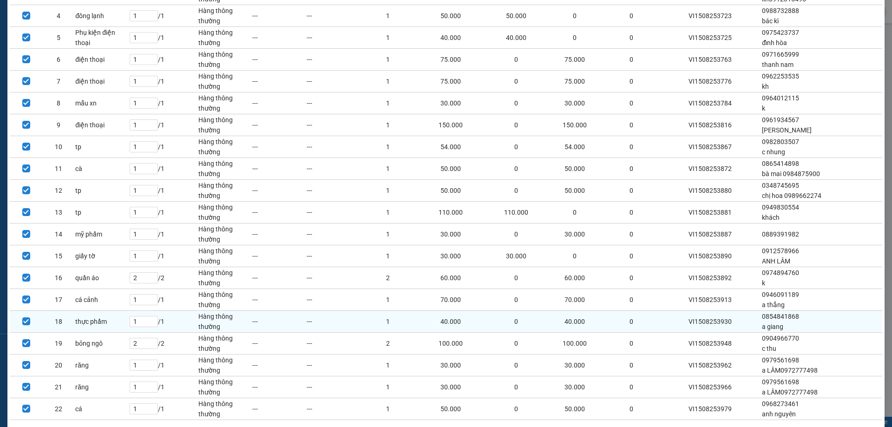
scroll to position [216, 0]
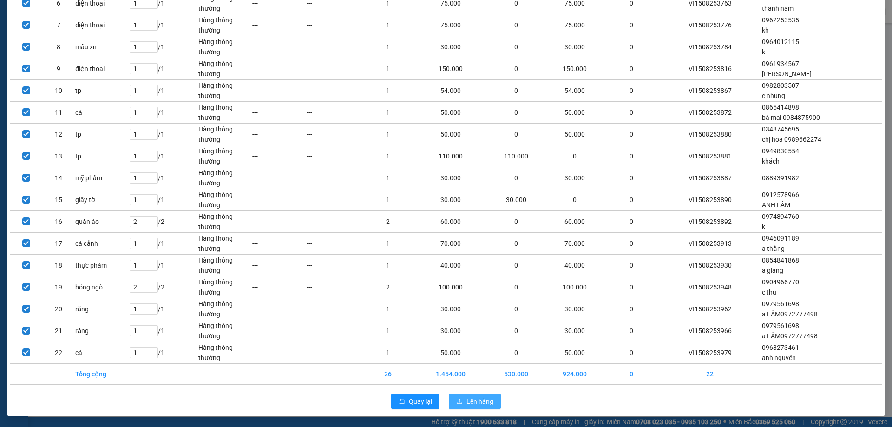
click at [475, 404] on span "Lên hàng" at bounding box center [479, 401] width 27 height 10
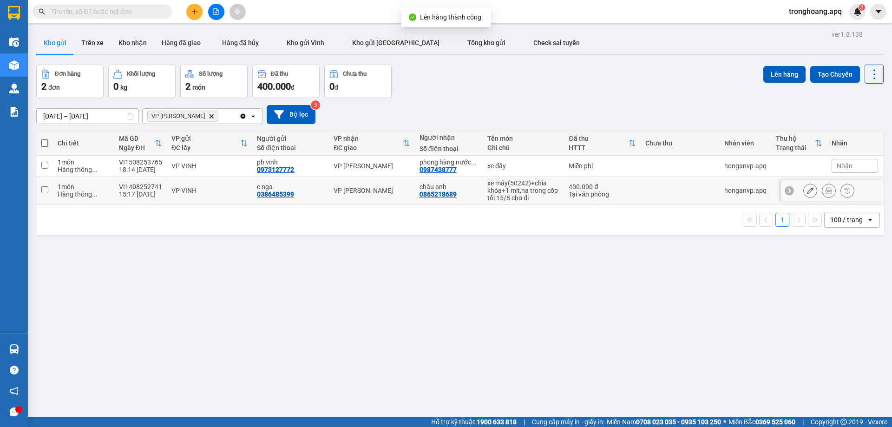
click at [390, 185] on td "VP [PERSON_NAME]" at bounding box center [372, 191] width 86 height 28
checkbox input "true"
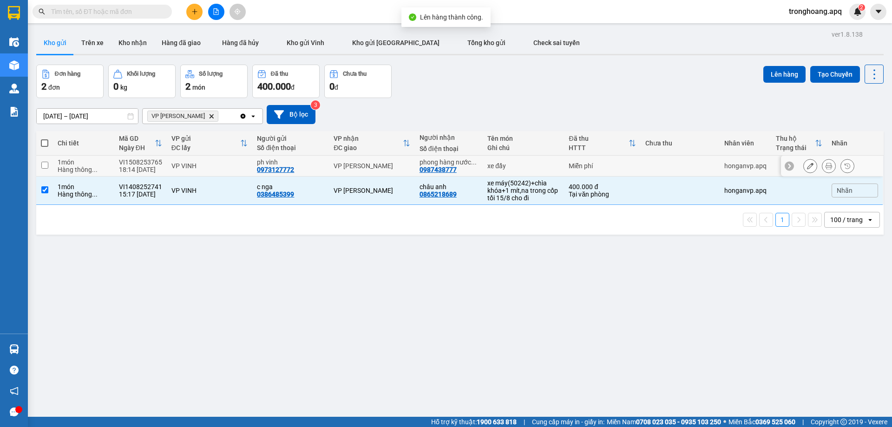
click at [392, 163] on div "VP [PERSON_NAME]" at bounding box center [372, 165] width 77 height 7
checkbox input "true"
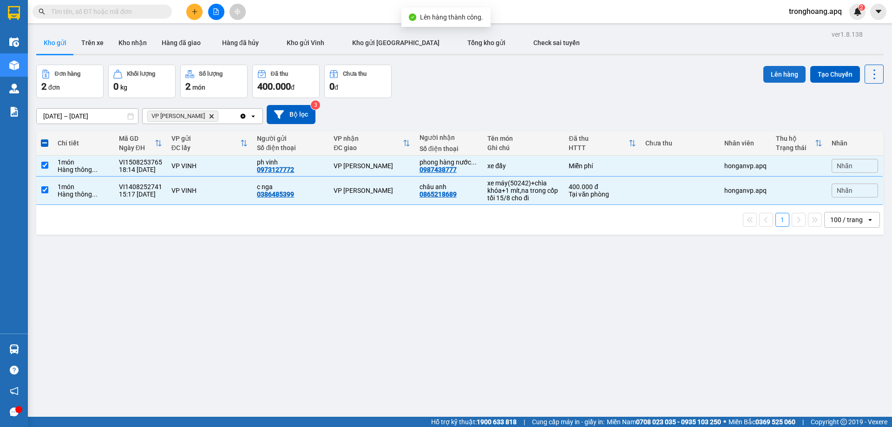
click at [773, 72] on button "Lên hàng" at bounding box center [784, 74] width 42 height 17
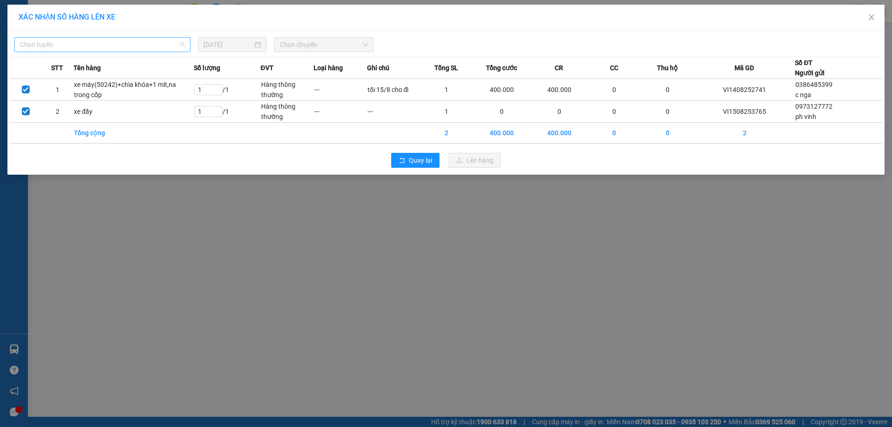
drag, startPoint x: 108, startPoint y: 42, endPoint x: 96, endPoint y: 51, distance: 15.1
click at [107, 42] on span "Chọn tuyến" at bounding box center [102, 45] width 165 height 14
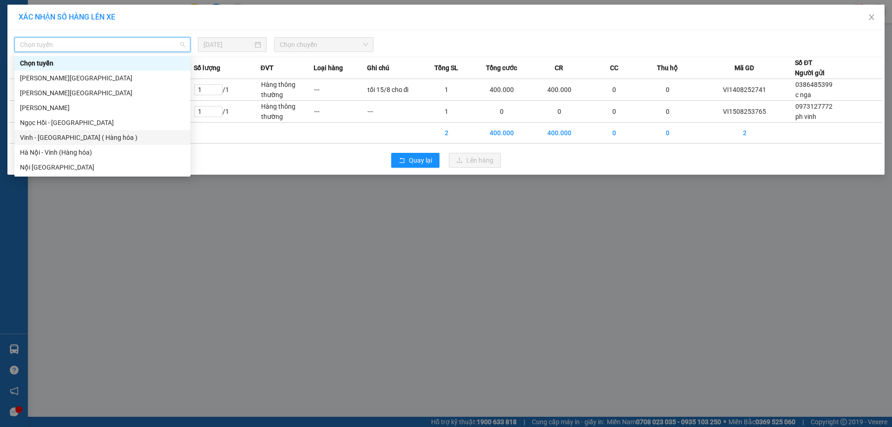
click at [77, 132] on div "Vinh - [GEOGRAPHIC_DATA] ( Hàng hóa )" at bounding box center [102, 137] width 165 height 10
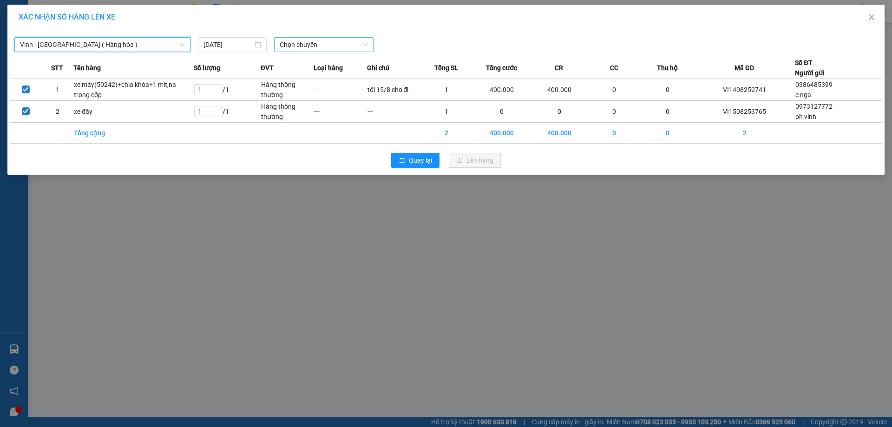
click at [288, 49] on span "Chọn chuyến" at bounding box center [324, 45] width 88 height 14
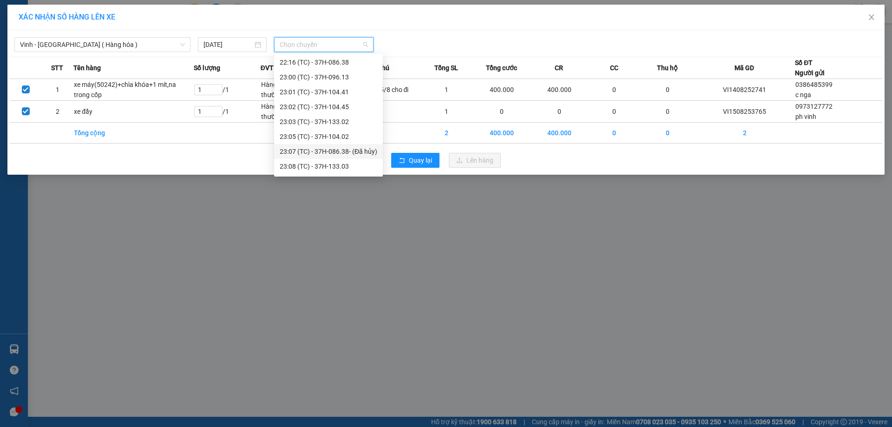
scroll to position [162, 0]
click at [353, 95] on div "23:00 (TC) - 37H-096.13" at bounding box center [329, 95] width 98 height 10
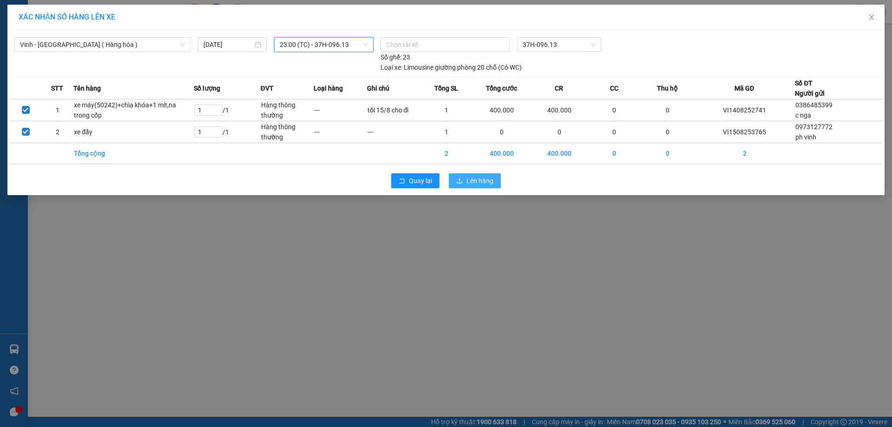
click at [470, 178] on span "Lên hàng" at bounding box center [479, 181] width 27 height 10
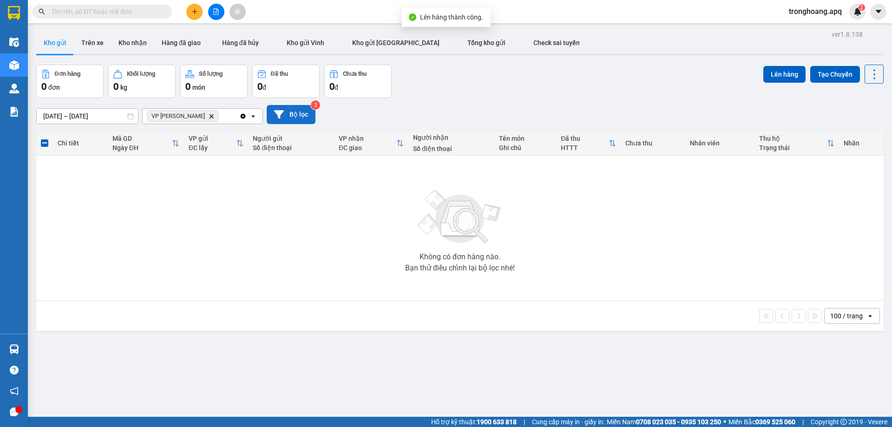
click at [306, 120] on button "Bộ lọc" at bounding box center [291, 114] width 49 height 19
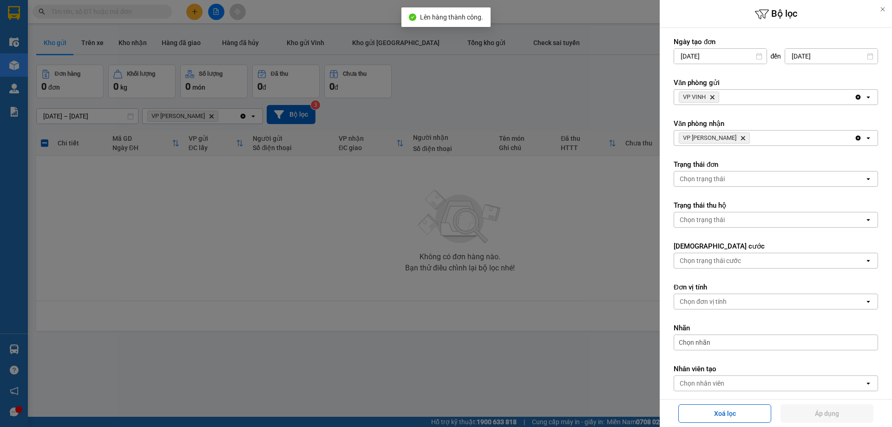
click at [740, 138] on icon "Delete" at bounding box center [743, 138] width 6 height 6
click at [808, 401] on div "Xoá lọc Áp dụng" at bounding box center [776, 413] width 232 height 28
click at [807, 413] on button "Áp dụng" at bounding box center [826, 413] width 93 height 19
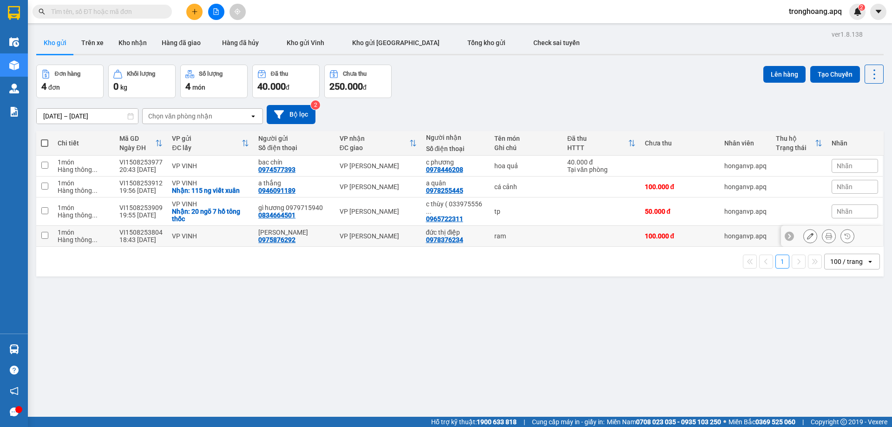
drag, startPoint x: 334, startPoint y: 236, endPoint x: 341, endPoint y: 217, distance: 19.2
click at [336, 232] on td "VP [PERSON_NAME]" at bounding box center [378, 236] width 86 height 21
checkbox input "true"
click at [341, 208] on div "VP [PERSON_NAME]" at bounding box center [378, 211] width 77 height 7
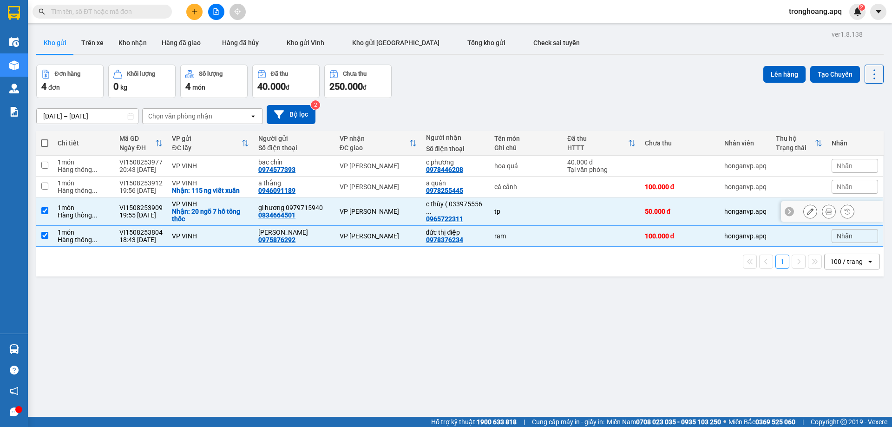
checkbox input "true"
click at [347, 185] on div "VP [PERSON_NAME]" at bounding box center [378, 186] width 77 height 7
checkbox input "true"
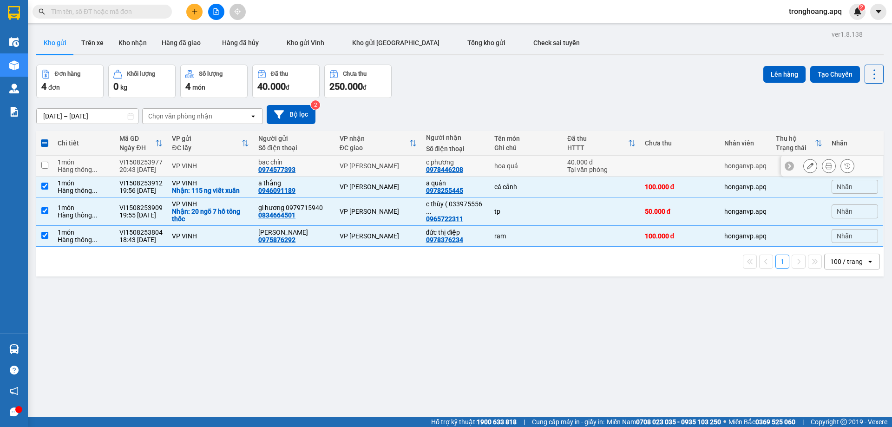
click at [350, 166] on div "VP [PERSON_NAME]" at bounding box center [378, 165] width 77 height 7
checkbox input "true"
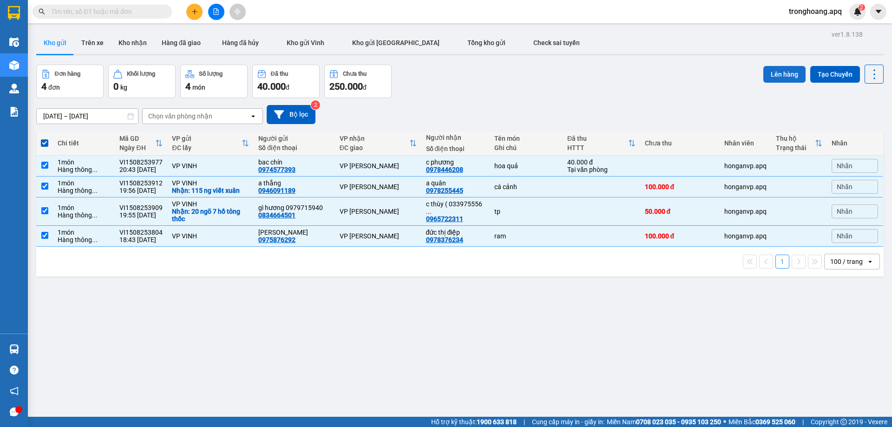
drag, startPoint x: 766, startPoint y: 73, endPoint x: 771, endPoint y: 73, distance: 5.6
click at [771, 73] on button "Lên hàng" at bounding box center [784, 74] width 42 height 17
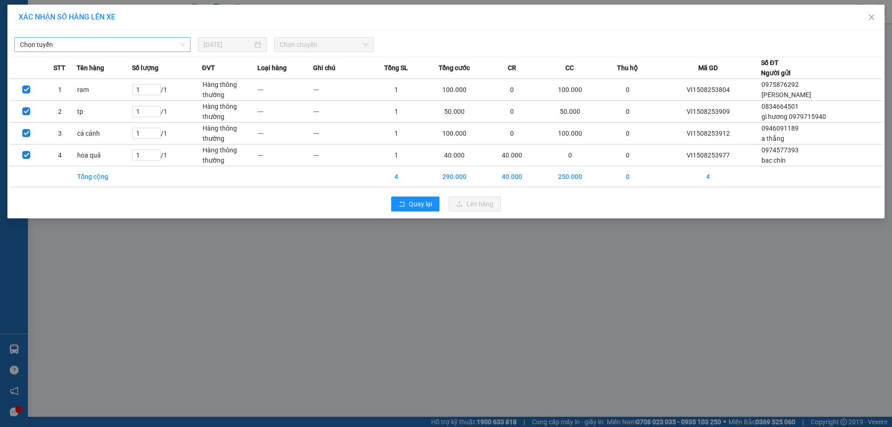
click at [135, 41] on div "Chọn tuyến" at bounding box center [102, 44] width 176 height 15
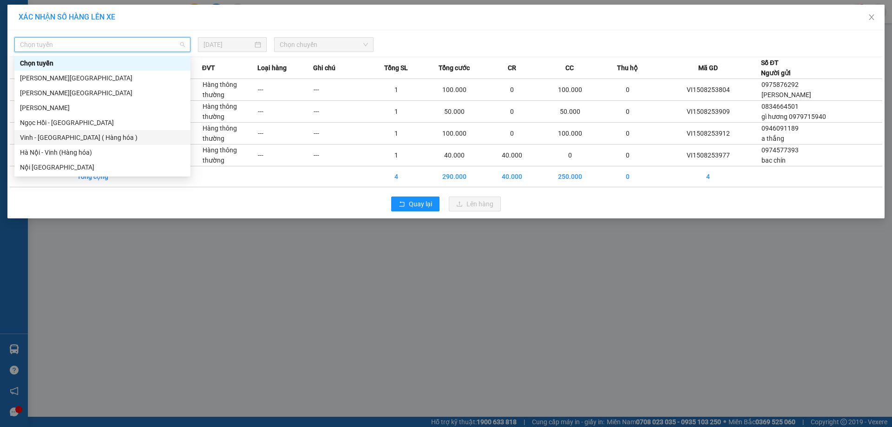
click at [80, 135] on div "Vinh - [GEOGRAPHIC_DATA] ( Hàng hóa )" at bounding box center [102, 137] width 165 height 10
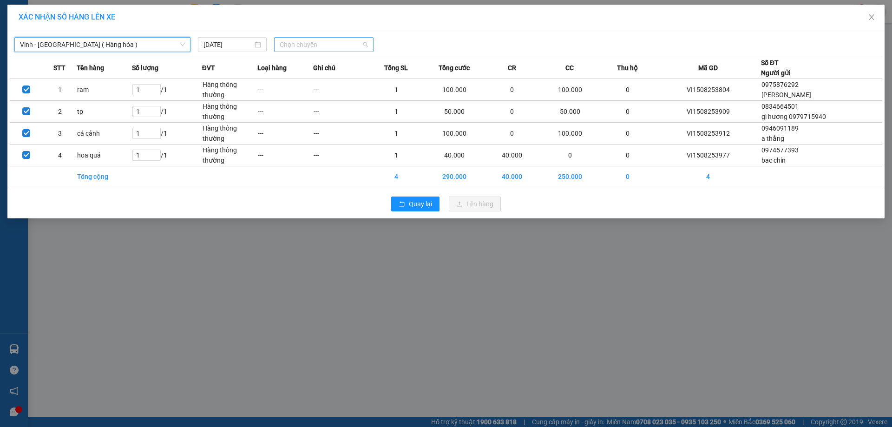
click at [283, 48] on span "Chọn chuyến" at bounding box center [324, 45] width 88 height 14
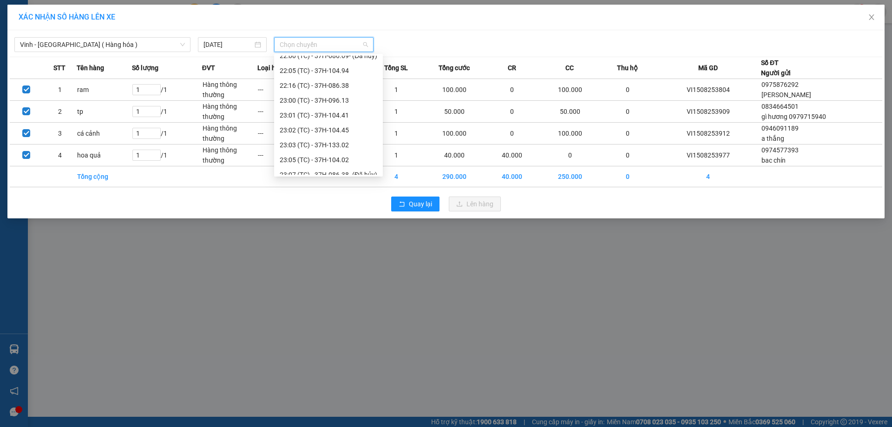
scroll to position [208, 0]
click at [360, 59] on div "23:01 (TC) - 37H-104.41" at bounding box center [329, 63] width 98 height 10
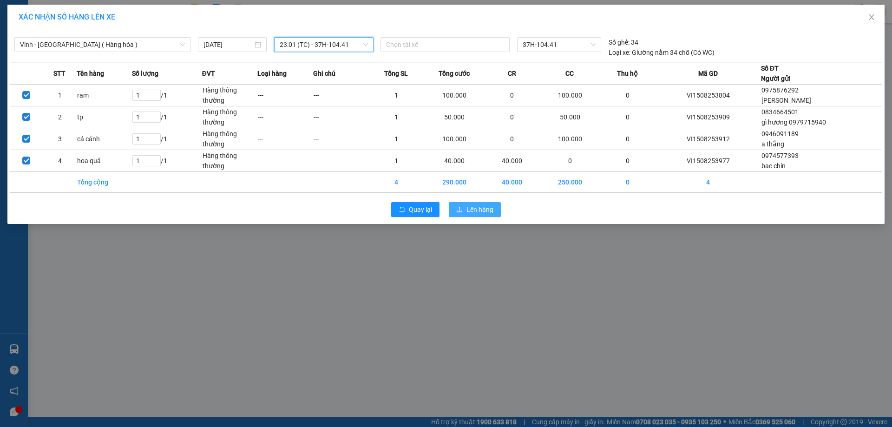
click at [485, 214] on button "Lên hàng" at bounding box center [475, 209] width 52 height 15
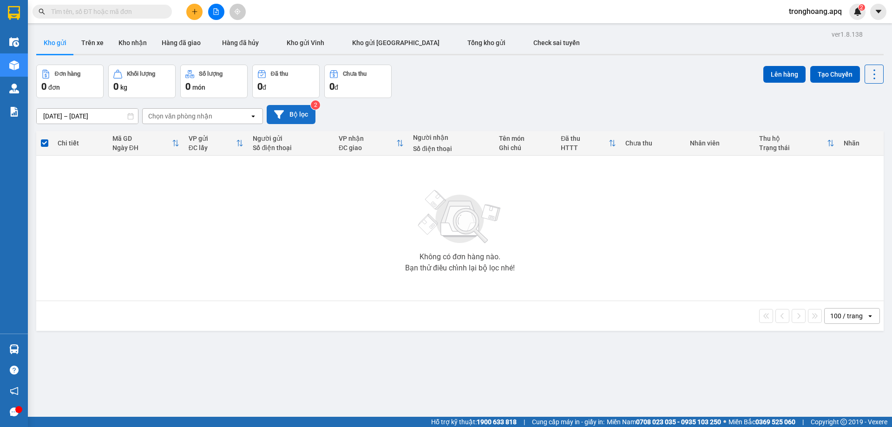
click at [274, 114] on icon at bounding box center [279, 115] width 10 height 10
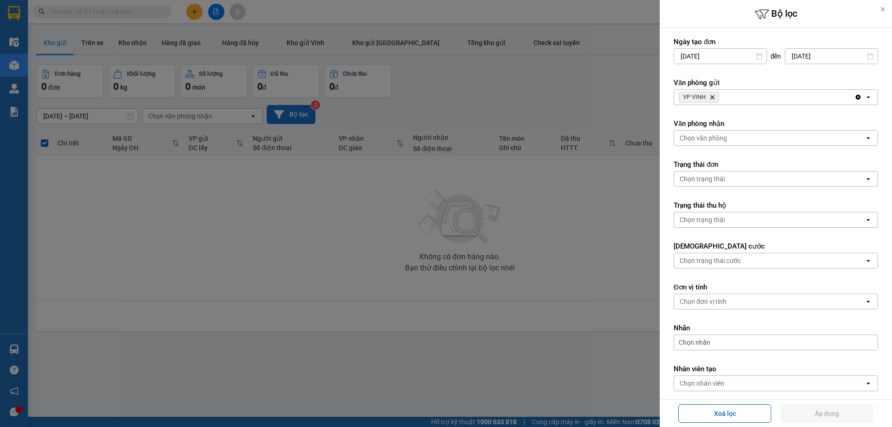
click at [735, 95] on div "VP VINH Delete" at bounding box center [764, 97] width 180 height 15
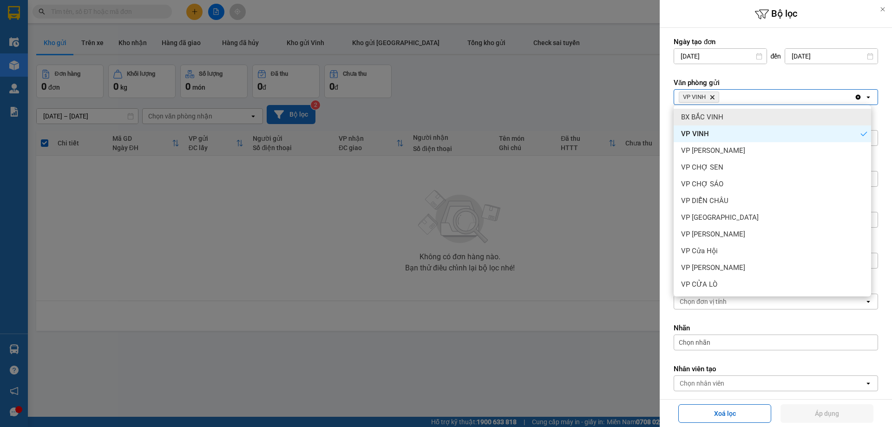
click at [731, 113] on div "BX BẮC VINH" at bounding box center [772, 117] width 197 height 17
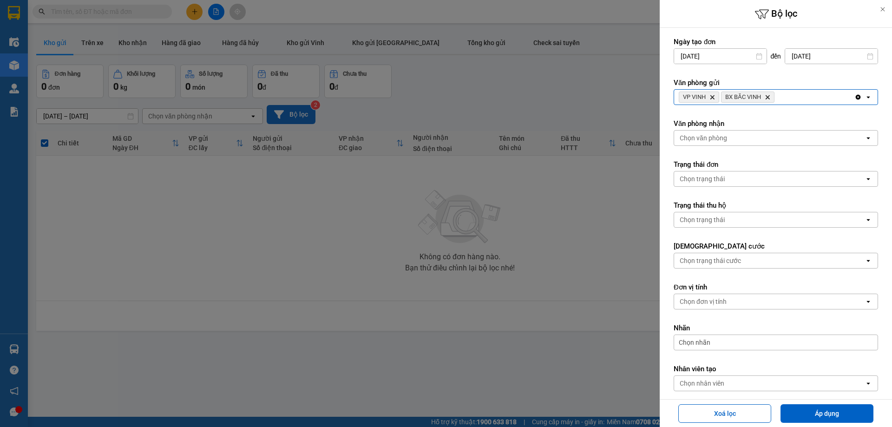
click at [803, 102] on div "VP VINH Delete BX BẮC VINH Delete" at bounding box center [764, 97] width 180 height 15
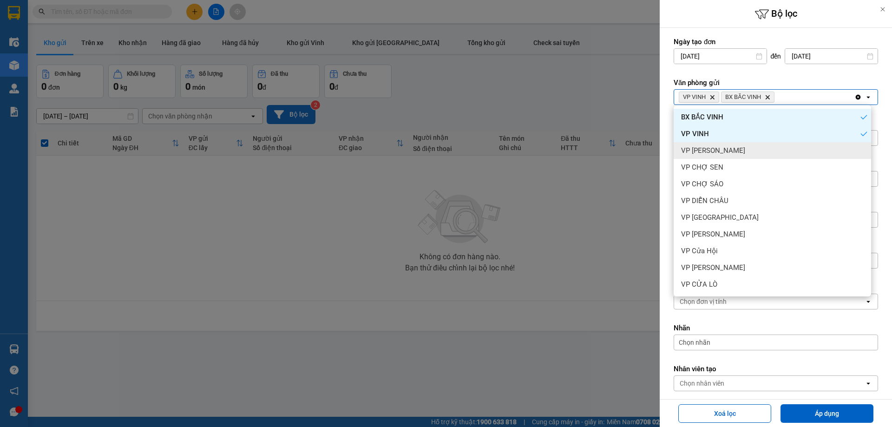
click at [770, 147] on div "VP [PERSON_NAME]" at bounding box center [772, 150] width 197 height 17
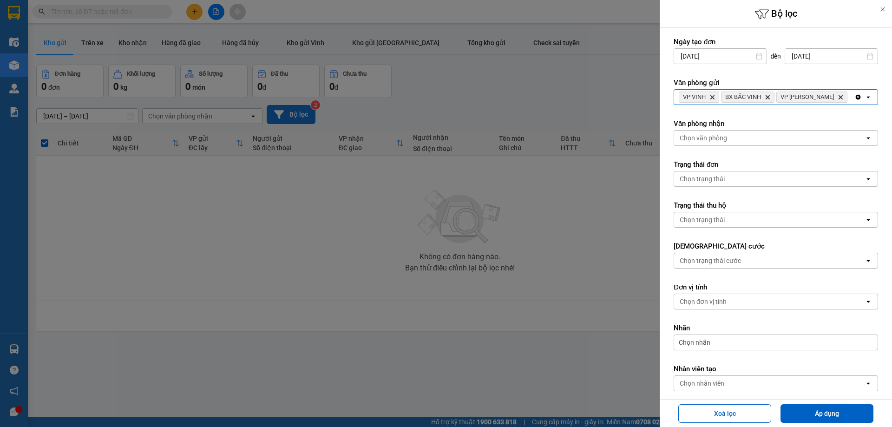
click at [819, 98] on div "VP VINH Delete BX BẮC VINH Delete VP THANH CHƯƠNG Delete" at bounding box center [764, 97] width 180 height 15
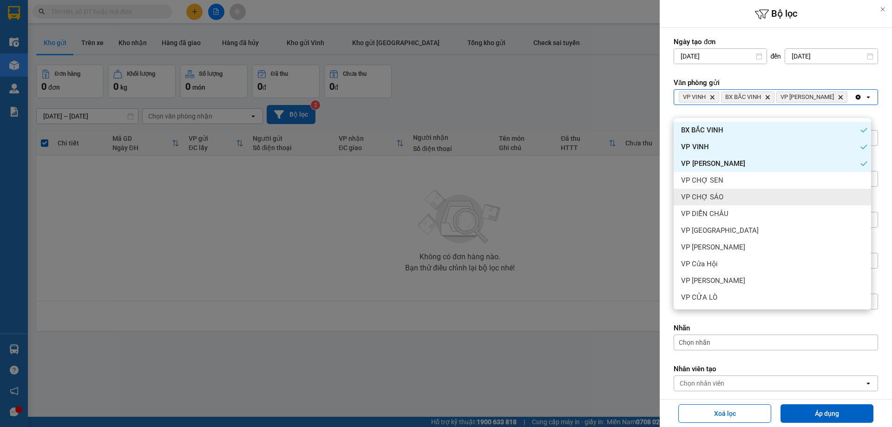
click at [743, 201] on div "VP CHỢ SÁO" at bounding box center [772, 197] width 197 height 17
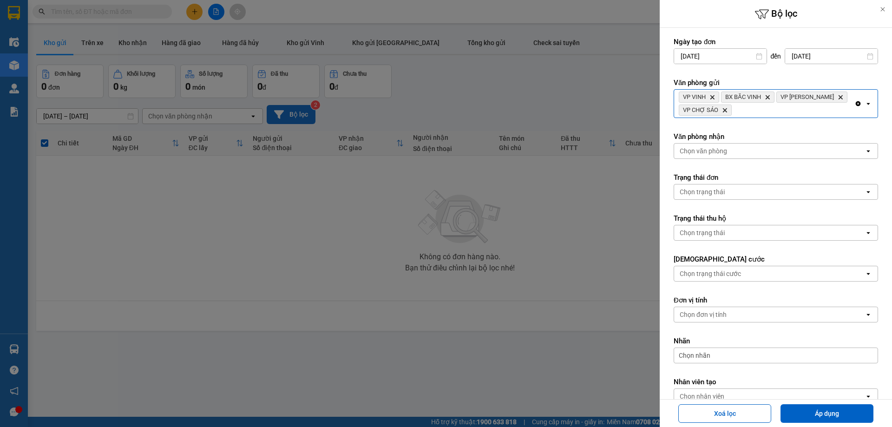
click at [840, 103] on div "VP VINH Delete BX BẮC VINH Delete VP THANH CHƯƠNG Delete VP CHỢ SÁO Delete" at bounding box center [764, 104] width 180 height 28
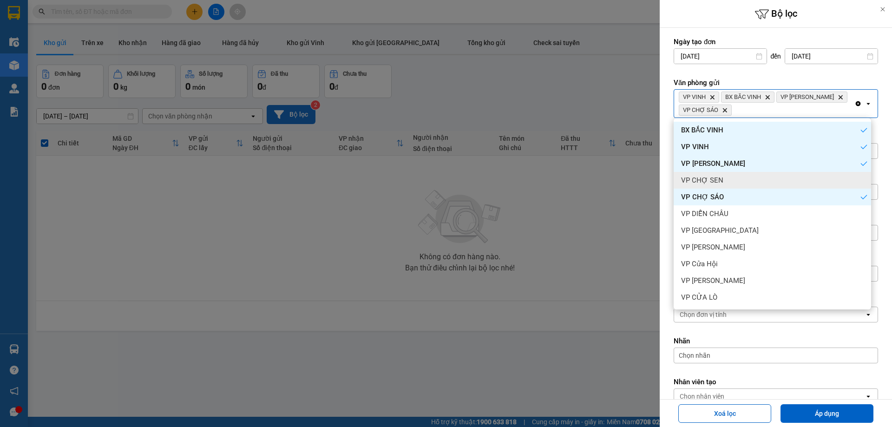
click at [760, 185] on div "VP CHỢ SEN" at bounding box center [772, 180] width 197 height 17
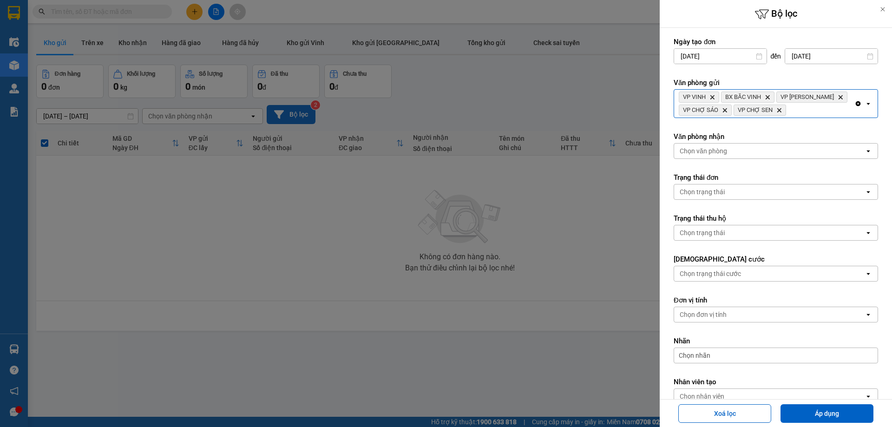
click at [818, 115] on div "VP VINH Delete BX BẮC VINH Delete VP THANH CHƯƠNG Delete VP CHỢ SÁO Delete VP C…" at bounding box center [764, 104] width 180 height 28
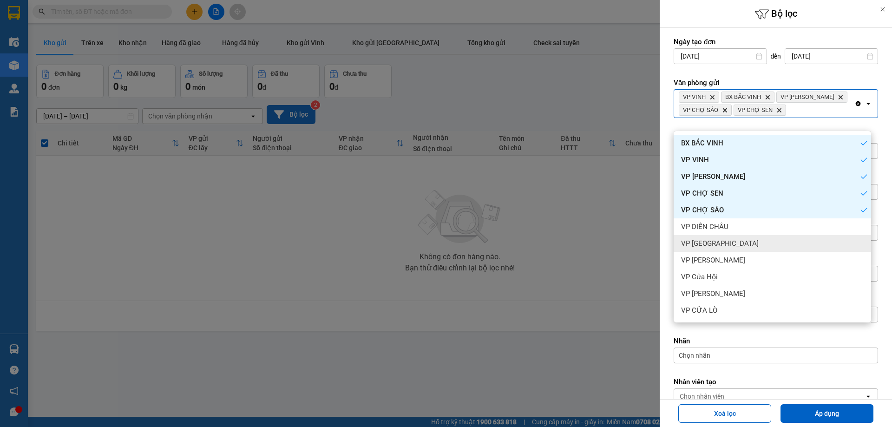
click at [748, 240] on div "VP [GEOGRAPHIC_DATA]" at bounding box center [772, 243] width 197 height 17
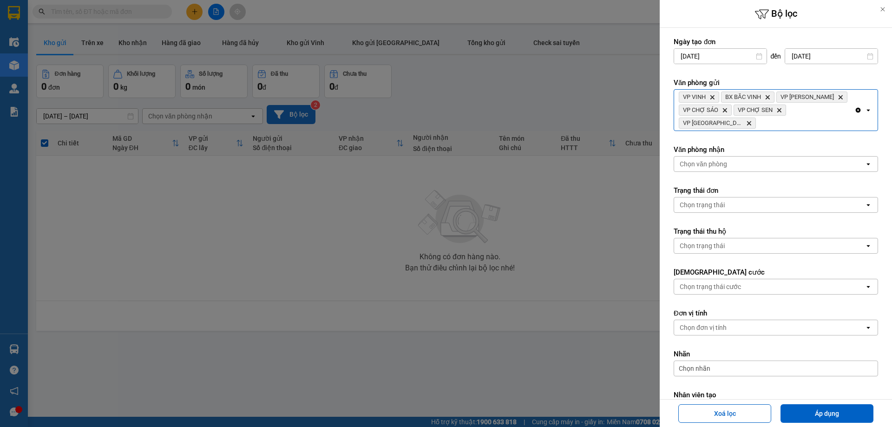
click at [811, 131] on div "VP VINH Delete BX BẮC VINH Delete VP THANH CHƯƠNG Delete VP CHỢ SÁO Delete VP C…" at bounding box center [776, 110] width 204 height 42
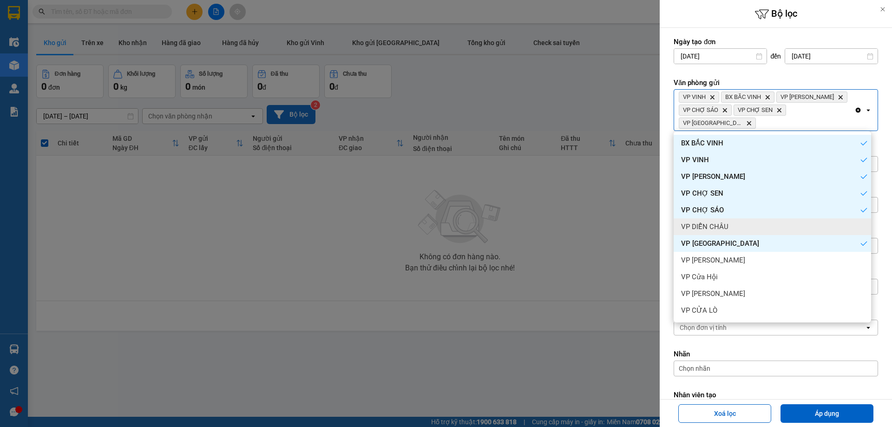
click at [753, 225] on div "VP DIỄN CHÂU" at bounding box center [772, 226] width 197 height 17
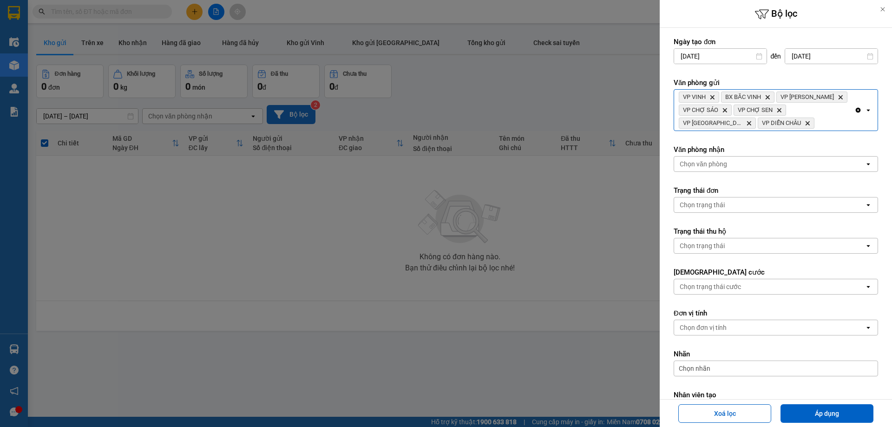
click at [823, 122] on div "VP VINH Delete BX BẮC VINH Delete VP THANH CHƯƠNG Delete VP CHỢ SÁO Delete VP C…" at bounding box center [764, 110] width 180 height 41
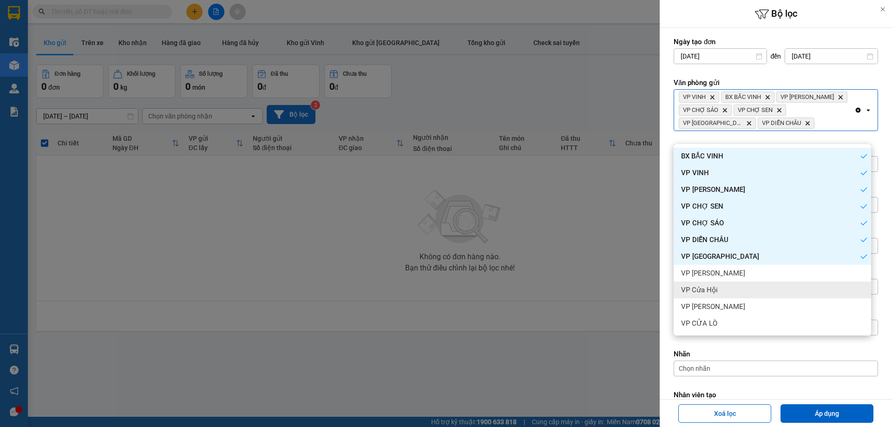
click at [741, 278] on div "VP [PERSON_NAME]" at bounding box center [772, 273] width 197 height 17
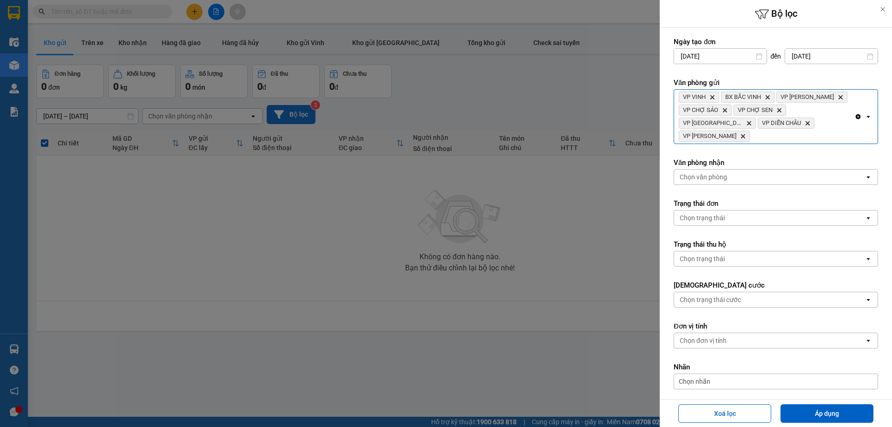
click at [825, 135] on div "VP VINH Delete BX BẮC VINH Delete VP THANH CHƯƠNG Delete VP CHỢ SÁO Delete VP C…" at bounding box center [764, 117] width 180 height 54
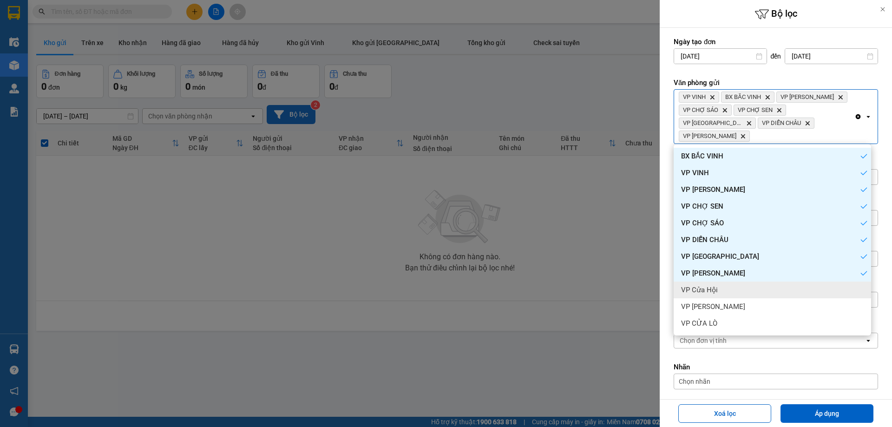
click at [728, 290] on div "VP Cửa Hội" at bounding box center [772, 290] width 197 height 17
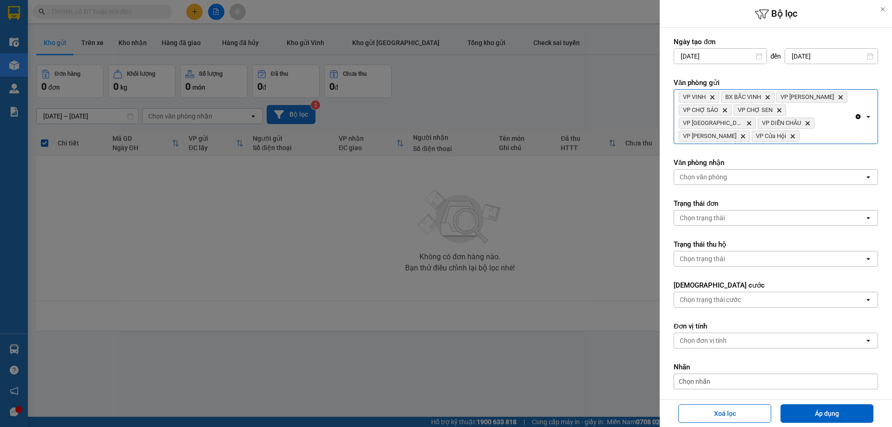
click at [833, 128] on div "VP VINH Delete BX BẮC VINH Delete VP THANH CHƯƠNG Delete VP CHỢ SÁO Delete VP C…" at bounding box center [764, 117] width 180 height 54
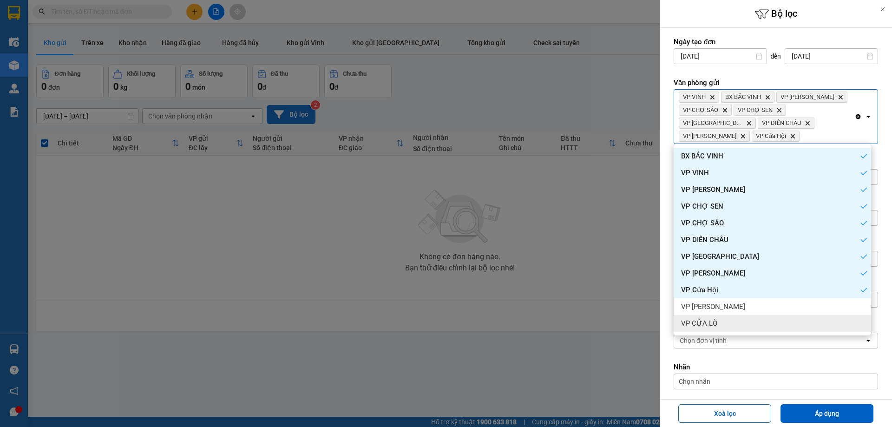
click at [744, 308] on div "VP [PERSON_NAME]" at bounding box center [772, 306] width 197 height 17
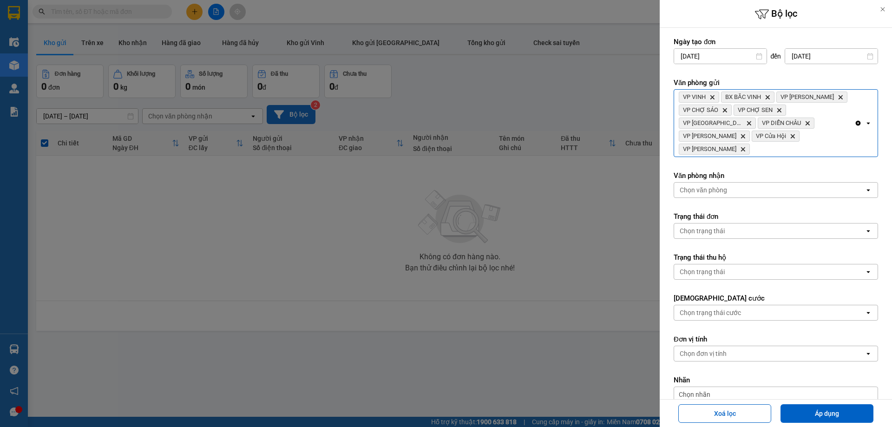
click at [786, 138] on span "VP Cửa Hội" at bounding box center [771, 135] width 30 height 7
click at [822, 150] on div "VP VINH Delete BX BẮC VINH Delete VP THANH CHƯƠNG Delete VP CHỢ SÁO Delete VP C…" at bounding box center [764, 123] width 180 height 67
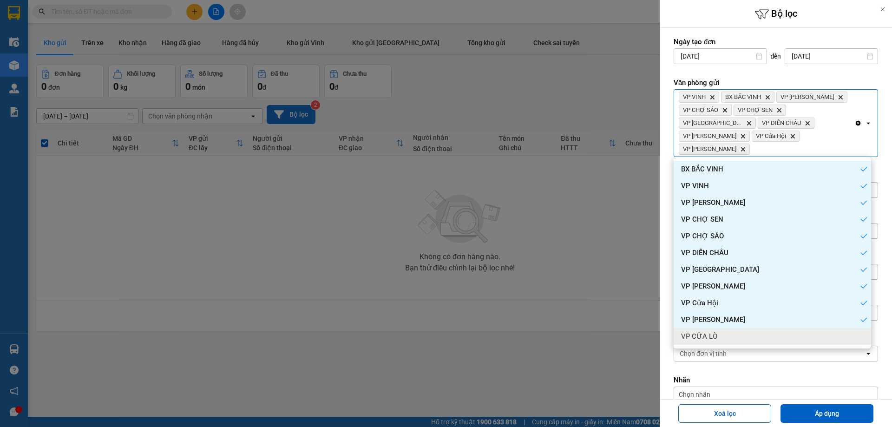
click at [740, 333] on div "VP CỬA LÒ" at bounding box center [772, 336] width 197 height 17
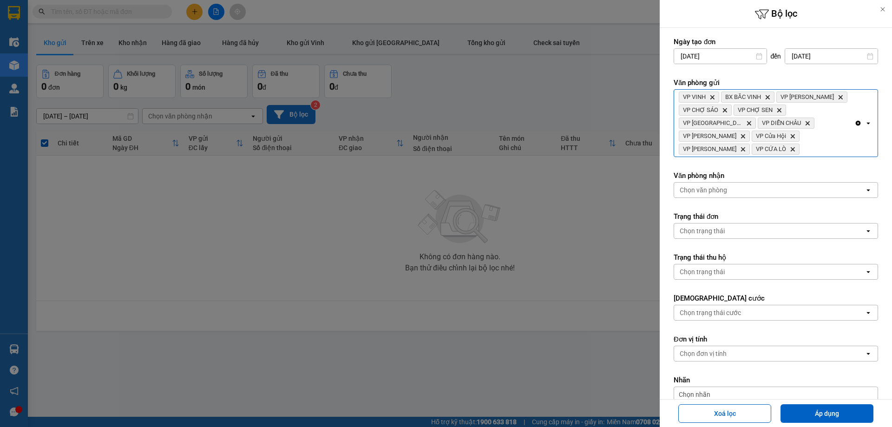
click at [791, 399] on div "Bộ lọc Ngày tạo đơn [DATE] Press the down arrow key to interact with the calend…" at bounding box center [776, 213] width 232 height 427
click at [793, 410] on button "Áp dụng" at bounding box center [826, 413] width 93 height 19
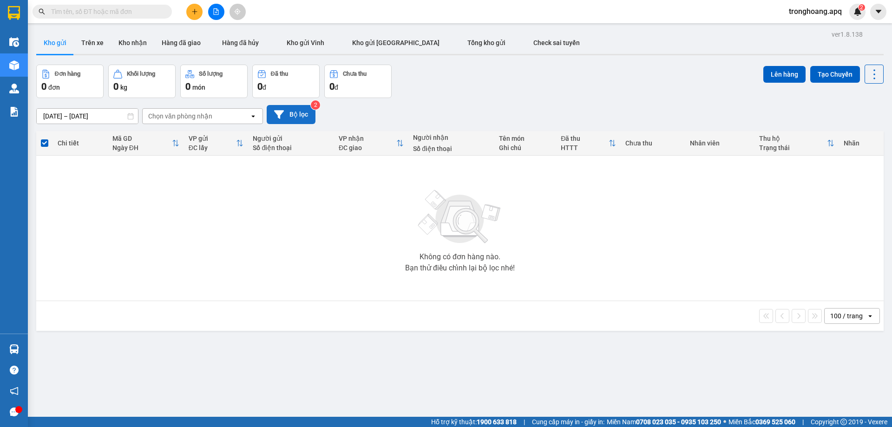
click at [218, 16] on button at bounding box center [216, 12] width 16 height 16
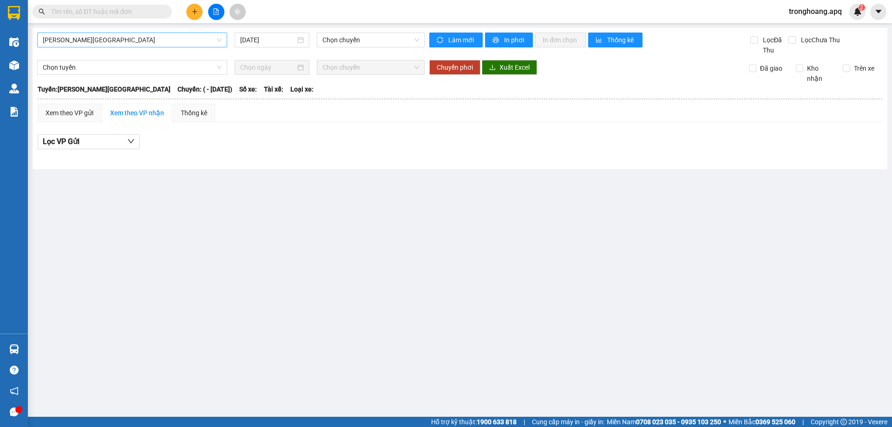
click at [157, 44] on span "[PERSON_NAME][GEOGRAPHIC_DATA]" at bounding box center [132, 40] width 179 height 14
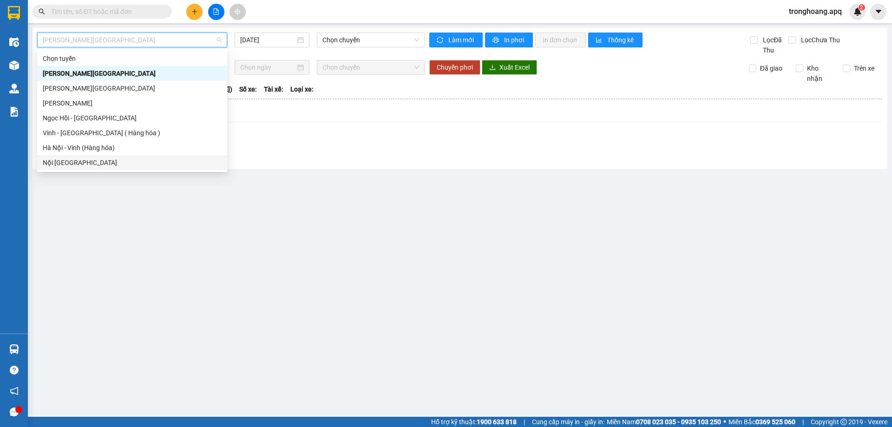
click at [112, 137] on div "Vinh - [GEOGRAPHIC_DATA] ( Hàng hóa )" at bounding box center [132, 133] width 179 height 10
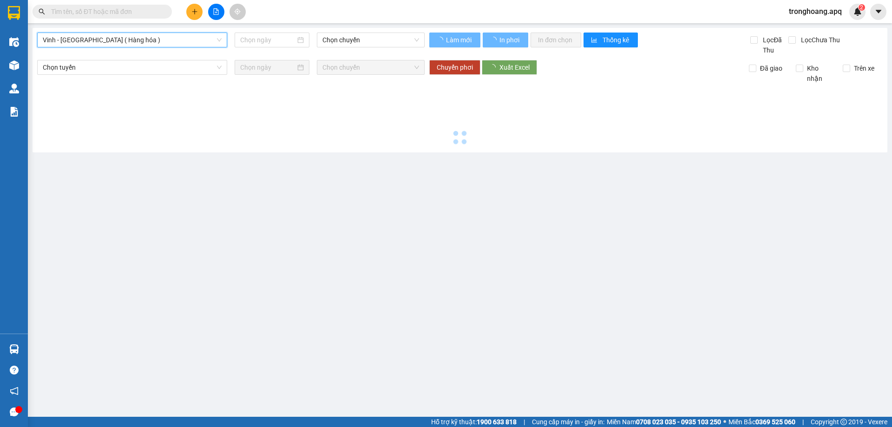
type input "[DATE]"
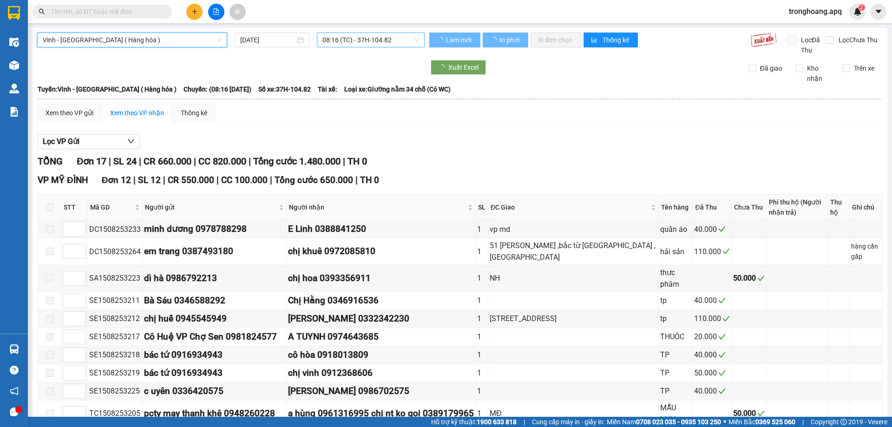
click at [322, 45] on span "08:16 (TC) - 37H-104.82" at bounding box center [370, 40] width 97 height 14
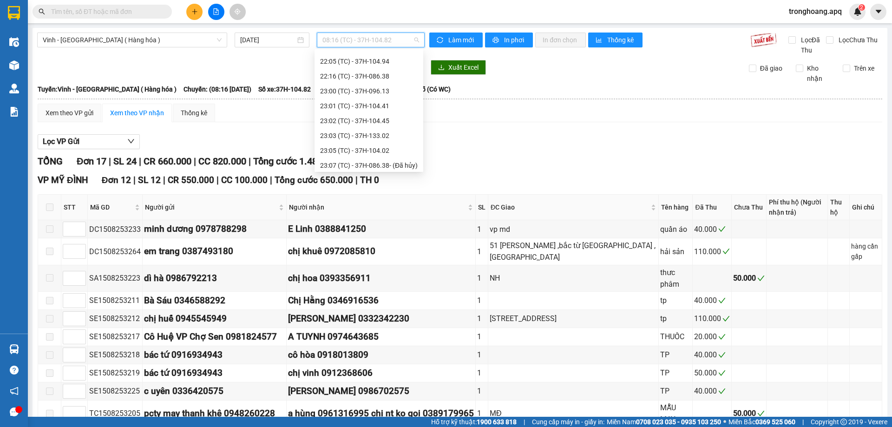
scroll to position [208, 0]
click at [389, 76] on div "23:02 (TC) - 37H-104.45" at bounding box center [369, 73] width 98 height 10
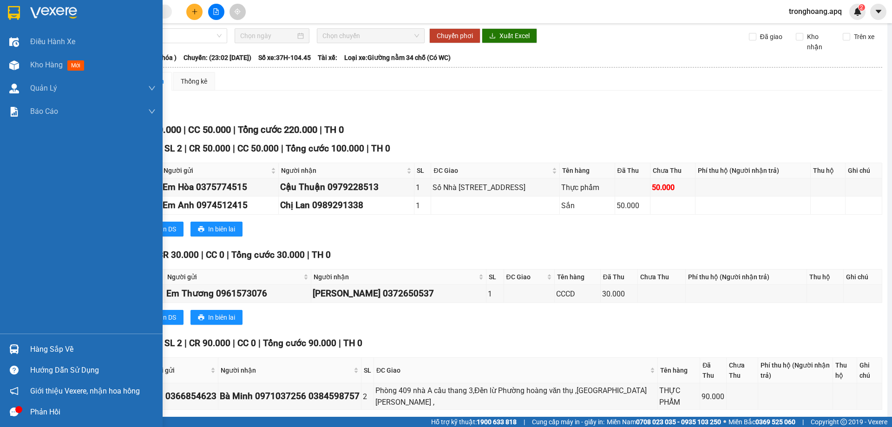
scroll to position [72, 0]
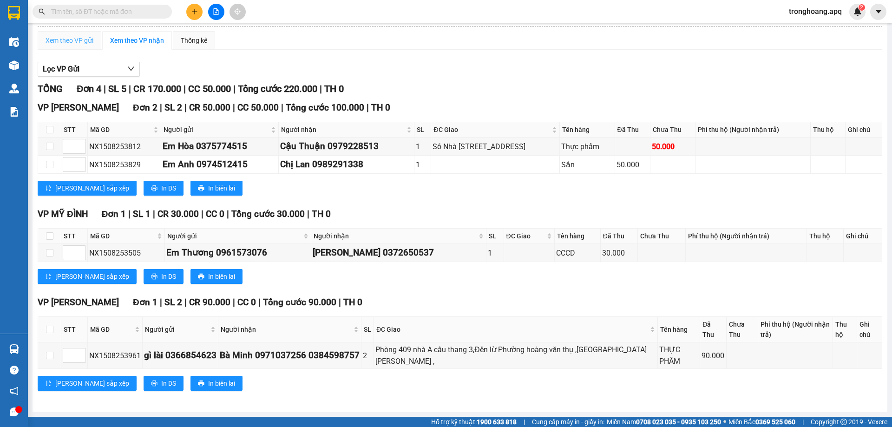
click at [73, 32] on div "Xem theo VP gửi" at bounding box center [70, 40] width 64 height 19
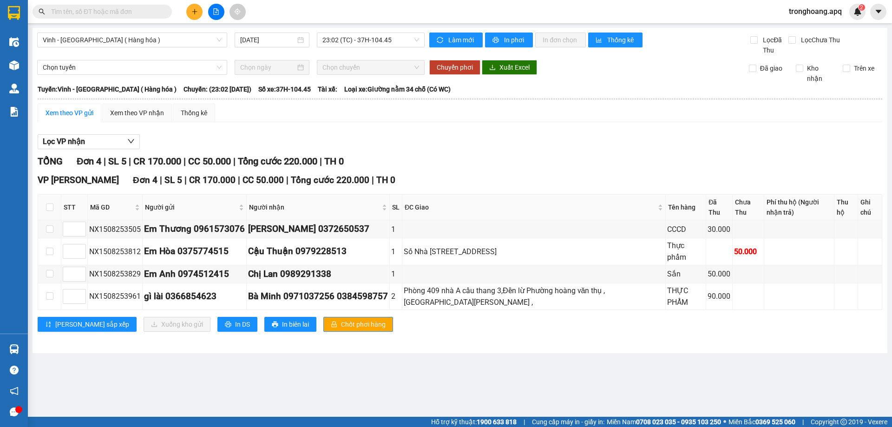
click at [52, 213] on th at bounding box center [49, 208] width 23 height 26
click at [50, 206] on input "checkbox" at bounding box center [49, 206] width 7 height 7
checkbox input "true"
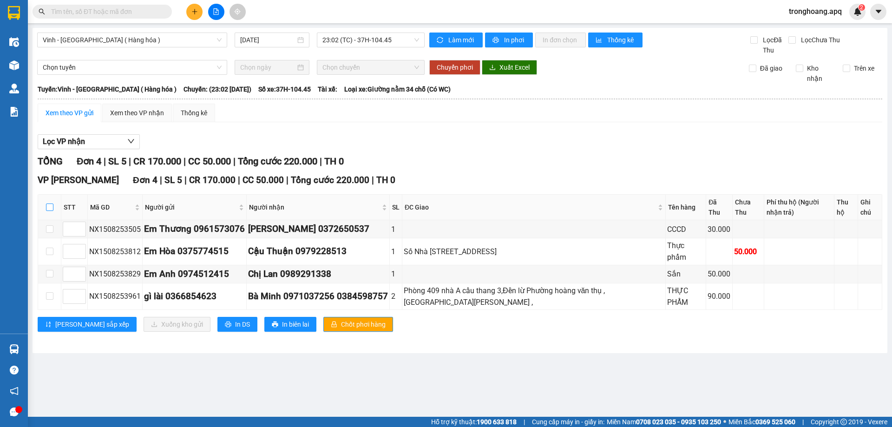
checkbox input "true"
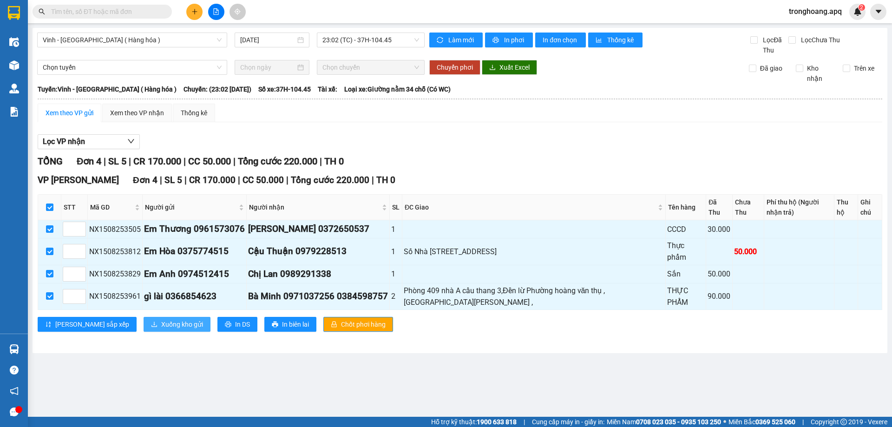
click at [161, 319] on span "Xuống kho gửi" at bounding box center [182, 324] width 42 height 10
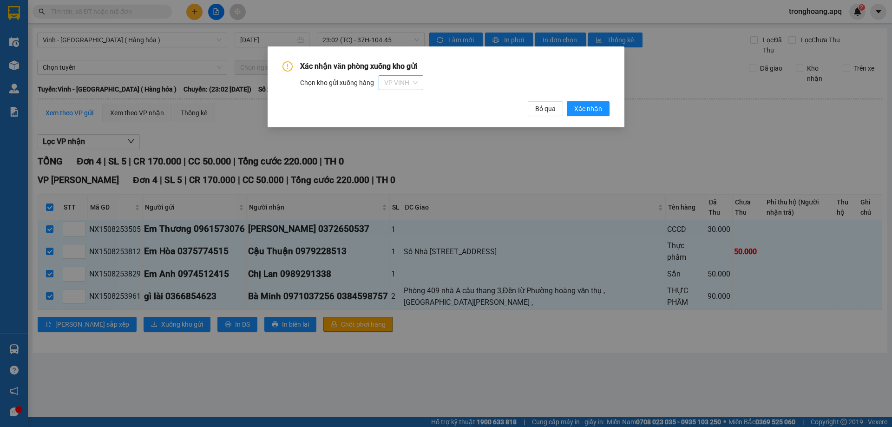
click at [399, 89] on span "VP VINH" at bounding box center [400, 83] width 33 height 14
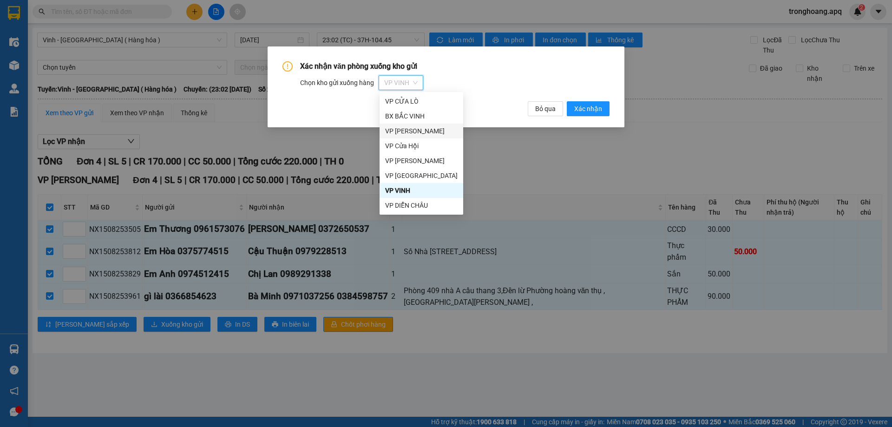
click at [433, 131] on div "VP [PERSON_NAME]" at bounding box center [421, 131] width 72 height 10
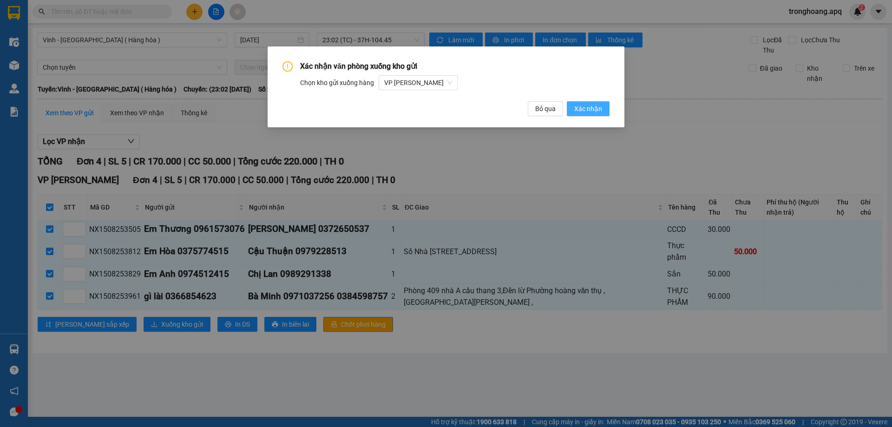
click at [597, 112] on span "Xác nhận" at bounding box center [588, 109] width 28 height 10
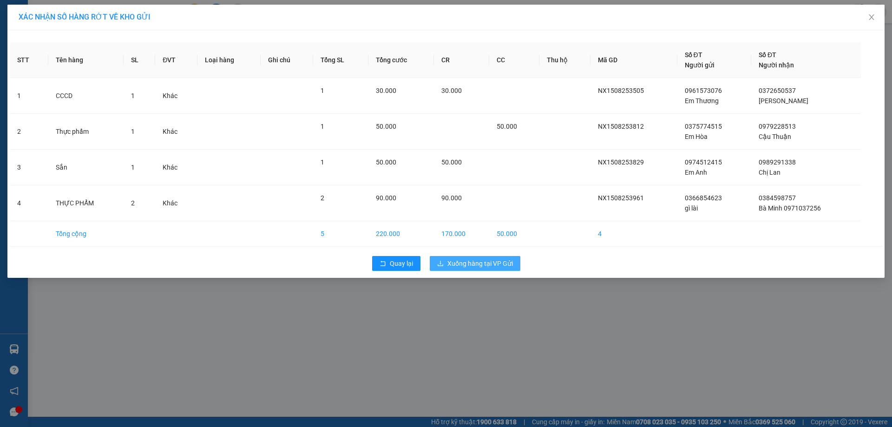
click at [496, 259] on span "Xuống hàng tại VP Gửi" at bounding box center [480, 263] width 66 height 10
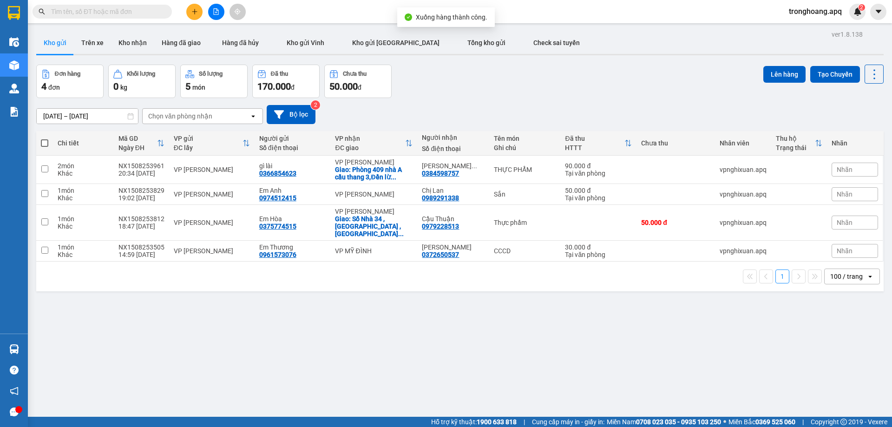
click at [375, 247] on div "VP MỸ ĐÌNH" at bounding box center [374, 250] width 78 height 7
checkbox input "true"
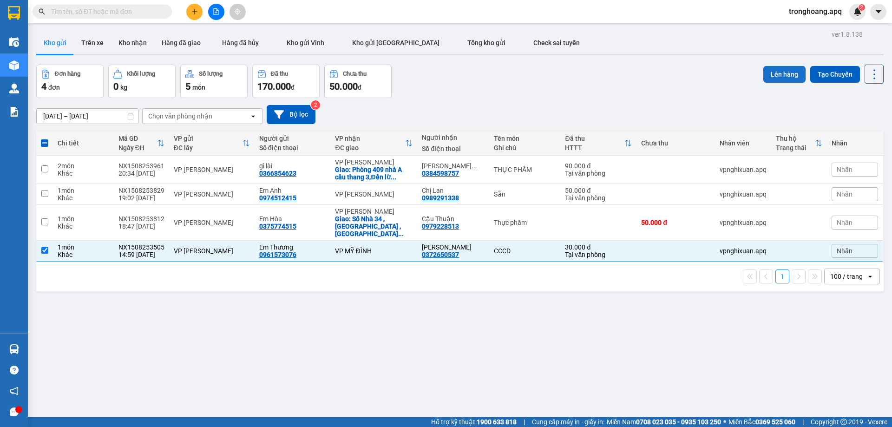
click at [771, 75] on button "Lên hàng" at bounding box center [784, 74] width 42 height 17
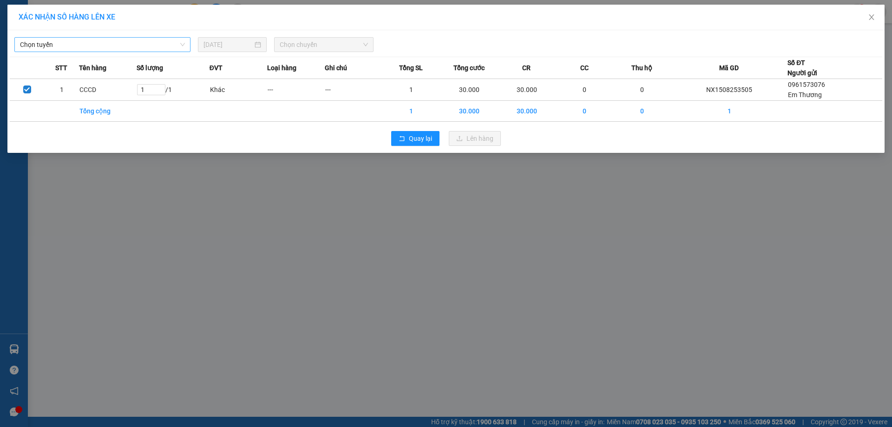
drag, startPoint x: 153, startPoint y: 32, endPoint x: 151, endPoint y: 37, distance: 5.8
click at [151, 36] on div "Chọn tuyến [DATE] Chọn chuyến STT Tên hàng Số lượng ĐVT Loại hàng Ghi chú Tổng …" at bounding box center [445, 91] width 877 height 123
drag, startPoint x: 151, startPoint y: 37, endPoint x: 148, endPoint y: 47, distance: 10.6
click at [150, 39] on div "Chọn tuyến" at bounding box center [102, 44] width 176 height 15
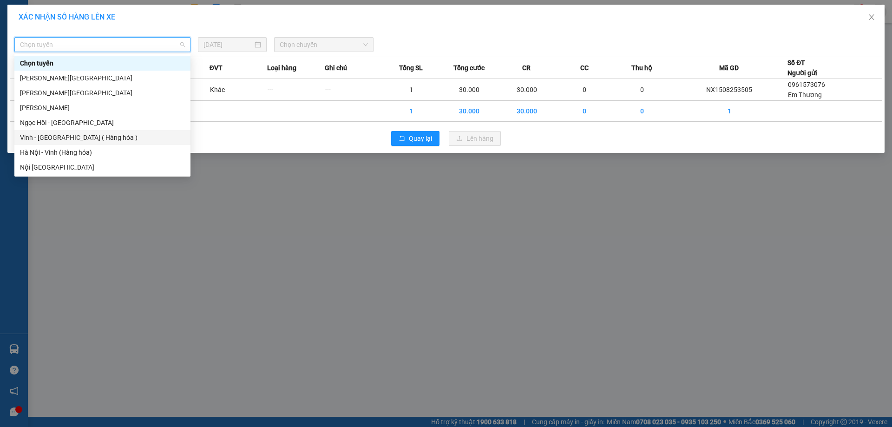
click at [102, 136] on div "Vinh - [GEOGRAPHIC_DATA] ( Hàng hóa )" at bounding box center [102, 137] width 165 height 10
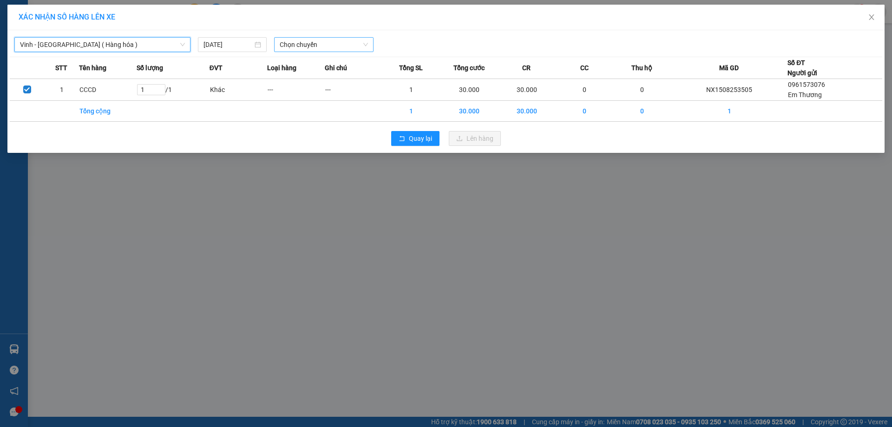
click at [284, 43] on span "Chọn chuyến" at bounding box center [324, 45] width 88 height 14
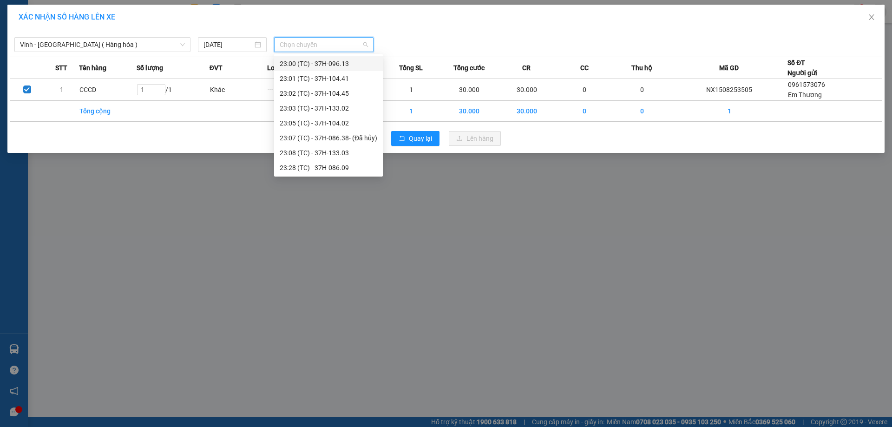
scroll to position [208, 0]
click at [361, 164] on div "23:35 (TC) - 37H-028.09" at bounding box center [329, 167] width 98 height 10
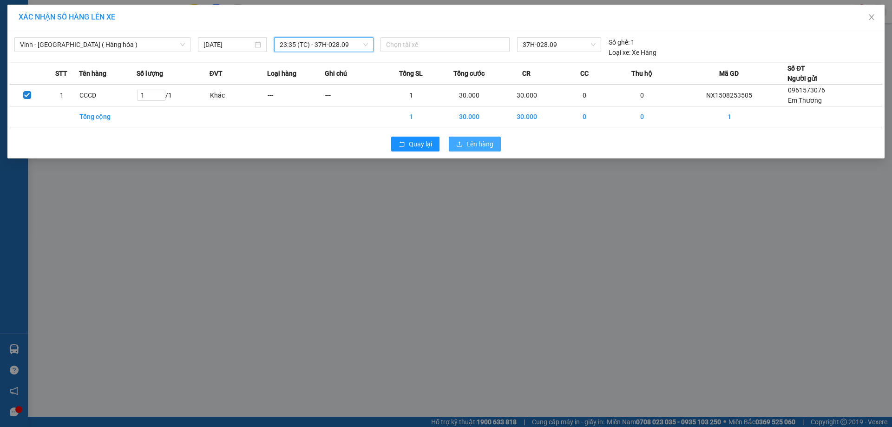
click at [462, 148] on span "upload" at bounding box center [459, 144] width 7 height 7
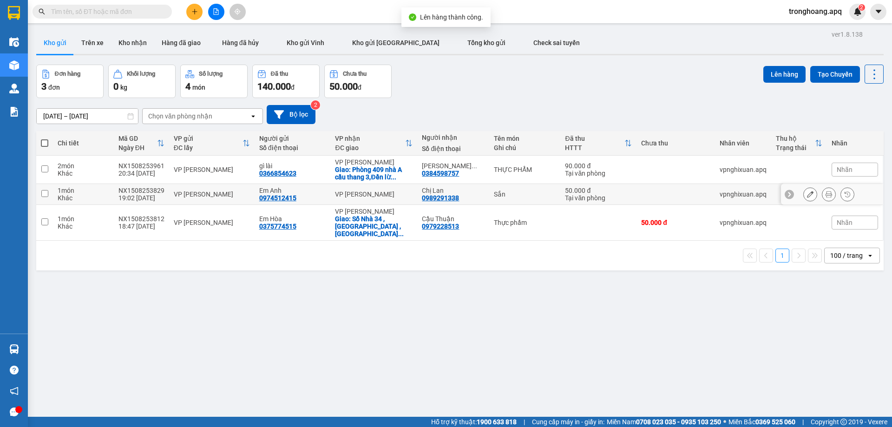
click at [379, 195] on div "VP [PERSON_NAME]" at bounding box center [374, 193] width 78 height 7
checkbox input "true"
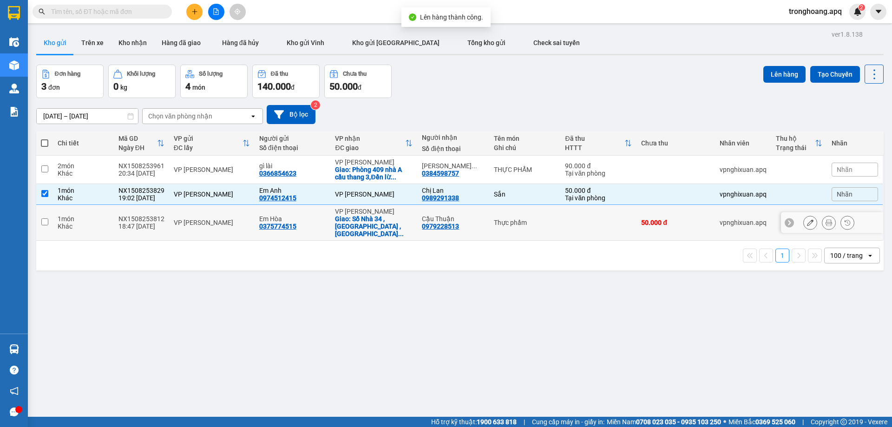
click at [370, 213] on div "VP [PERSON_NAME]" at bounding box center [374, 211] width 78 height 7
checkbox input "true"
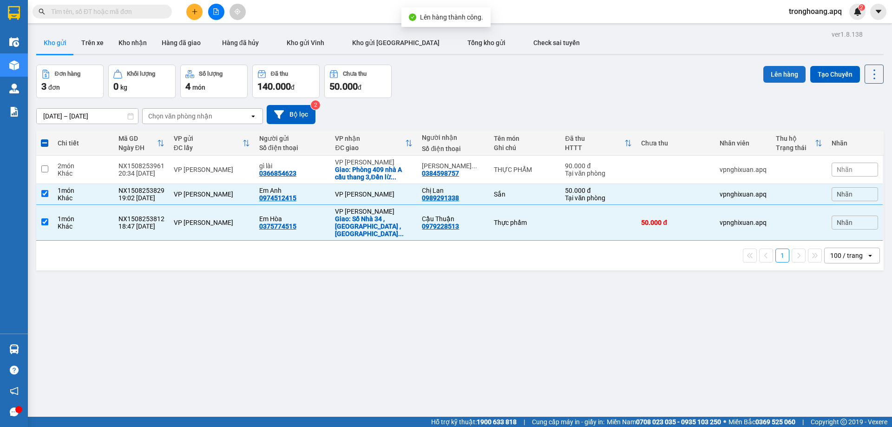
click at [771, 69] on button "Lên hàng" at bounding box center [784, 74] width 42 height 17
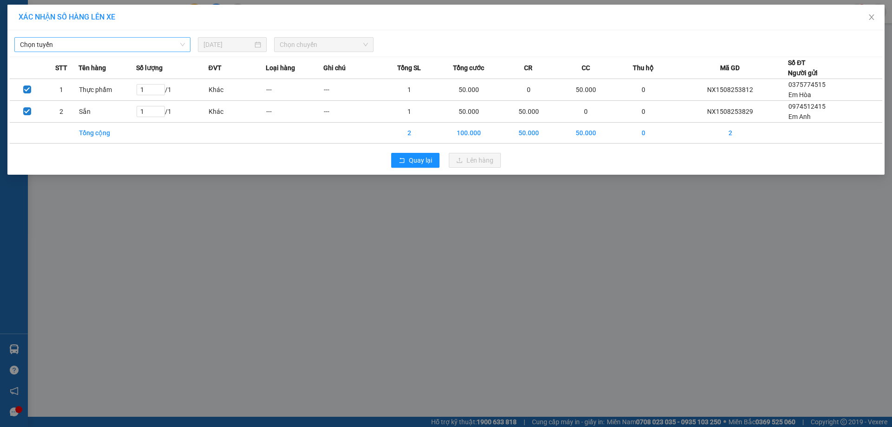
click at [153, 36] on div "Chọn tuyến [DATE] Chọn chuyến" at bounding box center [446, 43] width 872 height 20
click at [134, 52] on div "Chọn tuyến" at bounding box center [102, 44] width 176 height 15
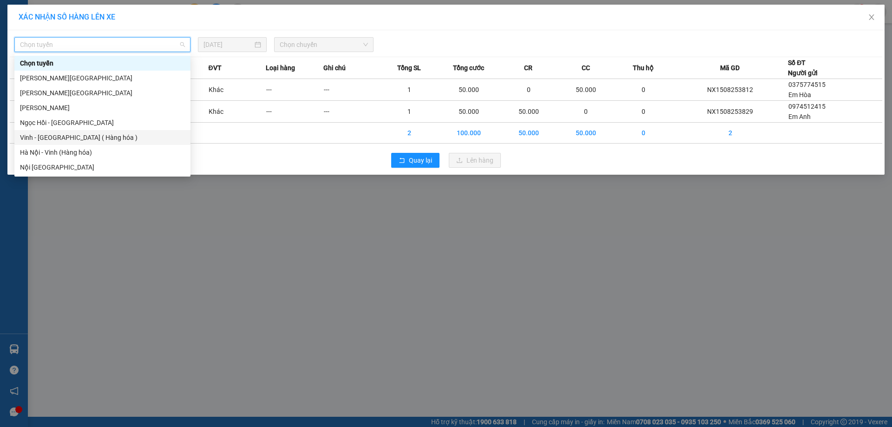
click at [79, 139] on div "Vinh - [GEOGRAPHIC_DATA] ( Hàng hóa )" at bounding box center [102, 137] width 165 height 10
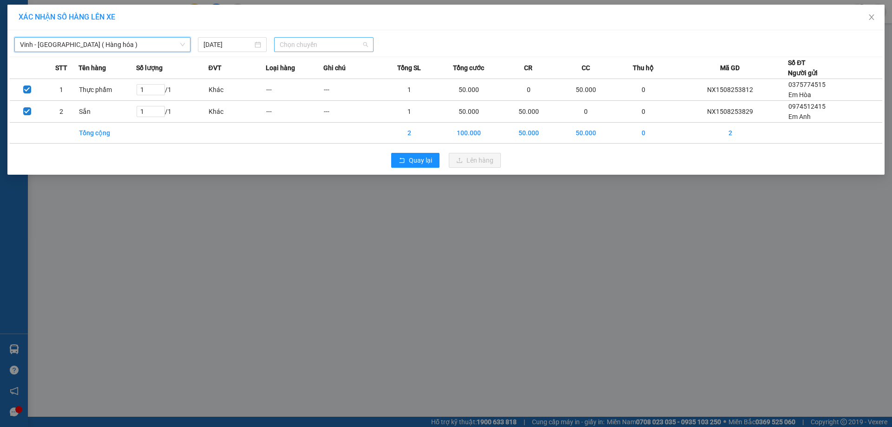
click at [301, 42] on span "Chọn chuyến" at bounding box center [324, 45] width 88 height 14
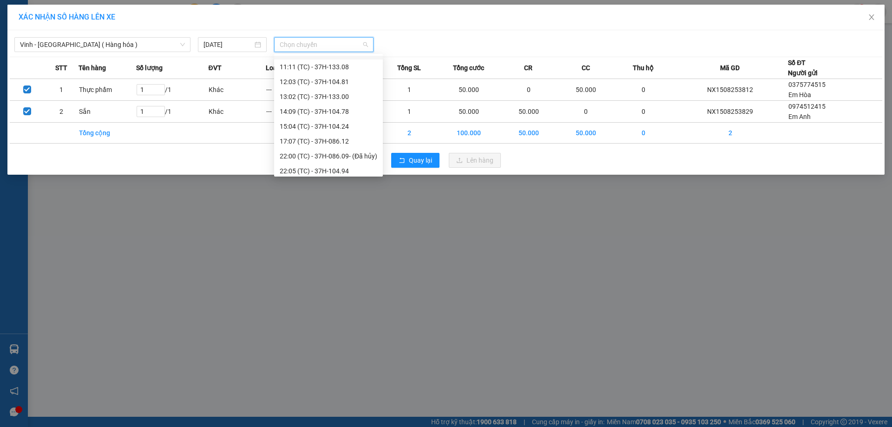
scroll to position [208, 0]
click at [352, 65] on div "23:01 (TC) - 37H-104.41" at bounding box center [329, 63] width 98 height 10
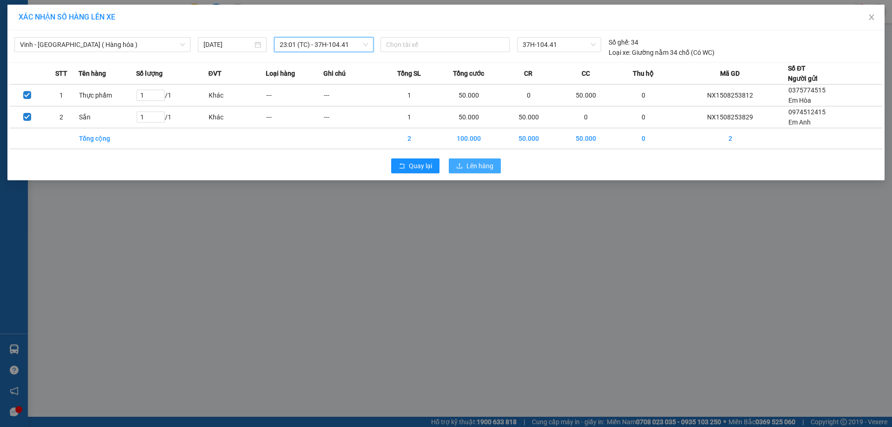
click at [480, 168] on span "Lên hàng" at bounding box center [479, 166] width 27 height 10
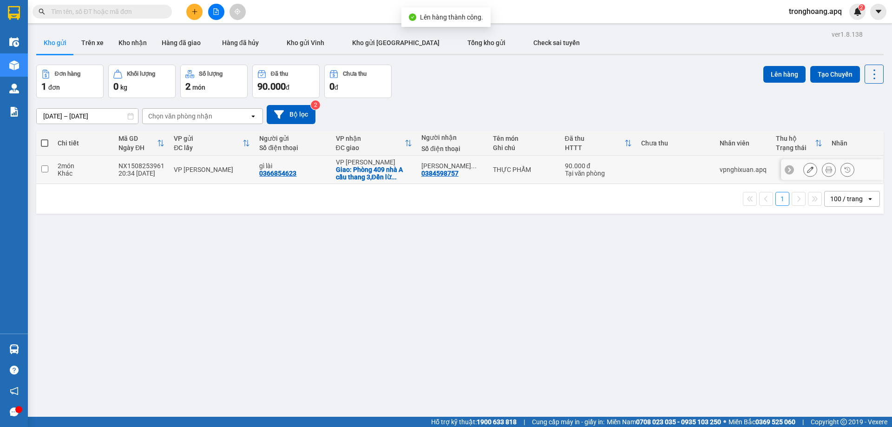
click at [375, 170] on div "Giao: Phòng 409 nhà A cầu thang 3,Đền lừ ..." at bounding box center [374, 173] width 76 height 15
checkbox input "true"
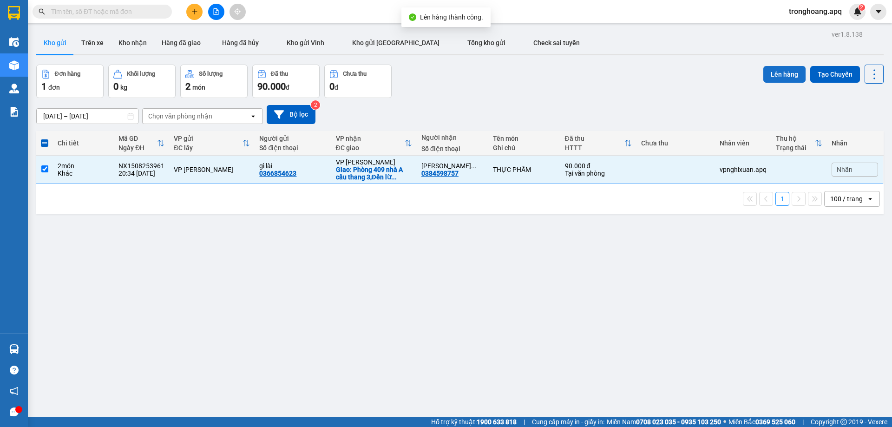
click at [768, 72] on button "Lên hàng" at bounding box center [784, 74] width 42 height 17
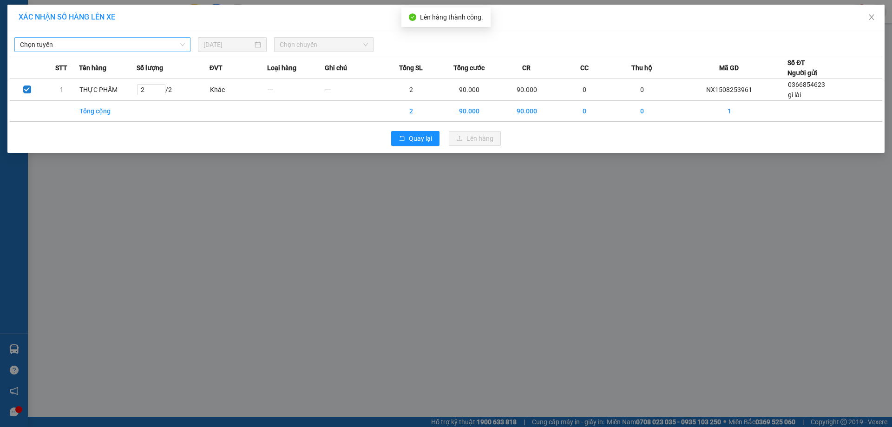
drag, startPoint x: 139, startPoint y: 36, endPoint x: 136, endPoint y: 41, distance: 6.1
click at [138, 36] on div "Chọn tuyến [DATE] Chọn chuyến" at bounding box center [446, 43] width 872 height 20
drag, startPoint x: 136, startPoint y: 41, endPoint x: 127, endPoint y: 52, distance: 14.2
click at [134, 43] on span "Chọn tuyến" at bounding box center [102, 45] width 165 height 14
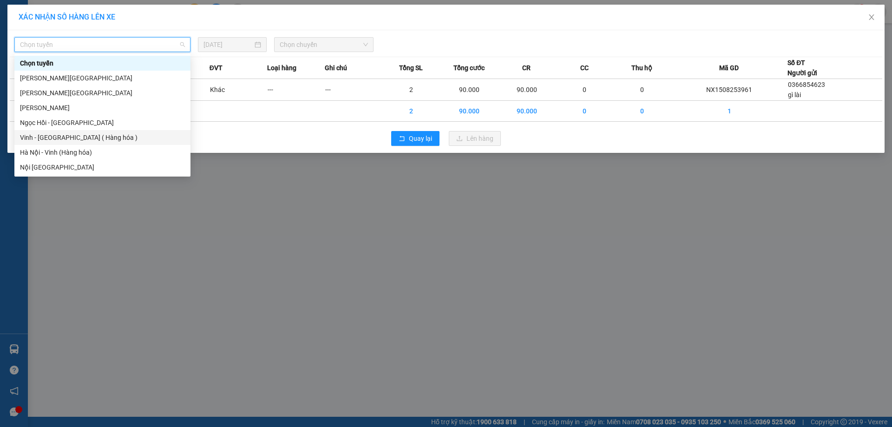
click at [76, 135] on div "Vinh - [GEOGRAPHIC_DATA] ( Hàng hóa )" at bounding box center [102, 137] width 165 height 10
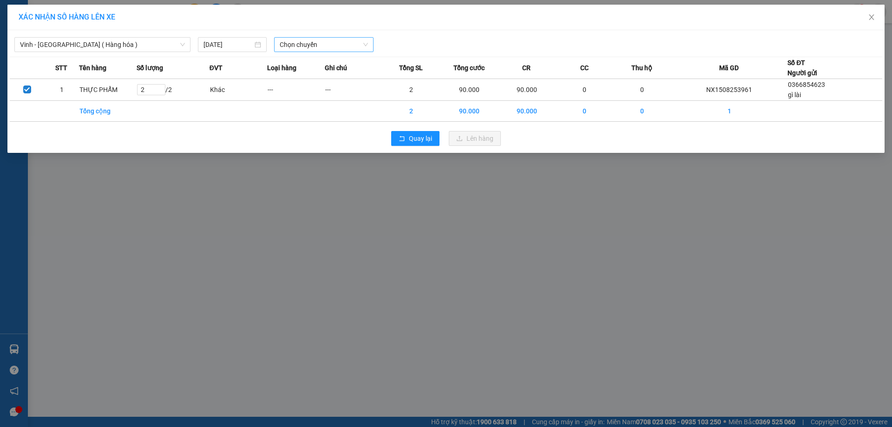
drag, startPoint x: 297, startPoint y: 52, endPoint x: 299, endPoint y: 46, distance: 7.2
click at [299, 47] on div "Vinh - [GEOGRAPHIC_DATA] ( Hàng hóa ) [DATE] Chọn chuyến STT Tên hàng Số lượng …" at bounding box center [445, 91] width 877 height 123
click at [299, 46] on span "Chọn chuyến" at bounding box center [324, 45] width 88 height 14
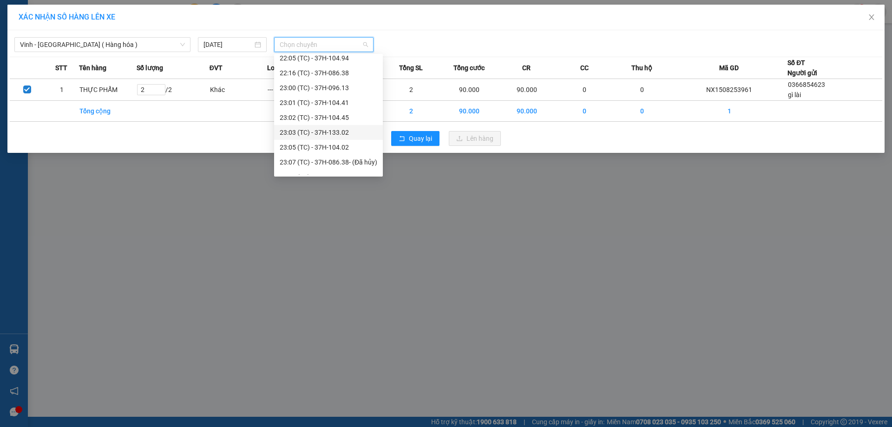
scroll to position [208, 0]
click at [350, 94] on div "23:03 (TC) - 37H-133.02" at bounding box center [329, 93] width 98 height 10
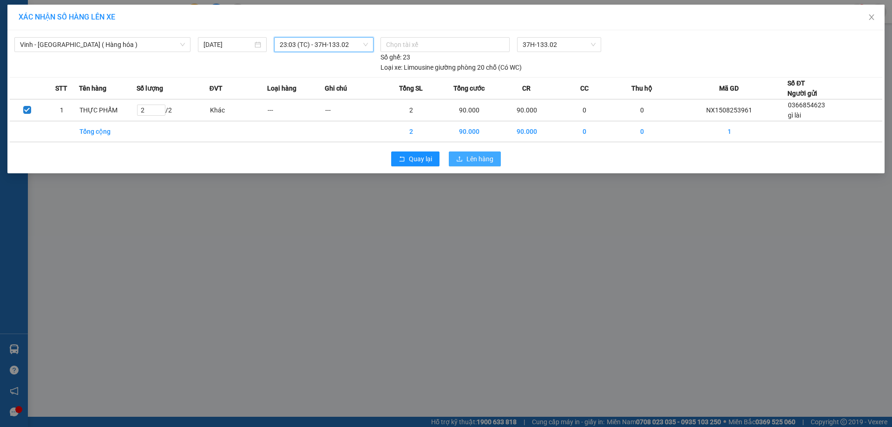
click at [477, 152] on button "Lên hàng" at bounding box center [475, 158] width 52 height 15
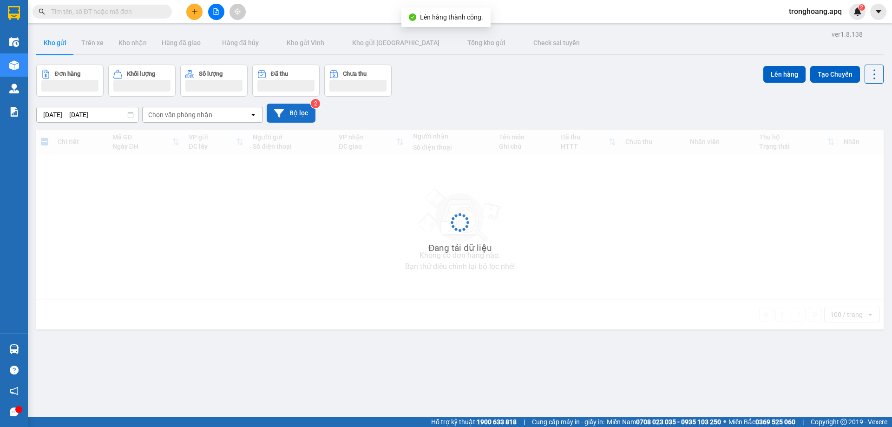
click at [285, 110] on button "Bộ lọc" at bounding box center [291, 113] width 49 height 19
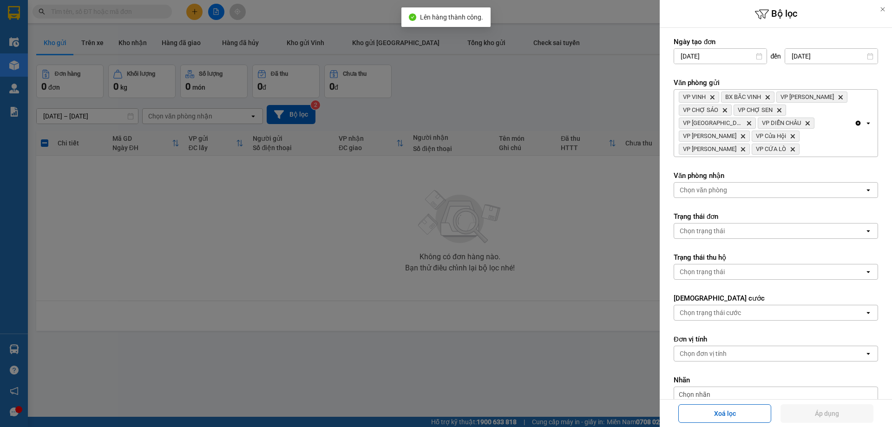
click at [828, 115] on div "VP VINH Delete BX BẮC VINH Delete VP THANH CHƯƠNG Delete VP CHỢ SÁO Delete VP C…" at bounding box center [764, 123] width 180 height 67
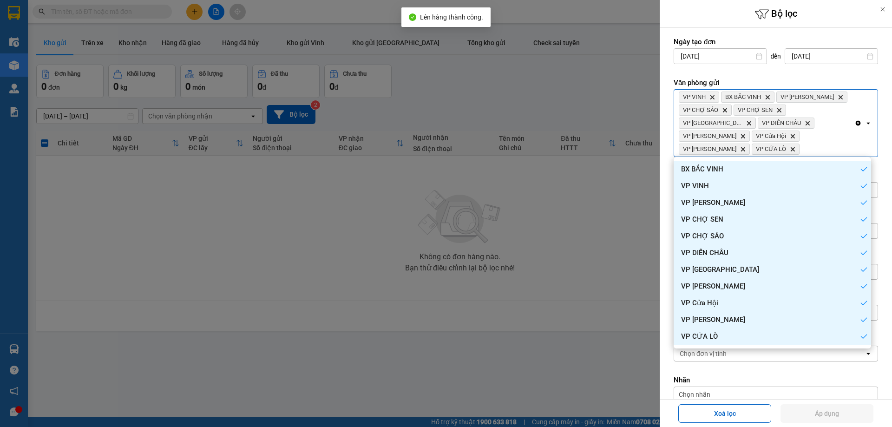
click at [552, 101] on div at bounding box center [446, 213] width 892 height 427
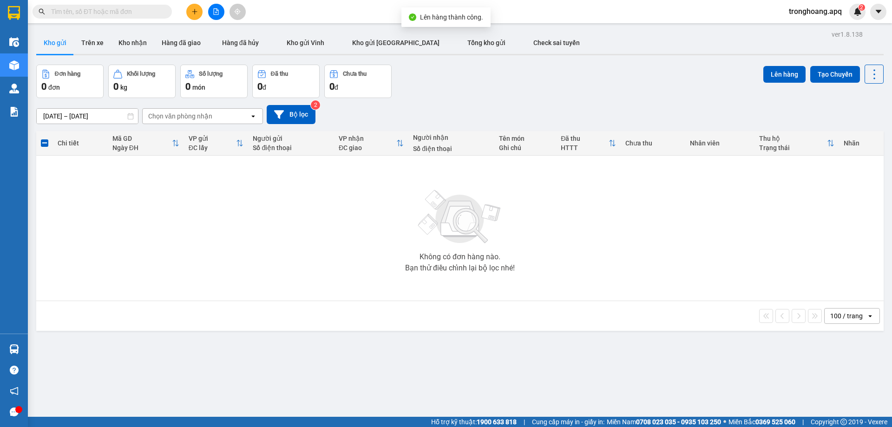
click at [219, 14] on button at bounding box center [216, 12] width 16 height 16
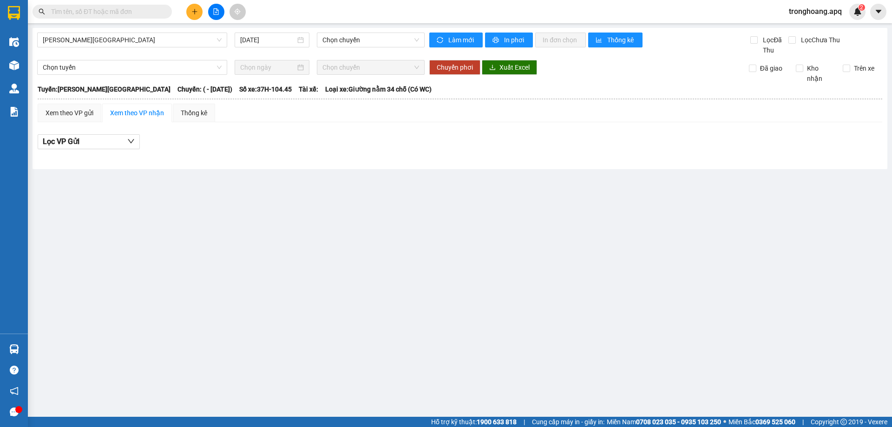
click at [119, 43] on span "[PERSON_NAME][GEOGRAPHIC_DATA]" at bounding box center [132, 40] width 179 height 14
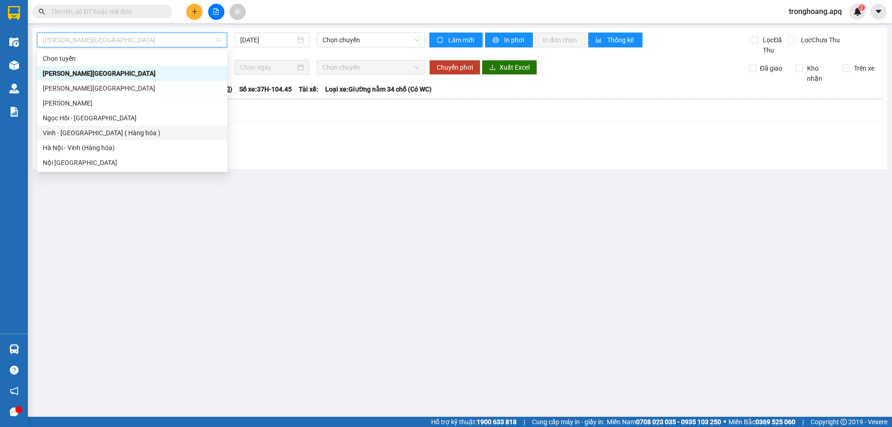
click at [100, 129] on div "Vinh - [GEOGRAPHIC_DATA] ( Hàng hóa )" at bounding box center [132, 133] width 179 height 10
type input "[DATE]"
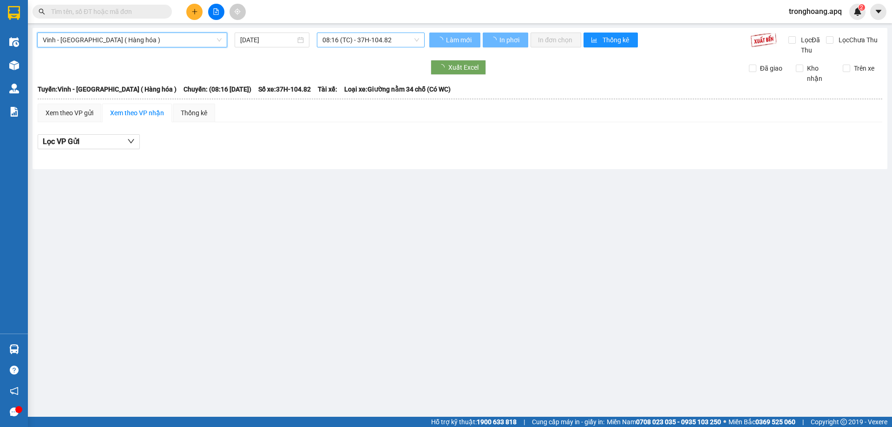
click at [338, 39] on span "08:16 (TC) - 37H-104.82" at bounding box center [370, 40] width 97 height 14
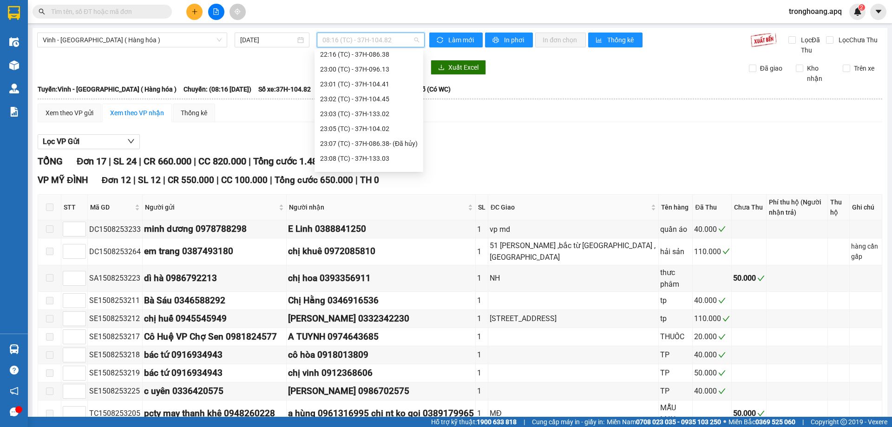
scroll to position [208, 0]
click at [392, 56] on div "23:01 (TC) - 37H-104.41" at bounding box center [369, 58] width 98 height 10
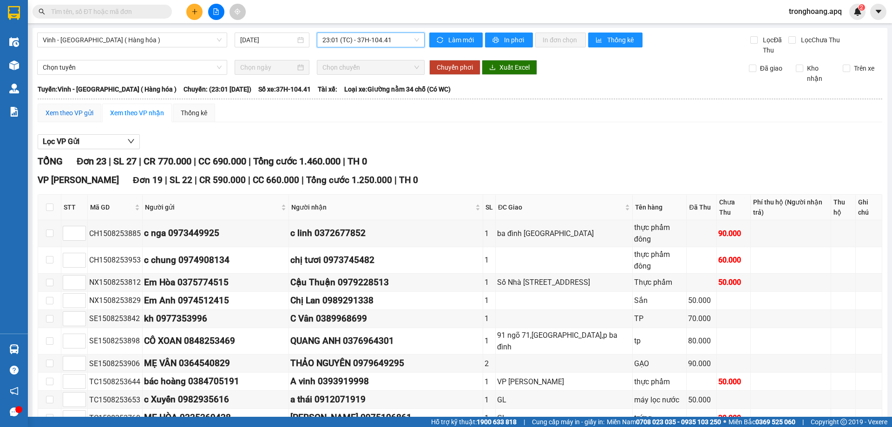
click at [78, 116] on div "Xem theo VP gửi" at bounding box center [70, 113] width 48 height 10
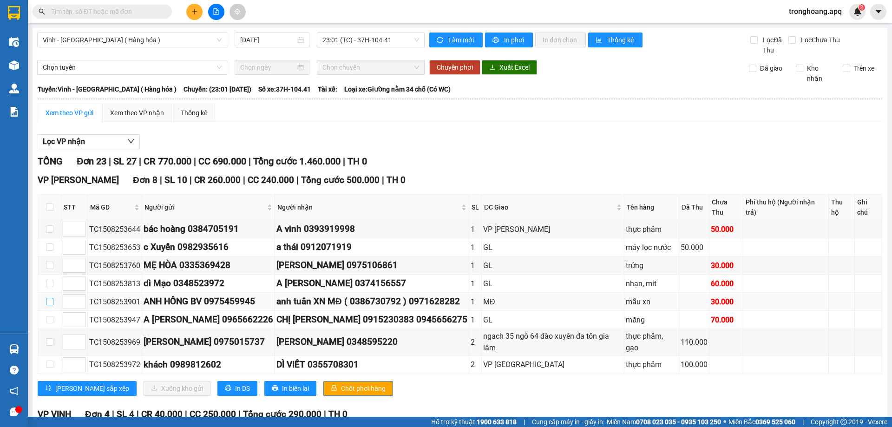
click at [49, 303] on input "checkbox" at bounding box center [49, 301] width 7 height 7
checkbox input "true"
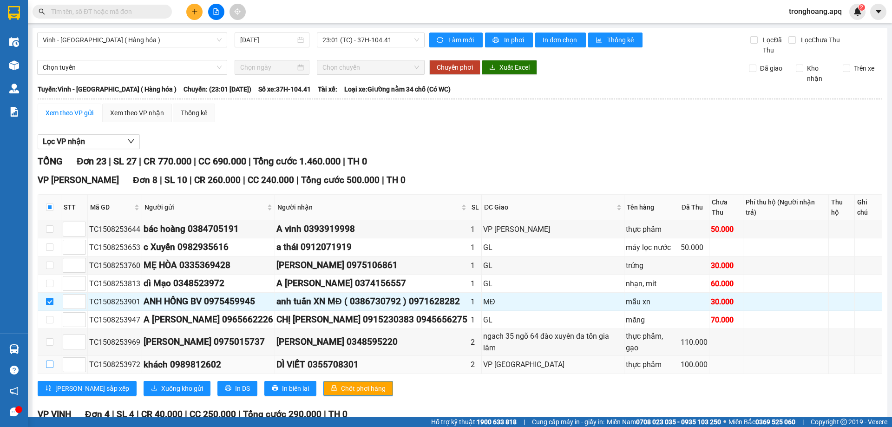
click at [46, 364] on input "checkbox" at bounding box center [49, 363] width 7 height 7
checkbox input "true"
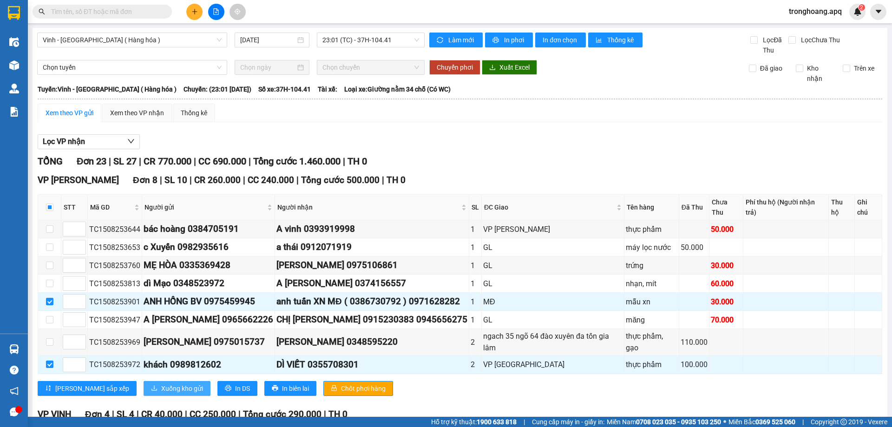
click at [161, 390] on span "Xuống kho gửi" at bounding box center [182, 388] width 42 height 10
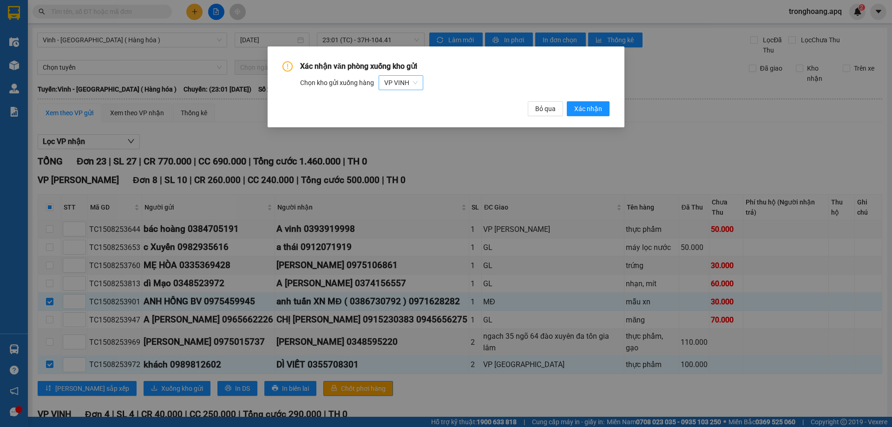
click at [420, 83] on div "Xác nhận văn phòng xuống kho gửi Chọn kho gửi xuống hàng VP VINH Bỏ qua Xác nhận" at bounding box center [445, 88] width 327 height 55
click at [419, 81] on div "VP VINH" at bounding box center [401, 82] width 45 height 15
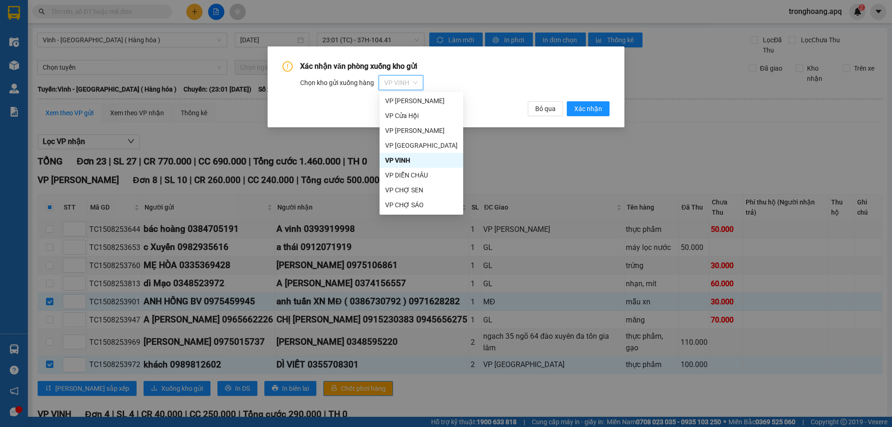
scroll to position [45, 0]
click at [424, 203] on div "VP [PERSON_NAME]" at bounding box center [421, 205] width 72 height 10
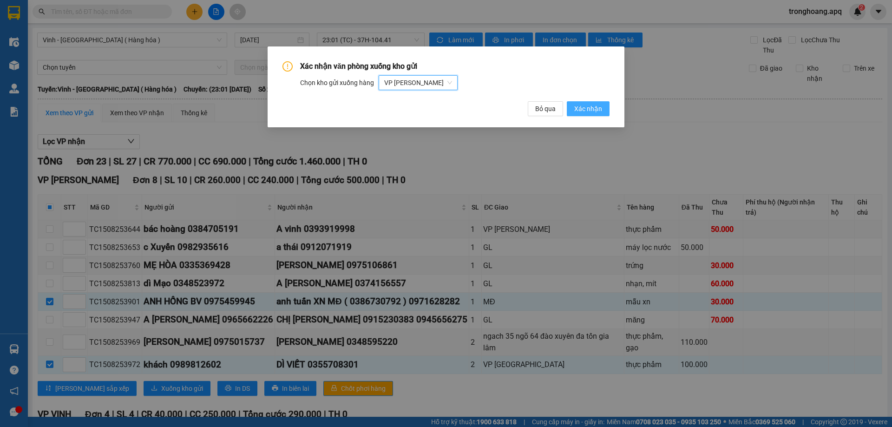
click at [600, 105] on span "Xác nhận" at bounding box center [588, 109] width 28 height 10
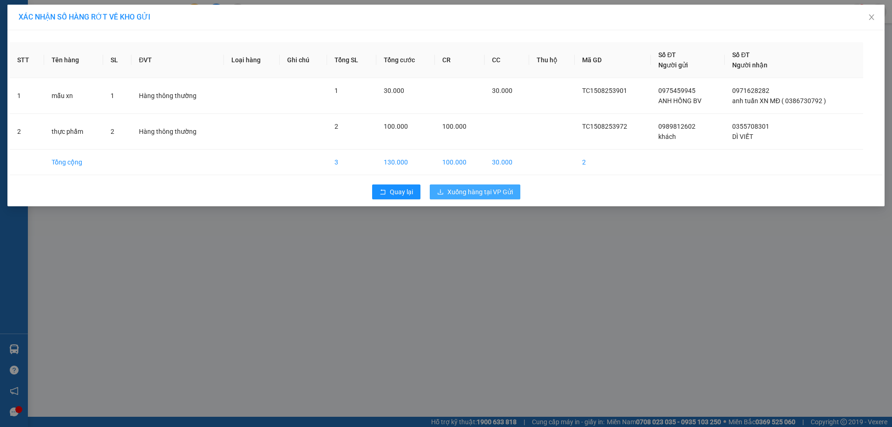
click at [495, 194] on span "Xuống hàng tại VP Gửi" at bounding box center [480, 192] width 66 height 10
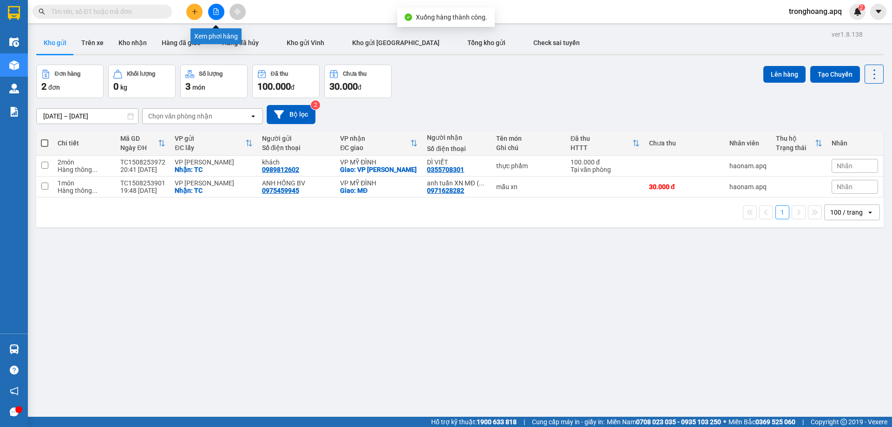
click at [211, 12] on button at bounding box center [216, 12] width 16 height 16
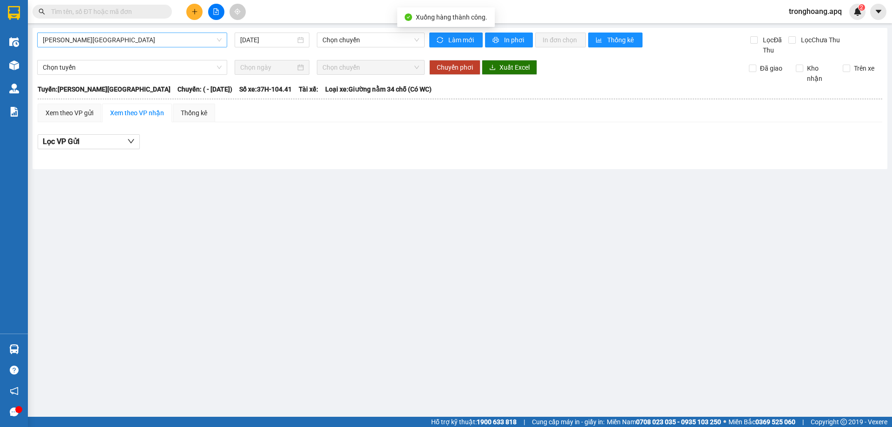
click at [139, 44] on span "[PERSON_NAME][GEOGRAPHIC_DATA]" at bounding box center [132, 40] width 179 height 14
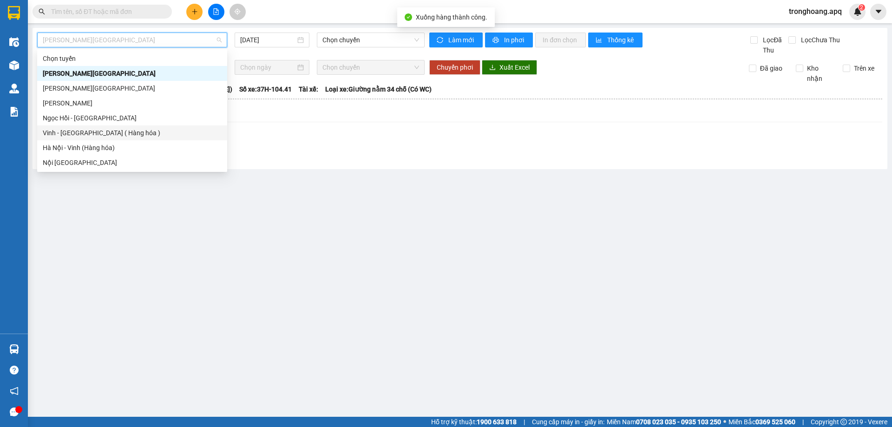
click at [92, 132] on div "Vinh - [GEOGRAPHIC_DATA] ( Hàng hóa )" at bounding box center [132, 133] width 179 height 10
type input "[DATE]"
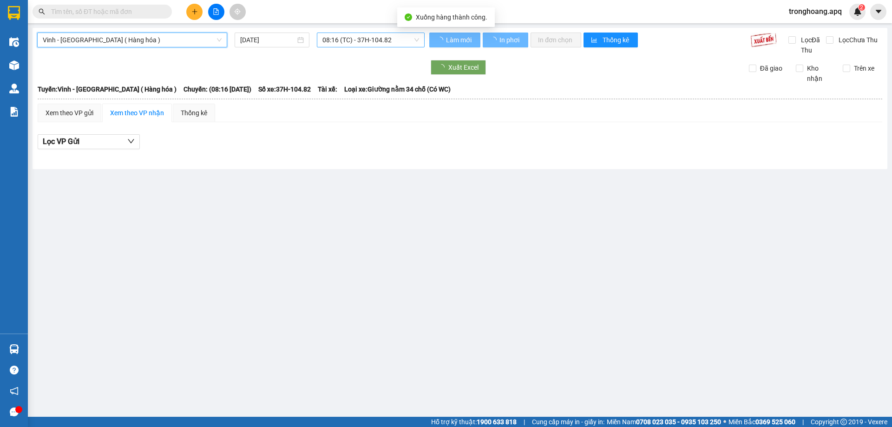
click at [342, 33] on span "08:16 (TC) - 37H-104.82" at bounding box center [370, 40] width 97 height 14
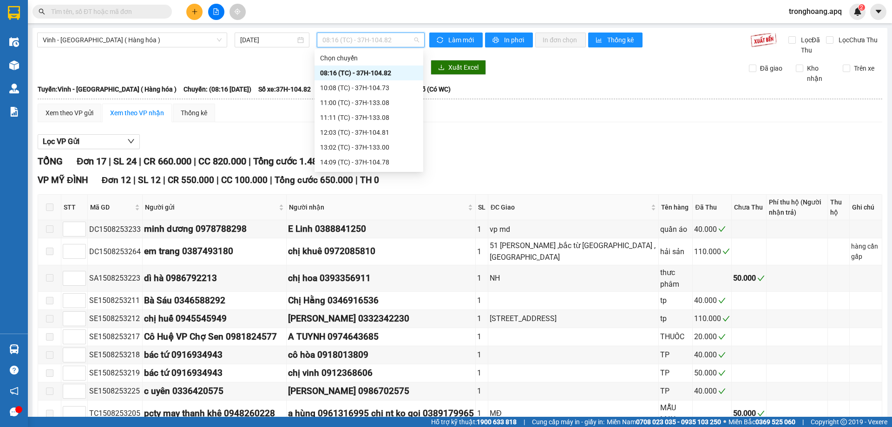
scroll to position [208, 0]
click at [391, 58] on div "23:01 (TC) - 37H-104.41" at bounding box center [369, 58] width 98 height 10
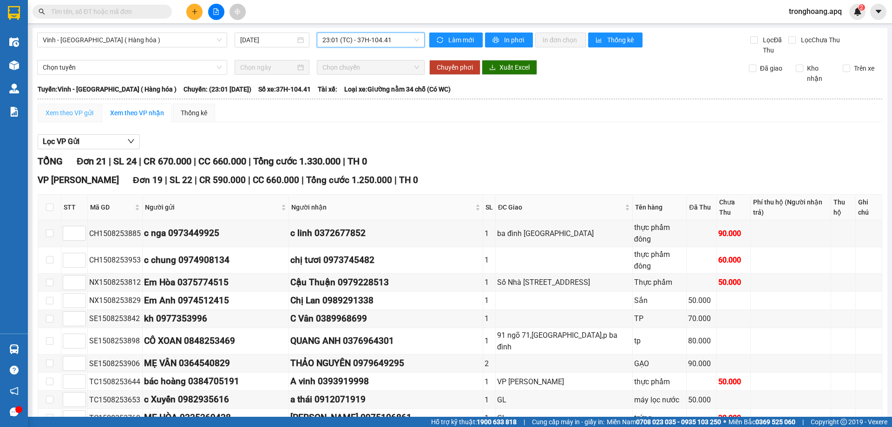
click at [67, 107] on div "Xem theo VP gửi" at bounding box center [70, 113] width 64 height 19
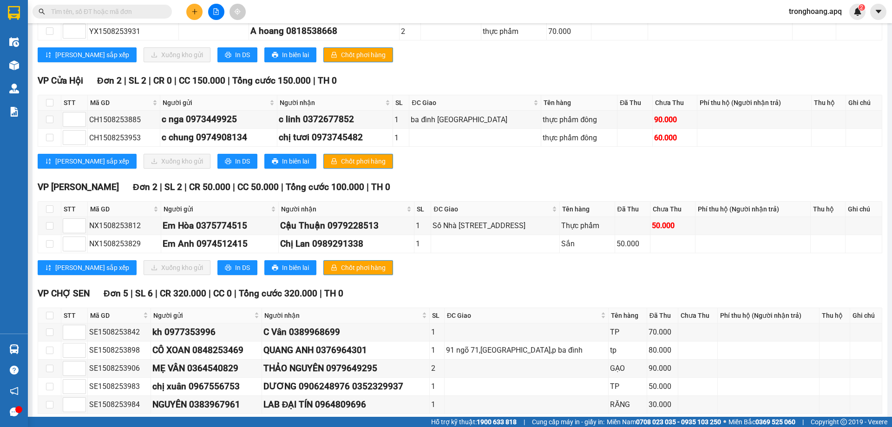
scroll to position [591, 0]
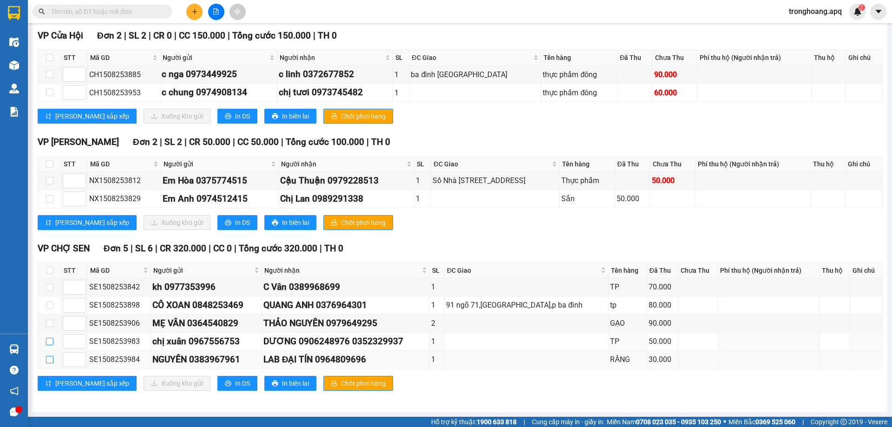
drag, startPoint x: 52, startPoint y: 342, endPoint x: 46, endPoint y: 361, distance: 20.0
click at [52, 342] on input "checkbox" at bounding box center [49, 341] width 7 height 7
checkbox input "true"
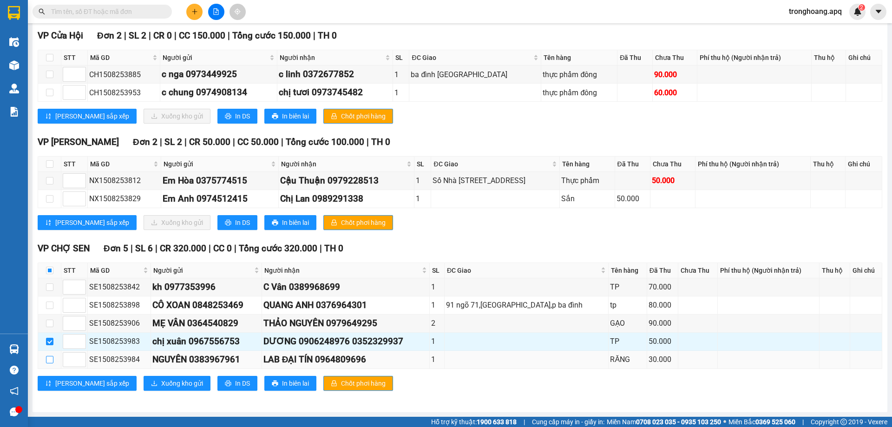
click at [46, 361] on input "checkbox" at bounding box center [49, 359] width 7 height 7
checkbox input "true"
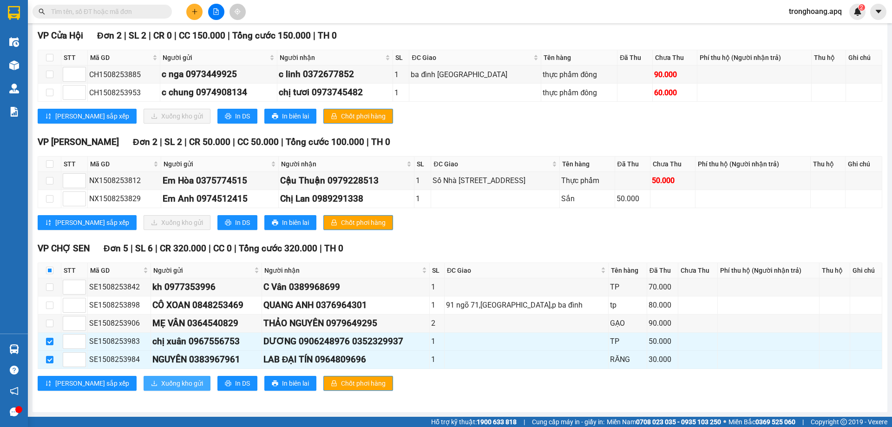
click at [144, 376] on button "Xuống kho gửi" at bounding box center [177, 383] width 67 height 15
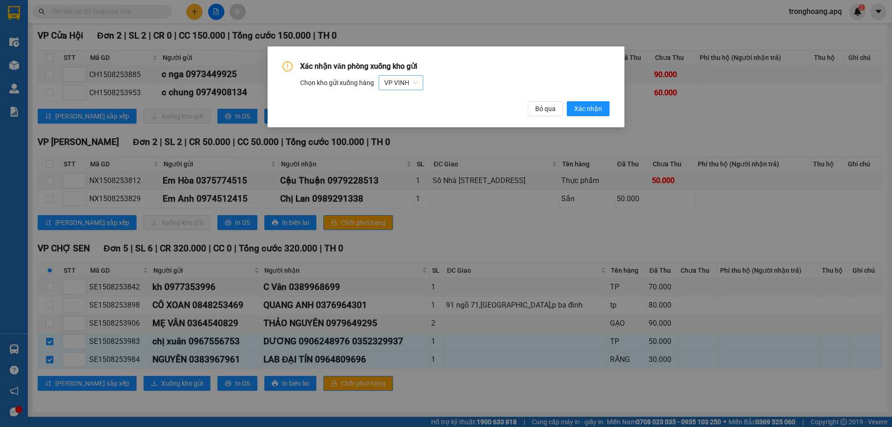
click at [393, 87] on span "VP VINH" at bounding box center [400, 83] width 33 height 14
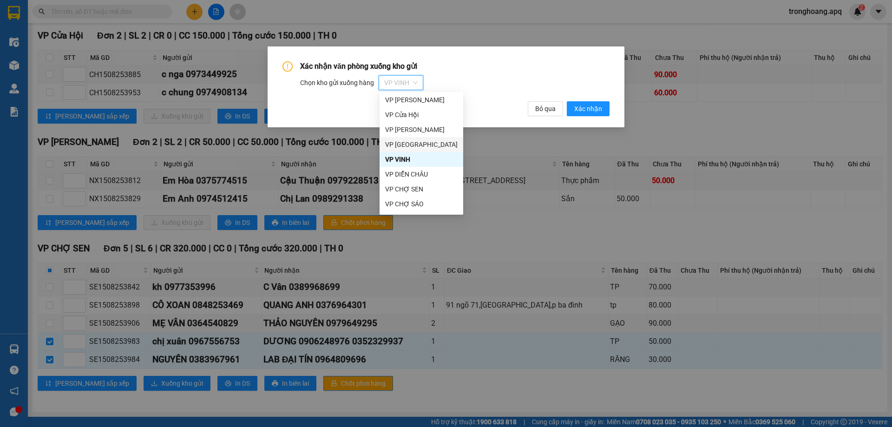
scroll to position [45, 0]
click at [430, 176] on div "VP CHỢ SEN" at bounding box center [421, 175] width 72 height 10
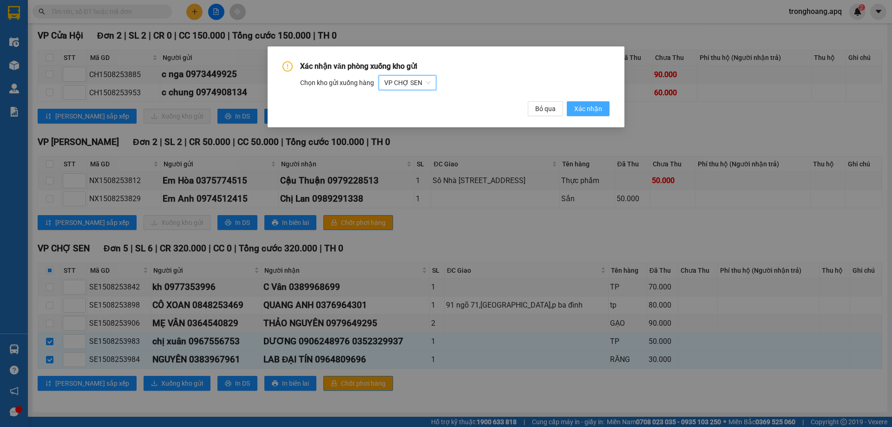
click at [591, 105] on span "Xác nhận" at bounding box center [588, 109] width 28 height 10
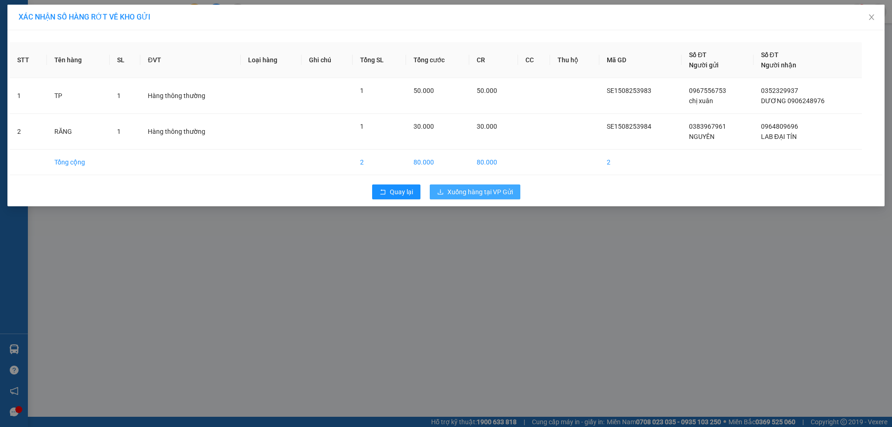
click at [495, 190] on span "Xuống hàng tại VP Gửi" at bounding box center [480, 192] width 66 height 10
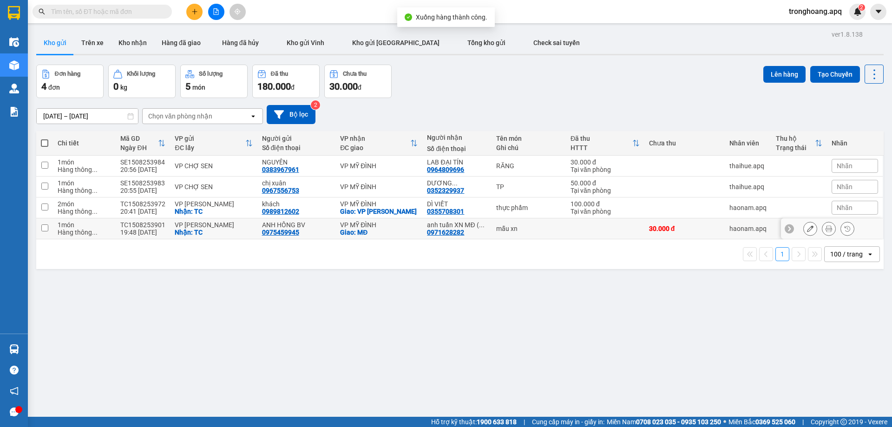
click at [371, 223] on div "VP MỸ ĐÌNH" at bounding box center [379, 224] width 78 height 7
checkbox input "true"
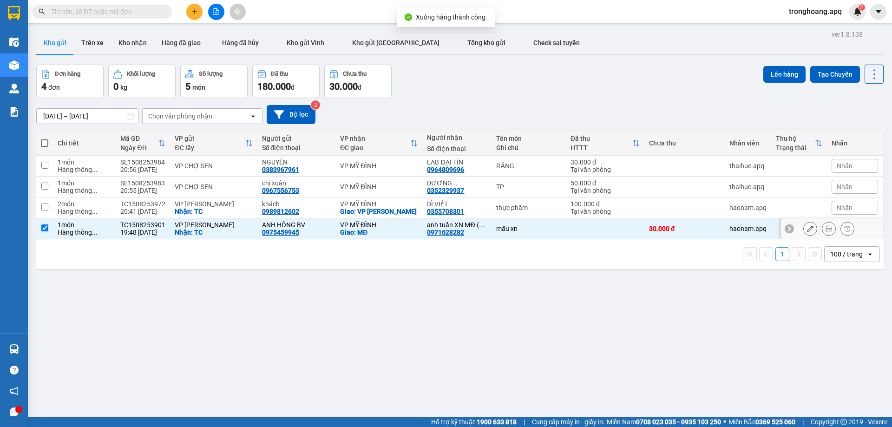
click at [374, 204] on div "VP MỸ ĐÌNH" at bounding box center [379, 203] width 78 height 7
checkbox input "true"
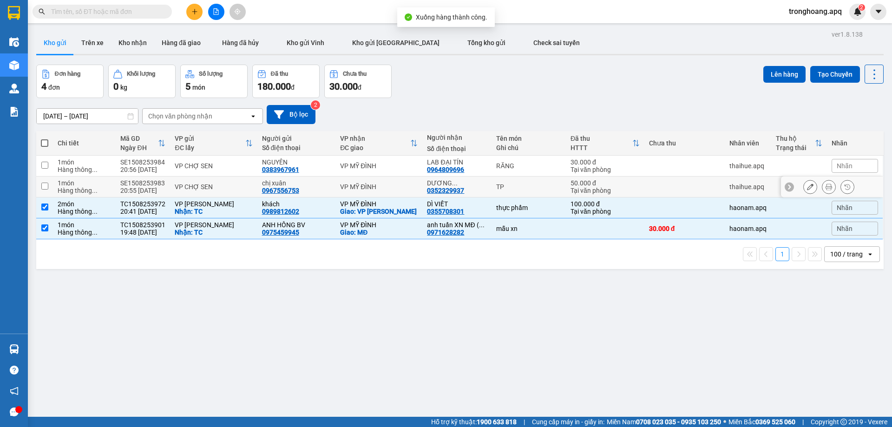
click at [377, 177] on td "VP MỸ ĐÌNH" at bounding box center [378, 187] width 87 height 21
checkbox input "true"
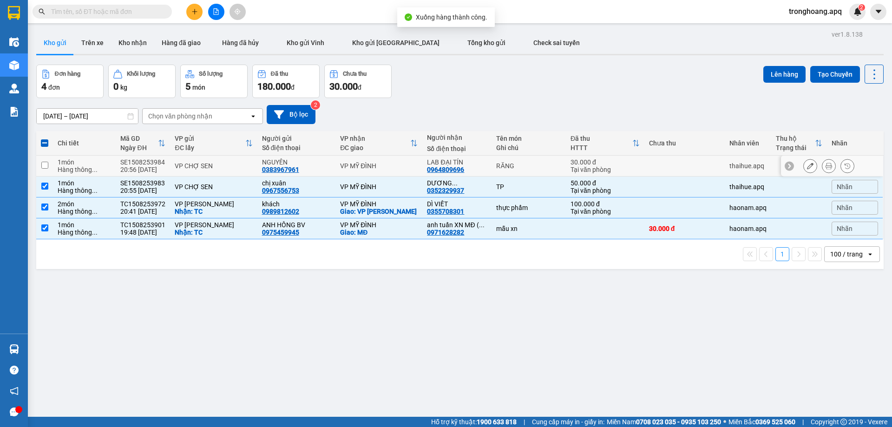
click at [381, 158] on td "VP MỸ ĐÌNH" at bounding box center [378, 166] width 87 height 21
checkbox input "true"
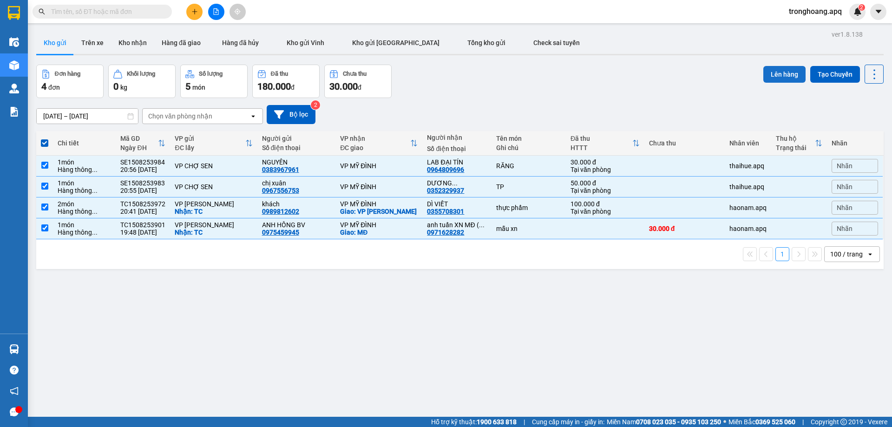
click at [763, 78] on button "Lên hàng" at bounding box center [784, 74] width 42 height 17
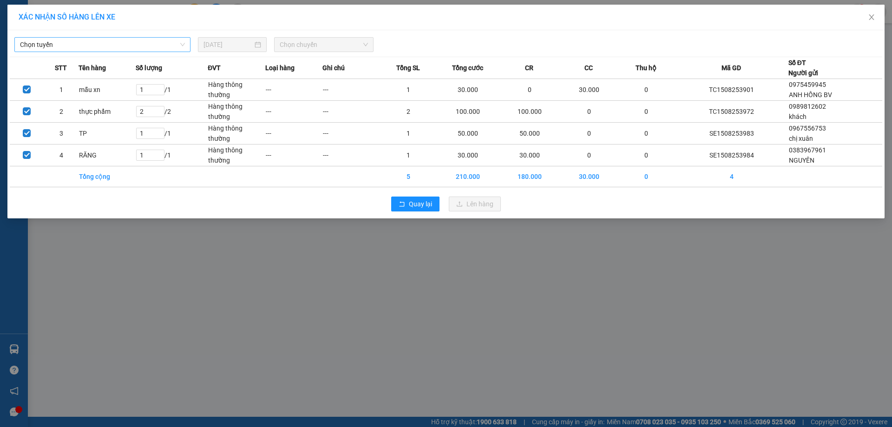
click at [156, 38] on div "Chọn tuyến [DATE] Chọn chuyến" at bounding box center [446, 43] width 872 height 20
drag, startPoint x: 150, startPoint y: 44, endPoint x: 104, endPoint y: 102, distance: 74.4
click at [150, 45] on span "Chọn tuyến" at bounding box center [102, 45] width 165 height 14
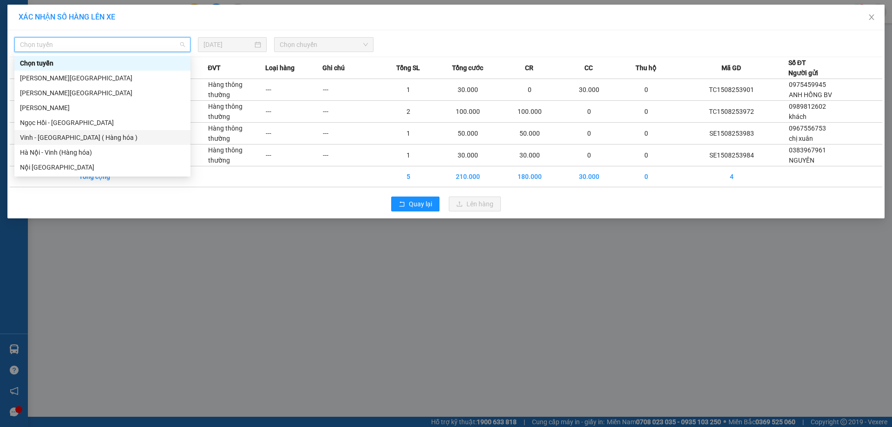
click at [92, 135] on div "Vinh - [GEOGRAPHIC_DATA] ( Hàng hóa )" at bounding box center [102, 137] width 165 height 10
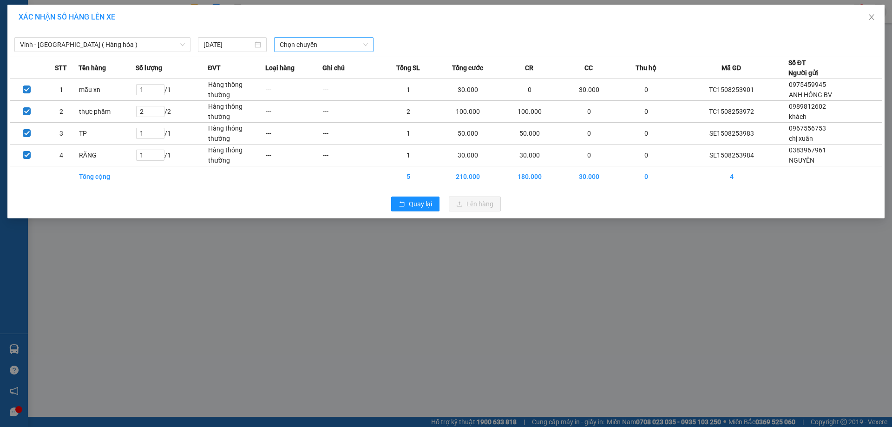
drag, startPoint x: 300, startPoint y: 54, endPoint x: 300, endPoint y: 46, distance: 7.9
click at [300, 52] on div "Vinh - Hà Nội ( Hàng hóa ) 15/08/2025 Chọn chuyến STT Tên hàng Số lượng ĐVT Loạ…" at bounding box center [445, 124] width 877 height 188
click at [300, 46] on span "Chọn chuyến" at bounding box center [324, 45] width 88 height 14
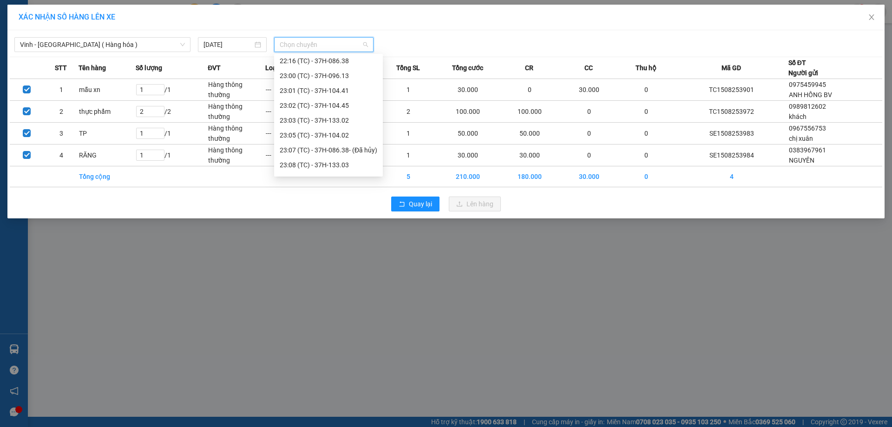
scroll to position [208, 0]
drag, startPoint x: 355, startPoint y: 164, endPoint x: 431, endPoint y: 202, distance: 84.8
click at [354, 164] on div "23:35 (TC) - 37H-028.09" at bounding box center [329, 167] width 98 height 10
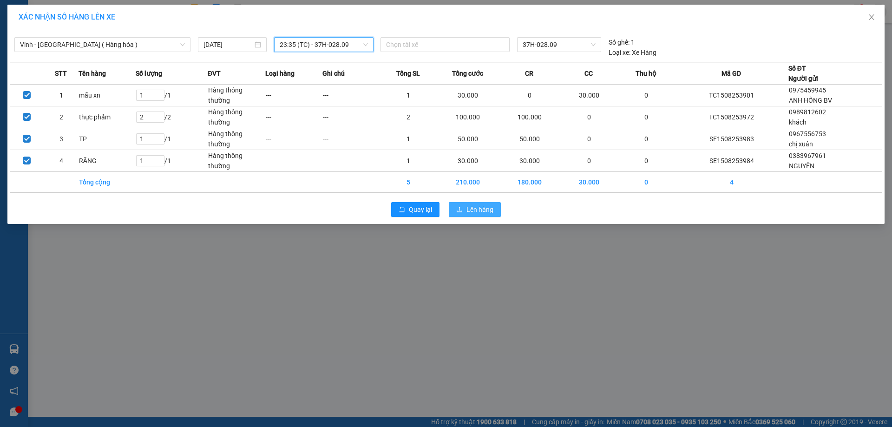
click at [458, 214] on button "Lên hàng" at bounding box center [475, 209] width 52 height 15
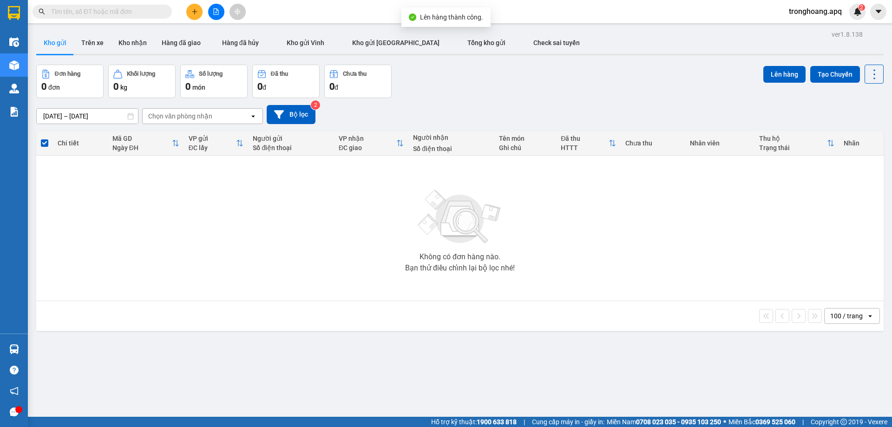
click at [213, 13] on icon "file-add" at bounding box center [216, 11] width 7 height 7
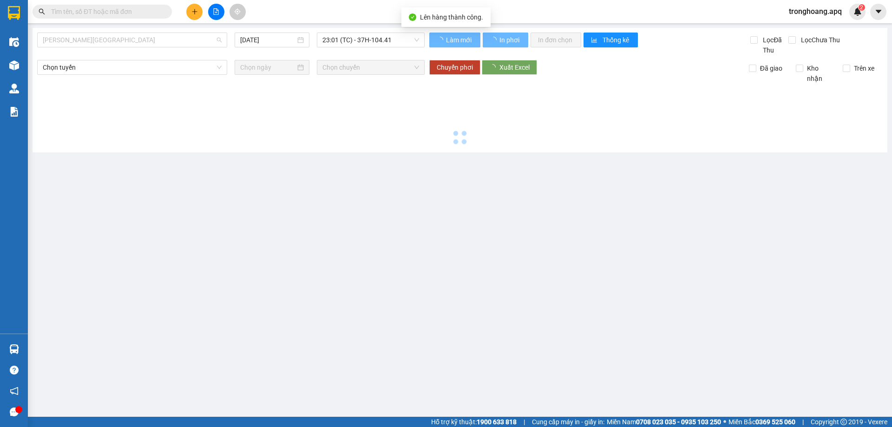
click at [111, 42] on span "[PERSON_NAME][GEOGRAPHIC_DATA]" at bounding box center [132, 40] width 179 height 14
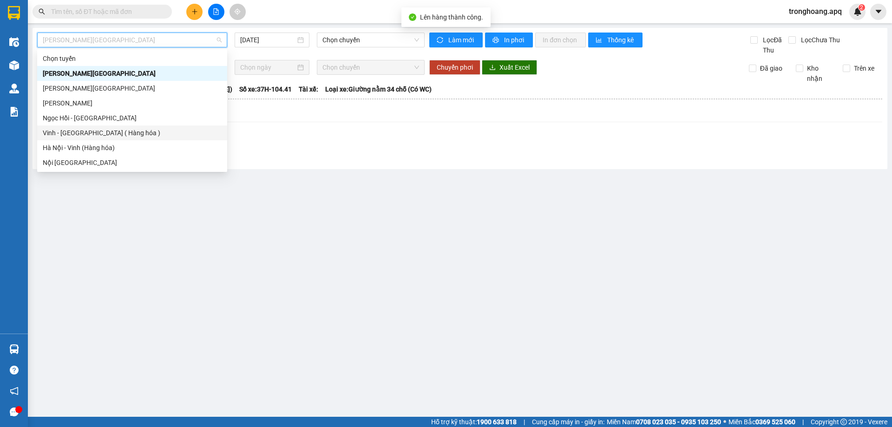
click at [100, 128] on div "Vinh - [GEOGRAPHIC_DATA] ( Hàng hóa )" at bounding box center [132, 133] width 179 height 10
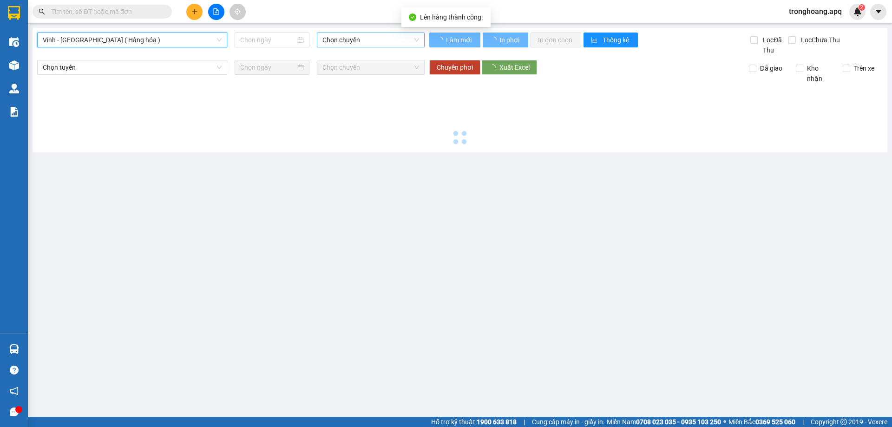
type input "[DATE]"
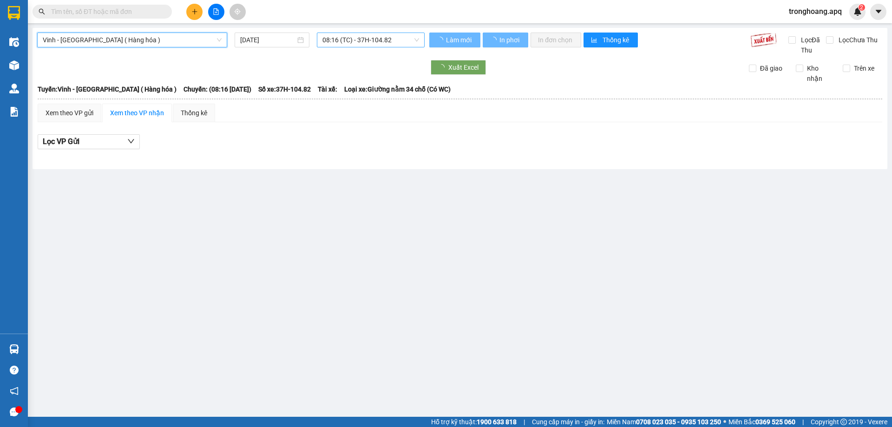
click at [346, 45] on span "08:16 (TC) - 37H-104.82" at bounding box center [370, 40] width 97 height 14
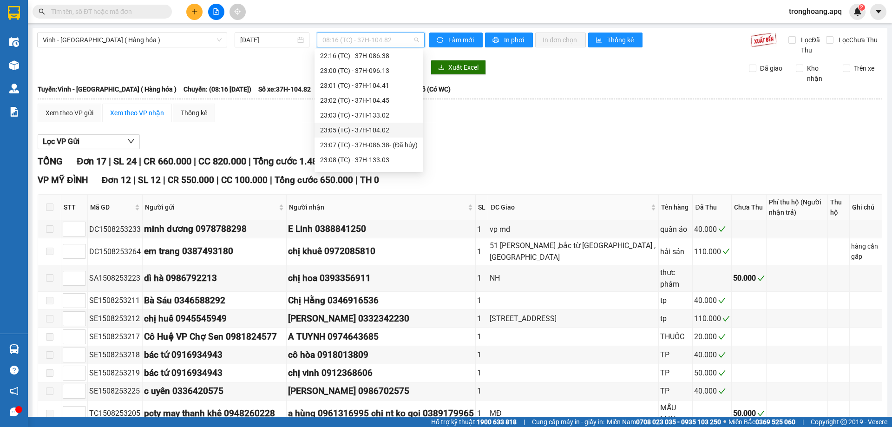
scroll to position [208, 0]
click at [391, 165] on div "23:35 (TC) - 37H-028.09" at bounding box center [369, 162] width 98 height 10
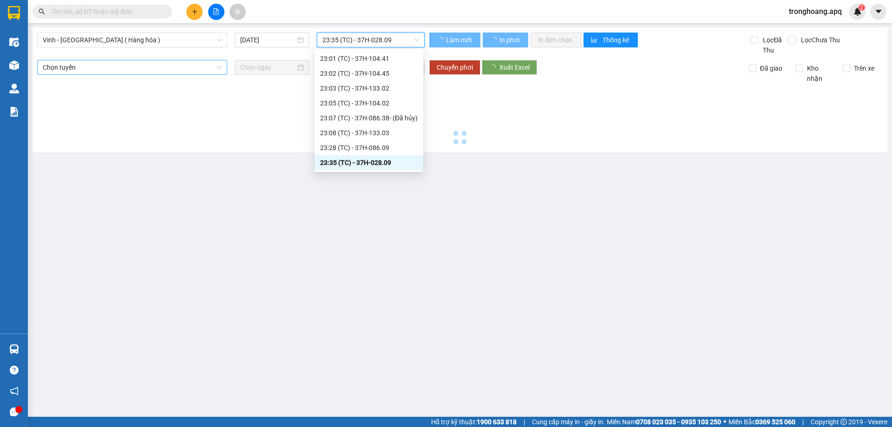
click at [112, 68] on span "Chọn tuyến" at bounding box center [132, 67] width 179 height 14
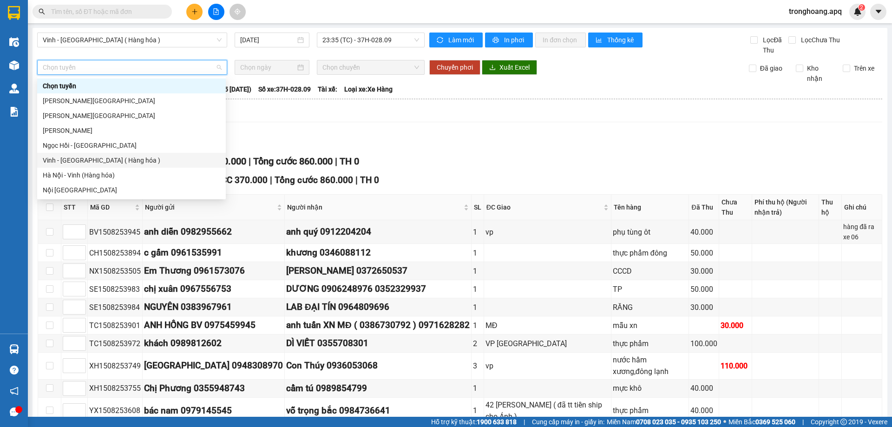
click at [93, 157] on div "Vinh - [GEOGRAPHIC_DATA] ( Hàng hóa )" at bounding box center [131, 160] width 177 height 10
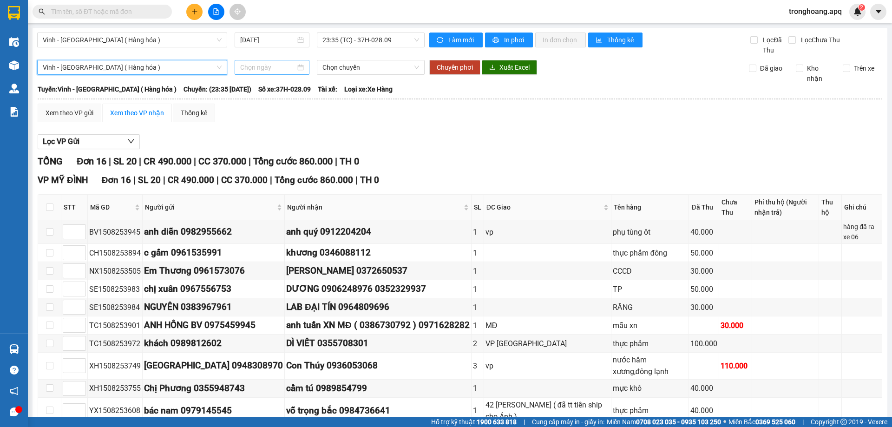
click at [275, 68] on input at bounding box center [267, 67] width 55 height 10
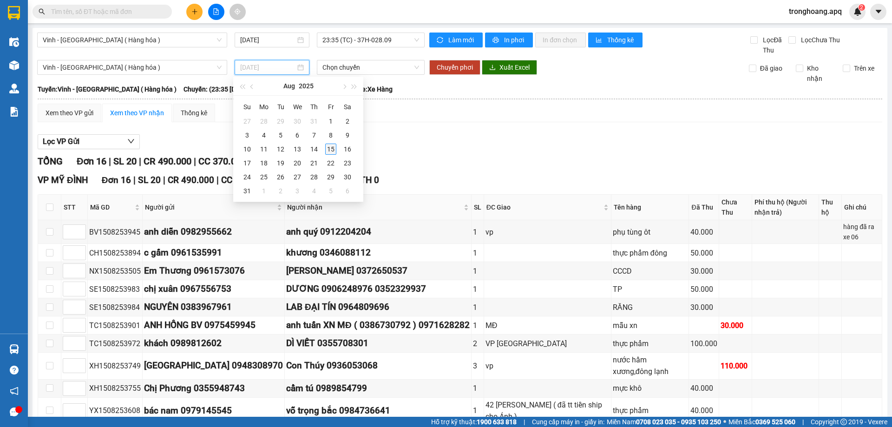
type input "[DATE]"
click at [328, 151] on div "15" at bounding box center [330, 149] width 11 height 11
type input "[DATE]"
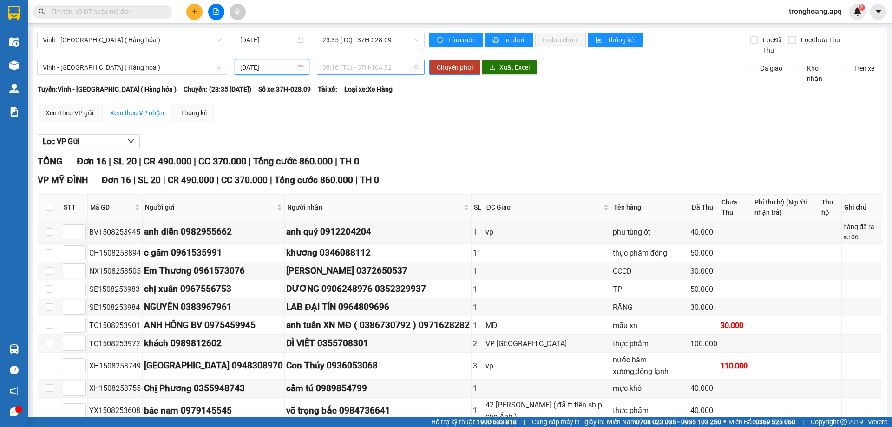
click at [349, 68] on span "08:16 (TC) - 37H-104.82" at bounding box center [370, 67] width 97 height 14
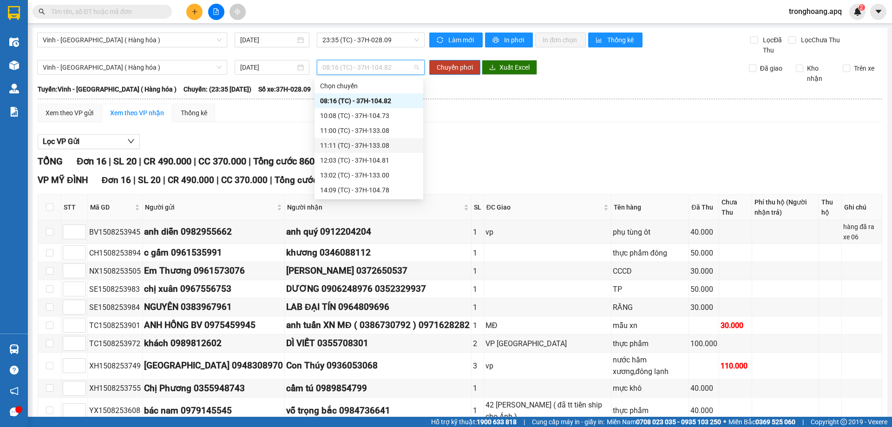
scroll to position [208, 0]
click at [395, 174] on div "23:28 (TC) - 37H-086.09" at bounding box center [369, 175] width 98 height 10
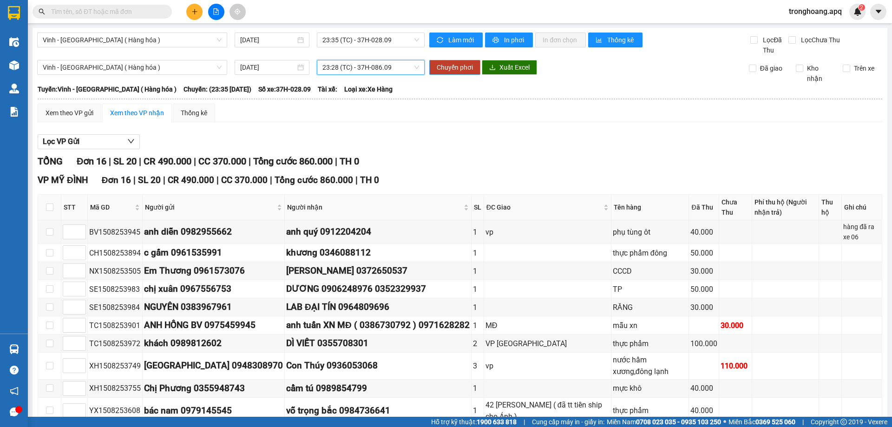
click at [457, 71] on span "Chuyển phơi" at bounding box center [455, 67] width 36 height 10
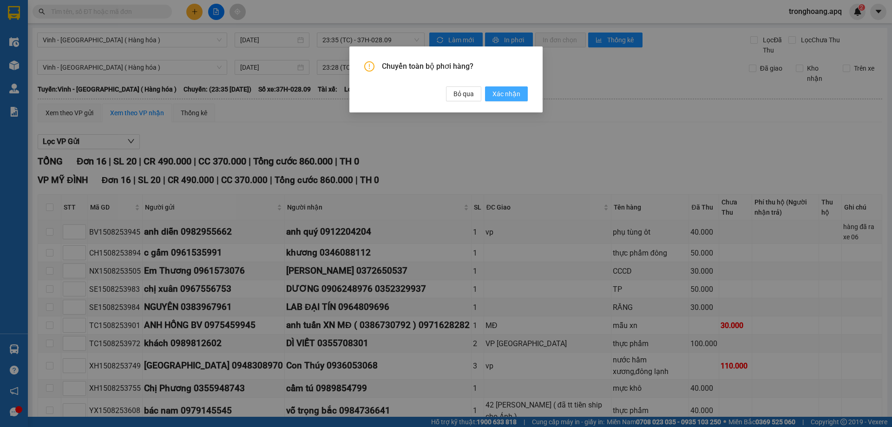
click at [508, 92] on span "Xác nhận" at bounding box center [506, 94] width 28 height 10
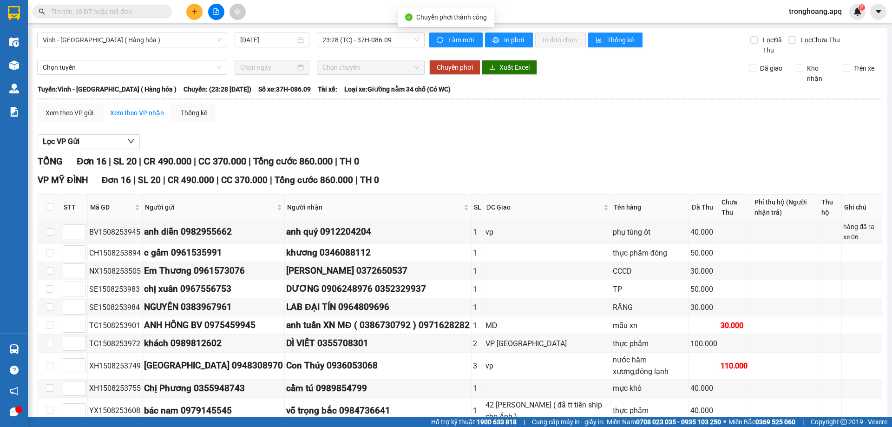
click at [217, 13] on icon "file-add" at bounding box center [216, 11] width 7 height 7
click at [219, 16] on button at bounding box center [216, 12] width 16 height 16
click at [341, 42] on span "23:28 (TC) - 37H-086.09" at bounding box center [370, 40] width 97 height 14
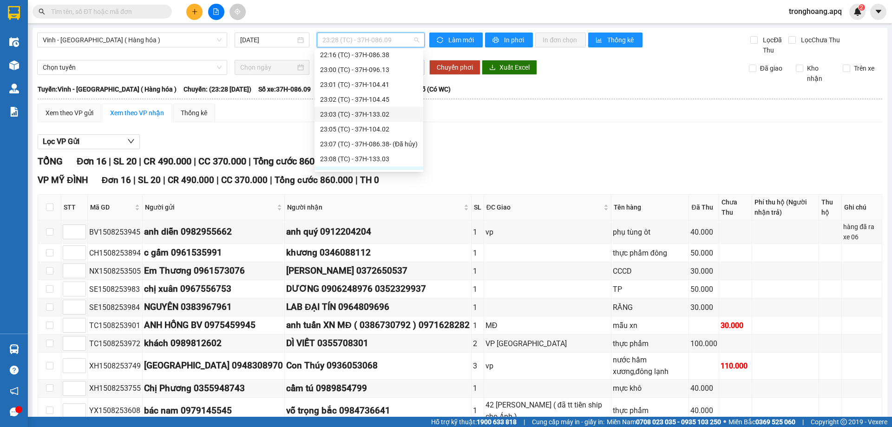
scroll to position [162, 0]
click at [392, 90] on div "23:00 (TC) - 37H-096.13" at bounding box center [369, 90] width 98 height 10
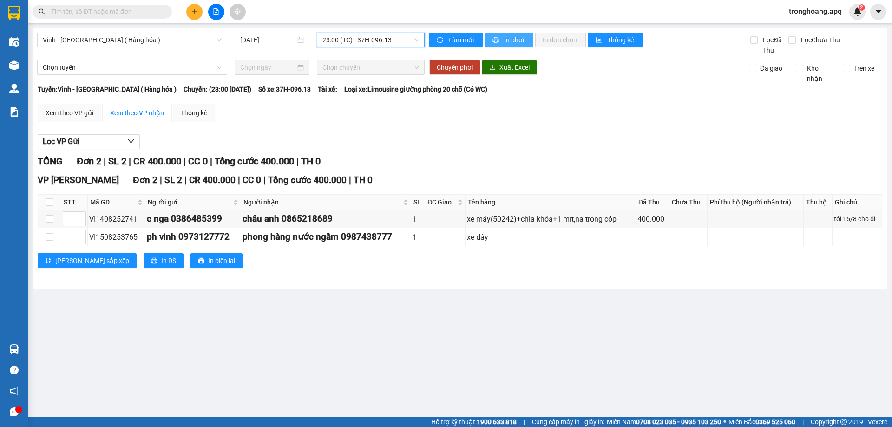
click at [508, 35] on span "In phơi" at bounding box center [514, 40] width 21 height 10
click at [387, 38] on span "23:00 (TC) - 37H-096.13" at bounding box center [370, 40] width 97 height 14
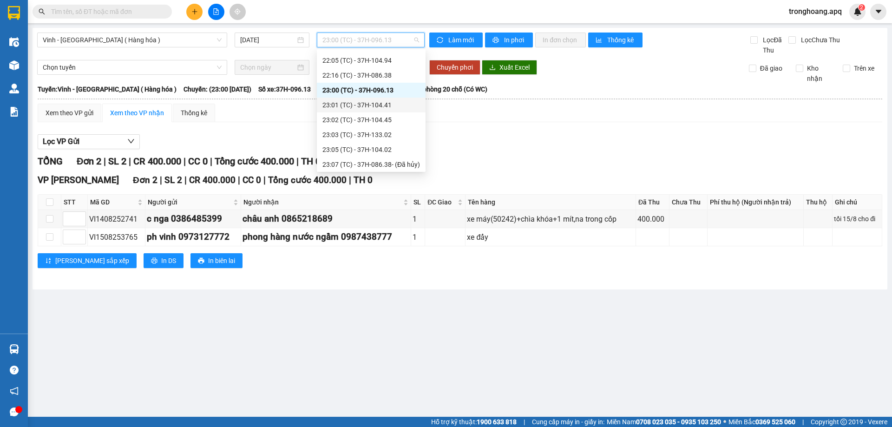
click at [390, 99] on div "23:01 (TC) - 37H-104.41" at bounding box center [371, 105] width 109 height 15
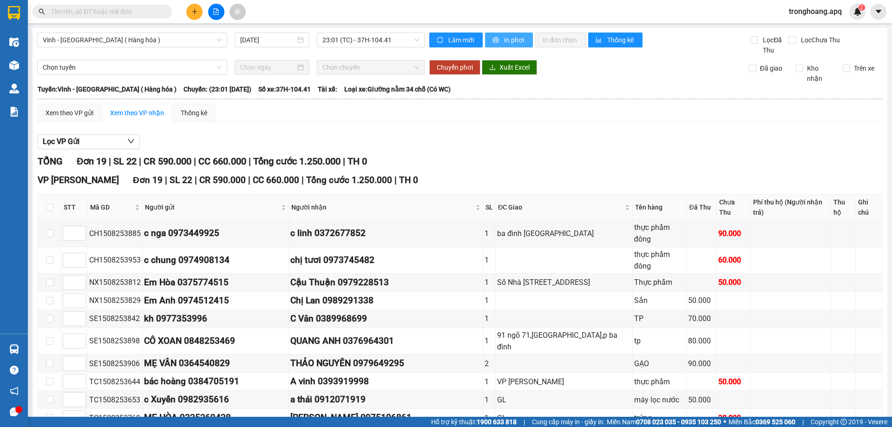
click at [504, 44] on span "In phơi" at bounding box center [514, 40] width 21 height 10
click at [375, 35] on span "23:01 (TC) - 37H-104.41" at bounding box center [370, 40] width 97 height 14
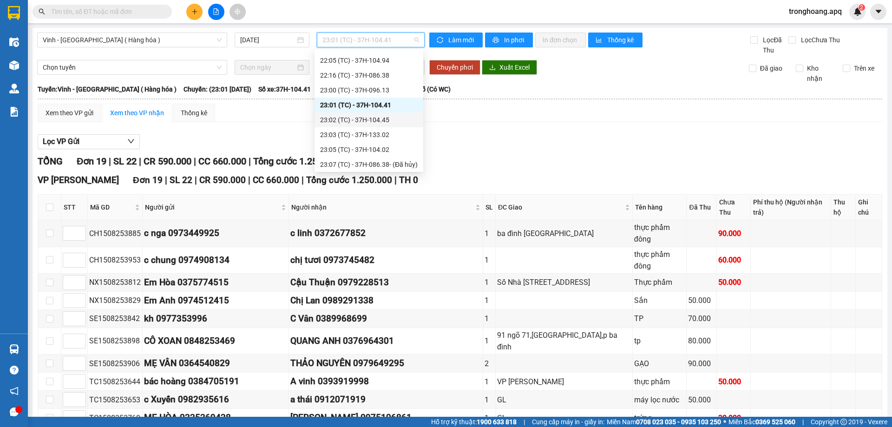
click at [394, 121] on div "23:02 (TC) - 37H-104.45" at bounding box center [369, 120] width 98 height 10
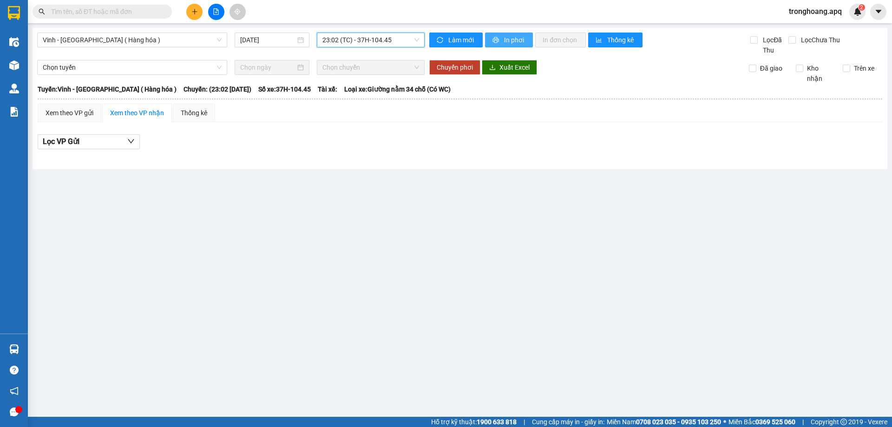
click at [510, 44] on span "In phơi" at bounding box center [514, 40] width 21 height 10
click at [379, 41] on span "23:02 (TC) - 37H-104.45" at bounding box center [370, 40] width 97 height 14
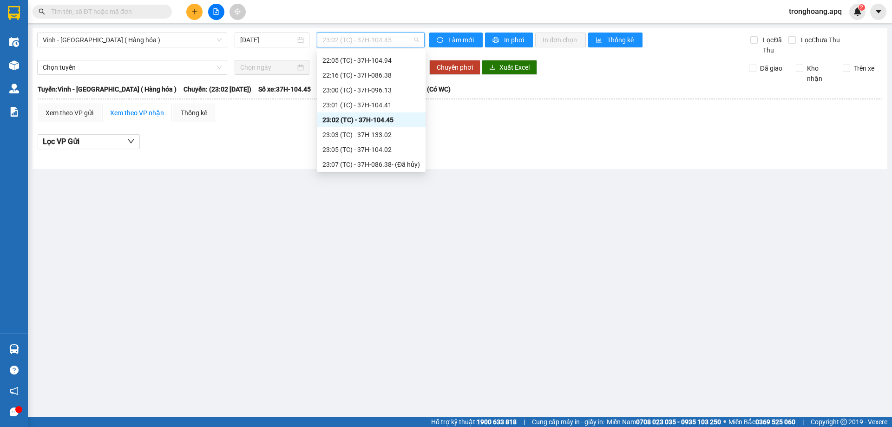
click at [396, 131] on div "23:03 (TC) - 37H-133.02" at bounding box center [371, 135] width 98 height 10
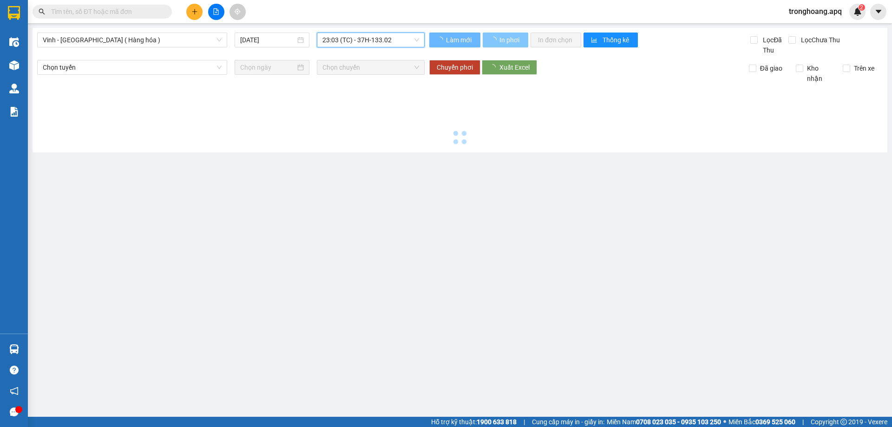
click at [503, 41] on span "In phơi" at bounding box center [509, 40] width 21 height 10
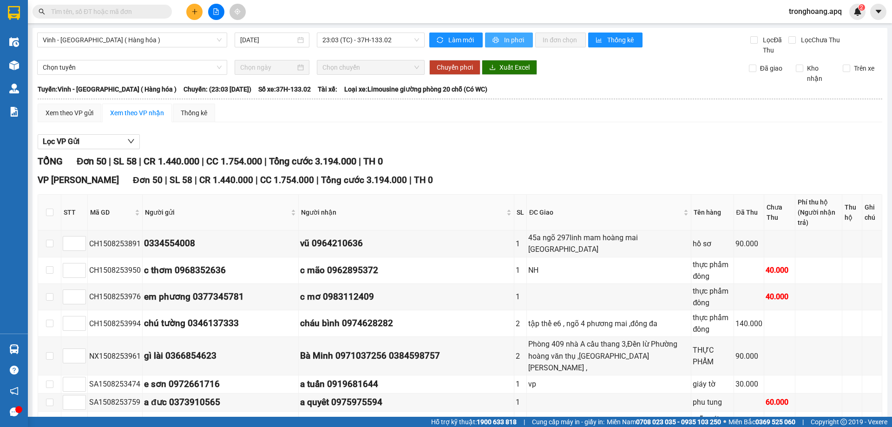
click at [504, 41] on span "In phơi" at bounding box center [514, 40] width 21 height 10
click at [353, 43] on span "23:03 (TC) - 37H-133.02" at bounding box center [370, 40] width 97 height 14
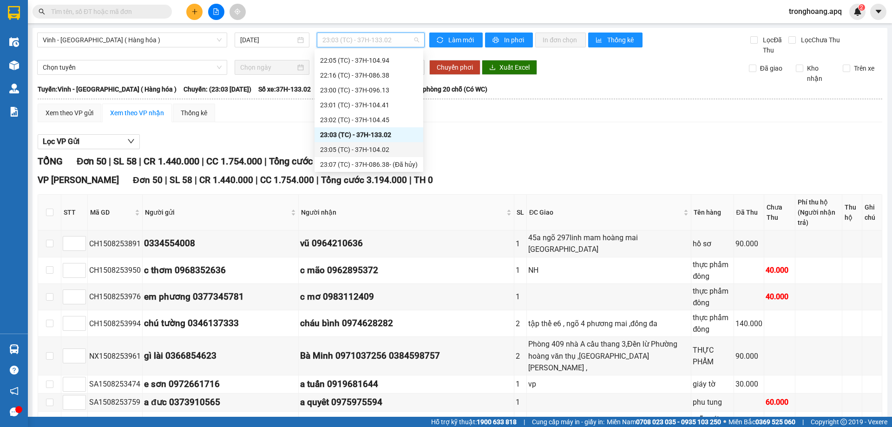
click at [393, 148] on div "23:05 (TC) - 37H-104.02" at bounding box center [369, 149] width 98 height 10
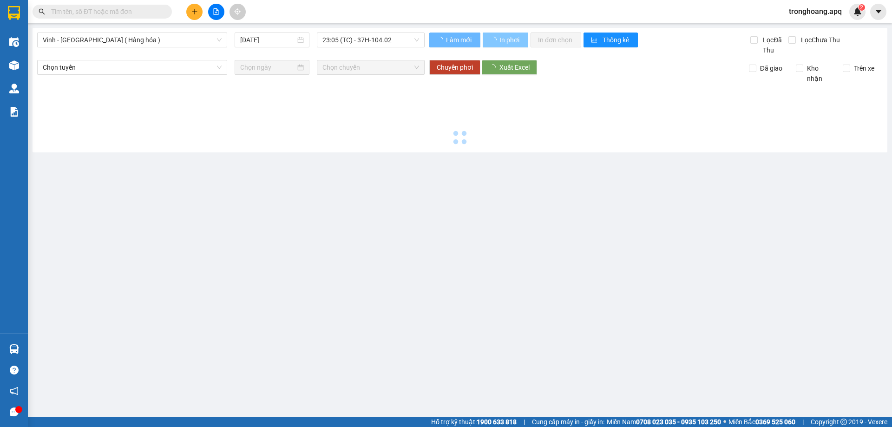
click at [509, 38] on span "In phơi" at bounding box center [509, 40] width 21 height 10
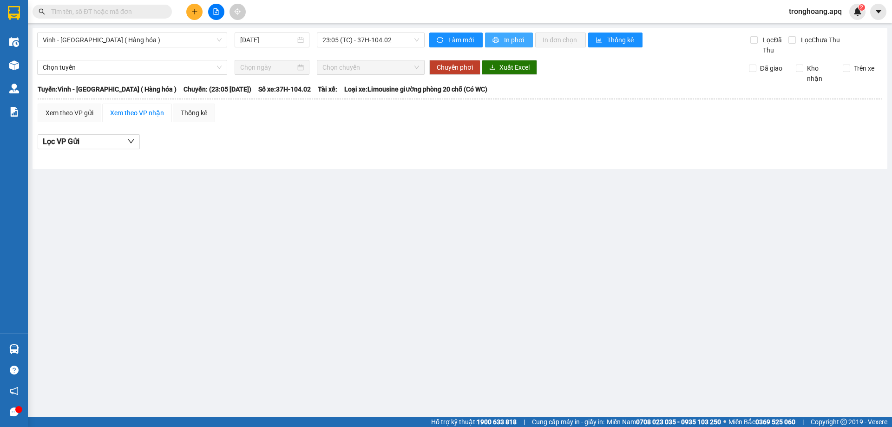
click at [509, 38] on span "In phơi" at bounding box center [514, 40] width 21 height 10
click at [387, 37] on span "23:05 (TC) - 37H-104.02" at bounding box center [370, 40] width 97 height 14
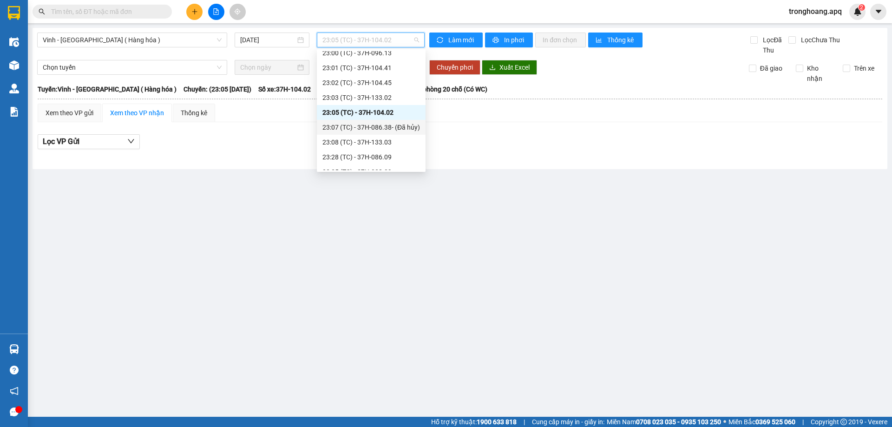
scroll to position [208, 0]
click at [402, 134] on div "23:08 (TC) - 37H-133.03" at bounding box center [371, 133] width 98 height 10
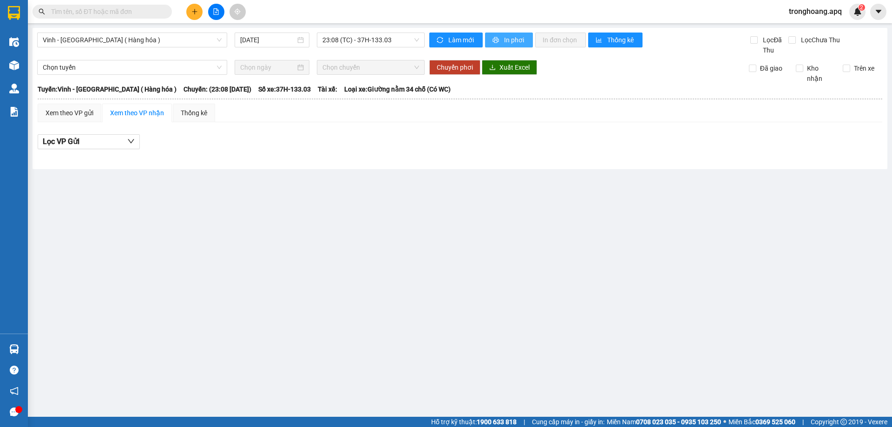
click at [504, 44] on span "In phơi" at bounding box center [514, 40] width 21 height 10
drag, startPoint x: 387, startPoint y: 37, endPoint x: 397, endPoint y: 88, distance: 52.1
click at [386, 37] on span "23:08 (TC) - 37H-133.03" at bounding box center [370, 40] width 97 height 14
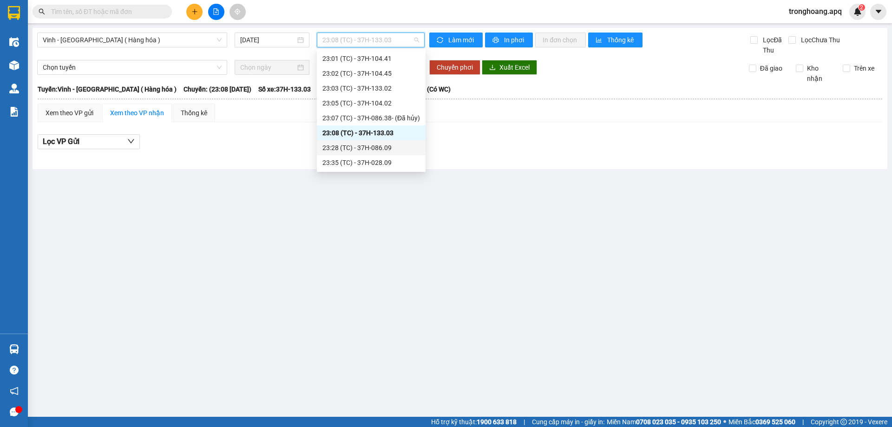
click at [396, 148] on div "23:28 (TC) - 37H-086.09" at bounding box center [371, 148] width 98 height 10
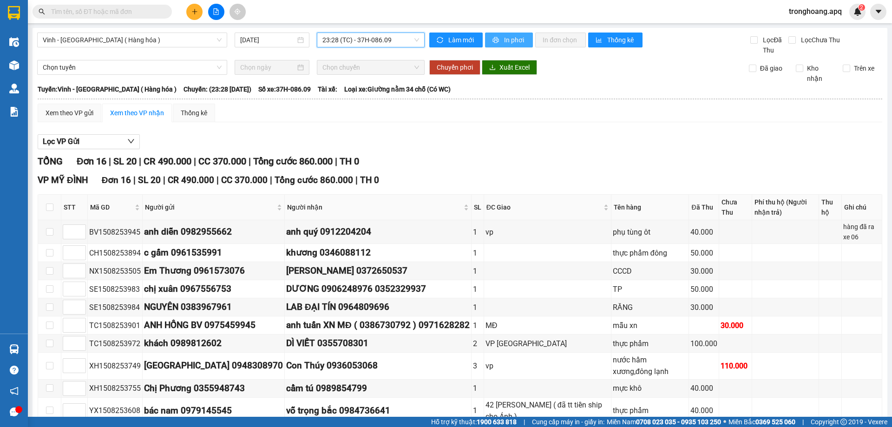
click at [514, 43] on span "In phơi" at bounding box center [514, 40] width 21 height 10
click at [361, 44] on span "23:28 (TC) - 37H-086.09" at bounding box center [370, 40] width 97 height 14
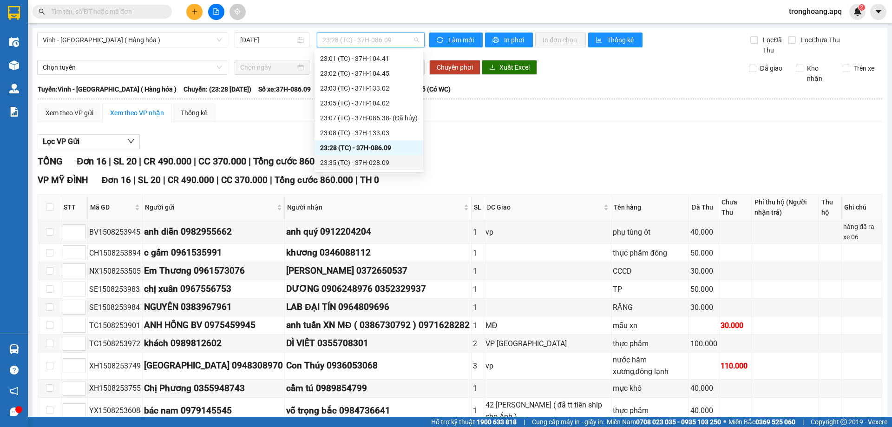
click at [400, 163] on div "23:35 (TC) - 37H-028.09" at bounding box center [369, 162] width 98 height 10
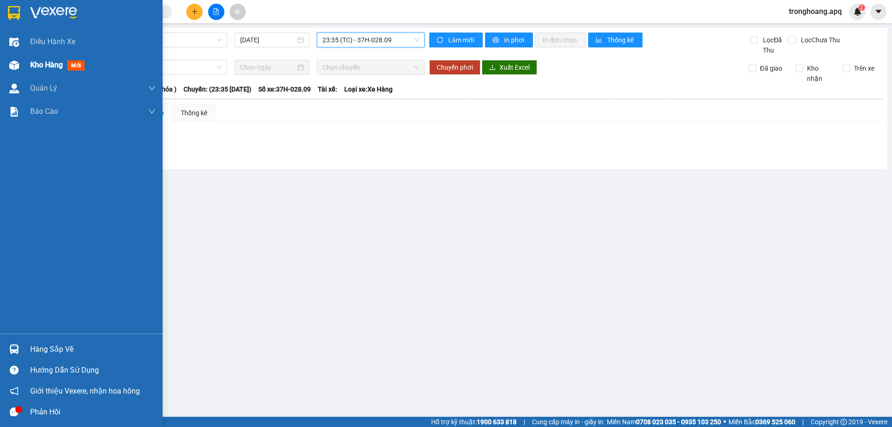
click at [23, 69] on div "Kho hàng mới" at bounding box center [81, 64] width 163 height 23
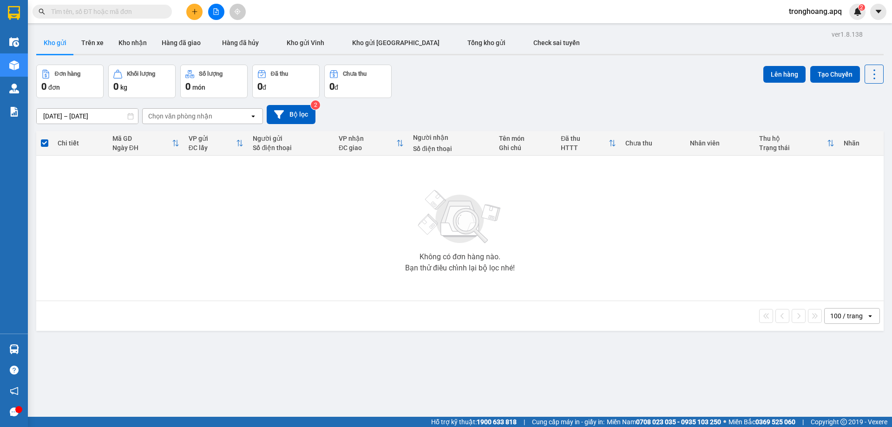
click at [541, 99] on div "[DATE] – [DATE] Press the down arrow key to interact with the calendar and sele…" at bounding box center [459, 114] width 847 height 33
click at [821, 15] on span "tronghoang.apq" at bounding box center [815, 12] width 68 height 12
click at [817, 34] on li "Đăng xuất" at bounding box center [815, 28] width 70 height 15
